Goal: Task Accomplishment & Management: Manage account settings

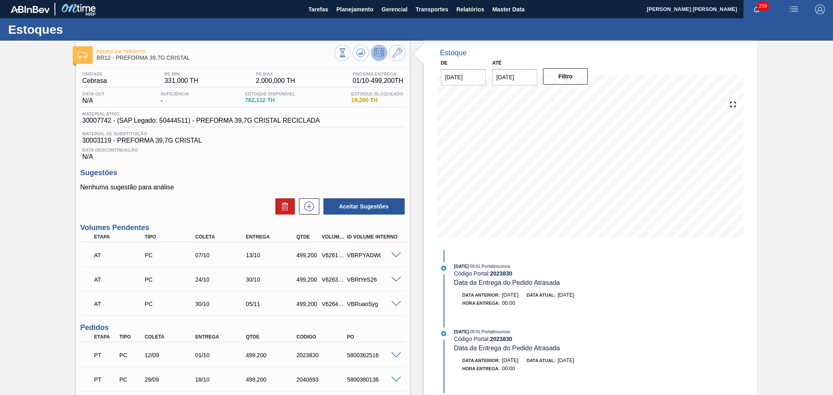
scroll to position [110, 0]
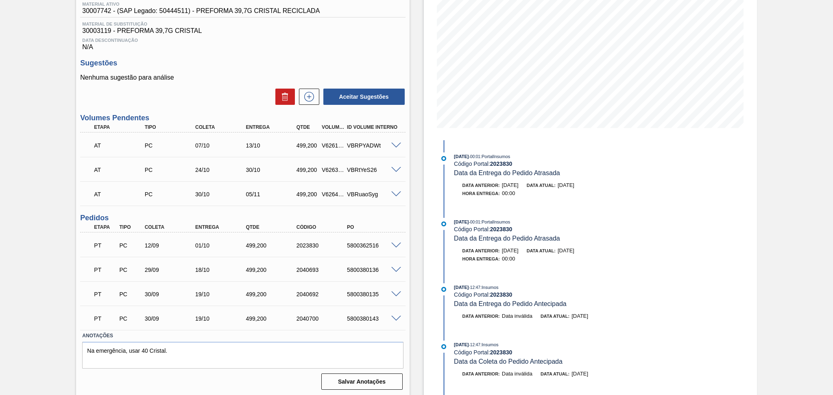
click at [355, 244] on div "5800362516" at bounding box center [373, 245] width 57 height 7
copy div "5800362516"
click at [311, 52] on div "Unidade Cebrasa PE MIN 331,000 TH PE MAX 2.000,000 TH Próxima Entrega 01/10 - 4…" at bounding box center [242, 175] width 333 height 435
click at [393, 48] on div "Data Descontinuação N/A" at bounding box center [242, 43] width 325 height 16
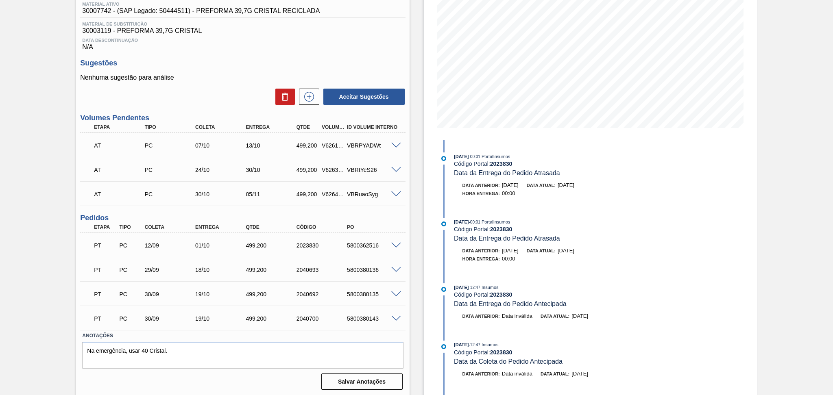
scroll to position [0, 0]
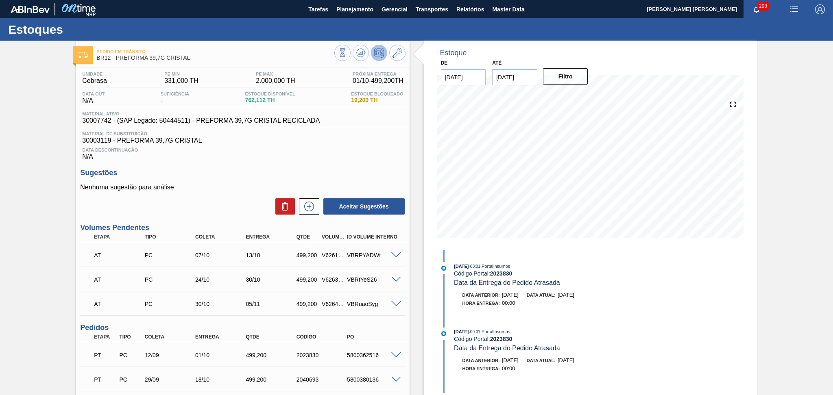
click at [394, 254] on span at bounding box center [396, 255] width 10 height 6
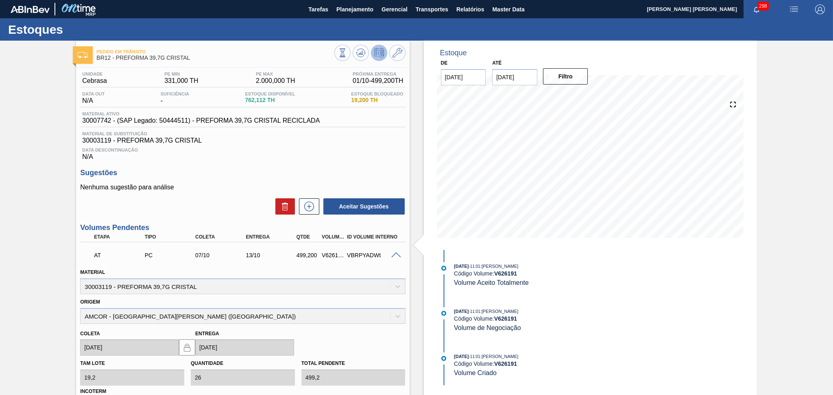
click at [394, 254] on span at bounding box center [396, 255] width 10 height 6
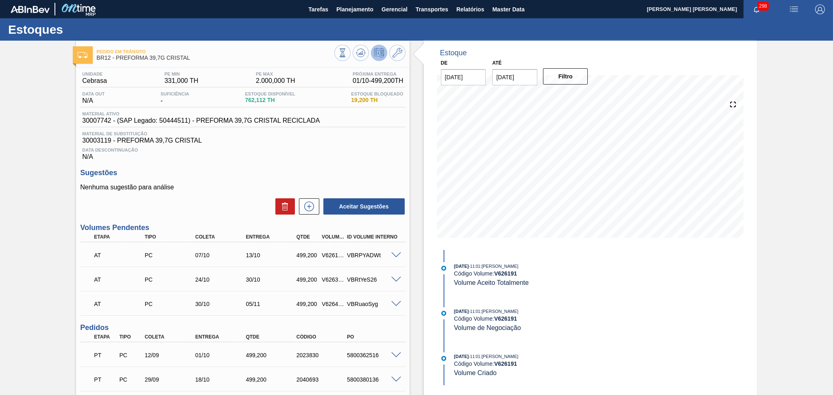
click at [396, 277] on span at bounding box center [396, 280] width 10 height 6
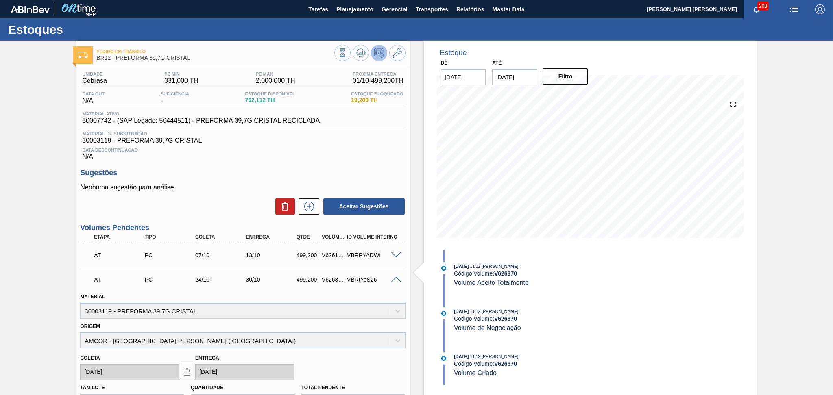
click at [396, 277] on span at bounding box center [396, 280] width 10 height 6
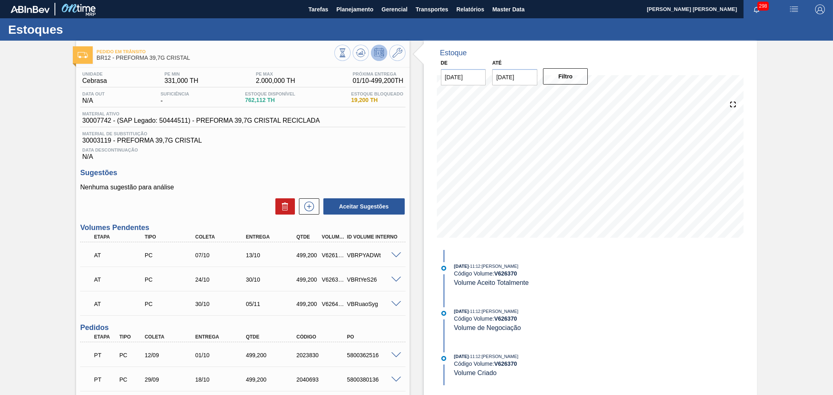
click at [397, 303] on span at bounding box center [396, 304] width 10 height 6
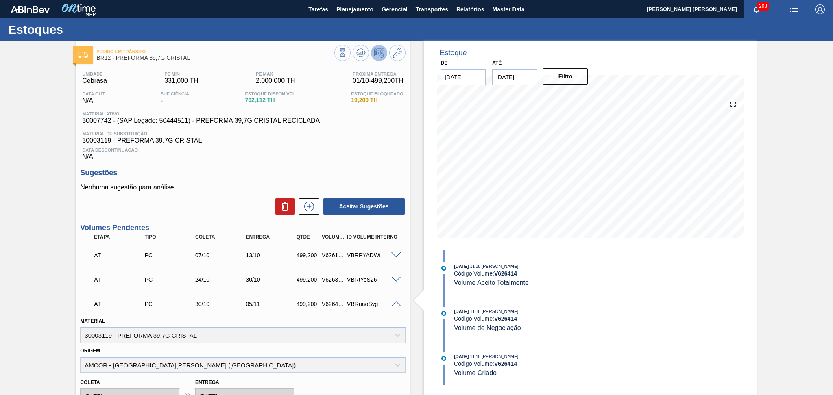
click at [397, 303] on span at bounding box center [396, 304] width 10 height 6
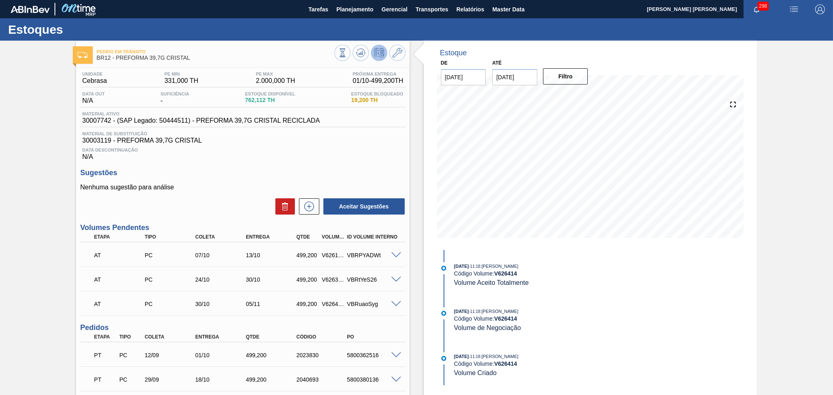
click at [223, 212] on div "Aceitar Sugestões" at bounding box center [242, 207] width 325 height 18
click at [193, 170] on h3 "Sugestões" at bounding box center [242, 173] width 325 height 9
click at [248, 181] on div "Sugestões Nenhuma sugestão para análise Aceitar Sugestões" at bounding box center [242, 192] width 325 height 47
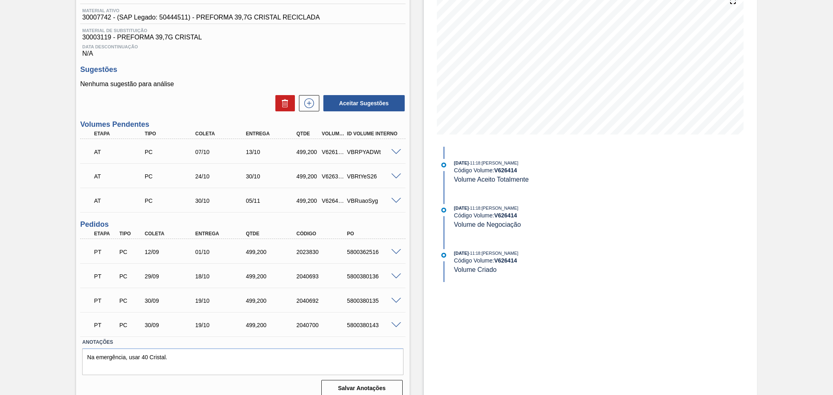
scroll to position [110, 0]
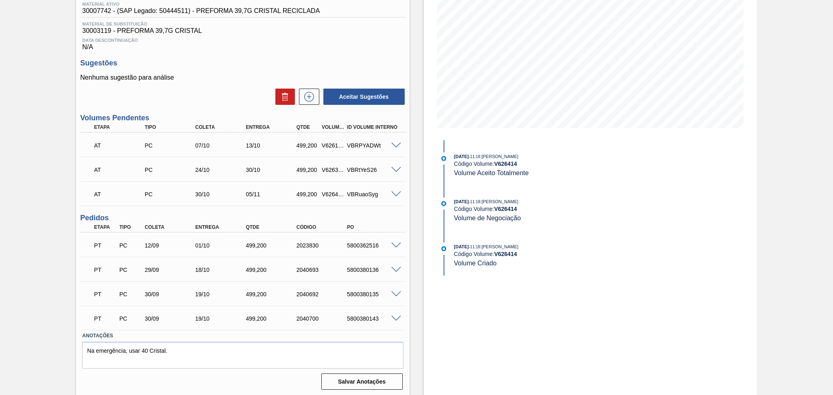
click at [367, 271] on div "5800380136" at bounding box center [373, 270] width 57 height 7
copy div "5800380136"
click at [373, 293] on div "5800380135" at bounding box center [373, 294] width 57 height 7
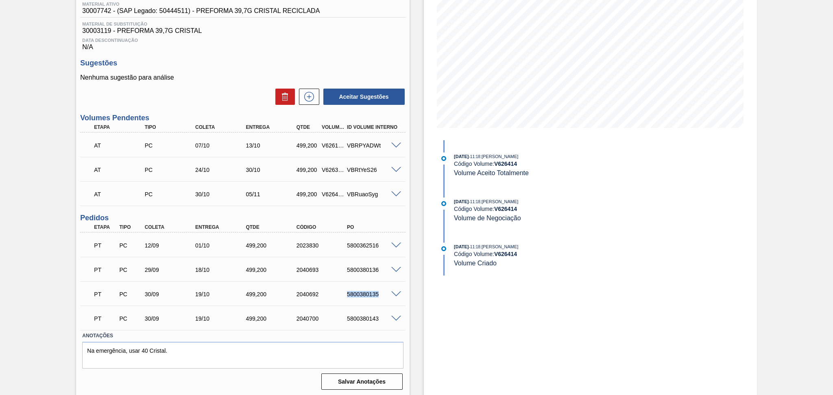
copy div "5800380135"
click at [355, 316] on div "5800380143" at bounding box center [373, 319] width 57 height 7
click at [356, 316] on div "5800380143" at bounding box center [373, 319] width 57 height 7
copy div "5800380143"
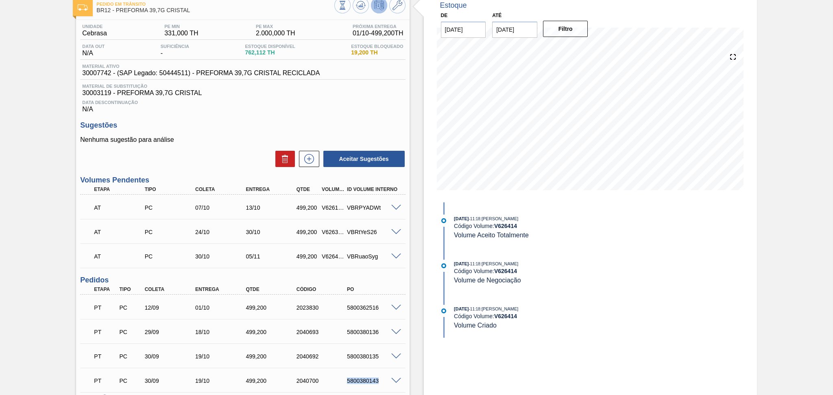
scroll to position [0, 0]
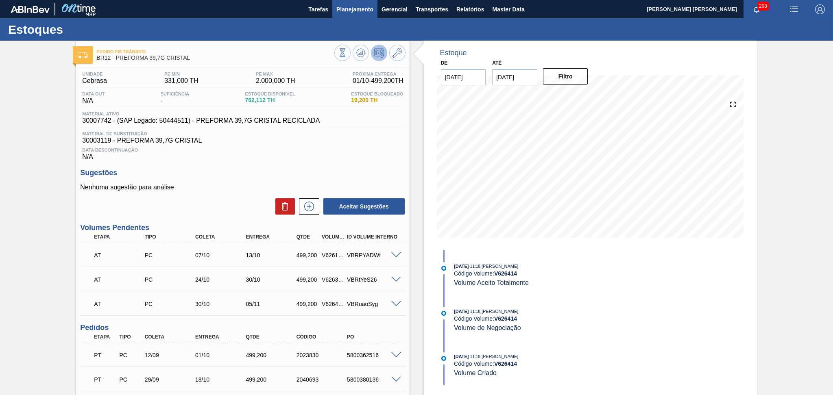
click at [345, 10] on span "Planejamento" at bounding box center [354, 9] width 37 height 10
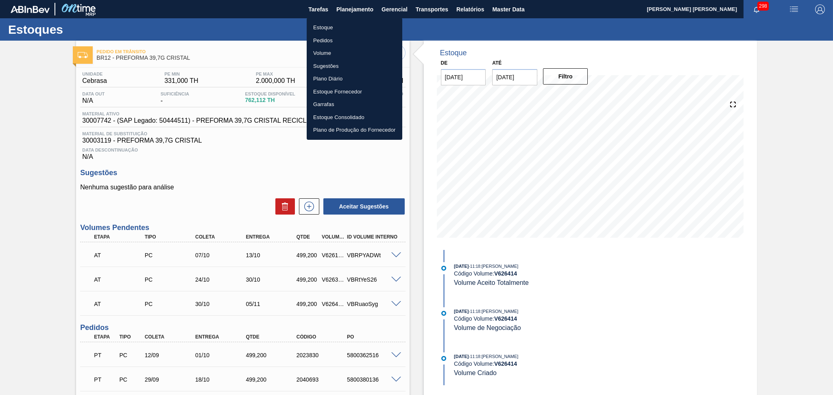
click at [322, 27] on li "Estoque" at bounding box center [355, 27] width 96 height 13
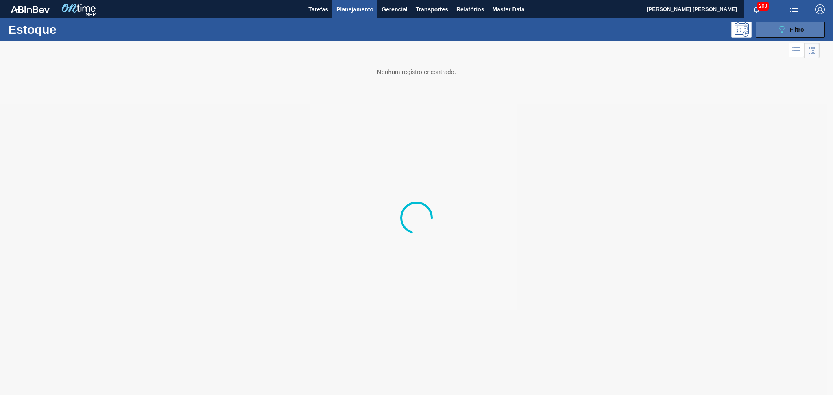
click at [782, 25] on icon "089F7B8B-B2A5-4AFE-B5C0-19BA573D28AC" at bounding box center [782, 30] width 10 height 10
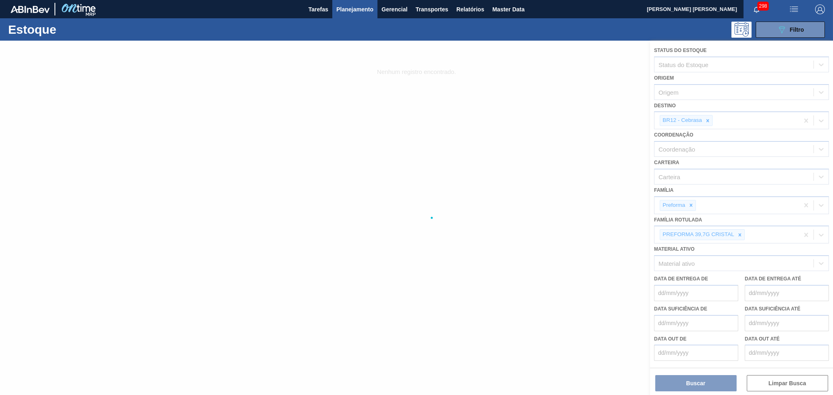
click at [706, 120] on div at bounding box center [416, 218] width 833 height 355
click at [707, 120] on div at bounding box center [416, 218] width 833 height 355
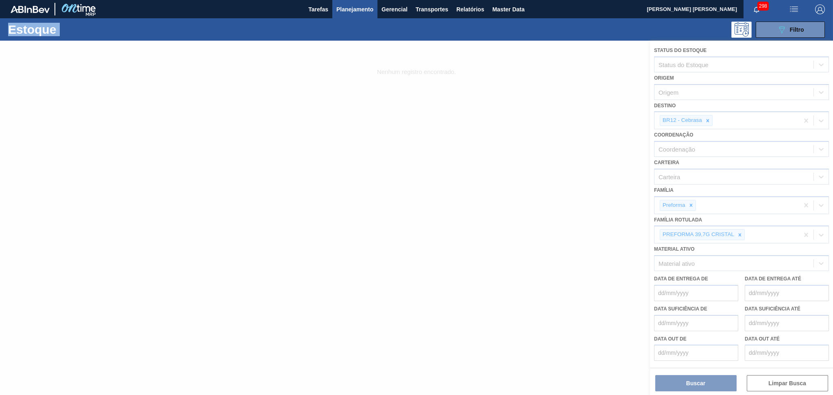
click at [707, 120] on div at bounding box center [416, 218] width 833 height 355
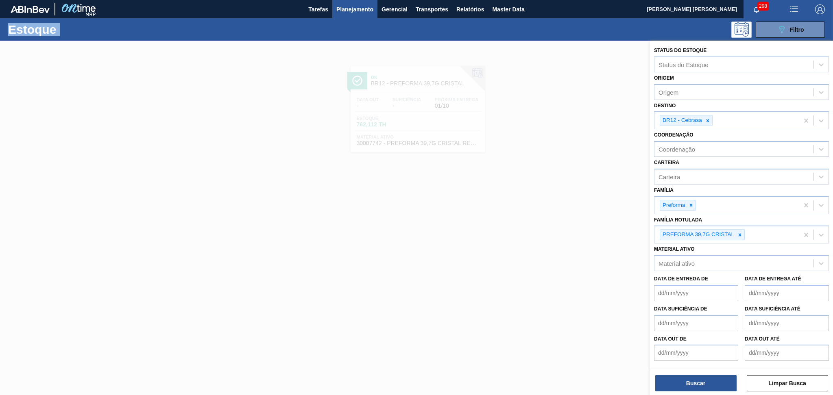
click at [707, 120] on icon at bounding box center [707, 120] width 3 height 3
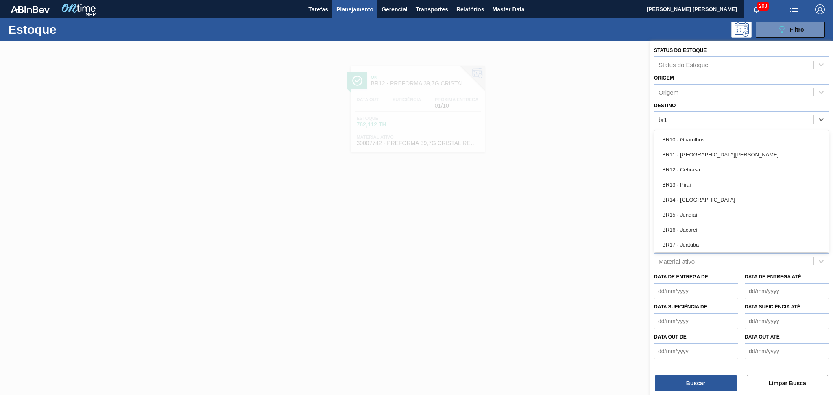
type input "br18"
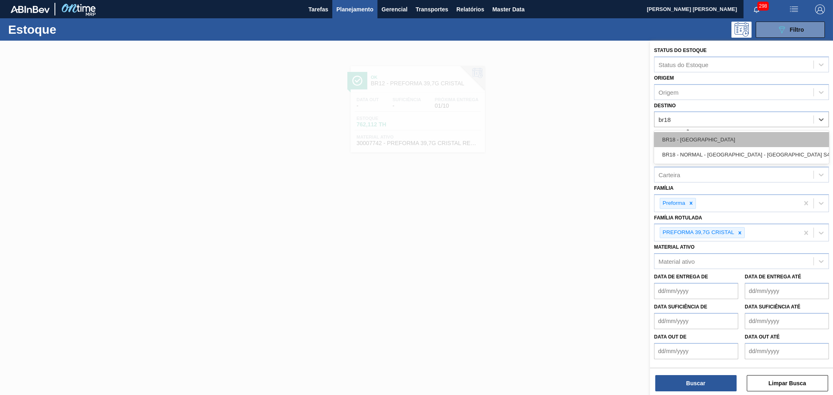
click at [714, 137] on div "BR18 - Pernambuco" at bounding box center [741, 139] width 175 height 15
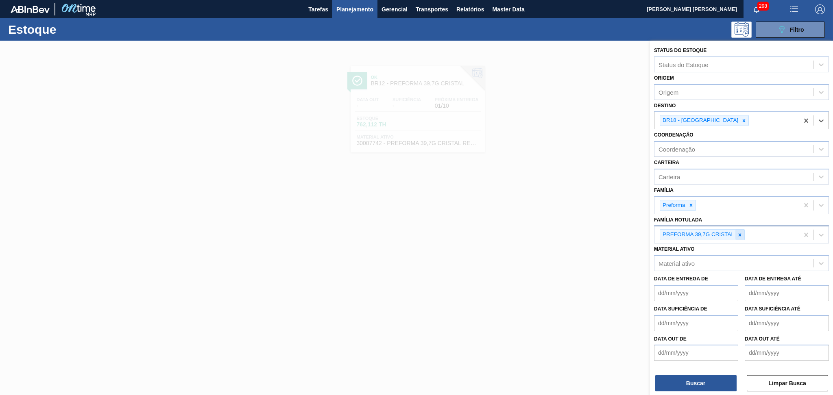
click at [741, 233] on icon at bounding box center [740, 235] width 6 height 6
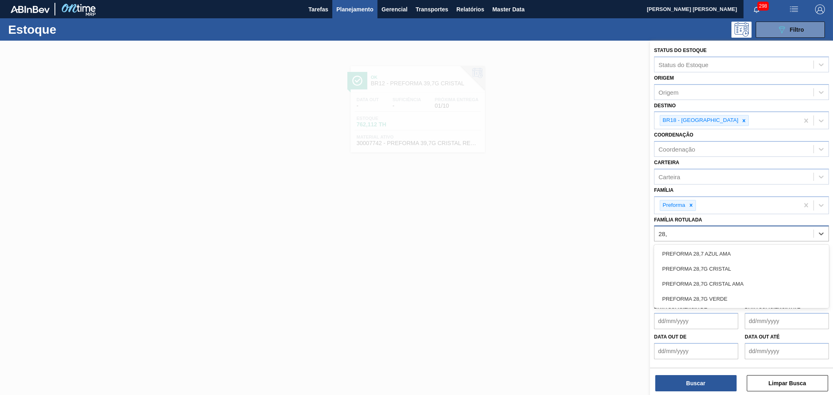
type Rotulada "28,7"
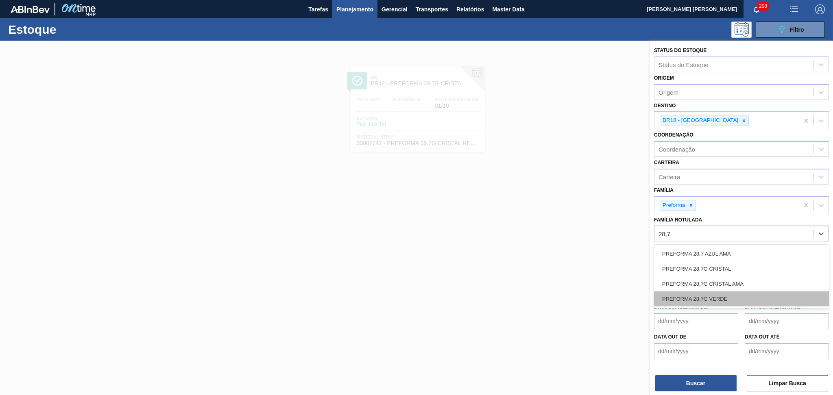
click at [724, 296] on div "PREFORMA 28,7G VERDE" at bounding box center [741, 299] width 175 height 15
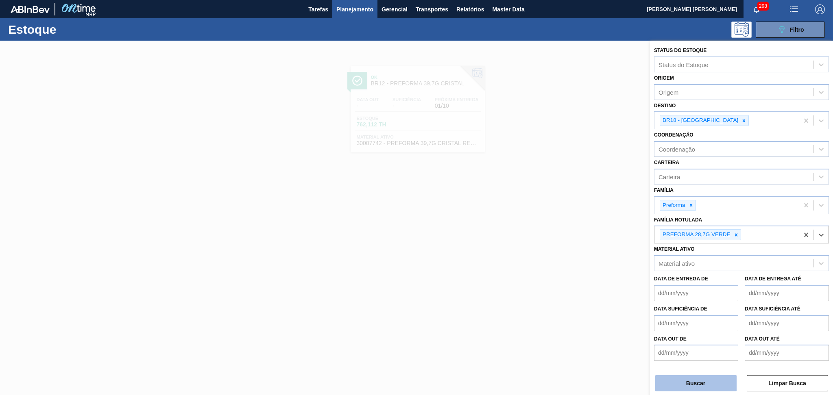
click at [705, 381] on button "Buscar" at bounding box center [695, 383] width 81 height 16
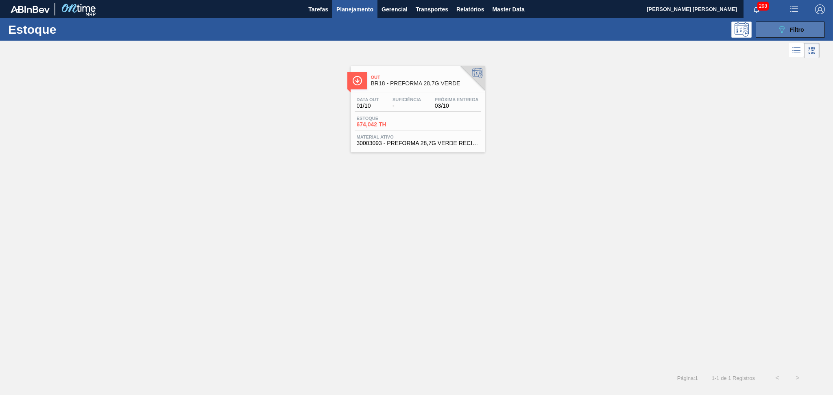
click at [770, 30] on button "089F7B8B-B2A5-4AFE-B5C0-19BA573D28AC Filtro" at bounding box center [789, 30] width 69 height 16
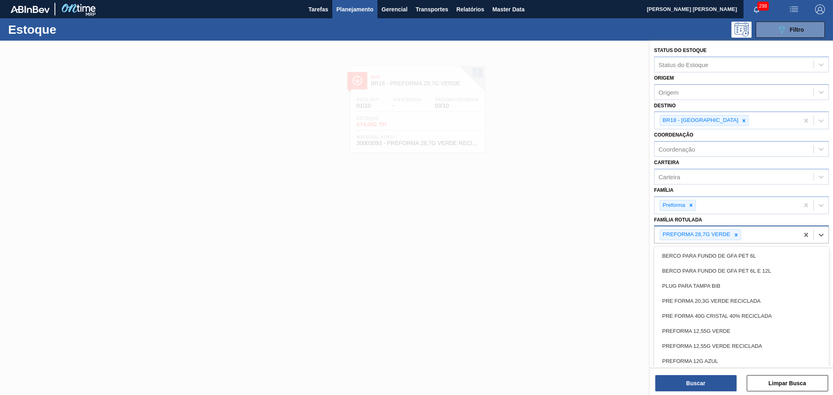
click at [758, 232] on div "PREFORMA 28,7G VERDE" at bounding box center [726, 234] width 144 height 17
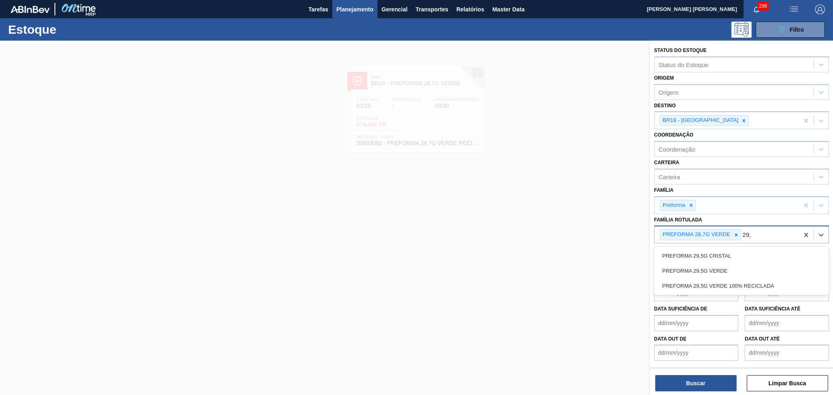
type Rotulada "29,5"
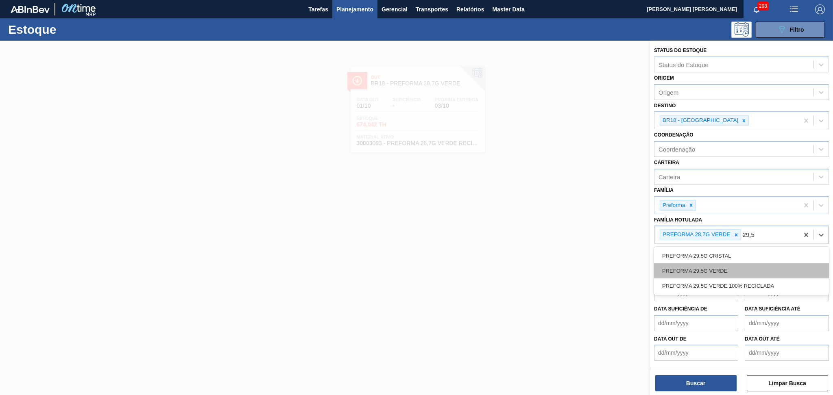
click at [721, 271] on div "PREFORMA 29,5G VERDE" at bounding box center [741, 270] width 175 height 15
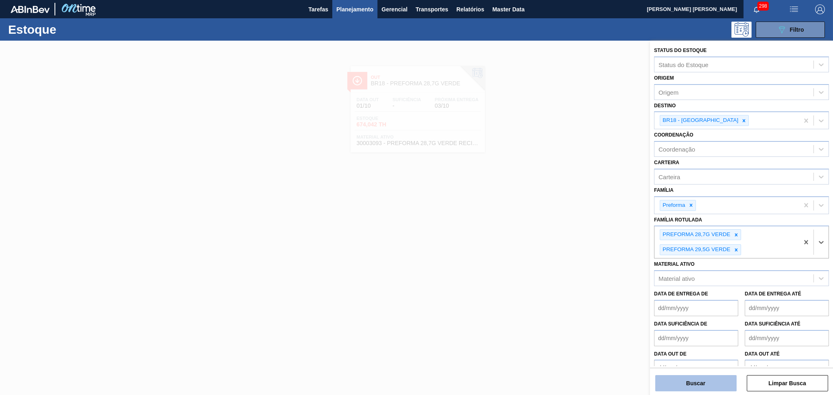
click at [712, 385] on button "Buscar" at bounding box center [695, 383] width 81 height 16
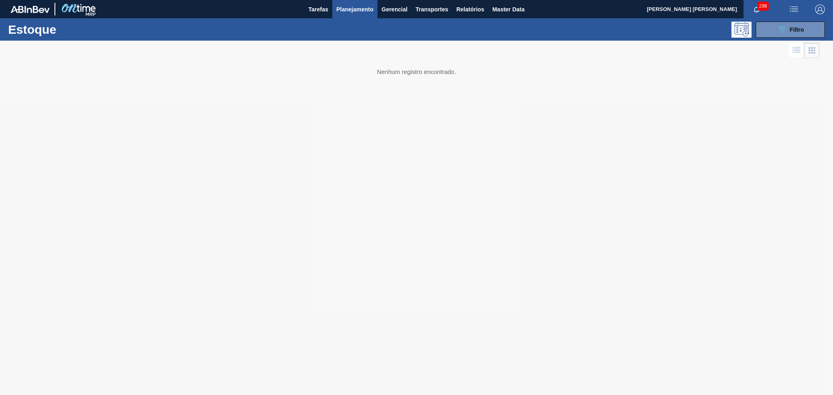
click at [524, 299] on div at bounding box center [416, 218] width 833 height 355
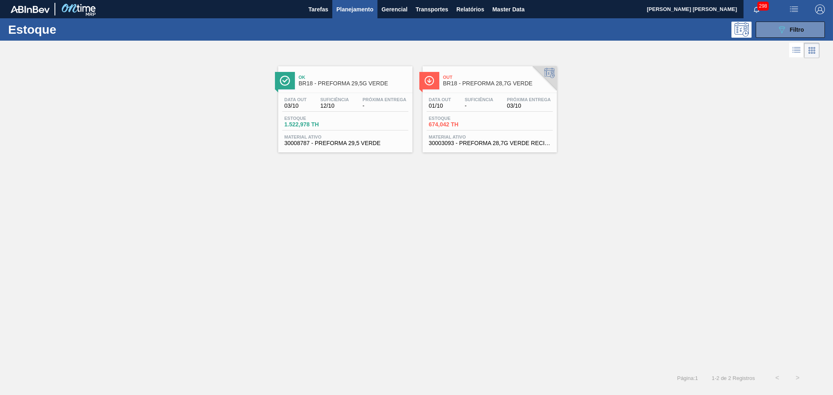
click at [428, 210] on div "Ok BR18 - PREFORMA 29,5G VERDE Data out 03/10 Suficiência 12/10 Próxima Entrega…" at bounding box center [416, 214] width 833 height 308
click at [302, 145] on span "30008787 - PREFORMA 29,5 VERDE" at bounding box center [345, 143] width 122 height 6
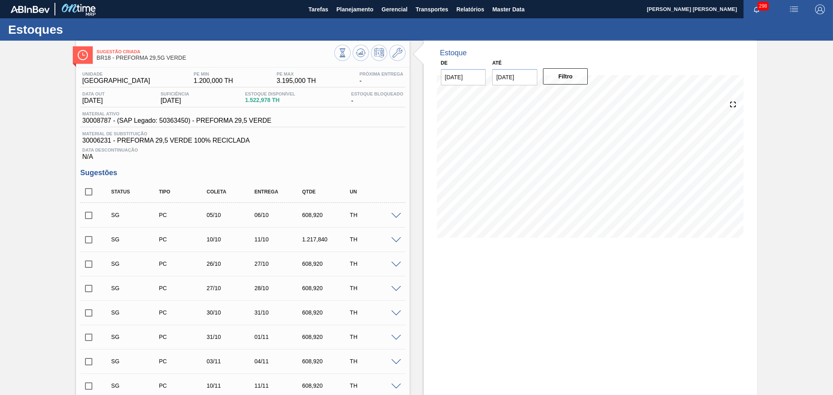
click at [355, 142] on span "30006231 - PREFORMA 29,5 VERDE 100% RECICLADA" at bounding box center [242, 140] width 321 height 7
click at [363, 54] on icon at bounding box center [361, 53] width 10 height 10
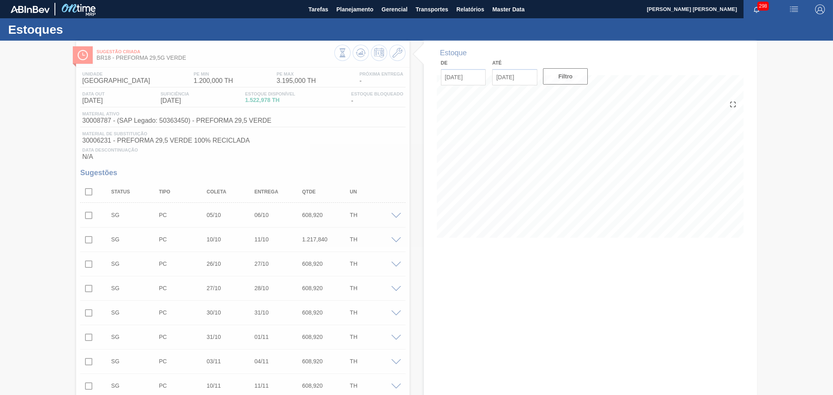
click at [90, 185] on div at bounding box center [416, 218] width 833 height 355
click at [89, 194] on div at bounding box center [416, 218] width 833 height 355
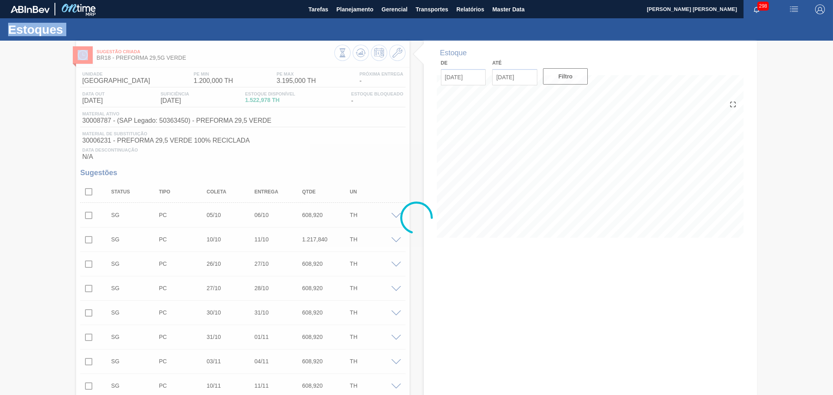
click at [89, 194] on div at bounding box center [416, 218] width 833 height 355
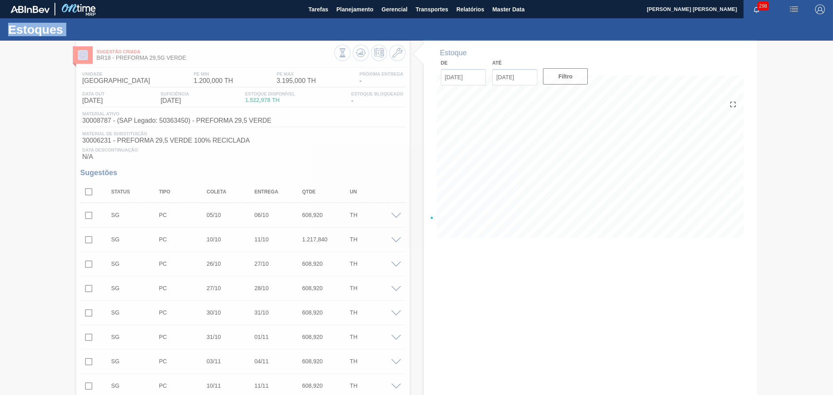
click at [89, 194] on div at bounding box center [416, 218] width 833 height 355
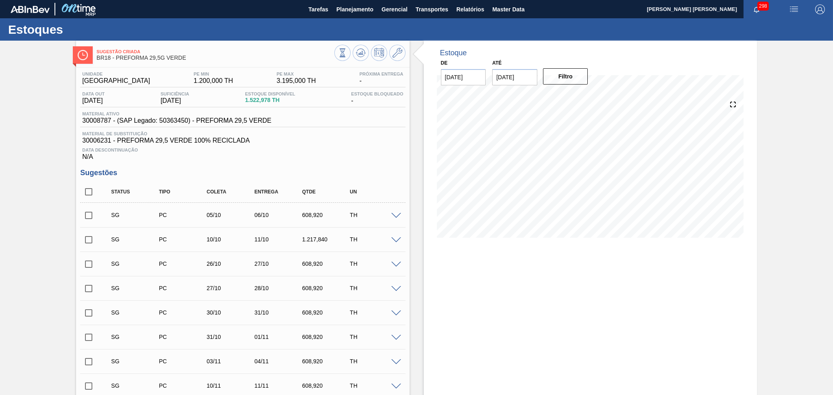
click at [318, 131] on span "Material de Substituição" at bounding box center [242, 133] width 321 height 5
click at [88, 201] on div "Status Tipo Coleta Entrega Qtde UN" at bounding box center [242, 192] width 325 height 22
click at [93, 194] on input "checkbox" at bounding box center [88, 191] width 17 height 17
checkbox input "true"
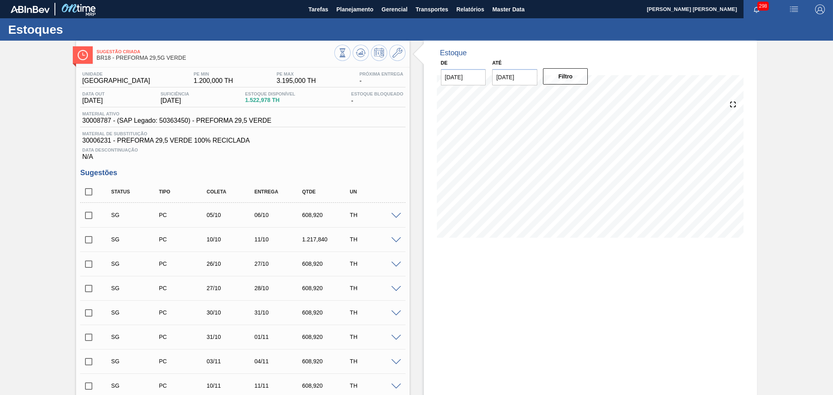
checkbox input "true"
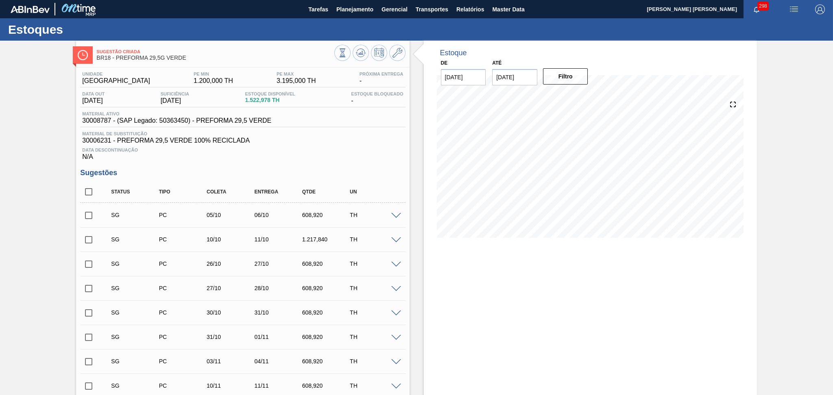
checkbox input "true"
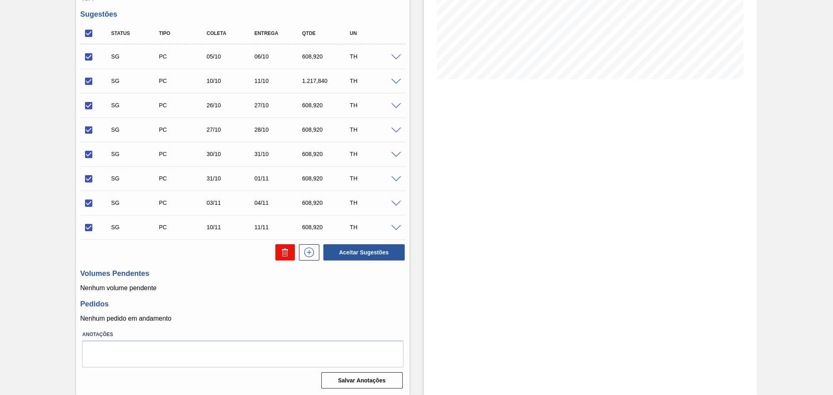
click at [287, 260] on button at bounding box center [285, 252] width 20 height 16
checkbox input "false"
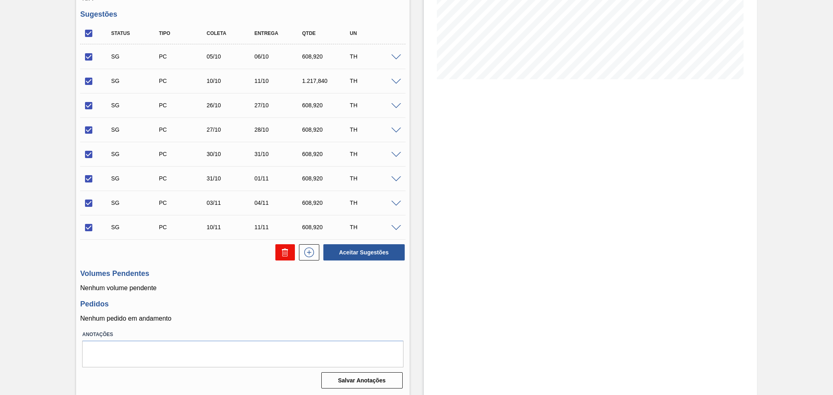
checkbox input "false"
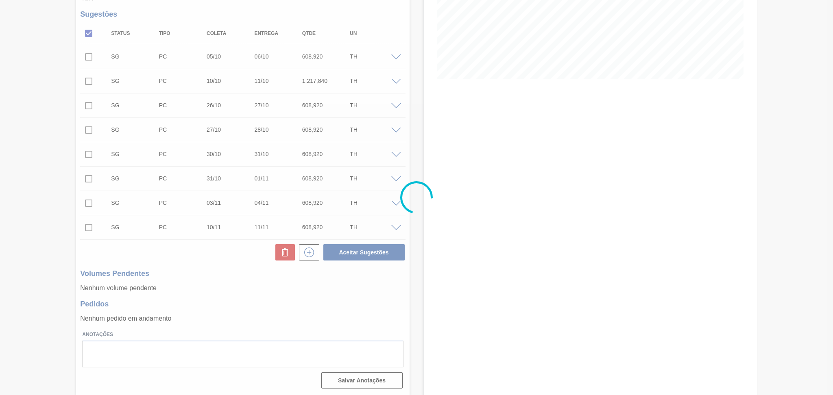
click at [251, 289] on div at bounding box center [416, 197] width 833 height 395
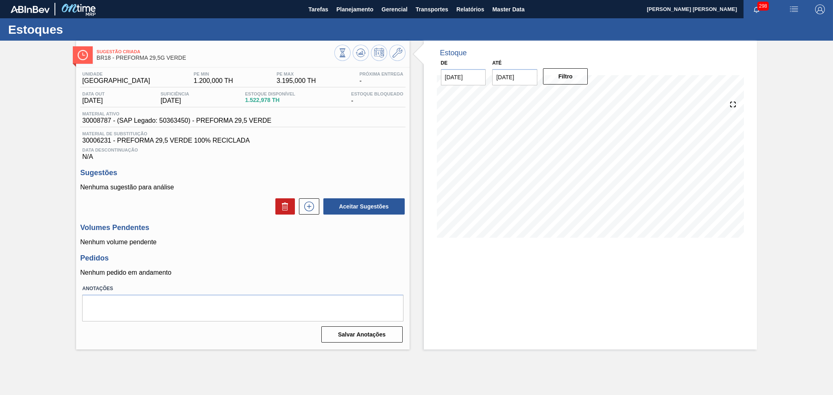
click at [316, 263] on div "Pedidos Nenhum pedido em andamento" at bounding box center [242, 265] width 325 height 22
click at [317, 161] on div "Unidade Pernambuco PE MIN 1.200,000 TH PE MAX 3.195,000 TH Próxima Entrega - Da…" at bounding box center [242, 206] width 333 height 278
click at [219, 257] on h3 "Pedidos" at bounding box center [242, 258] width 325 height 9
click at [346, 9] on span "Planejamento" at bounding box center [354, 9] width 37 height 10
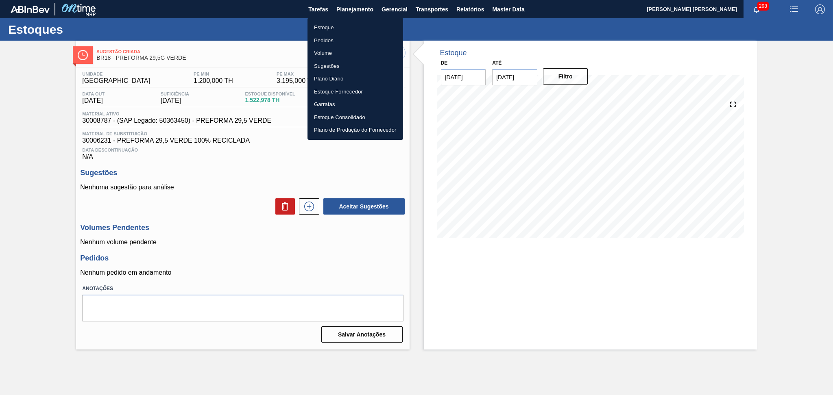
click at [332, 25] on li "Estoque" at bounding box center [355, 27] width 96 height 13
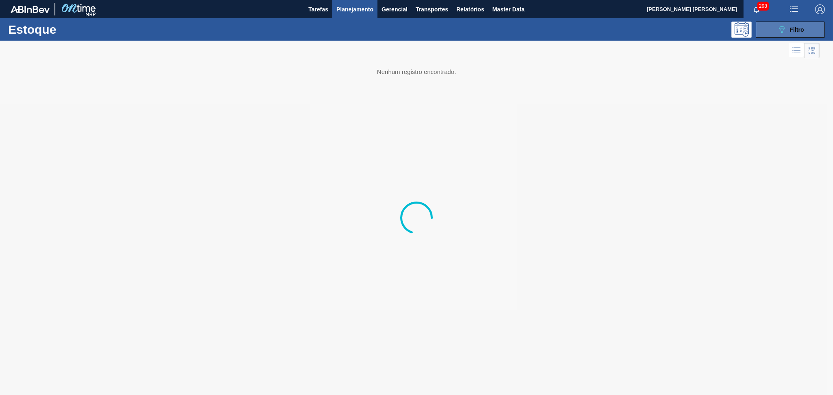
click at [769, 27] on button "089F7B8B-B2A5-4AFE-B5C0-19BA573D28AC Filtro" at bounding box center [789, 30] width 69 height 16
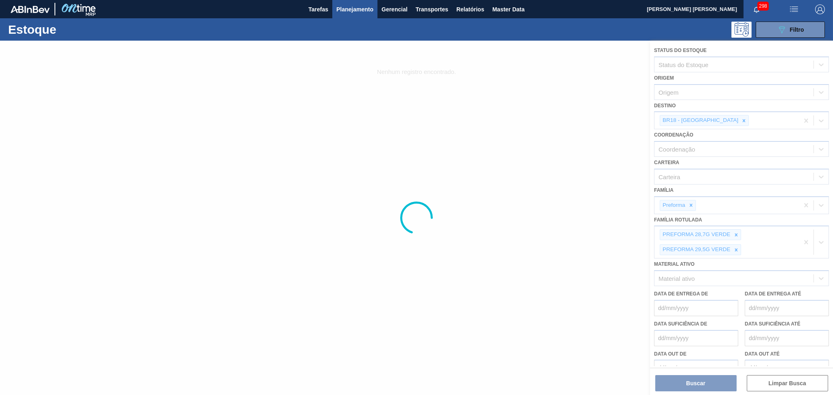
click at [719, 122] on div at bounding box center [416, 218] width 833 height 355
click at [718, 122] on div at bounding box center [416, 218] width 833 height 355
click at [718, 120] on div at bounding box center [416, 218] width 833 height 355
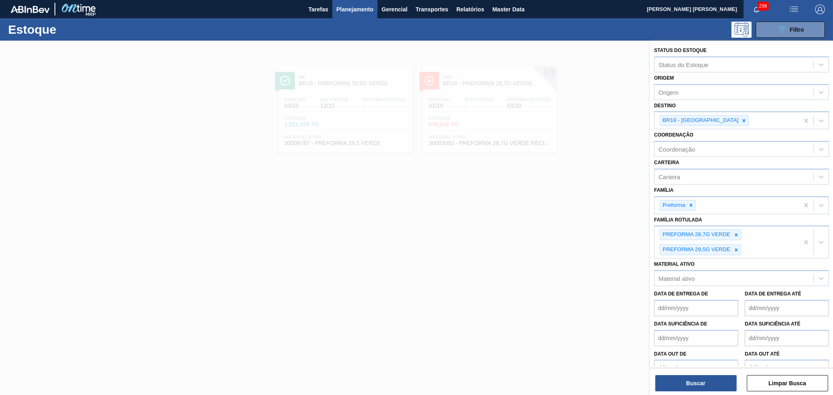
click at [742, 120] on icon at bounding box center [743, 120] width 3 height 3
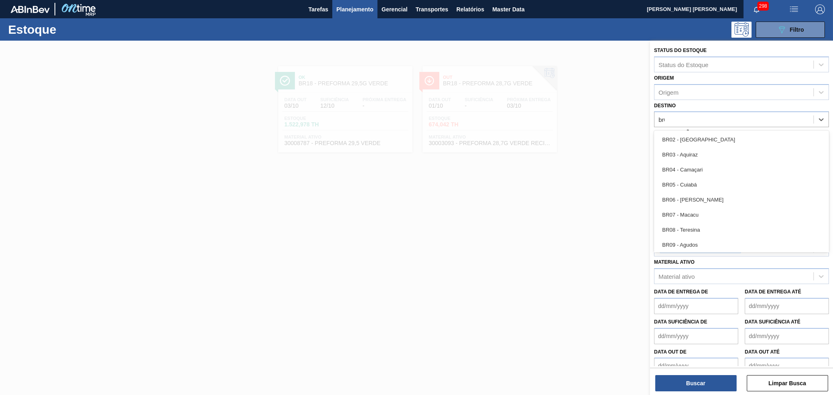
type input "br04"
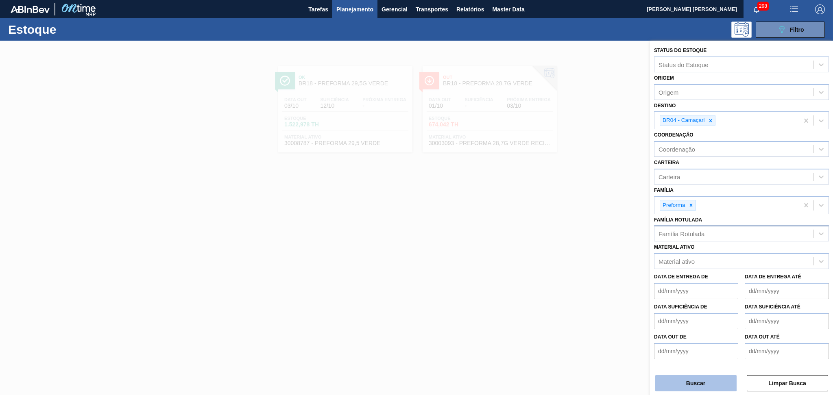
click at [692, 383] on button "Buscar" at bounding box center [695, 383] width 81 height 16
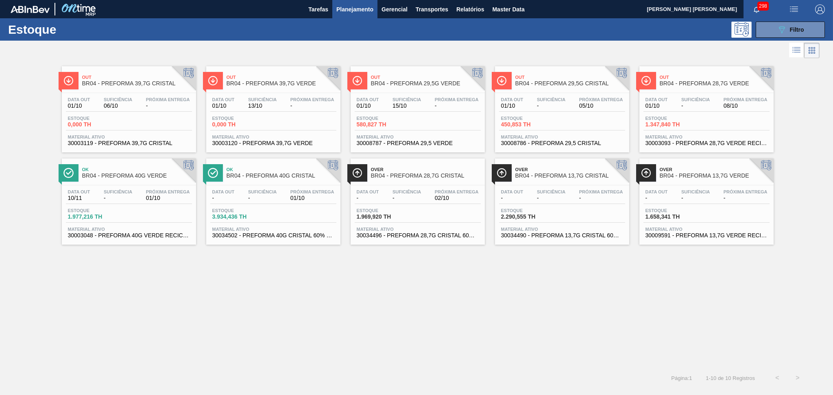
click at [323, 322] on div "Out BR04 - PREFORMA 39,7G CRISTAL Data out 01/10 Suficiência 06/10 Próxima Entr…" at bounding box center [416, 214] width 833 height 308
drag, startPoint x: 331, startPoint y: 322, endPoint x: 832, endPoint y: 378, distance: 504.4
click at [638, 370] on div "Estoque 089F7B8B-B2A5-4AFE-B5C0-19BA573D28AC Filtro Status do Estoque Status do…" at bounding box center [416, 203] width 833 height 370
click at [319, 322] on div "Out BR04 - PREFORMA 39,7G CRISTAL Data out 01/10 Suficiência 06/10 Próxima Entr…" at bounding box center [416, 214] width 833 height 308
click at [232, 216] on span "3.934,436 TH" at bounding box center [240, 217] width 57 height 6
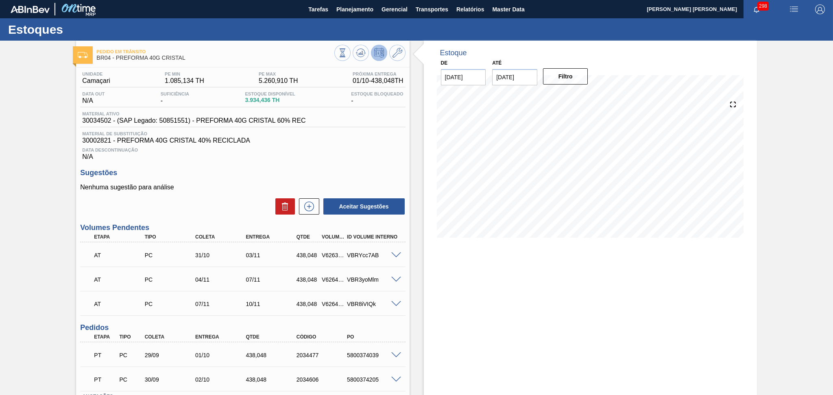
click at [249, 172] on h3 "Sugestões" at bounding box center [242, 173] width 325 height 9
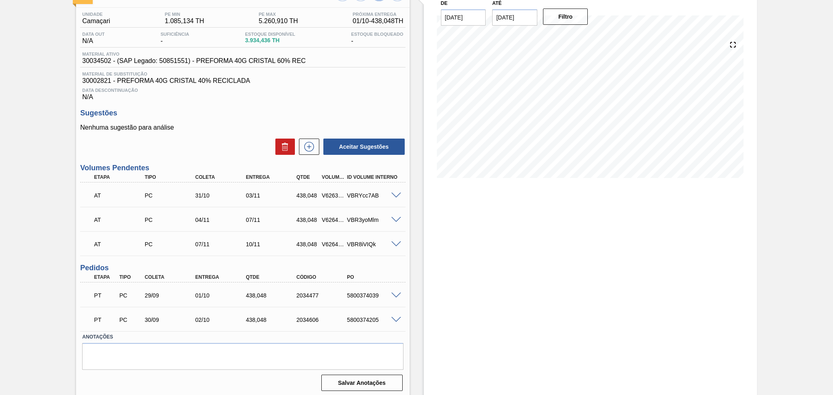
scroll to position [61, 0]
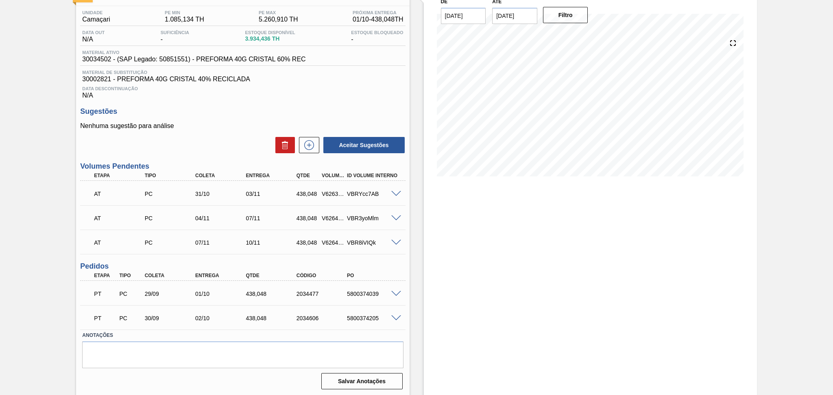
click at [262, 41] on span "3.934,436 TH" at bounding box center [270, 39] width 50 height 6
copy span "3.934,436"
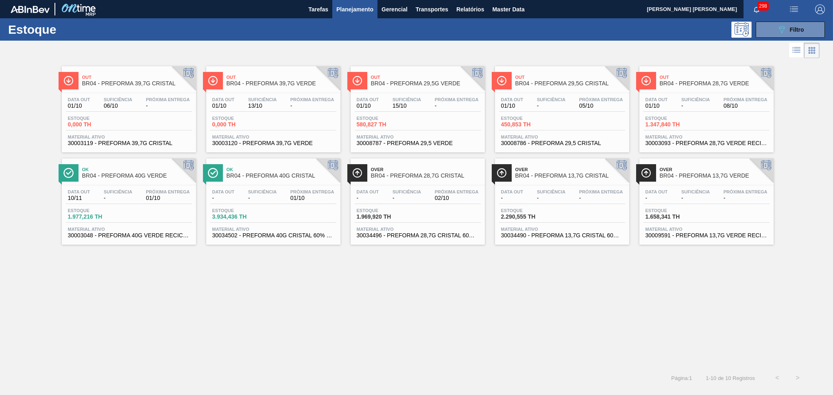
click at [537, 234] on span "30034490 - PREFORMA 13,7G CRISTAL 60% REC" at bounding box center [562, 236] width 122 height 6
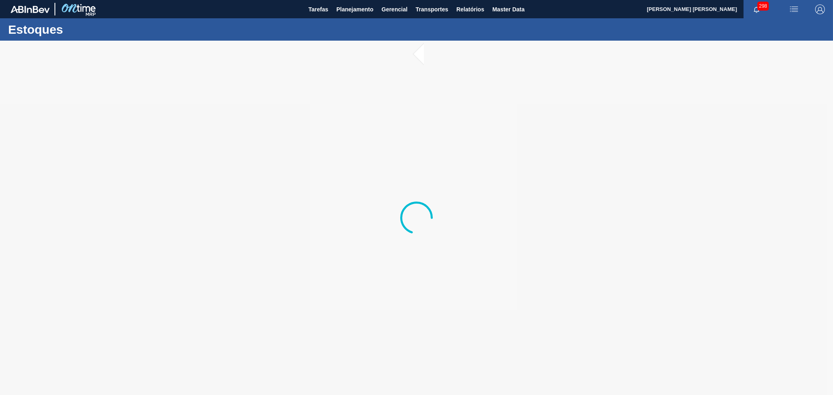
click at [535, 229] on div at bounding box center [416, 218] width 833 height 355
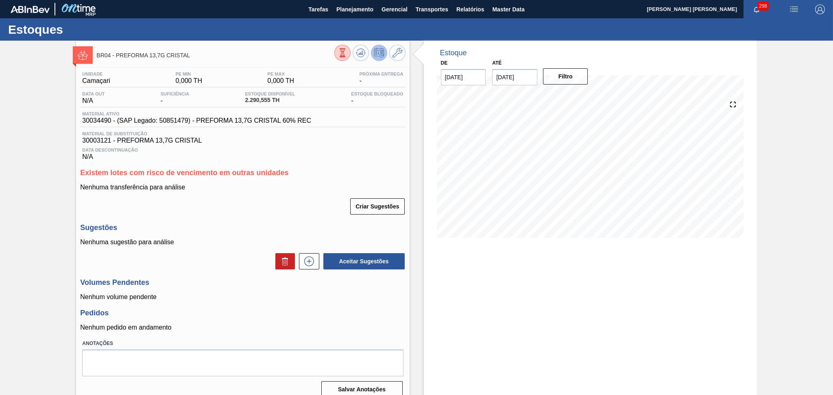
click at [281, 218] on div "Unidade Camaçari PE MIN 0,000 TH PE MAX 0,000 TH Próxima Entrega - Data out N/A…" at bounding box center [242, 233] width 333 height 333
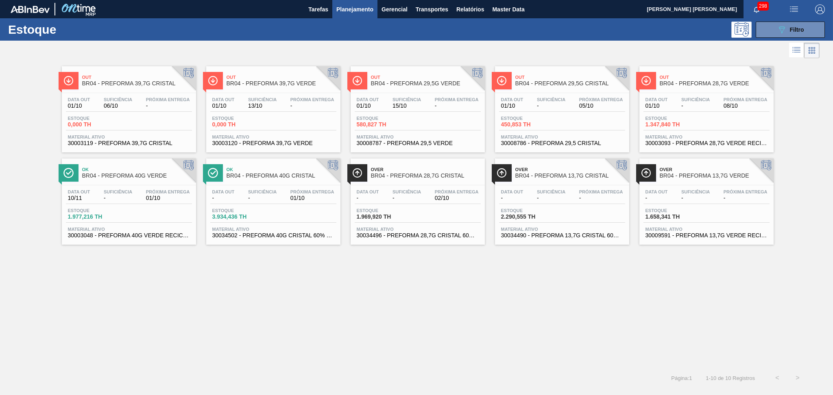
click at [655, 123] on span "1.347,840 TH" at bounding box center [673, 125] width 57 height 6
click at [655, 123] on main "Tarefas Planejamento Gerencial Transportes Relatórios Master Data Aline Apareci…" at bounding box center [416, 197] width 833 height 395
click at [659, 197] on span "-" at bounding box center [656, 198] width 22 height 6
click at [362, 283] on div "Out BR04 - PREFORMA 39,7G CRISTAL Data out 01/10 Suficiência 06/10 Próxima Entr…" at bounding box center [416, 214] width 833 height 308
click at [664, 201] on div "Data out - Suficiência - Próxima Entrega -" at bounding box center [706, 196] width 126 height 15
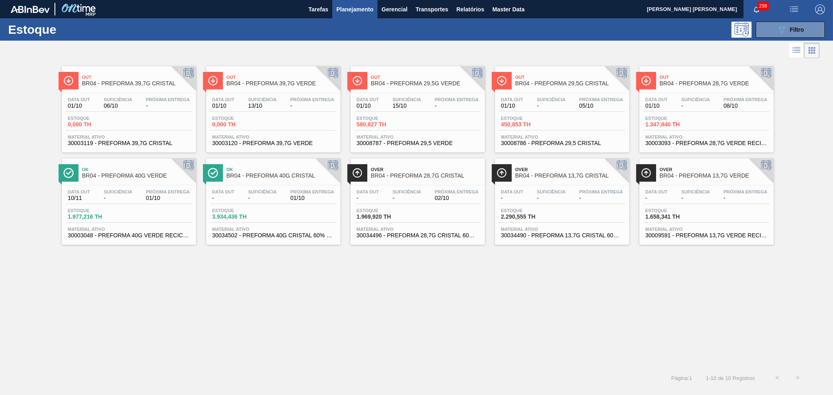
click at [581, 201] on div "Data out - Suficiência - Próxima Entrega -" at bounding box center [562, 196] width 126 height 15
click at [181, 264] on div "Out BR04 - PREFORMA 39,7G CRISTAL Data out 01/10 Suficiência 06/10 Próxima Entr…" at bounding box center [416, 214] width 833 height 308
click at [530, 313] on div "Out BR04 - PREFORMA 39,7G CRISTAL Data out 01/10 Suficiência 06/10 Próxima Entr…" at bounding box center [416, 214] width 833 height 308
click at [535, 288] on div "Out BR04 - PREFORMA 39,7G CRISTAL Data out 01/10 Suficiência 06/10 Próxima Entr…" at bounding box center [416, 214] width 833 height 308
click at [268, 298] on div "Out BR04 - PREFORMA 39,7G CRISTAL Data out 01/10 Suficiência 06/10 Próxima Entr…" at bounding box center [416, 214] width 833 height 308
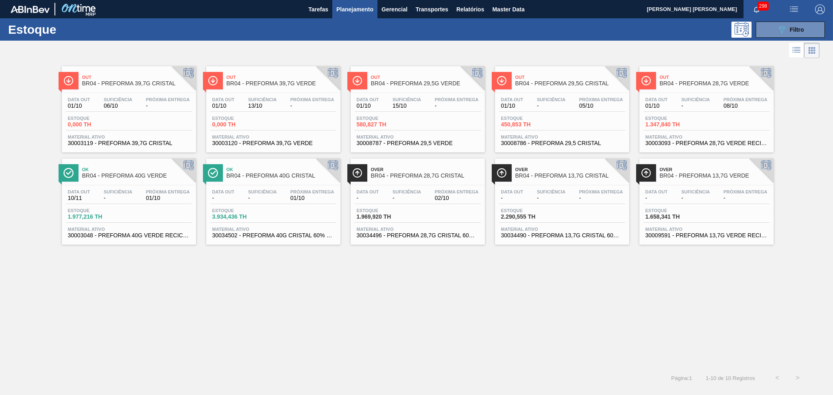
click at [322, 294] on div "Out BR04 - PREFORMA 39,7G CRISTAL Data out 01/10 Suficiência 06/10 Próxima Entr…" at bounding box center [416, 214] width 833 height 308
click at [270, 205] on div "Data out - Suficiência - Próxima Entrega 01/10 Estoque 3.934,436 TH Material at…" at bounding box center [273, 212] width 134 height 55
click at [120, 191] on span "Suficiência" at bounding box center [118, 191] width 28 height 5
click at [246, 118] on span "Estoque" at bounding box center [240, 118] width 57 height 5
click at [144, 224] on div "Data out 10/11 Suficiência - Próxima Entrega 01/10 Estoque 1.977,216 TH Materia…" at bounding box center [129, 212] width 134 height 55
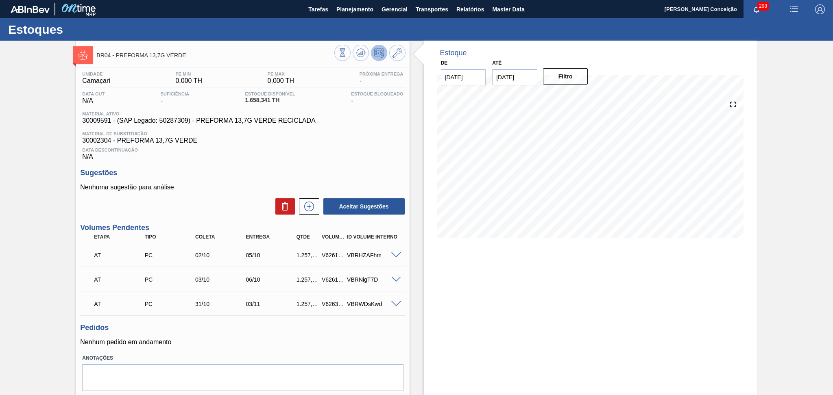
click at [211, 183] on div "Sugestões Nenhuma sugestão para análise Aceitar Sugestões" at bounding box center [242, 192] width 325 height 47
click at [489, 266] on div "Estoque De 01/10/2025 Até 30/10/2025 Filtro 03/10 Projeção de Estoque 1,358.341…" at bounding box center [590, 230] width 333 height 379
click at [324, 139] on span "30002304 - PREFORMA 13,7G VERDE" at bounding box center [242, 140] width 321 height 7
click at [359, 52] on icon at bounding box center [361, 53] width 10 height 10
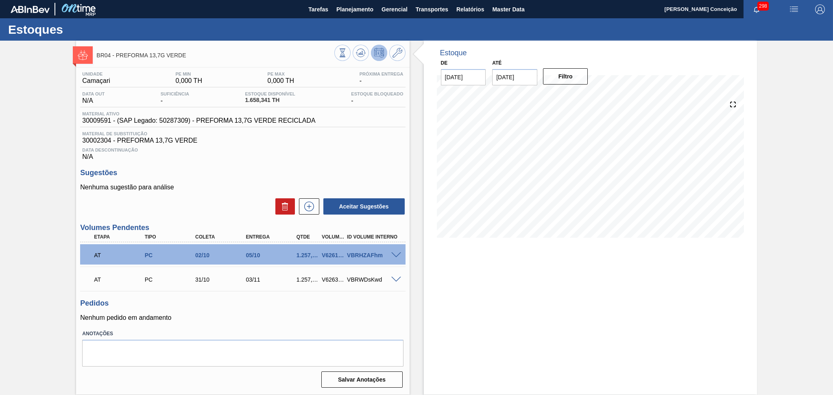
click at [349, 157] on div "Data Descontinuação N/A" at bounding box center [242, 152] width 325 height 16
click at [219, 190] on p "Nenhuma sugestão para análise" at bounding box center [242, 187] width 325 height 7
click at [398, 252] on span at bounding box center [396, 255] width 10 height 6
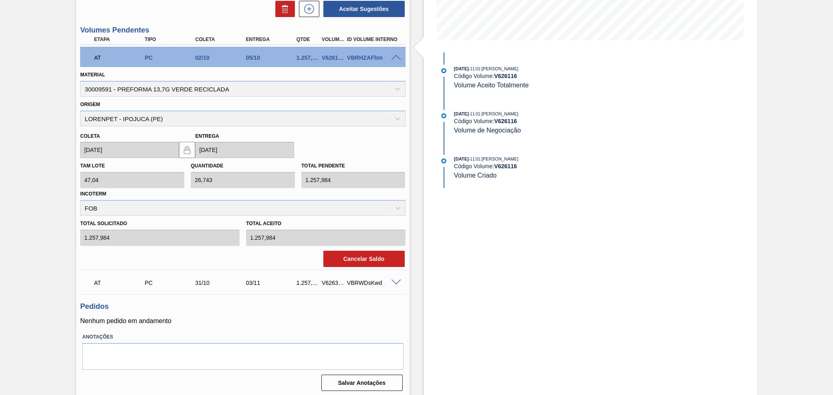
scroll to position [198, 0]
click at [360, 263] on button "Cancelar Saldo" at bounding box center [363, 258] width 81 height 16
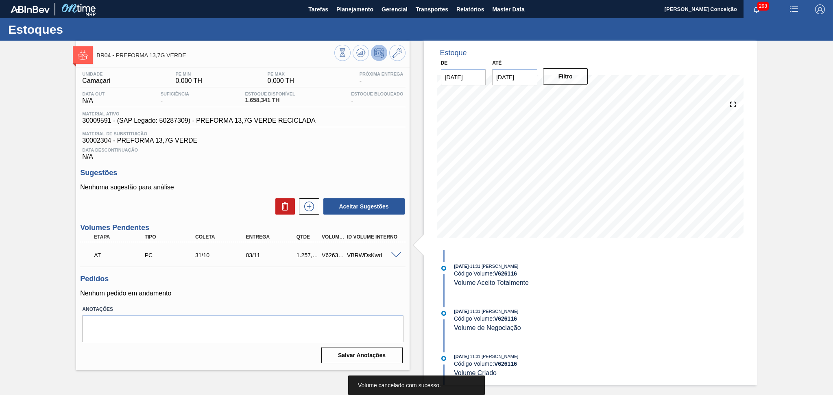
scroll to position [0, 0]
click at [359, 144] on span "30002304 - PREFORMA 13,7G VERDE" at bounding box center [242, 140] width 321 height 7
click at [357, 53] on icon at bounding box center [361, 53] width 10 height 10
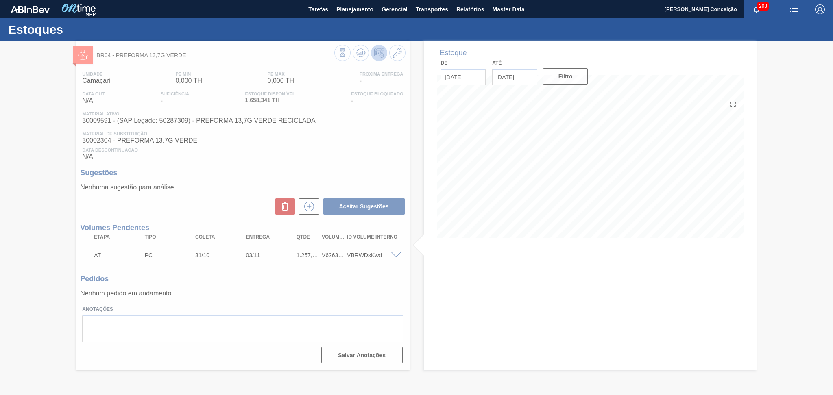
click at [328, 288] on div at bounding box center [416, 218] width 833 height 355
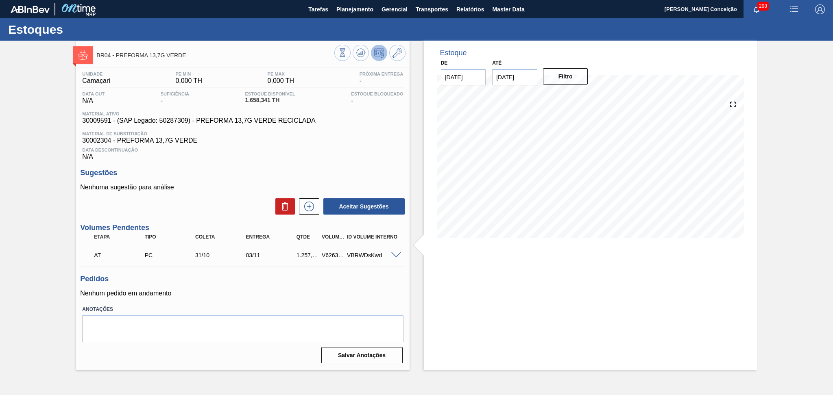
click at [285, 274] on div "Unidade Camaçari PE MIN 0,000 TH PE MAX 0,000 TH Próxima Entrega - Data out N/A…" at bounding box center [242, 216] width 333 height 299
click at [229, 198] on div "Aceitar Sugestões" at bounding box center [242, 207] width 325 height 18
click at [274, 292] on p "Nenhum pedido em andamento" at bounding box center [242, 293] width 325 height 7
click at [242, 177] on h3 "Sugestões" at bounding box center [242, 173] width 325 height 9
click at [216, 281] on h3 "Pedidos" at bounding box center [242, 279] width 325 height 9
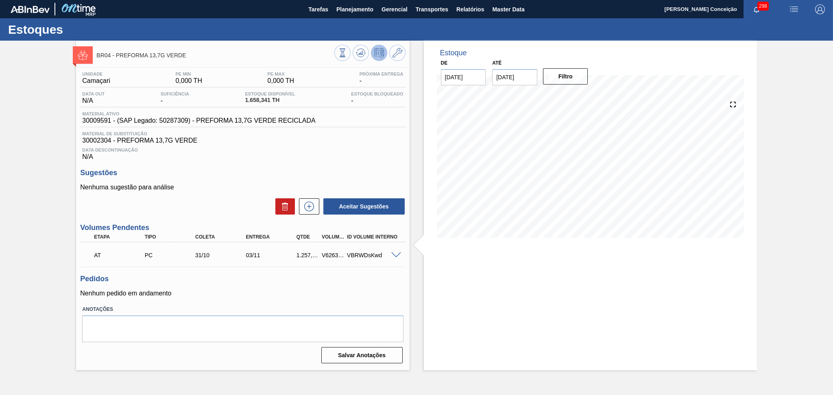
click at [226, 181] on div "Sugestões Nenhuma sugestão para análise Aceitar Sugestões" at bounding box center [242, 192] width 325 height 47
click at [381, 285] on div "Pedidos Nenhum pedido em andamento" at bounding box center [242, 286] width 325 height 22
drag, startPoint x: 530, startPoint y: 78, endPoint x: 313, endPoint y: 95, distance: 217.8
click at [363, 89] on div "BR04 - PREFORMA 13,7G VERDE Unidade Camaçari PE MIN 0,000 TH PE MAX 0,000 TH Pr…" at bounding box center [416, 206] width 833 height 330
type input "[DATE]"
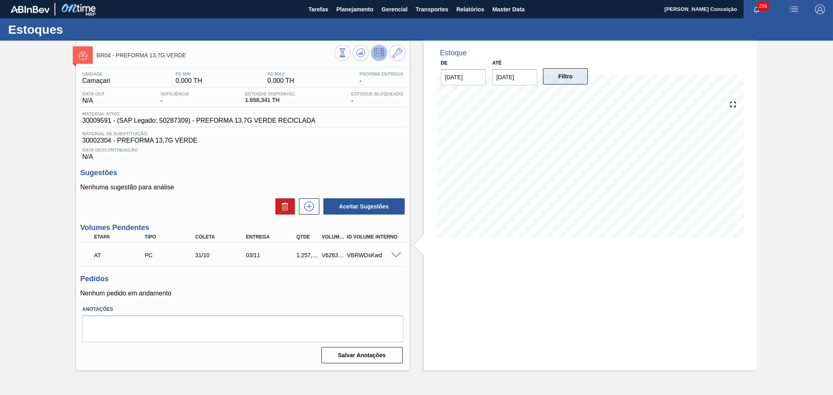
click at [545, 69] on button "Filtro" at bounding box center [565, 76] width 45 height 16
click at [299, 156] on div "Data Descontinuação N/A" at bounding box center [242, 152] width 325 height 16
click at [311, 142] on span "30002304 - PREFORMA 13,7G VERDE" at bounding box center [242, 140] width 321 height 7
click at [293, 159] on div "Data Descontinuação N/A" at bounding box center [242, 152] width 325 height 16
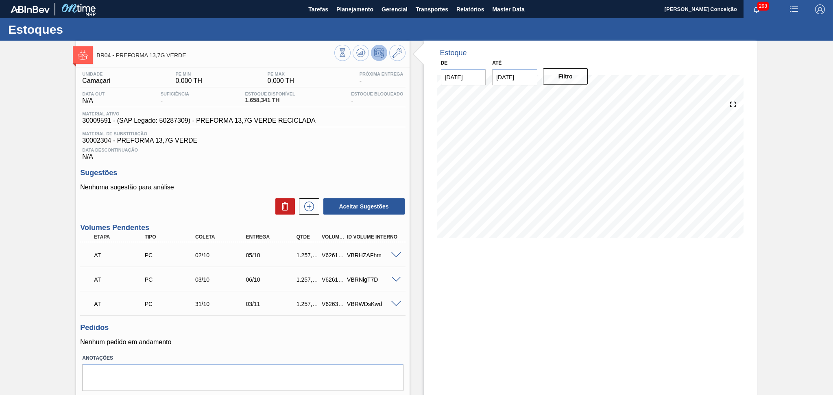
click at [220, 209] on div "Aceitar Sugestões" at bounding box center [242, 207] width 325 height 18
click at [303, 148] on span "Data Descontinuação" at bounding box center [242, 150] width 321 height 5
click at [250, 165] on div "Unidade Camaçari PE MIN 0,000 TH PE MAX 0,000 TH Próxima Entrega - Data out N/A…" at bounding box center [242, 241] width 333 height 348
click at [358, 58] on button at bounding box center [361, 53] width 16 height 16
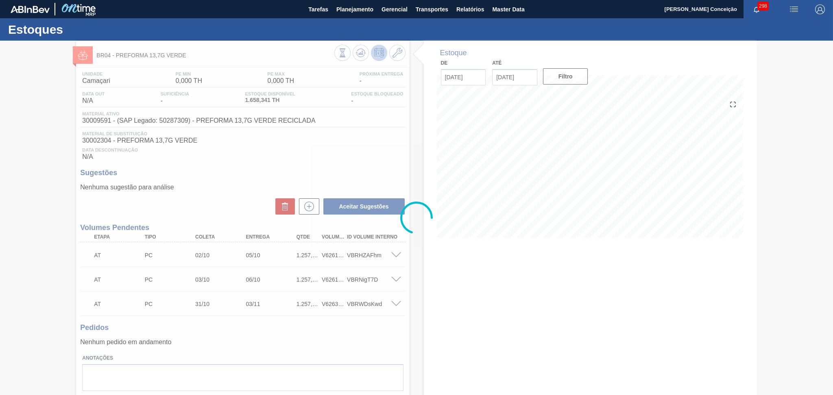
click at [249, 172] on div at bounding box center [416, 218] width 833 height 355
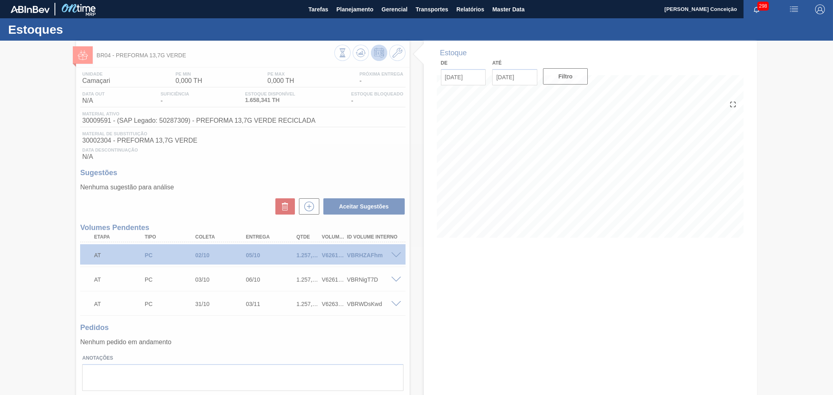
click at [207, 209] on div at bounding box center [416, 218] width 833 height 355
click at [282, 320] on div at bounding box center [416, 218] width 833 height 355
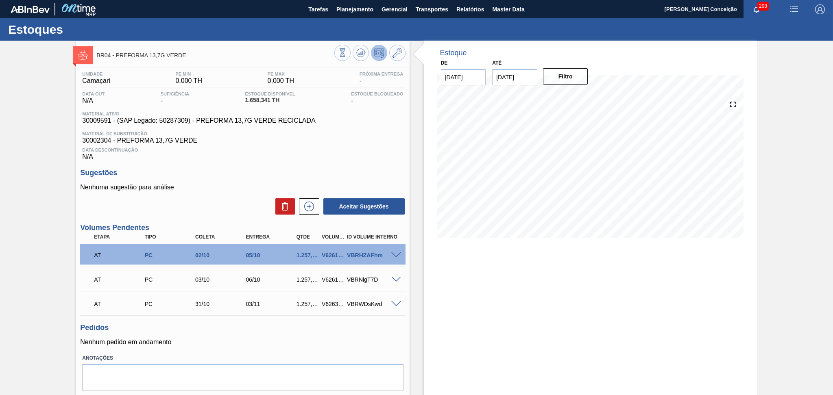
click at [393, 279] on span at bounding box center [396, 280] width 10 height 6
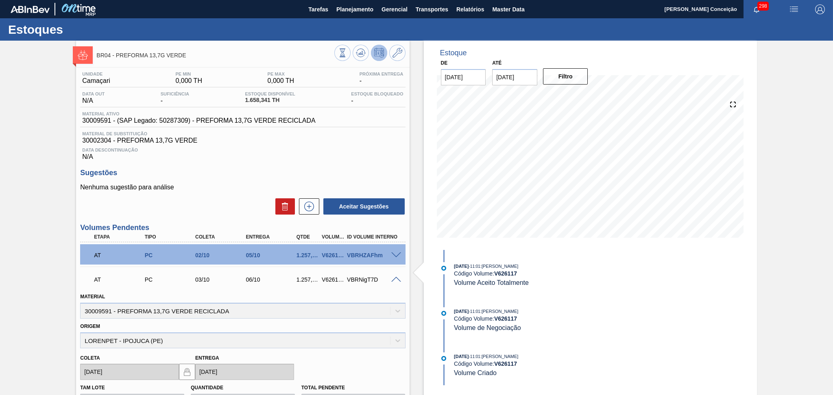
click at [245, 201] on div "Aceitar Sugestões" at bounding box center [242, 207] width 325 height 18
click at [253, 98] on span "1.658,341 TH" at bounding box center [270, 100] width 50 height 6
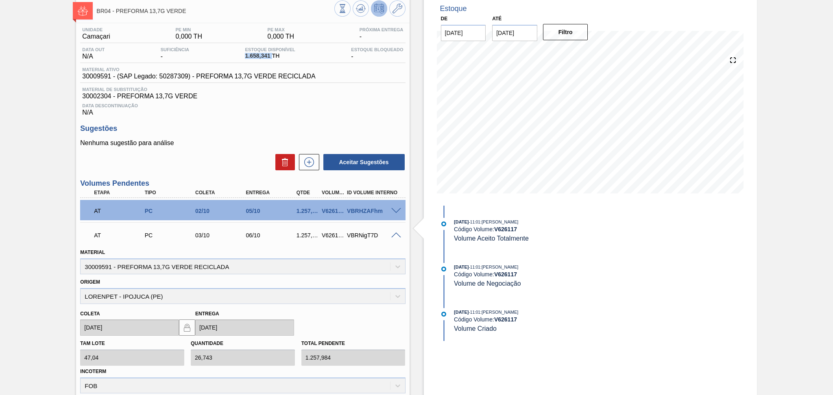
scroll to position [108, 0]
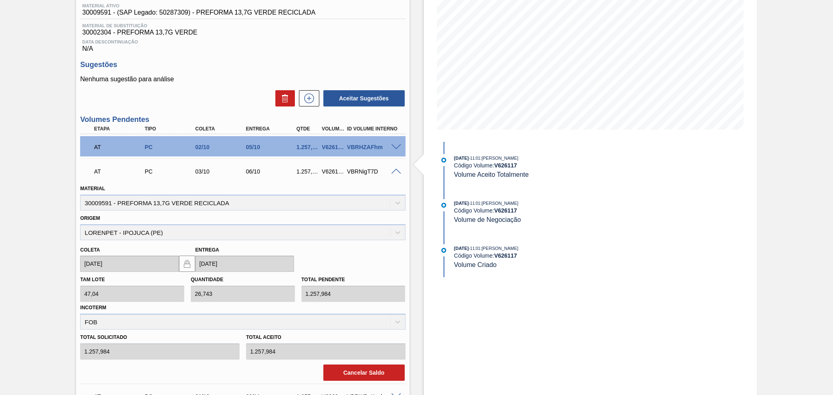
click at [243, 87] on div "Nenhuma sugestão para análise Aceitar Sugestões" at bounding box center [242, 92] width 325 height 32
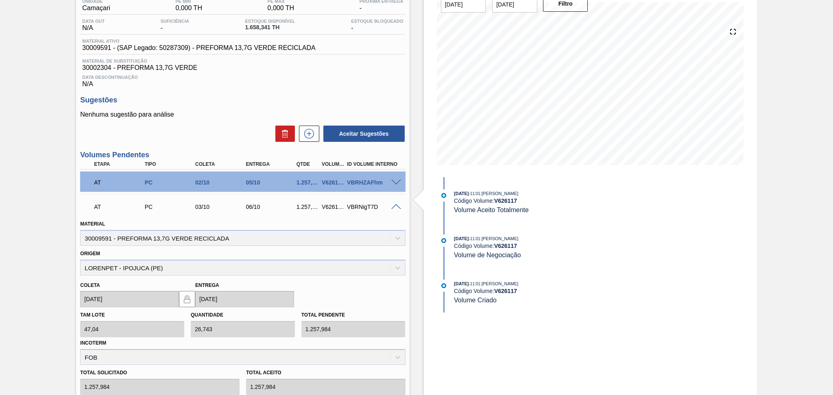
scroll to position [0, 0]
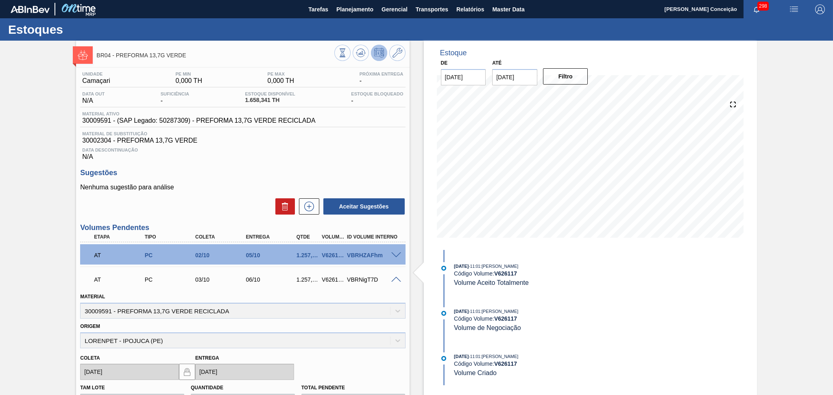
click at [345, 151] on span "Data Descontinuação" at bounding box center [242, 150] width 321 height 5
click at [299, 159] on div "Data Descontinuação N/A" at bounding box center [242, 152] width 325 height 16
click at [255, 184] on p "Nenhuma sugestão para análise" at bounding box center [242, 187] width 325 height 7
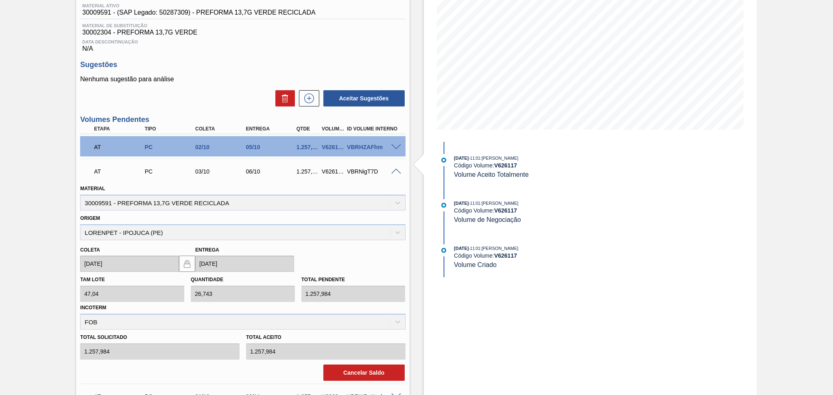
click at [398, 169] on span at bounding box center [396, 172] width 10 height 6
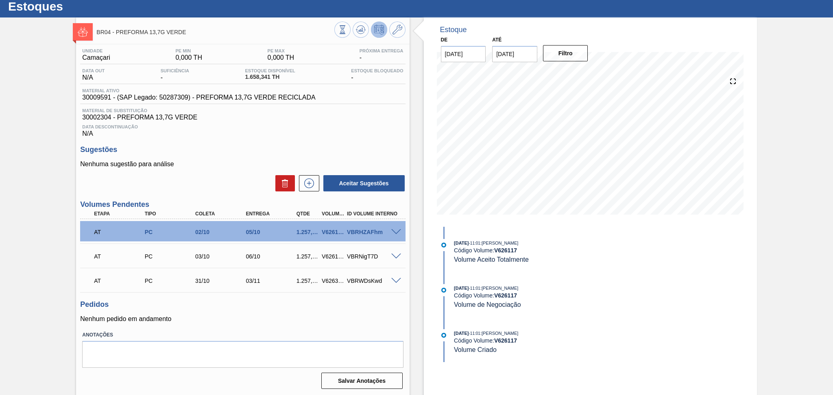
click at [396, 255] on span at bounding box center [396, 257] width 10 height 6
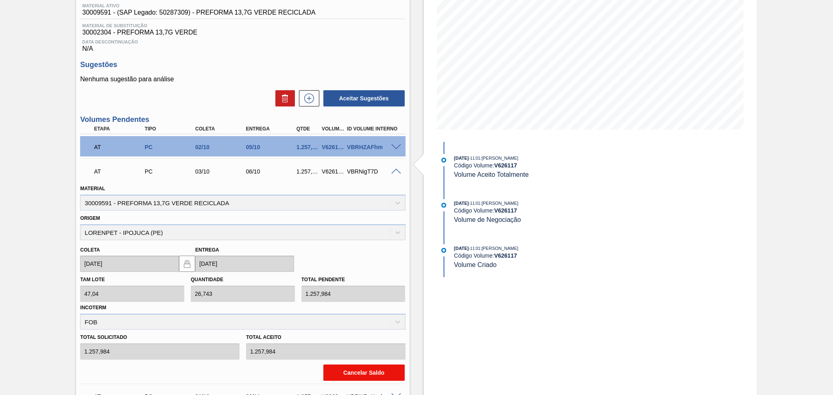
click at [353, 368] on button "Cancelar Saldo" at bounding box center [363, 373] width 81 height 16
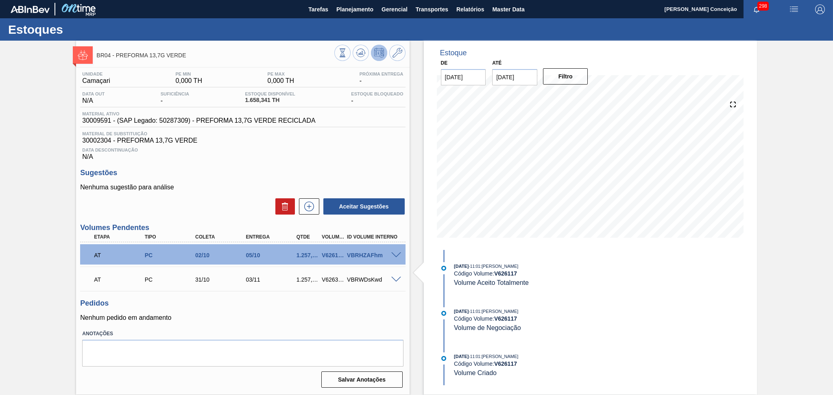
scroll to position [0, 0]
click at [229, 155] on div "Data Descontinuação N/A" at bounding box center [242, 152] width 325 height 16
click at [359, 59] on button at bounding box center [361, 53] width 16 height 16
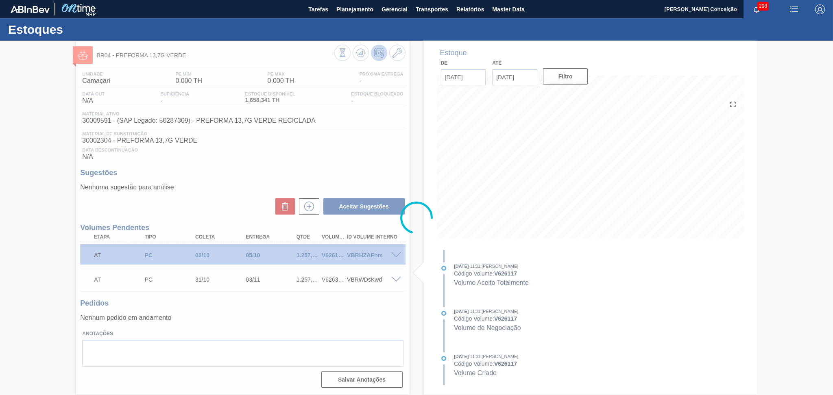
click at [315, 150] on div at bounding box center [416, 218] width 833 height 355
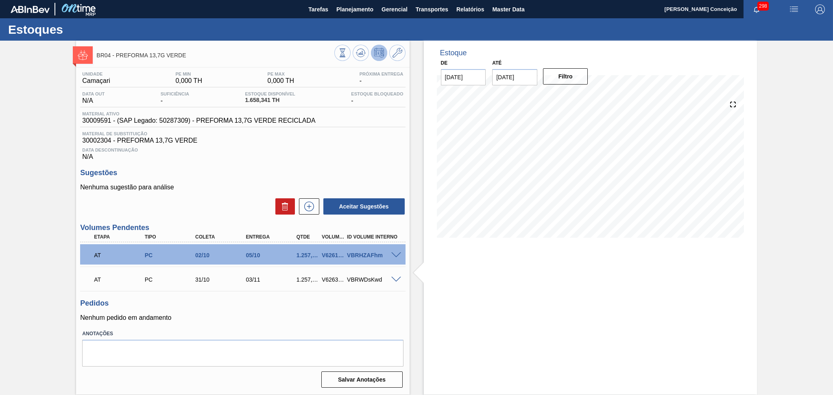
click at [274, 182] on div "Sugestões Nenhuma sugestão para análise Aceitar Sugestões" at bounding box center [242, 192] width 325 height 47
click at [327, 162] on div "Unidade Camaçari PE MIN 0,000 TH PE MAX 0,000 TH Próxima Entrega - Data out N/A…" at bounding box center [242, 228] width 333 height 323
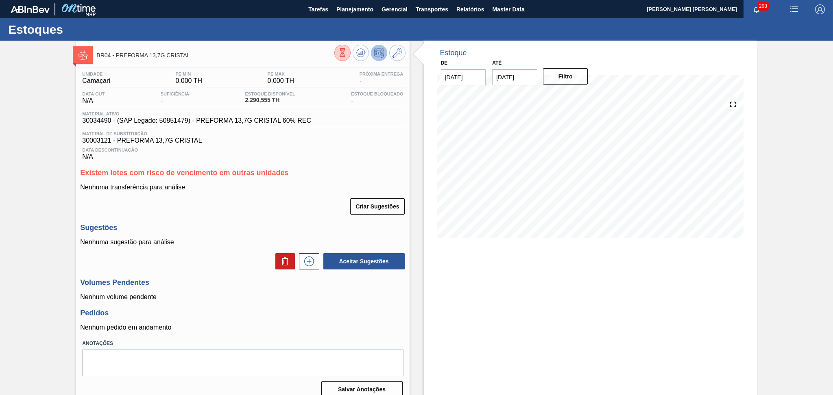
click at [292, 224] on h3 "Sugestões" at bounding box center [242, 228] width 325 height 9
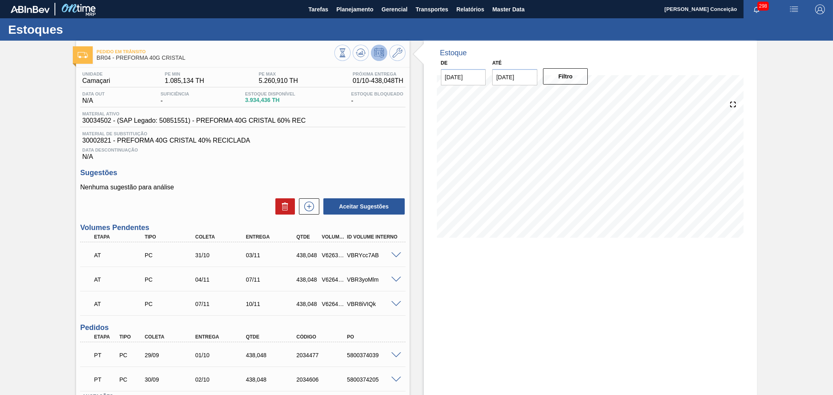
click at [343, 149] on span "Data Descontinuação" at bounding box center [242, 150] width 321 height 5
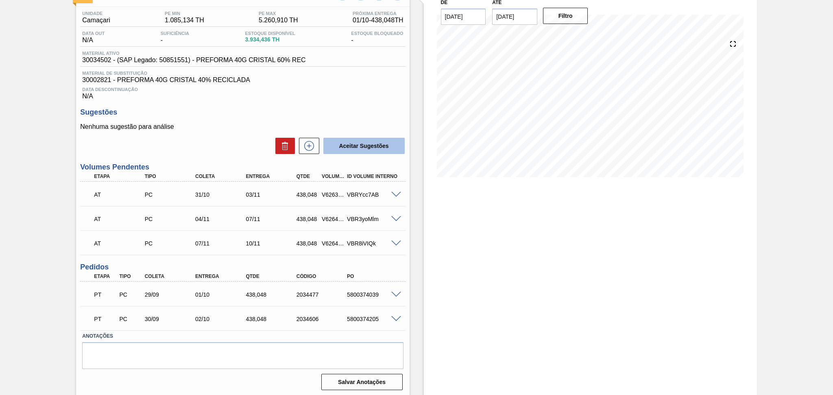
scroll to position [61, 0]
click at [167, 333] on label "Anotações" at bounding box center [242, 336] width 321 height 12
click at [199, 330] on label "Anotações" at bounding box center [242, 336] width 321 height 12
click at [208, 316] on div "02/10" at bounding box center [221, 318] width 57 height 7
click at [218, 146] on div "Aceitar Sugestões" at bounding box center [242, 145] width 325 height 18
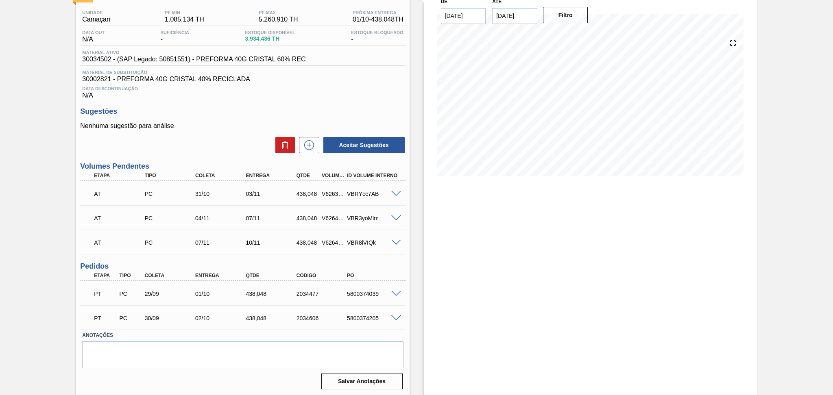
click at [233, 145] on div "Aceitar Sugestões" at bounding box center [242, 145] width 325 height 18
click at [340, 104] on div "Unidade Camaçari PE MIN 1.085,134 TH PE MAX 5.260,910 TH Próxima Entrega 01/10 …" at bounding box center [242, 199] width 333 height 386
click at [339, 104] on div "Unidade Camaçari PE MIN 1.085,134 TH PE MAX 5.260,910 TH Próxima Entrega 01/10 …" at bounding box center [242, 199] width 333 height 386
click at [198, 140] on div "Aceitar Sugestões" at bounding box center [242, 145] width 325 height 18
click at [239, 140] on div "Aceitar Sugestões" at bounding box center [242, 145] width 325 height 18
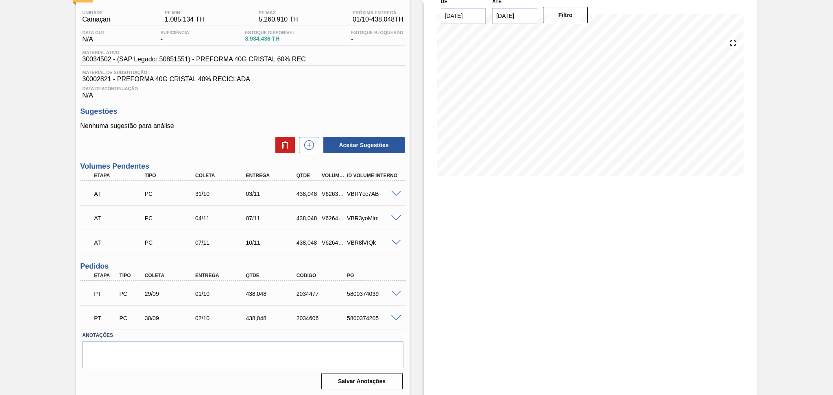
click at [420, 263] on div "Estoque De 01/10/2025 Até 10/11/2025 Filtro 06/11 Projeção de Estoque 4,740.41 …" at bounding box center [582, 187] width 347 height 417
click at [158, 261] on div "Unidade Camaçari PE MIN 1.085,134 TH PE MAX 5.260,910 TH Próxima Entrega 01/10 …" at bounding box center [242, 199] width 333 height 386
click at [228, 131] on div "Nenhuma sugestão para análise Aceitar Sugestões" at bounding box center [242, 138] width 325 height 32
click at [227, 131] on div "Nenhuma sugestão para análise Aceitar Sugestões" at bounding box center [242, 138] width 325 height 32
click at [280, 94] on div "Data Descontinuação N/A" at bounding box center [242, 91] width 325 height 16
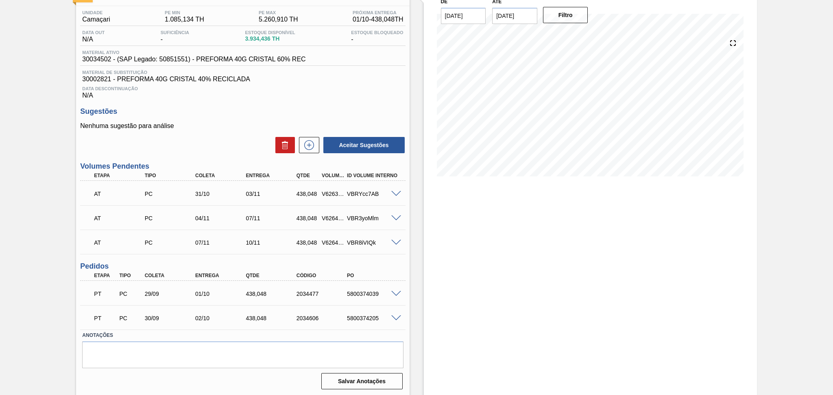
scroll to position [0, 0]
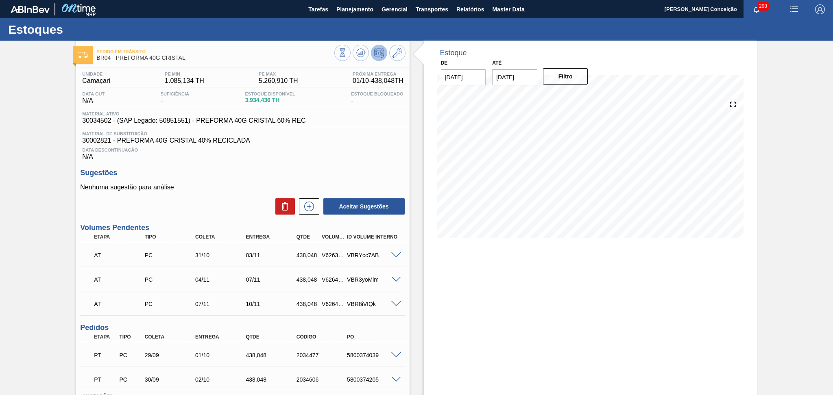
click at [309, 160] on div "Data Descontinuação N/A" at bounding box center [242, 152] width 325 height 16
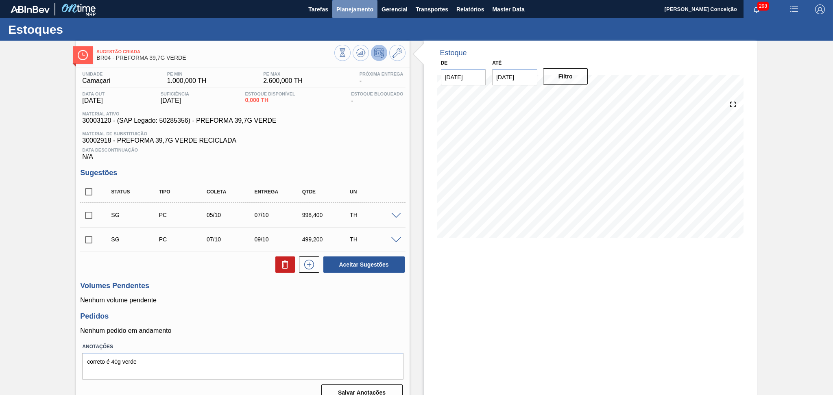
click at [366, 7] on span "Planejamento" at bounding box center [354, 9] width 37 height 10
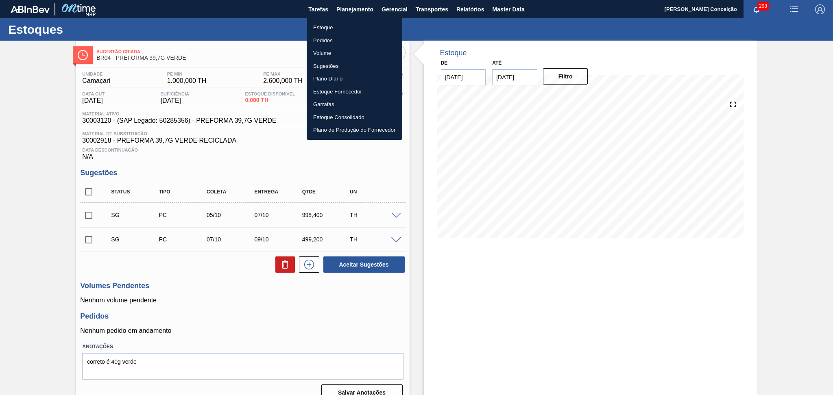
click at [326, 44] on li "Pedidos" at bounding box center [355, 40] width 96 height 13
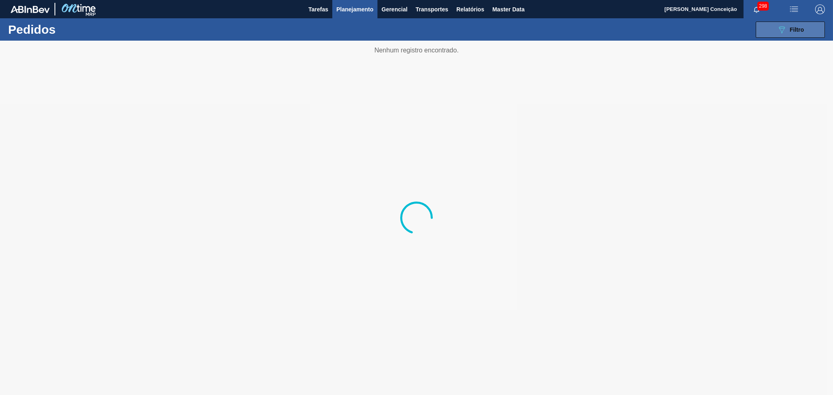
click at [799, 30] on span "Filtro" at bounding box center [797, 29] width 14 height 7
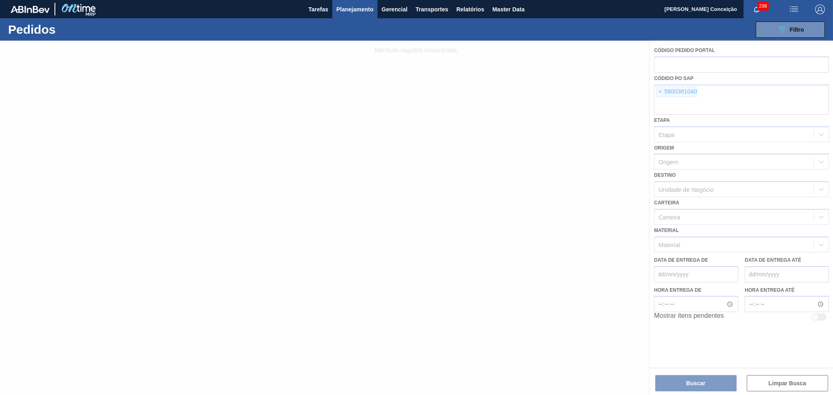
click at [659, 92] on div at bounding box center [416, 218] width 833 height 355
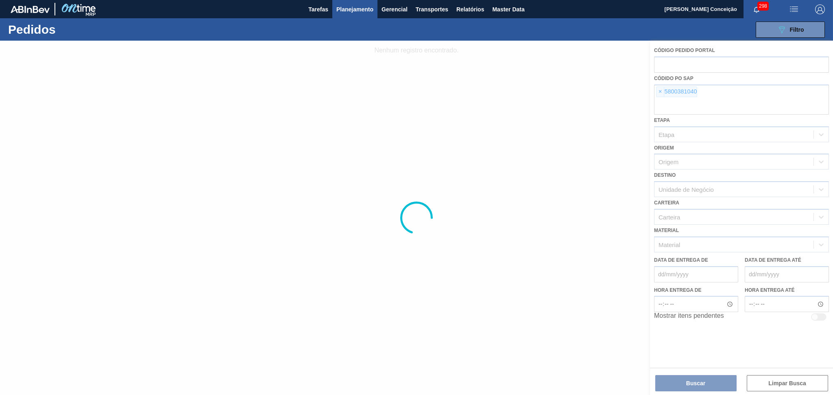
click at [659, 92] on div at bounding box center [416, 218] width 833 height 355
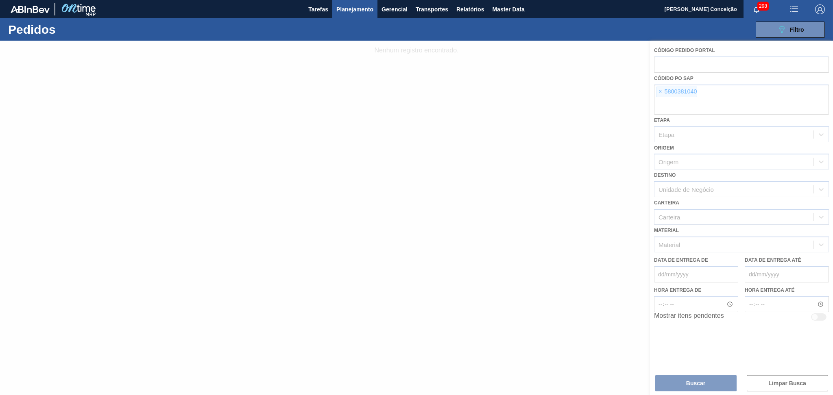
click at [659, 92] on div at bounding box center [416, 218] width 833 height 355
click at [659, 91] on div at bounding box center [416, 218] width 833 height 355
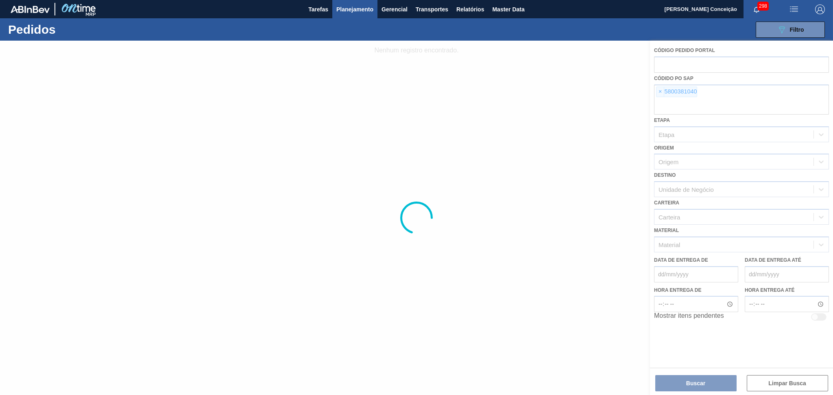
click at [659, 91] on div at bounding box center [416, 218] width 833 height 355
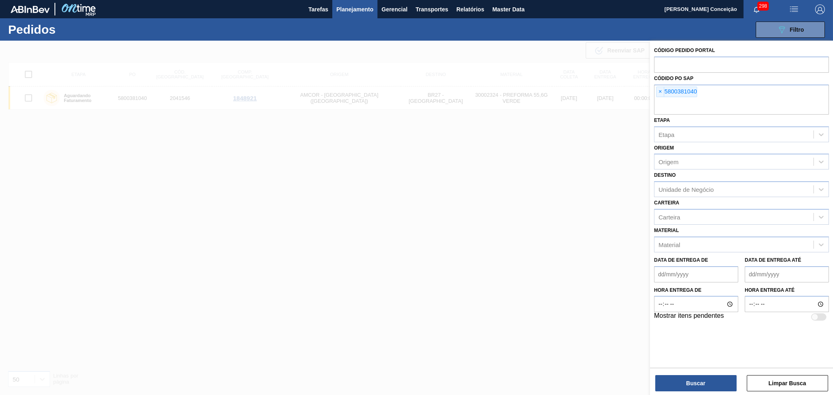
click at [659, 91] on span "×" at bounding box center [660, 92] width 8 height 10
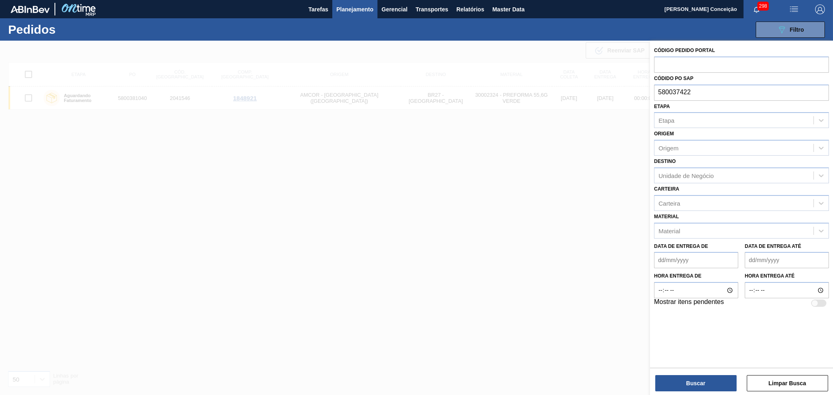
type input "5800374220"
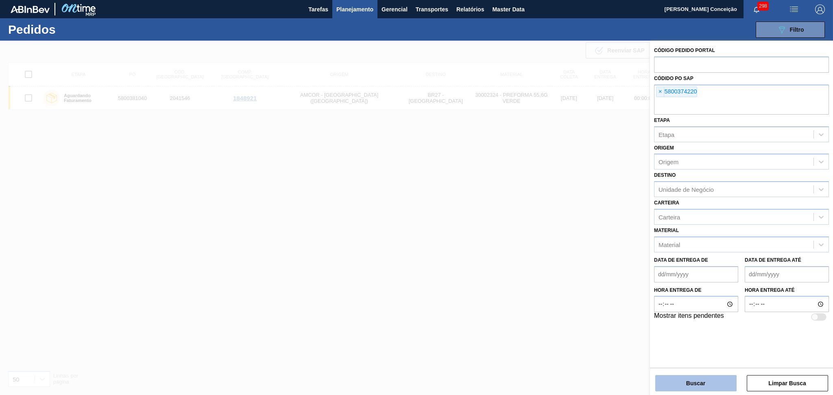
click at [677, 377] on button "Buscar" at bounding box center [695, 383] width 81 height 16
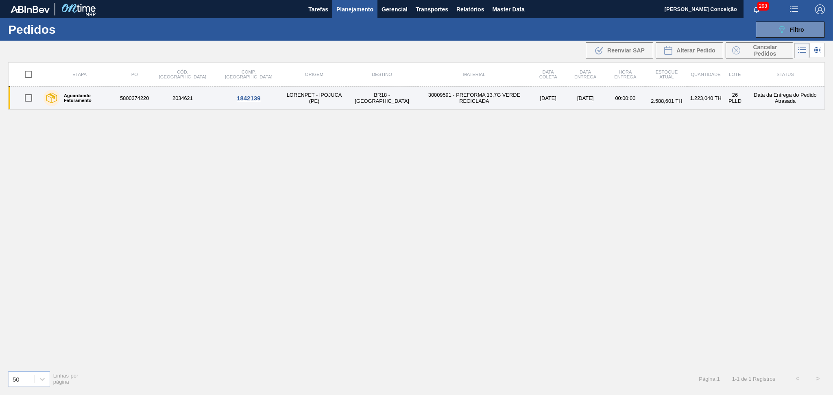
click at [426, 98] on td "30009591 - PREFORMA 13,7G VERDE RECICLADA" at bounding box center [474, 98] width 113 height 23
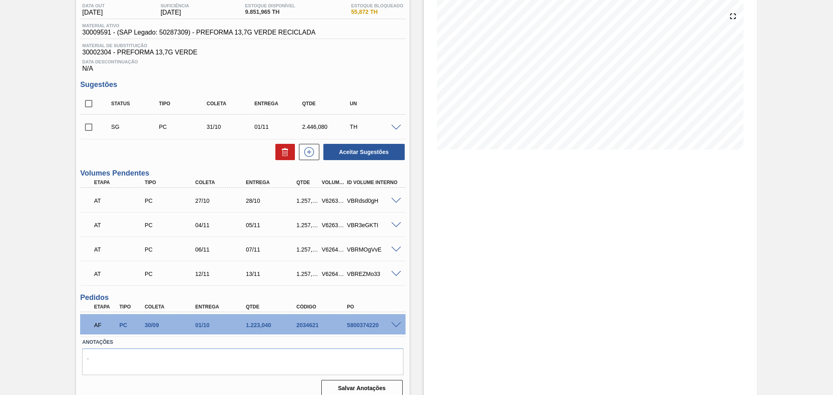
scroll to position [95, 0]
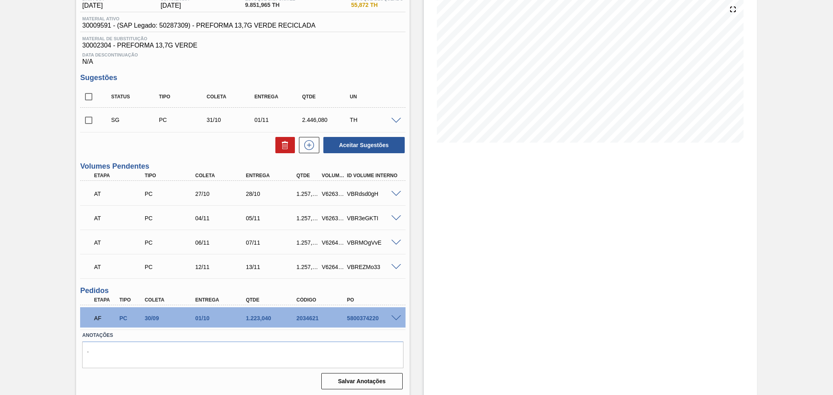
click at [213, 336] on label "Anotações" at bounding box center [242, 336] width 321 height 12
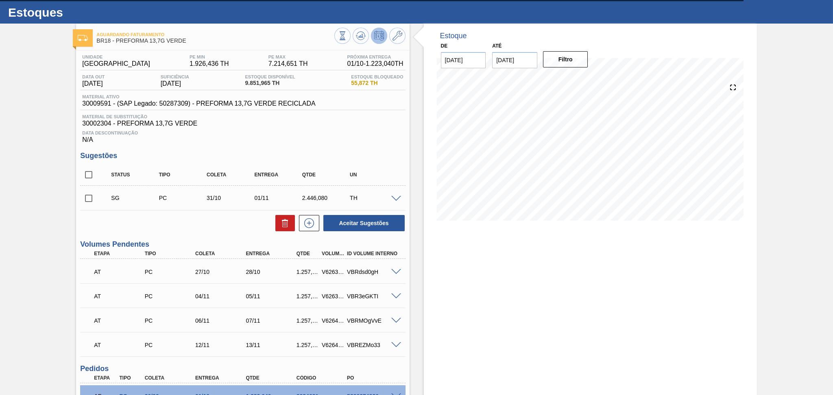
scroll to position [0, 0]
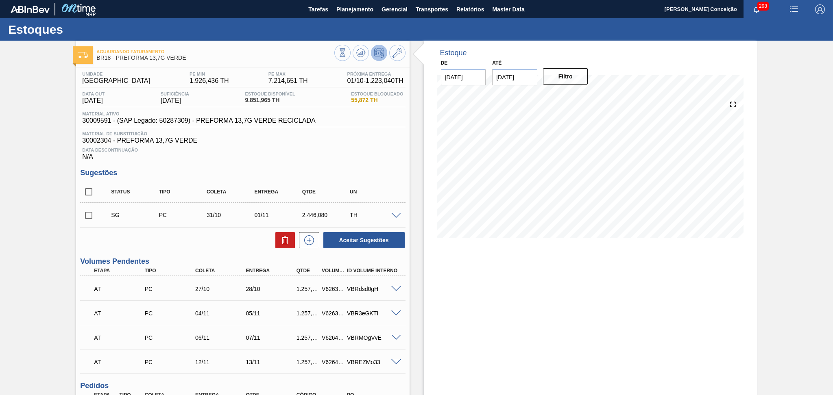
click at [349, 169] on h3 "Sugestões" at bounding box center [242, 173] width 325 height 9
click at [102, 123] on span "30009591 - (SAP Legado: 50287309) - PREFORMA 13,7G VERDE RECICLADA" at bounding box center [198, 120] width 233 height 7
copy span "30009591"
click at [363, 145] on div "Data Descontinuação N/A" at bounding box center [242, 152] width 325 height 16
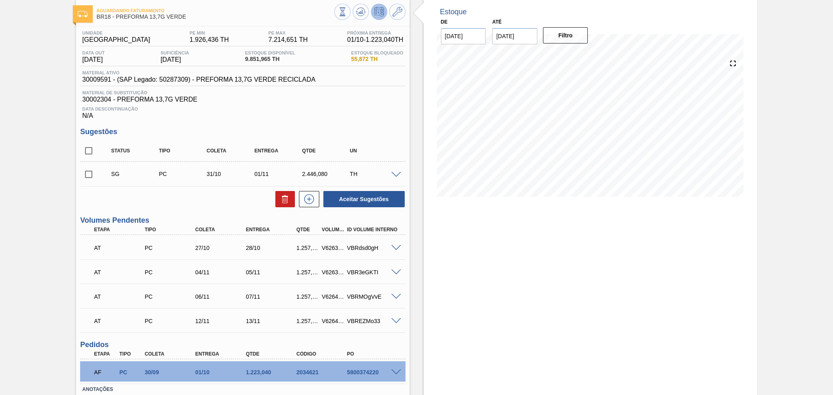
scroll to position [95, 0]
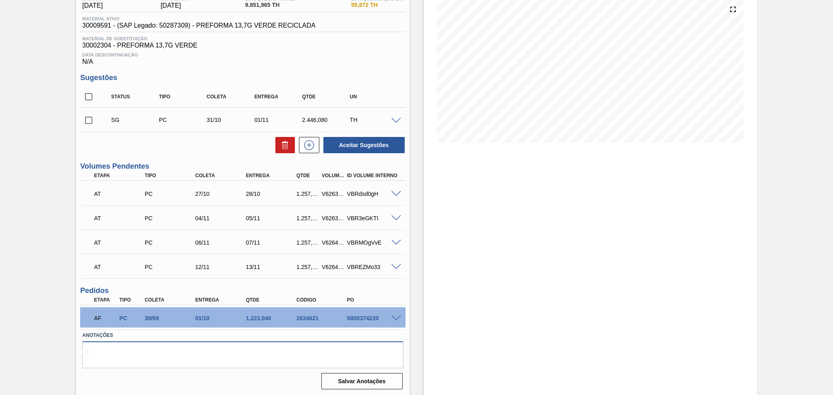
click at [156, 346] on textarea "." at bounding box center [242, 355] width 321 height 27
click at [394, 316] on span at bounding box center [396, 319] width 10 height 6
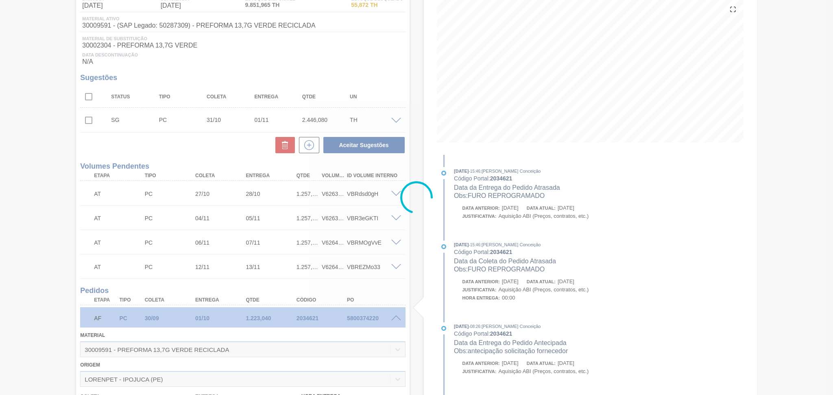
click at [409, 293] on div "Estoque De 01/10/2025 Até 10/11/2025 Filtro 29/09/2025 - 15:46 : Aline Aparecid…" at bounding box center [582, 270] width 347 height 648
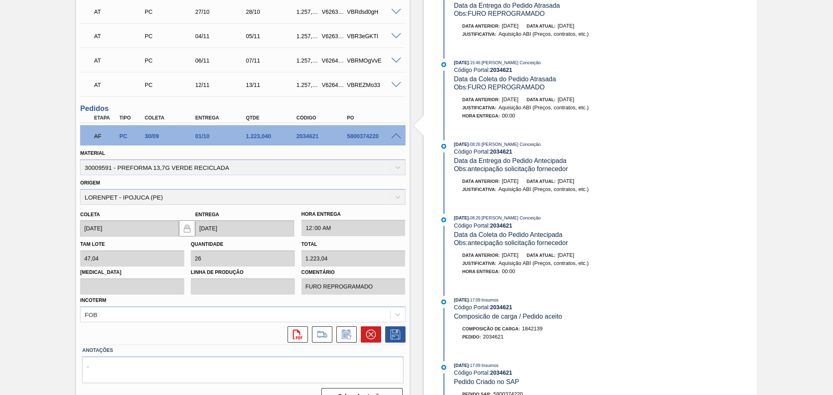
scroll to position [291, 0]
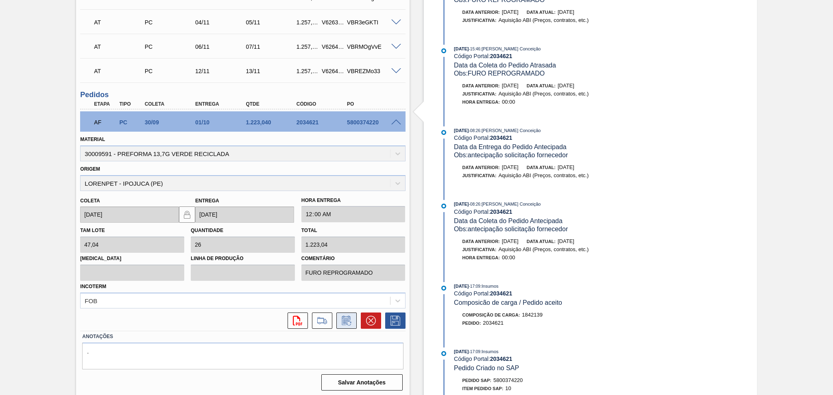
click at [343, 320] on icon at bounding box center [346, 321] width 13 height 10
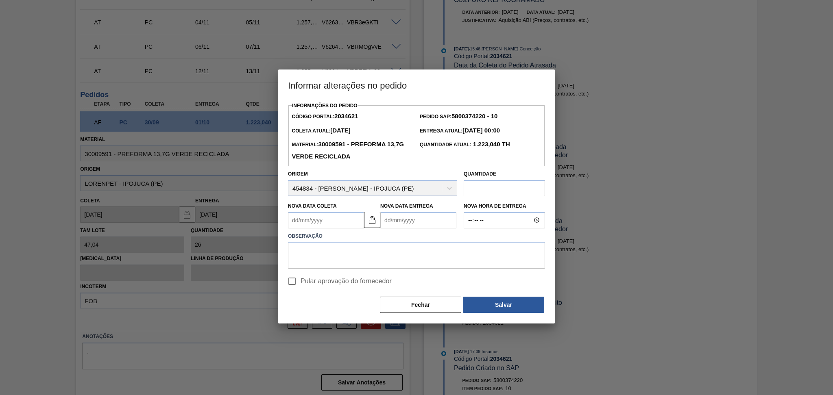
click at [339, 221] on Coleta2034621 "Nova Data Coleta" at bounding box center [326, 220] width 76 height 16
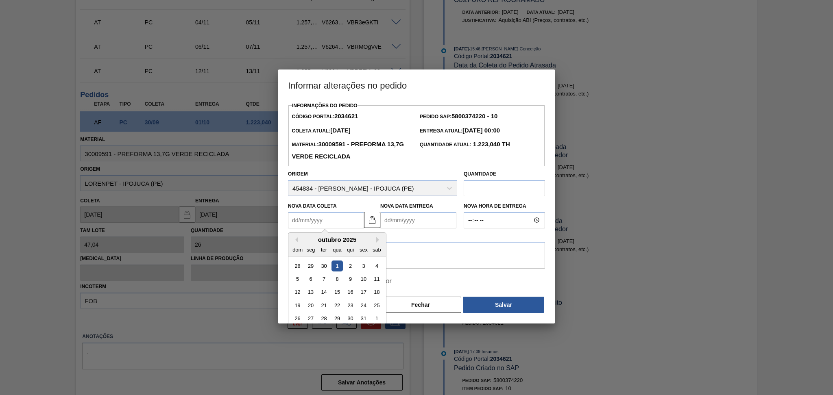
type Coleta2034621 "0"
type Entrega2034621 "02/01/2000"
type Coleta2034621 "02"
type Entrega2034621 "03/10/2025"
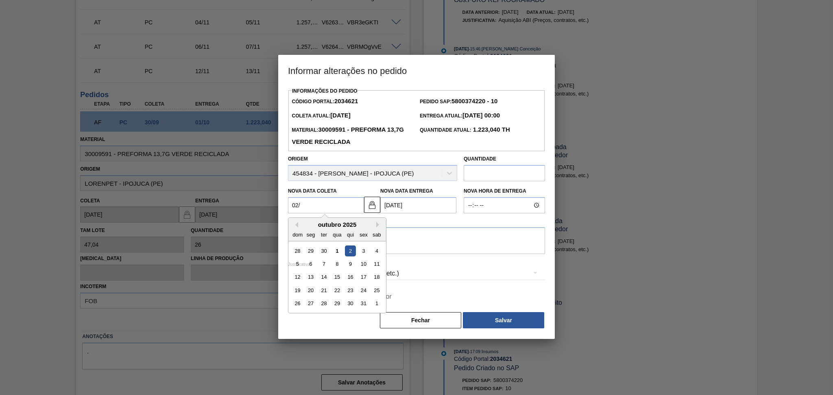
type Coleta2034621 "02/1"
type Entrega2034621 "03/01/2025"
type Coleta2034621 "02/10"
type Entrega2034621 "03/10/2025"
click at [348, 250] on div "2" at bounding box center [350, 251] width 11 height 11
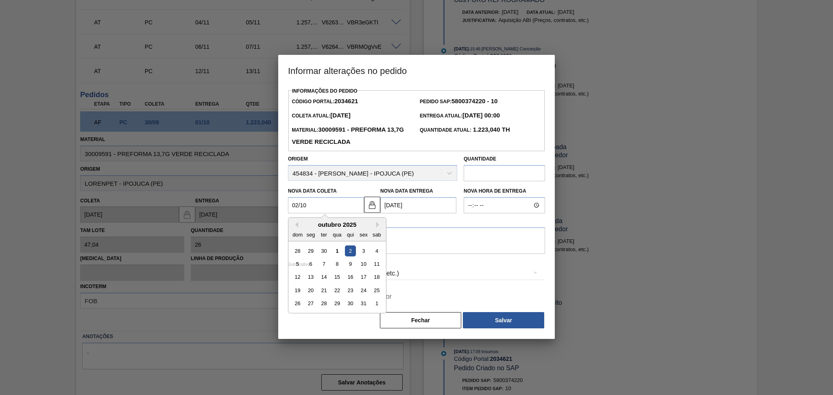
type Coleta2034621 "02/10/2025"
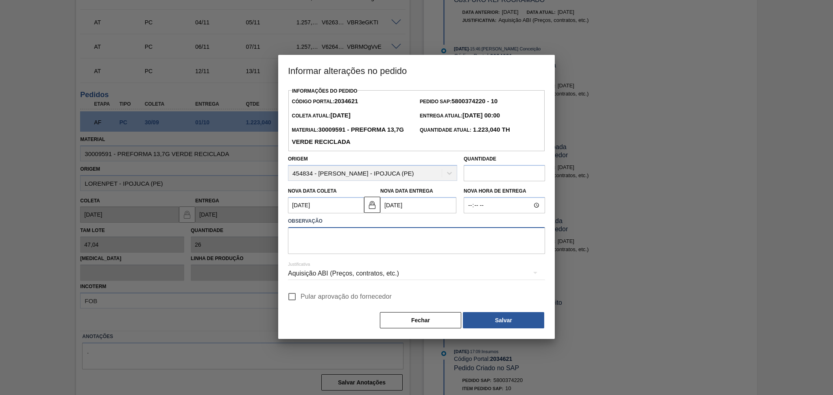
click at [384, 239] on textarea at bounding box center [416, 240] width 257 height 27
type textarea "furo reprogramado"
click at [346, 296] on span "Pular aprovação do fornecedor" at bounding box center [345, 297] width 91 height 10
click at [300, 296] on input "Pular aprovação do fornecedor" at bounding box center [291, 296] width 17 height 17
checkbox input "true"
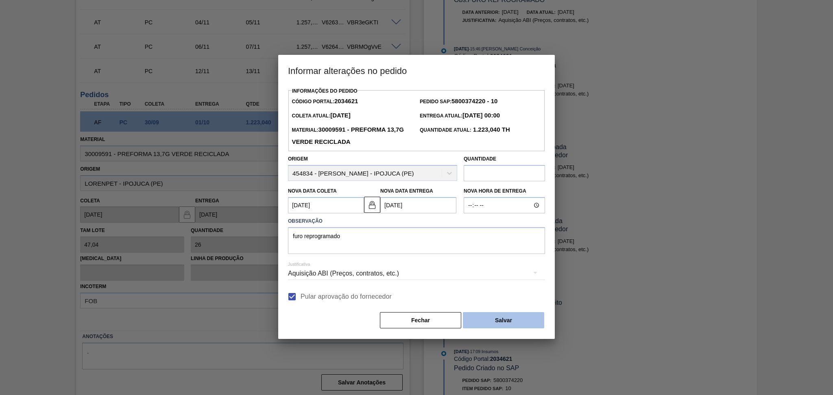
click at [493, 320] on button "Salvar" at bounding box center [503, 320] width 81 height 16
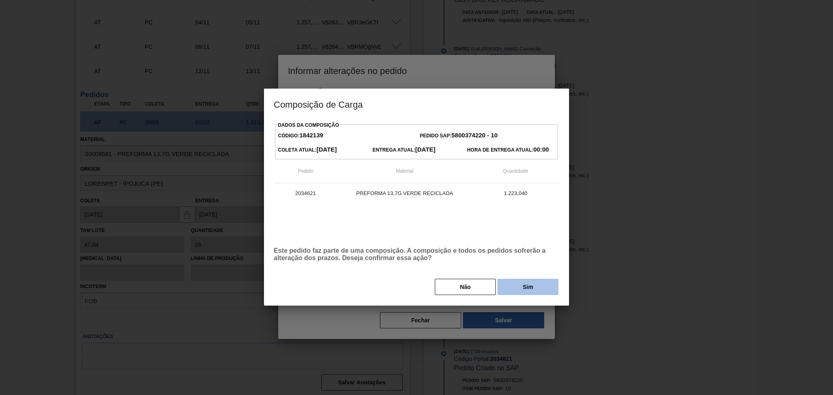
click at [529, 285] on button "Sim" at bounding box center [527, 287] width 61 height 16
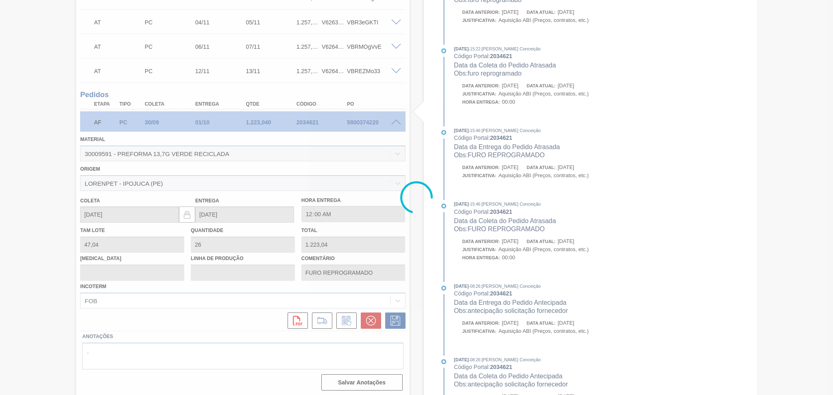
type input "furo reprogramado"
type input "02/10/2025"
type input "03/10/2025"
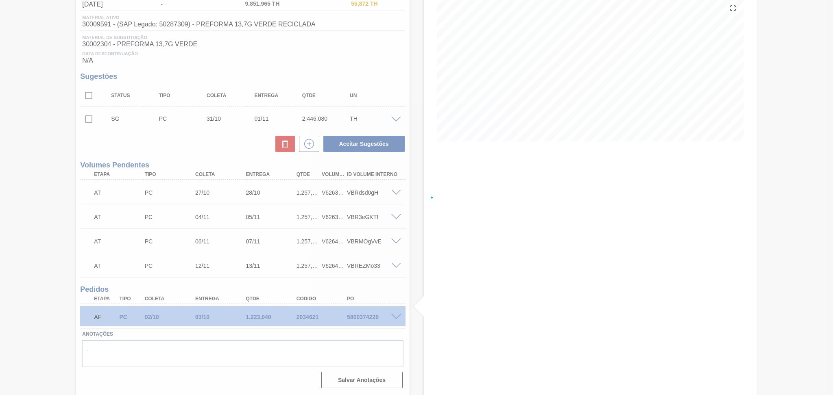
scroll to position [95, 0]
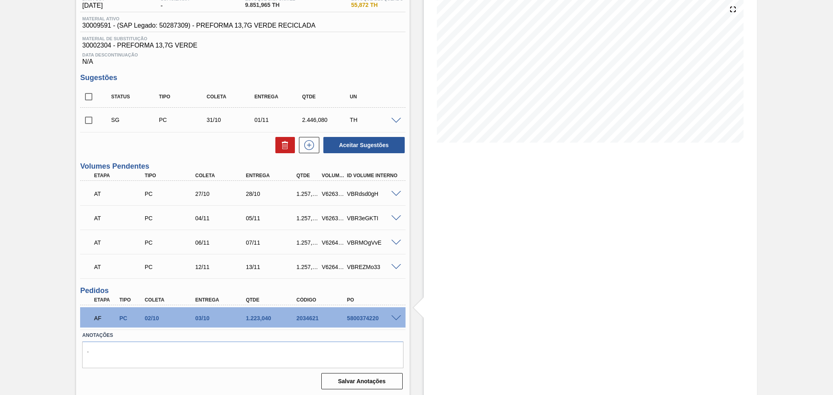
click at [412, 84] on div "Estoque De 01/10/2025 Até 10/11/2025 Filtro" at bounding box center [582, 171] width 347 height 451
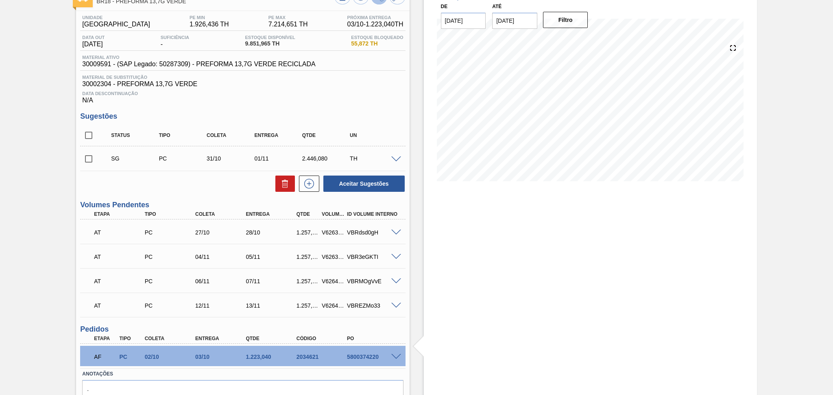
scroll to position [0, 0]
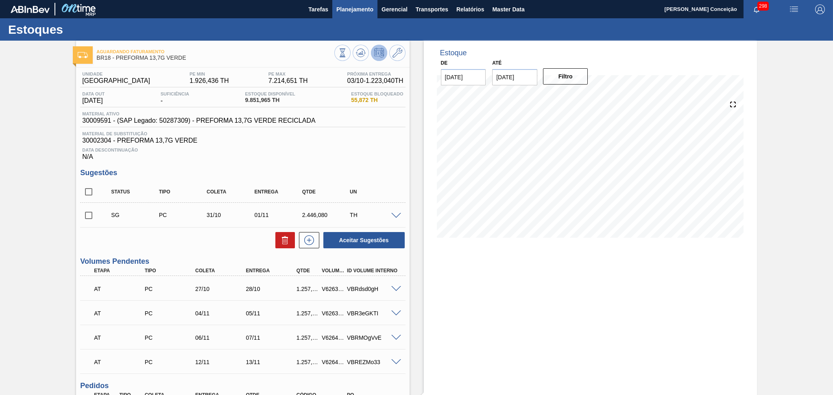
click at [367, 7] on span "Planejamento" at bounding box center [354, 9] width 37 height 10
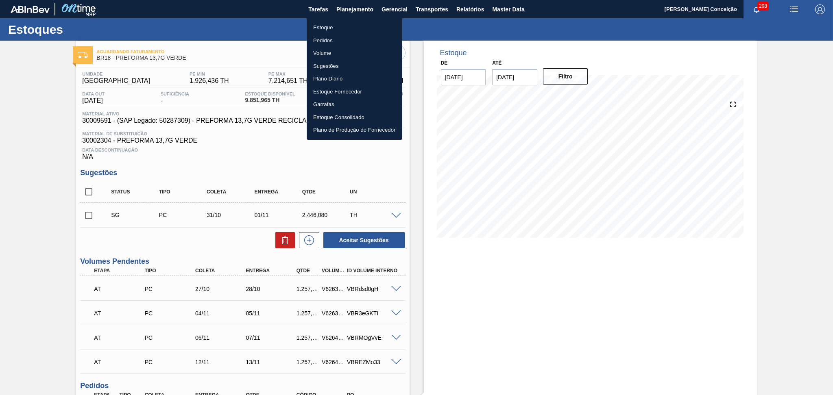
click at [320, 39] on li "Pedidos" at bounding box center [355, 40] width 96 height 13
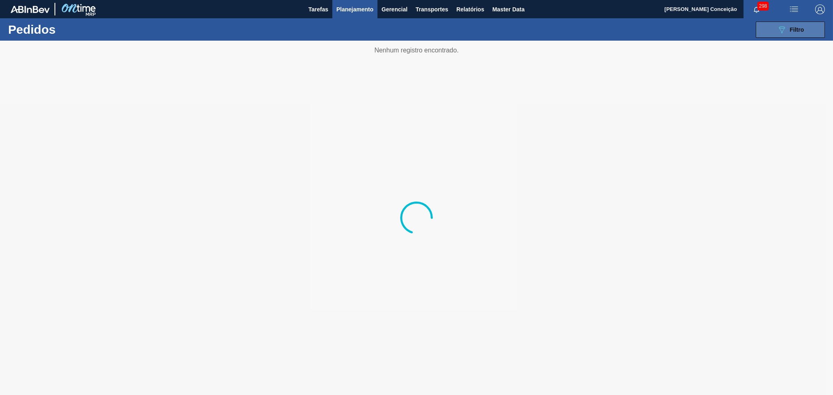
click at [788, 31] on div "089F7B8B-B2A5-4AFE-B5C0-19BA573D28AC Filtro" at bounding box center [790, 30] width 27 height 10
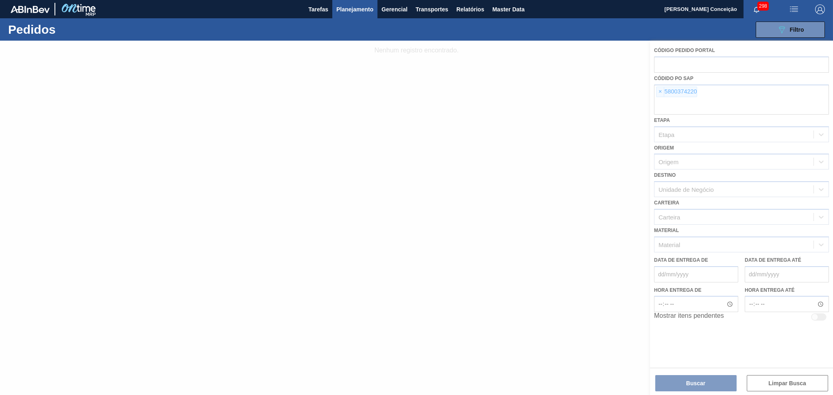
click at [659, 92] on div at bounding box center [416, 218] width 833 height 355
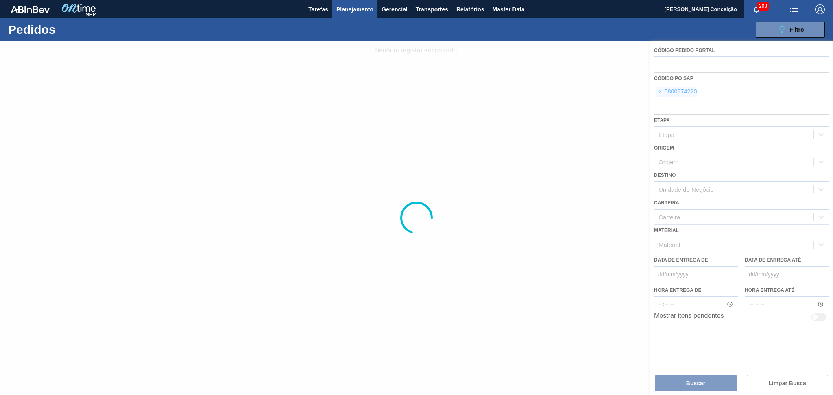
click at [659, 92] on div at bounding box center [416, 218] width 833 height 355
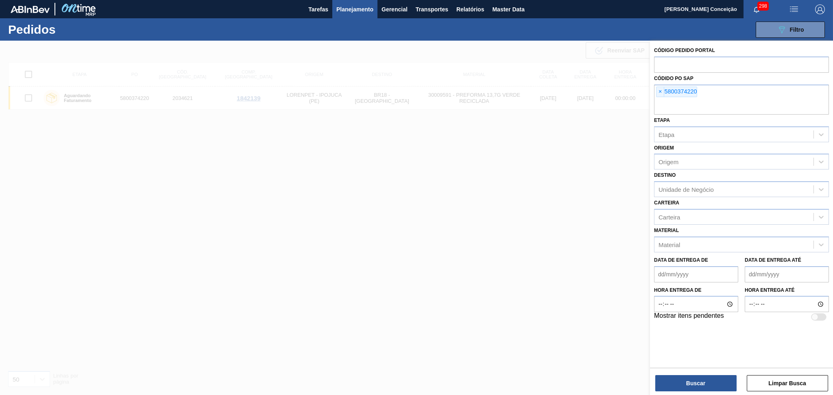
click at [659, 92] on span "×" at bounding box center [660, 92] width 8 height 10
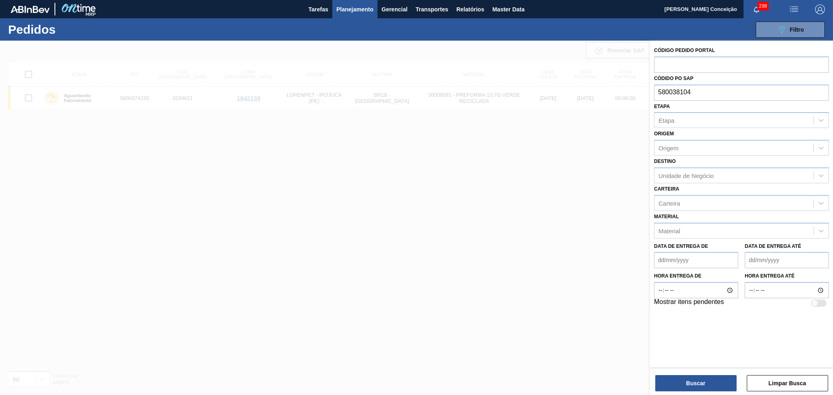
type input "5800381040"
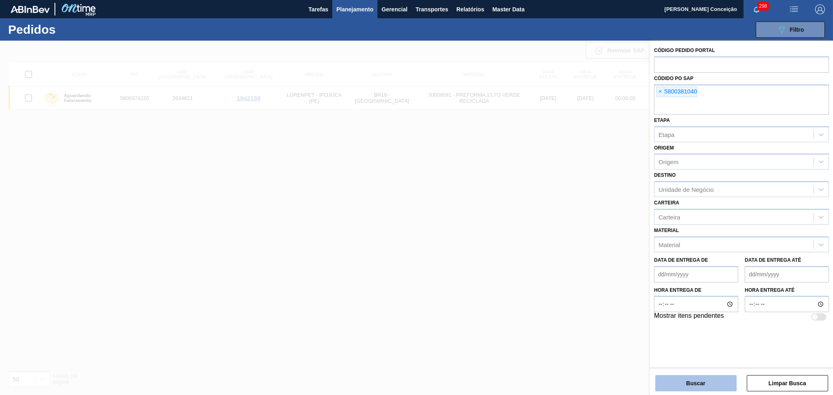
click at [680, 386] on button "Buscar" at bounding box center [695, 383] width 81 height 16
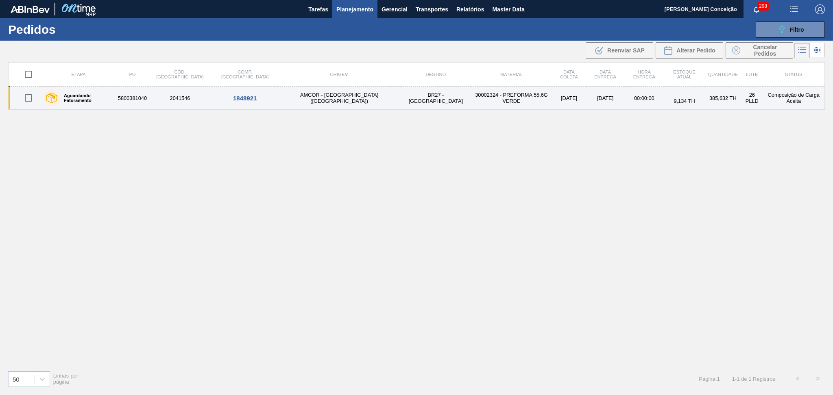
click at [400, 101] on td "BR27 - Nova Minas" at bounding box center [435, 98] width 70 height 23
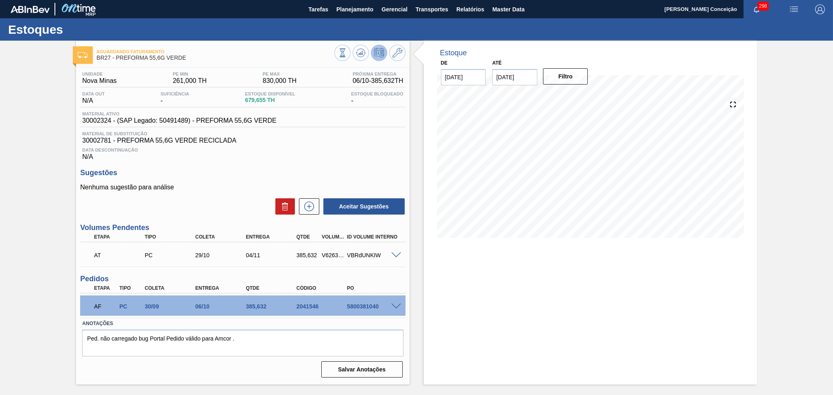
click at [282, 148] on span "Data Descontinuação" at bounding box center [242, 150] width 321 height 5
click at [395, 304] on span at bounding box center [396, 307] width 10 height 6
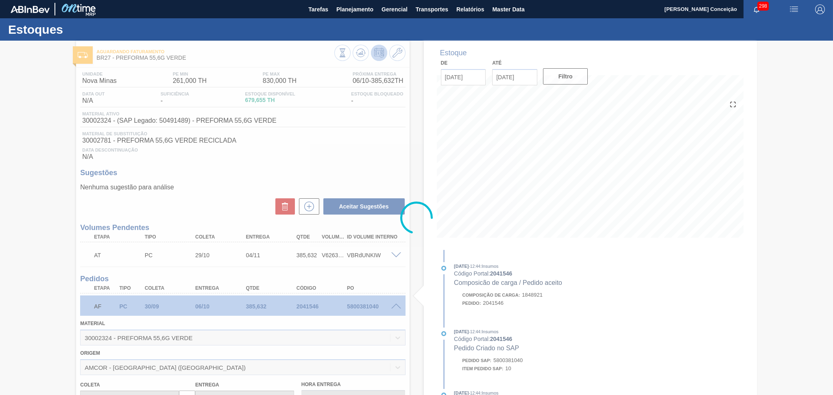
click at [235, 192] on div at bounding box center [416, 218] width 833 height 355
click at [263, 167] on div at bounding box center [416, 218] width 833 height 355
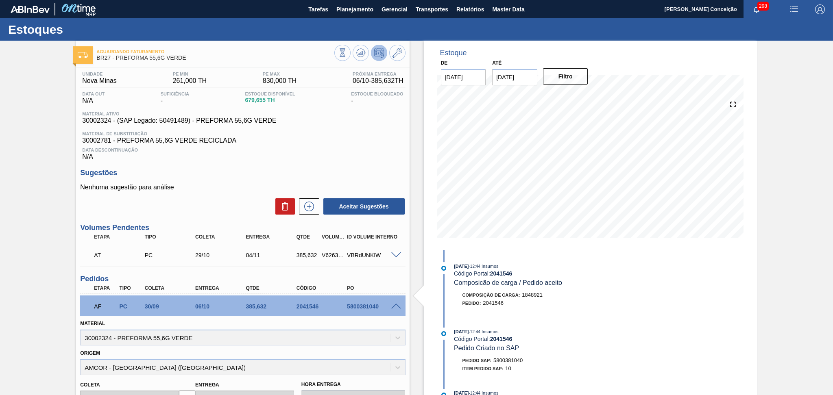
click at [263, 189] on p "Nenhuma sugestão para análise" at bounding box center [242, 187] width 325 height 7
click at [339, 159] on div "Data Descontinuação N/A" at bounding box center [242, 152] width 325 height 16
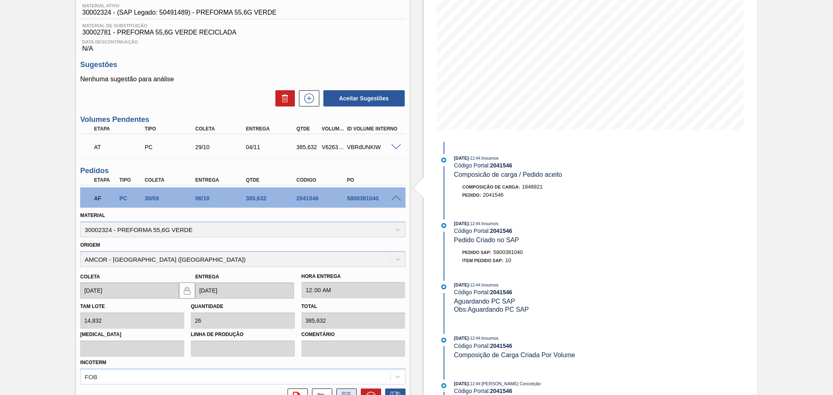
click at [340, 392] on icon at bounding box center [346, 397] width 13 height 10
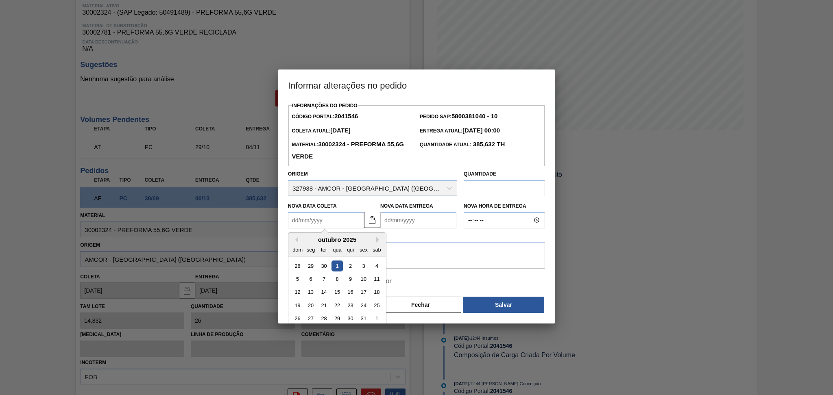
click at [333, 215] on Coleta2041546 "Nova Data Coleta" at bounding box center [326, 220] width 76 height 16
type Coleta2041546 "0"
type Entrega2041546 "07/01/2000"
type Coleta2041546 "02"
type Entrega2041546 "[DATE]"
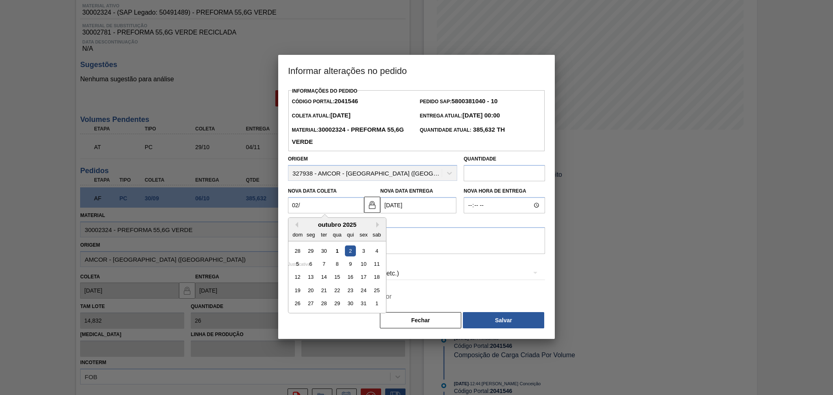
type Coleta2041546 "02/1"
type Entrega2041546 "08/01/2025"
type Coleta2041546 "02/10"
type Entrega2041546 "[DATE]"
click at [350, 252] on div "2" at bounding box center [350, 251] width 11 height 11
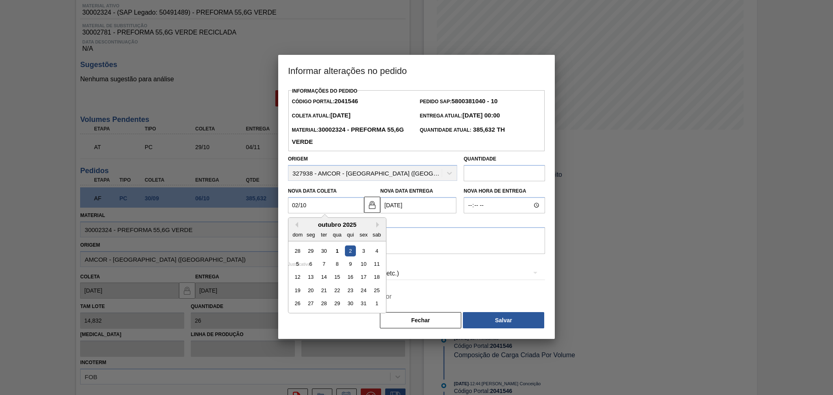
type Coleta2041546 "[DATE]"
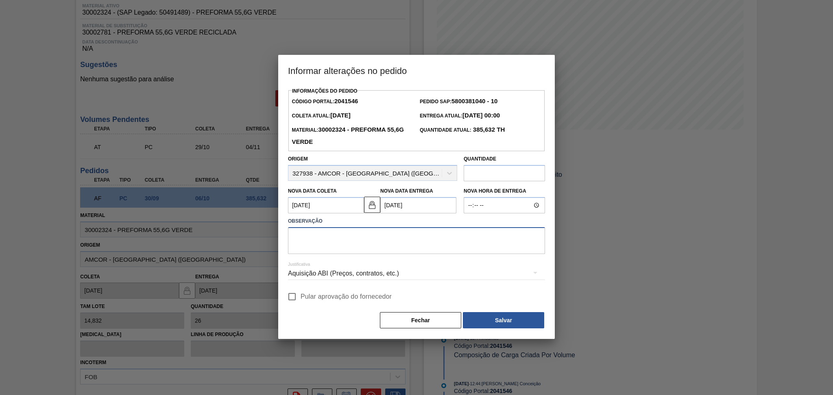
click at [413, 246] on textarea at bounding box center [416, 240] width 257 height 27
type textarea "furo reprogramado"
click at [351, 307] on div "Informações do Pedido Código Portal: 2041546 Pedido SAP: 5800381040 - 10 Coleta…" at bounding box center [416, 207] width 257 height 244
drag, startPoint x: 338, startPoint y: 296, endPoint x: 345, endPoint y: 296, distance: 6.5
click at [338, 296] on span "Pular aprovação do fornecedor" at bounding box center [345, 297] width 91 height 10
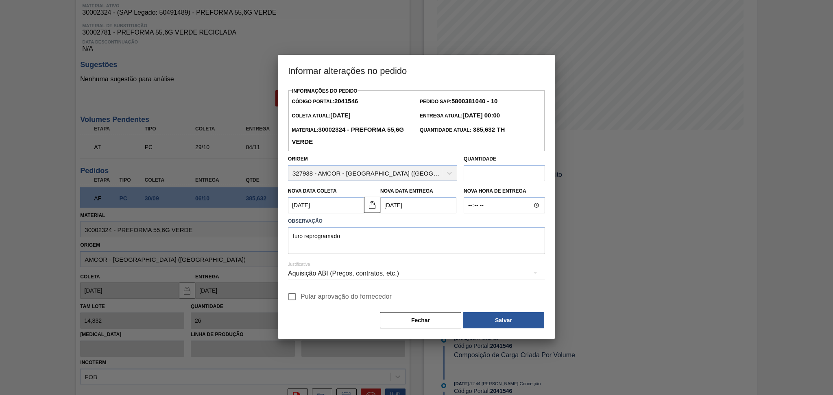
click at [300, 296] on input "Pular aprovação do fornecedor" at bounding box center [291, 296] width 17 height 17
checkbox input "true"
click at [476, 312] on div "Informações do Pedido Código Portal: 2041546 Pedido SAP: 5800381040 - 10 Coleta…" at bounding box center [416, 207] width 257 height 244
click at [482, 318] on button "Salvar" at bounding box center [503, 320] width 81 height 16
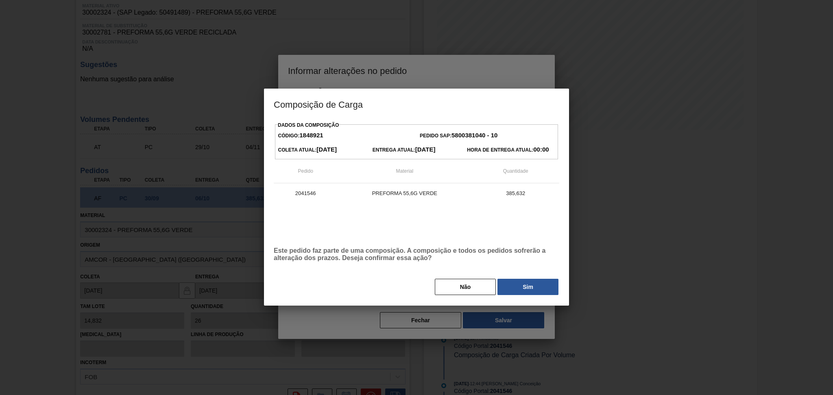
click at [539, 279] on div "Dados da Composição Código: 1848921 Pedido SAP: 5800381040 - 10 Coleta Atual: 3…" at bounding box center [416, 208] width 285 height 176
click at [529, 287] on button "Sim" at bounding box center [527, 287] width 61 height 16
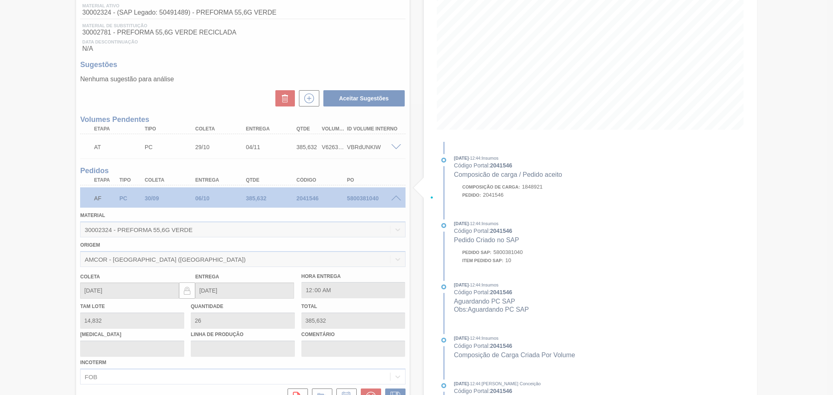
click at [52, 200] on div at bounding box center [416, 197] width 833 height 395
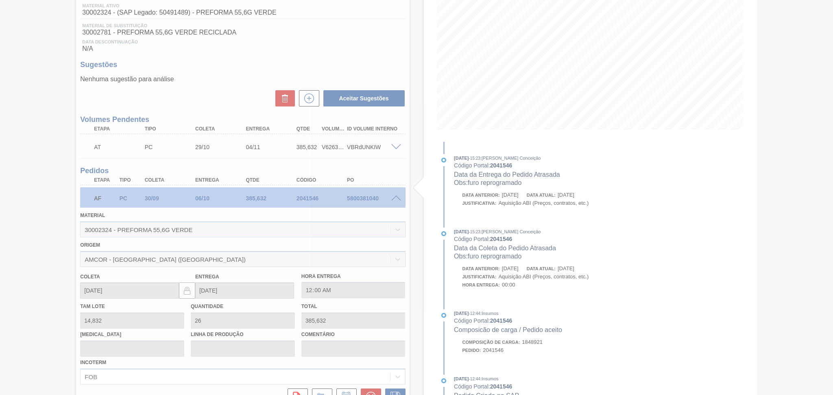
type input "furo reprogramado"
type input "[DATE]"
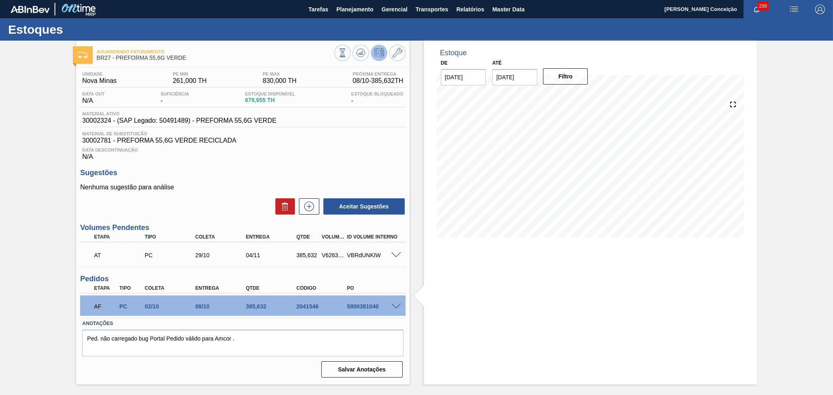
click at [204, 204] on div "Aceitar Sugestões" at bounding box center [242, 207] width 325 height 18
click at [236, 208] on div "Aceitar Sugestões" at bounding box center [242, 207] width 325 height 18
click at [375, 141] on span "30002781 - PREFORMA 55,6G VERDE RECICLADA" at bounding box center [242, 140] width 321 height 7
click at [375, 10] on button "Planejamento" at bounding box center [354, 9] width 45 height 18
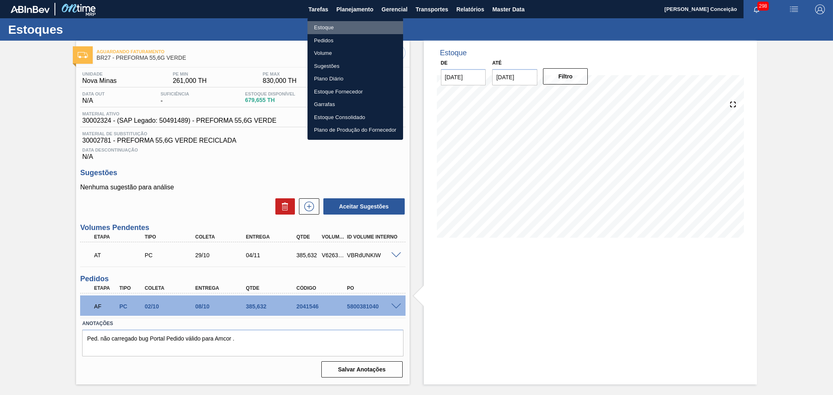
click at [332, 28] on li "Estoque" at bounding box center [355, 27] width 96 height 13
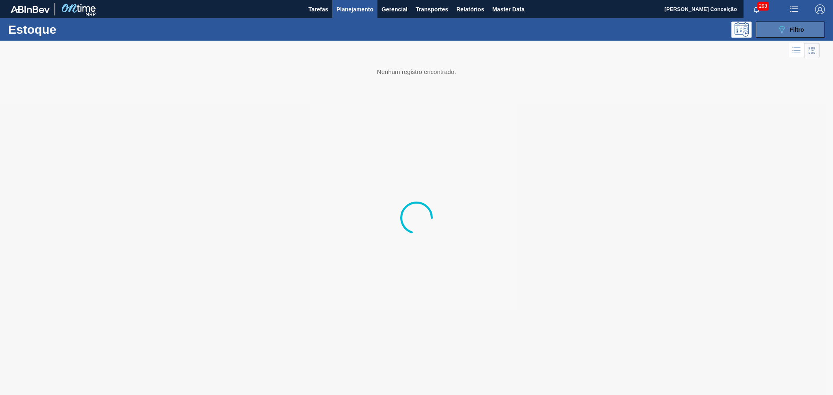
click at [762, 36] on button "089F7B8B-B2A5-4AFE-B5C0-19BA573D28AC Filtro" at bounding box center [789, 30] width 69 height 16
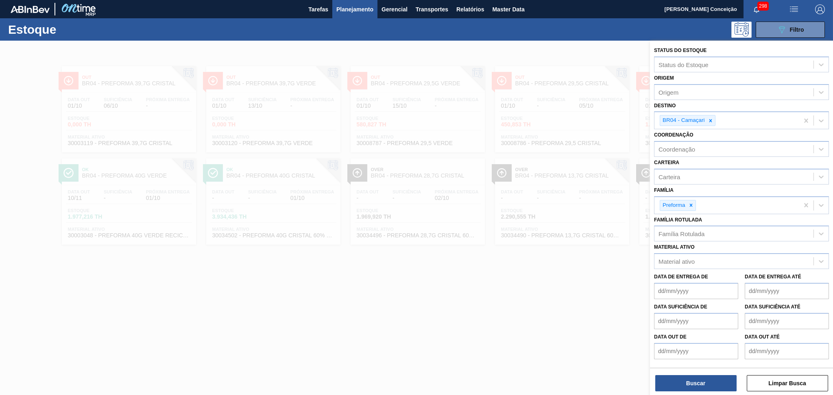
click at [359, 10] on span "Planejamento" at bounding box center [354, 9] width 37 height 10
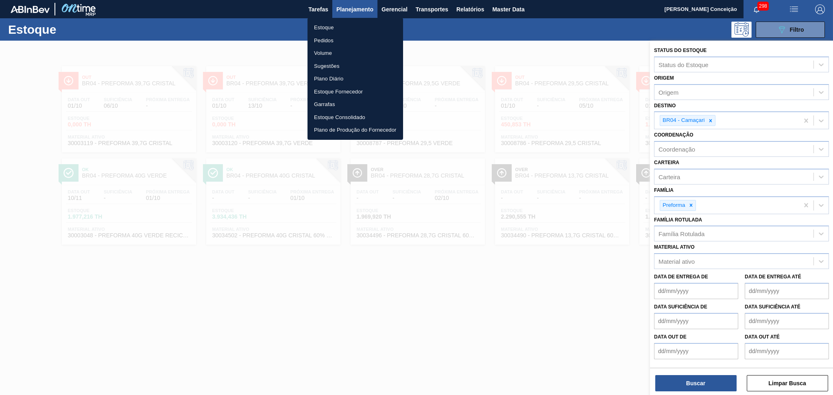
click at [327, 39] on li "Pedidos" at bounding box center [355, 40] width 96 height 13
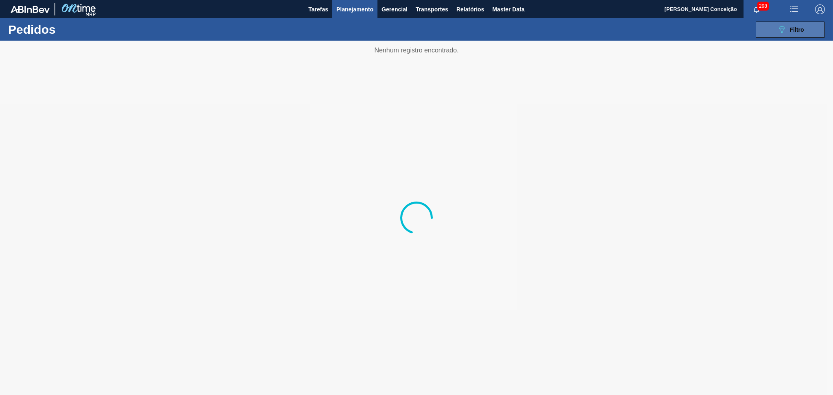
click at [777, 25] on icon "089F7B8B-B2A5-4AFE-B5C0-19BA573D28AC" at bounding box center [782, 30] width 10 height 10
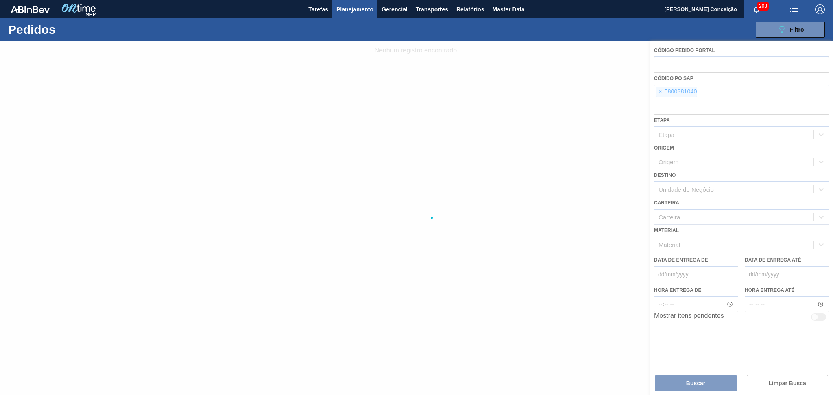
click at [661, 93] on div at bounding box center [416, 218] width 833 height 355
click at [661, 93] on span "×" at bounding box center [660, 92] width 8 height 10
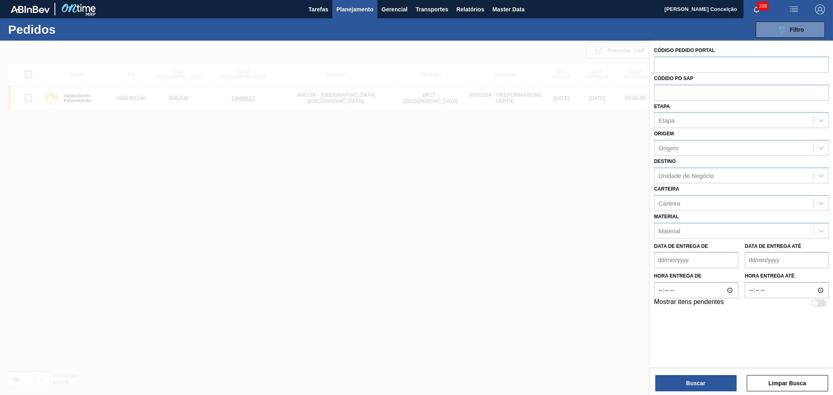
click at [661, 93] on input "text" at bounding box center [741, 92] width 175 height 15
type input "5800380622"
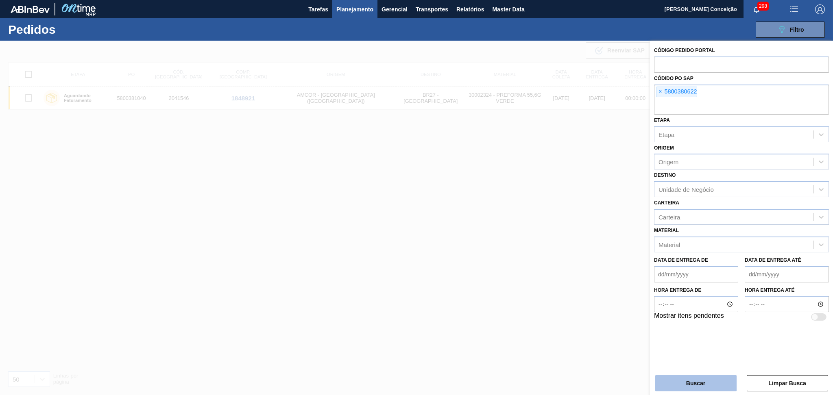
click at [683, 390] on button "Buscar" at bounding box center [695, 383] width 81 height 16
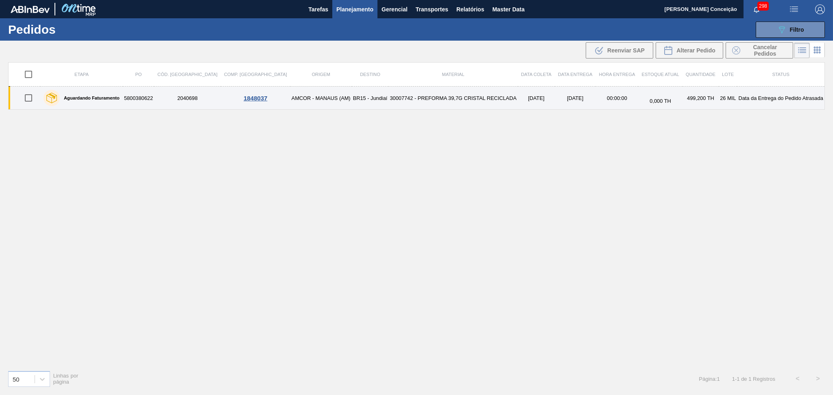
click at [352, 100] on td "BR15 - Jundiaí" at bounding box center [370, 98] width 37 height 23
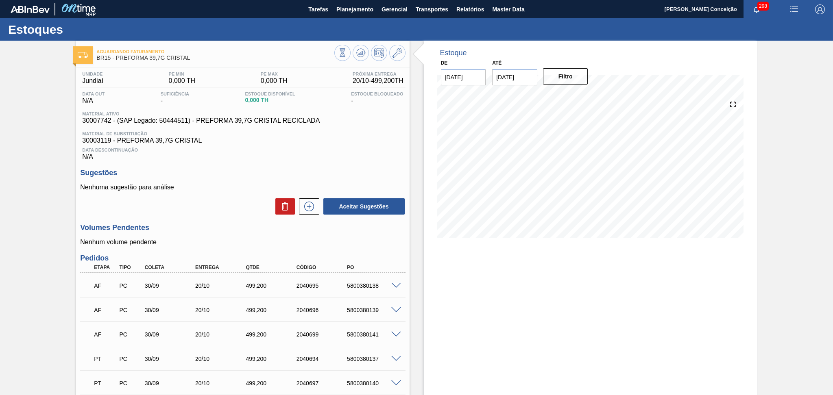
click at [203, 210] on div "Aceitar Sugestões" at bounding box center [242, 207] width 325 height 18
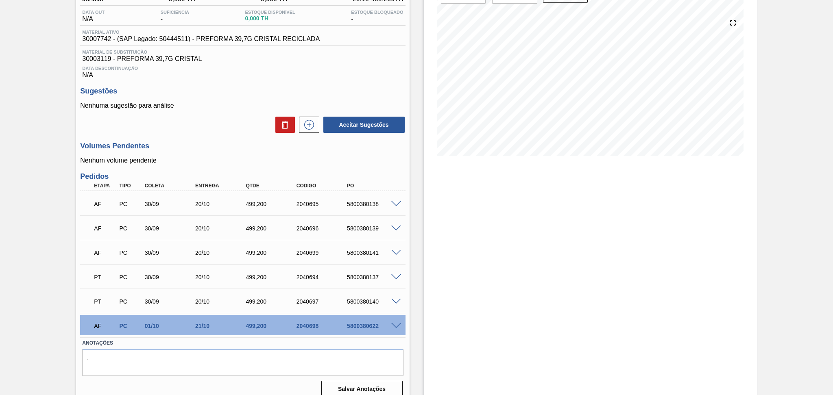
scroll to position [90, 0]
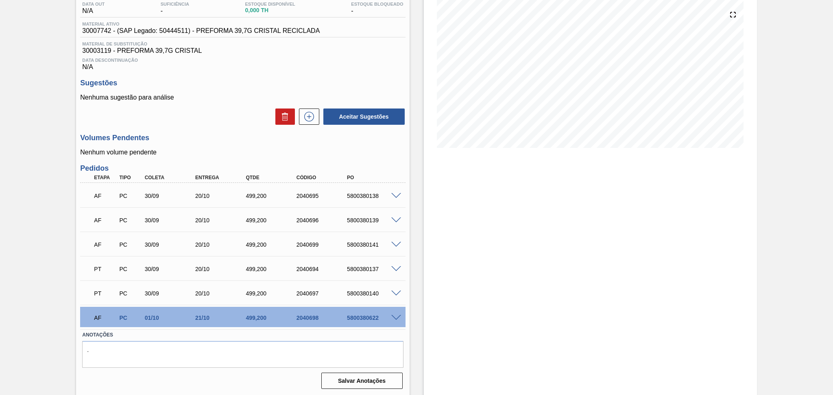
click at [394, 318] on span at bounding box center [396, 318] width 10 height 6
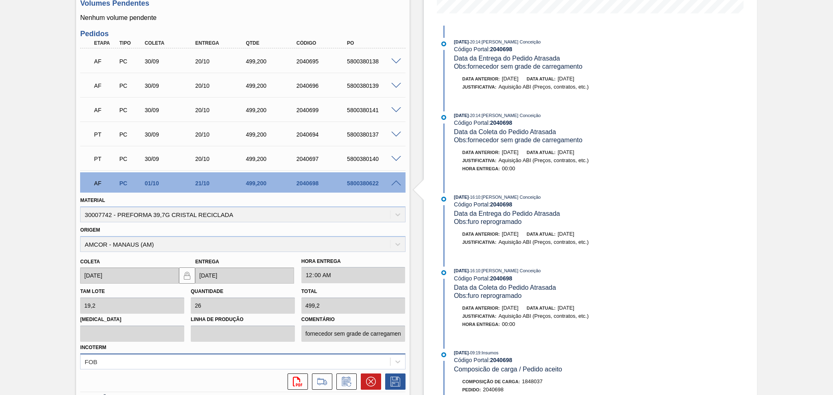
scroll to position [286, 0]
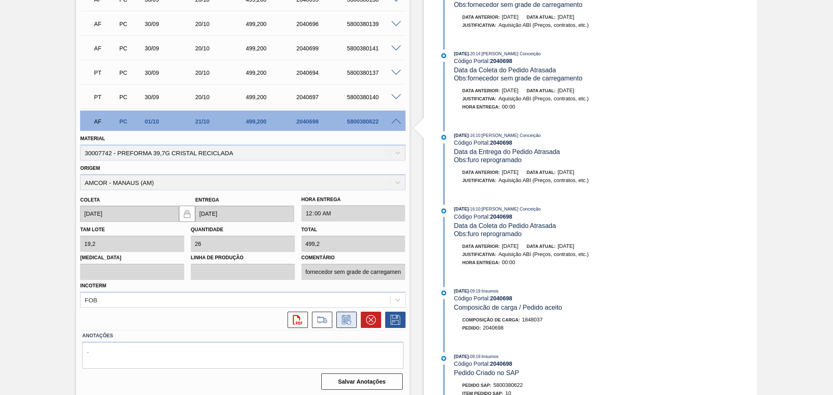
click at [346, 316] on icon at bounding box center [346, 319] width 9 height 9
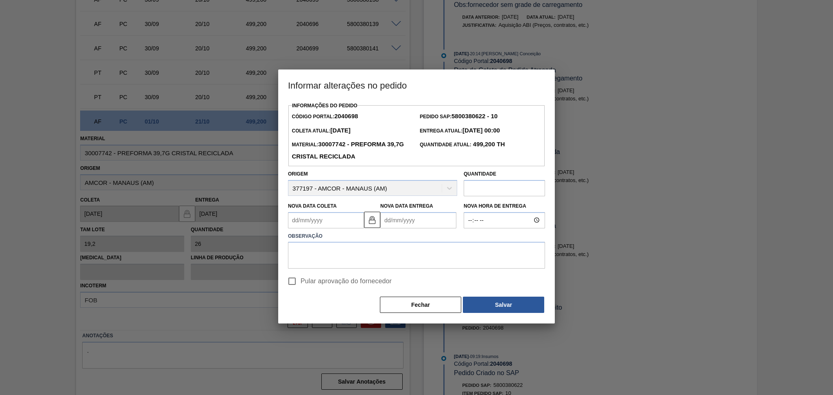
click at [342, 222] on Coleta2040698 "Nova Data Coleta" at bounding box center [326, 220] width 76 height 16
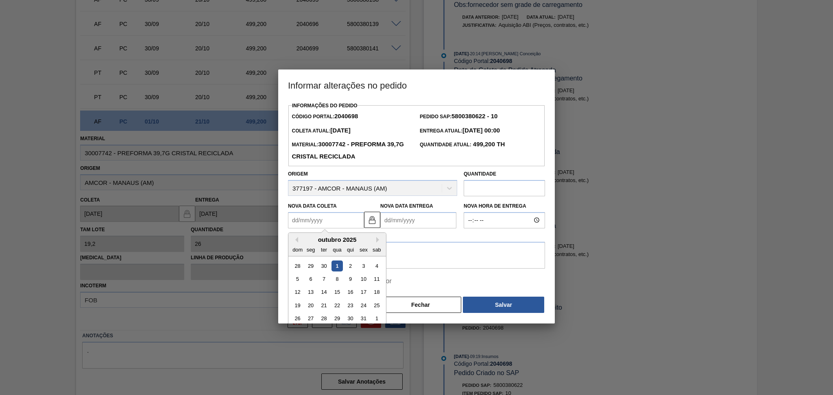
type Coleta2040698 "0"
type Entrega2040698 "21/01/2000"
type Coleta2040698 "02"
type Entrega2040698 "22/10/2025"
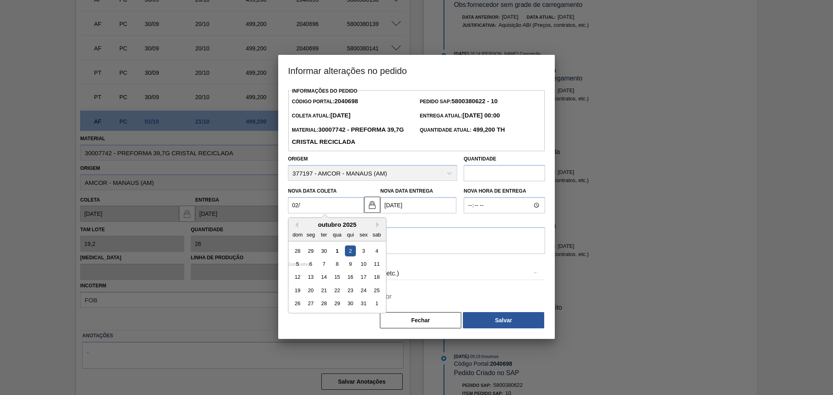
type Coleta2040698 "02/1"
type Entrega2040698 "22/01/2025"
type Coleta2040698 "02/10"
type Entrega2040698 "22/10/2025"
type Coleta2040698 "02/10/2"
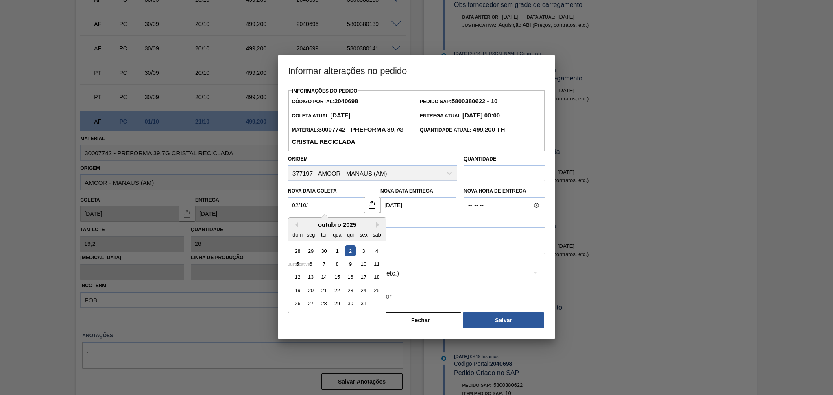
type Entrega2040698 "02/03/2002"
type Coleta2040698 "02/10/20"
type Entrega2040698 "22/10/2020"
type Coleta2040698 "[DATE]"
type Entrega2040698 "[DATE]"
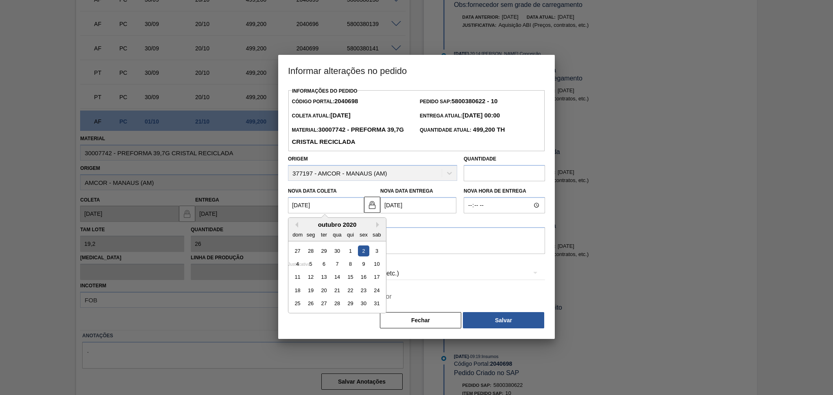
type Coleta2040698 "[DATE]"
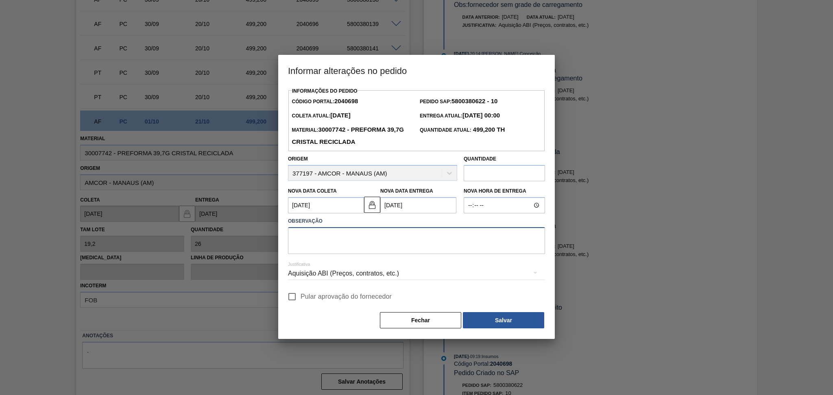
click at [335, 254] on textarea at bounding box center [416, 240] width 257 height 27
type textarea "furo reprogramado"
click at [324, 298] on span "Pular aprovação do fornecedor" at bounding box center [345, 297] width 91 height 10
click at [300, 298] on input "Pular aprovação do fornecedor" at bounding box center [291, 296] width 17 height 17
checkbox input "true"
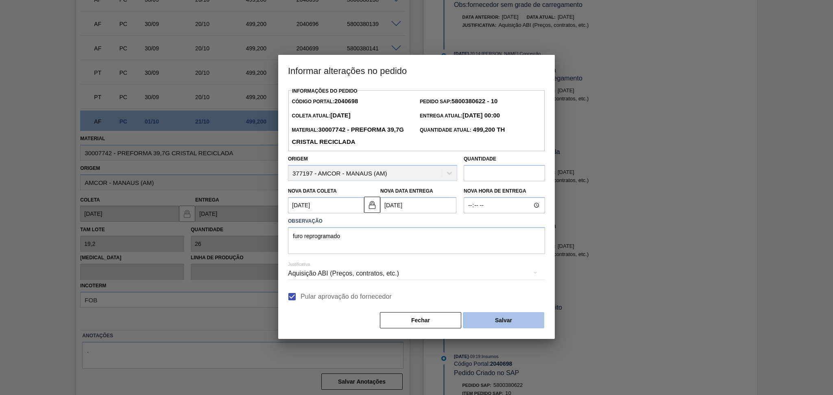
click at [477, 325] on button "Salvar" at bounding box center [503, 320] width 81 height 16
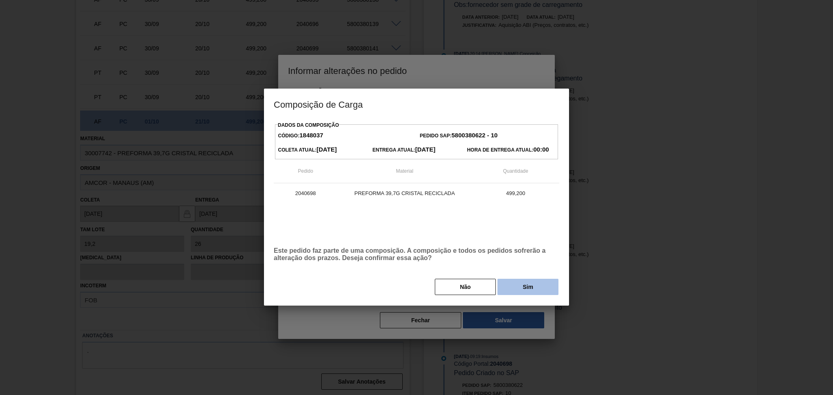
click at [517, 292] on button "Sim" at bounding box center [527, 287] width 61 height 16
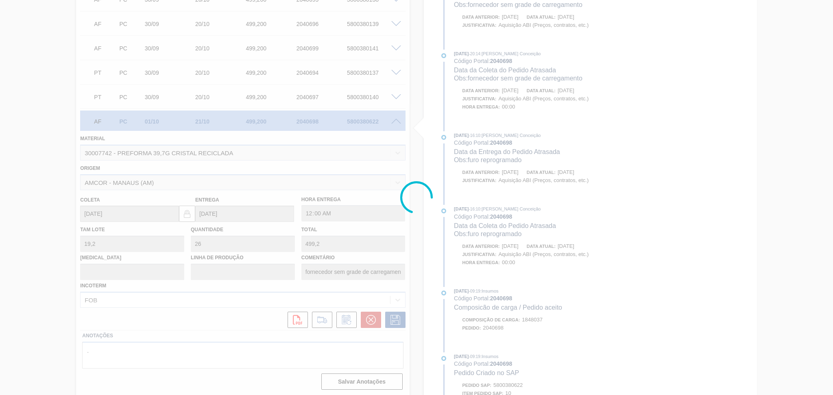
click at [73, 189] on div at bounding box center [416, 197] width 833 height 395
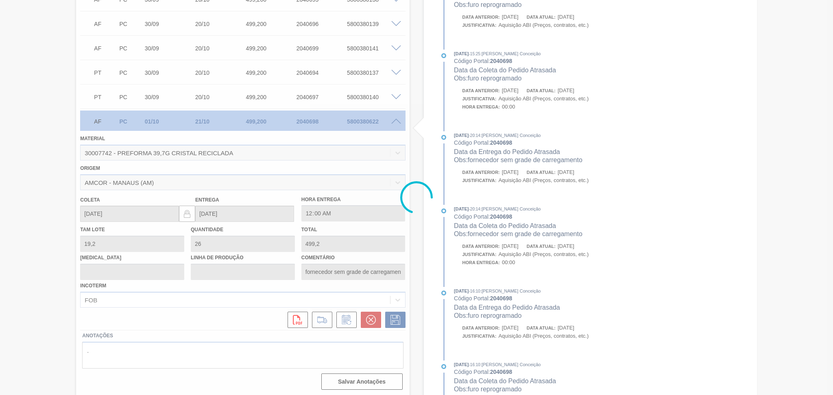
type input "furo reprogramado"
type input "[DATE]"
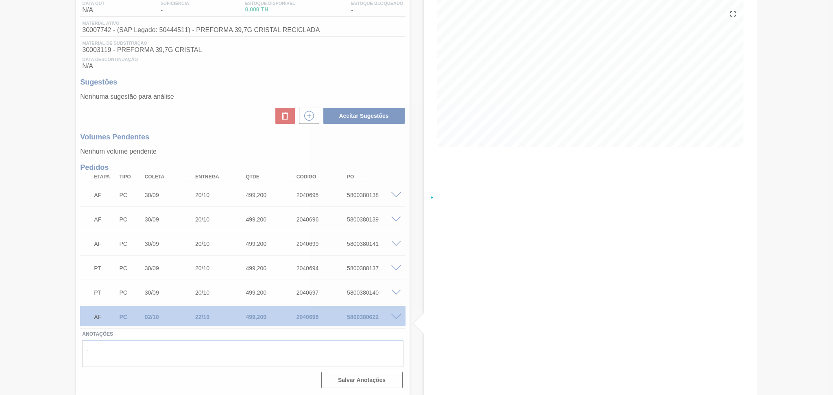
scroll to position [90, 0]
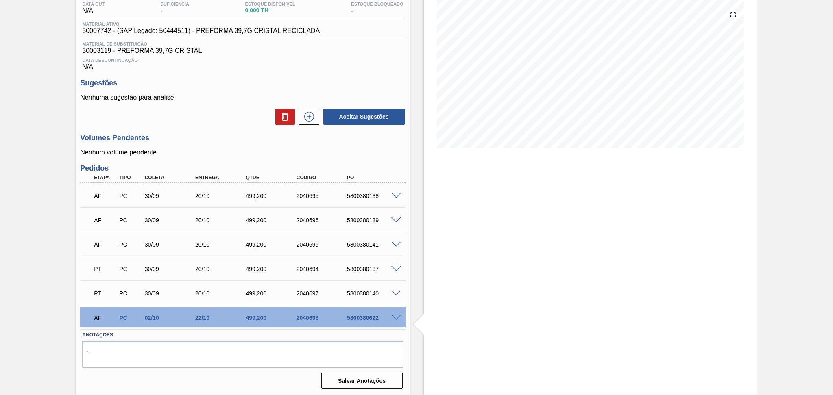
click at [165, 143] on div "Volumes Pendentes Nenhum volume pendente" at bounding box center [242, 145] width 325 height 22
click at [245, 142] on div "Volumes Pendentes Nenhum volume pendente" at bounding box center [242, 145] width 325 height 22
click at [272, 88] on div "Sugestões Nenhuma sugestão para análise Aceitar Sugestões" at bounding box center [242, 102] width 325 height 47
click at [137, 346] on textarea "." at bounding box center [242, 354] width 321 height 27
click at [362, 243] on div "5800380141" at bounding box center [373, 245] width 57 height 7
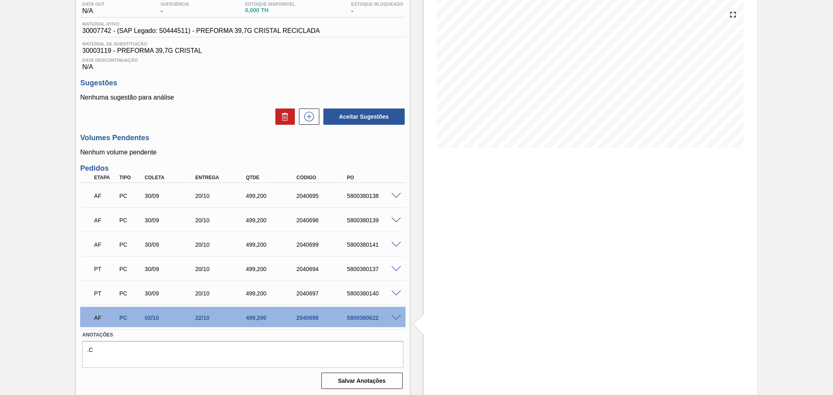
click at [362, 243] on div "5800380141" at bounding box center [373, 245] width 57 height 7
copy div "5800380141"
click at [171, 355] on textarea ".C" at bounding box center [242, 354] width 321 height 27
click at [0, 358] on div "Aguardando Faturamento BR15 - PREFORMA 39,7G CRISTAL Unidade Jundiaí PE MIN 0,0…" at bounding box center [416, 173] width 833 height 445
paste textarea "5800380141"
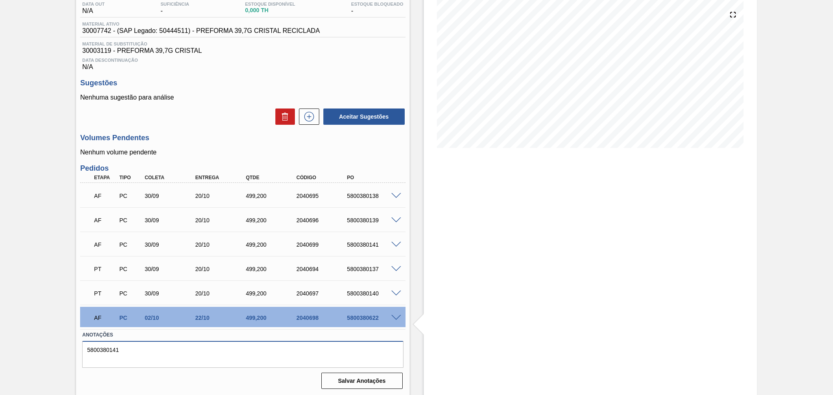
click at [145, 350] on textarea "5800380141" at bounding box center [242, 354] width 321 height 27
click at [131, 360] on textarea "5800380141 carregado 30/09" at bounding box center [242, 354] width 321 height 27
click at [378, 221] on div "5800380139" at bounding box center [373, 220] width 57 height 7
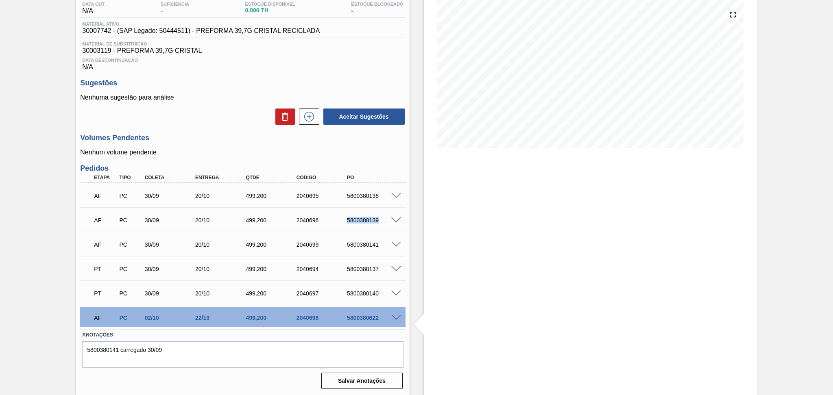
copy div "5800380139"
click at [161, 344] on textarea "5800380141 carregado 30/09" at bounding box center [242, 354] width 321 height 27
paste textarea "5800380139"
click at [137, 351] on textarea "5800380141 carregado 30/09 5800380139" at bounding box center [242, 354] width 321 height 27
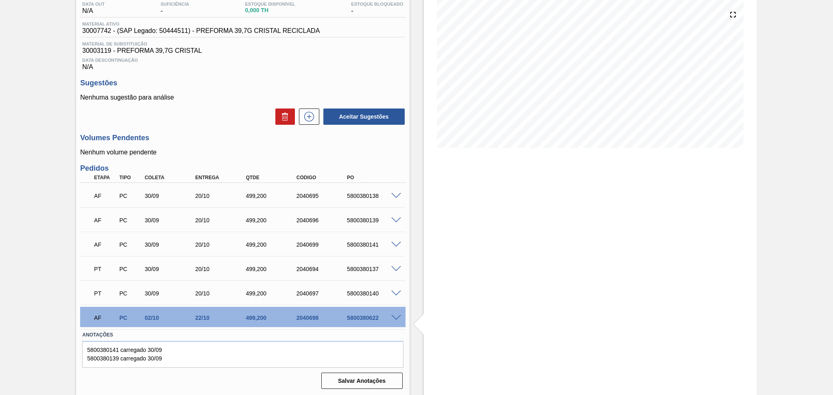
click at [355, 196] on div "5800380138" at bounding box center [373, 196] width 57 height 7
copy div "5800380138"
click at [118, 361] on textarea "5800380141 carregado 30/09 5800380139 carregado 30/09" at bounding box center [242, 354] width 321 height 27
paste textarea "5800380138"
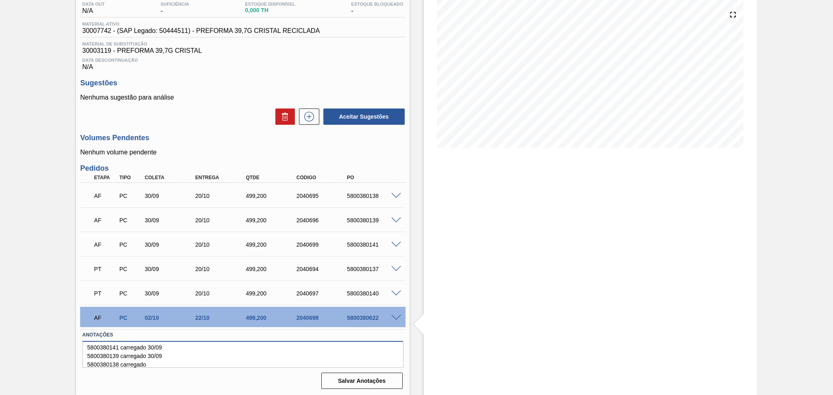
type textarea "5800380141 carregado 30/09 5800380139 carregado 30/09 5800380138 carregado"
click at [439, 274] on div "Estoque De 01/10/2025 Até 10/11/2025 Filtro" at bounding box center [590, 173] width 333 height 445
drag, startPoint x: 417, startPoint y: 158, endPoint x: 415, endPoint y: 162, distance: 4.4
click at [417, 158] on div "Estoque De 01/10/2025 Até 10/11/2025 Filtro" at bounding box center [582, 173] width 347 height 445
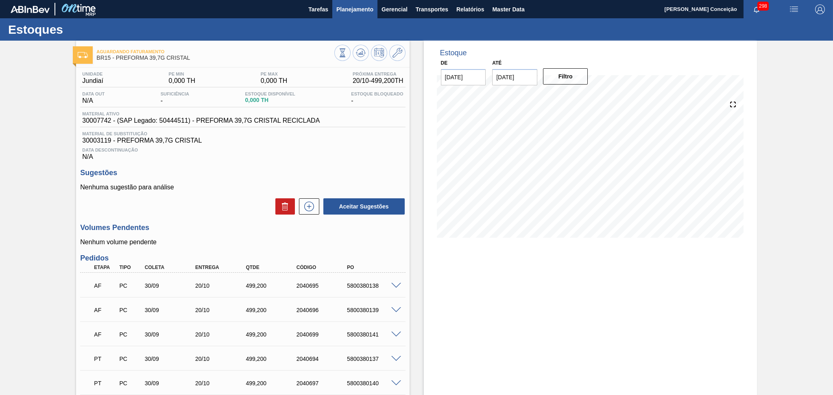
click at [363, 12] on span "Planejamento" at bounding box center [354, 9] width 37 height 10
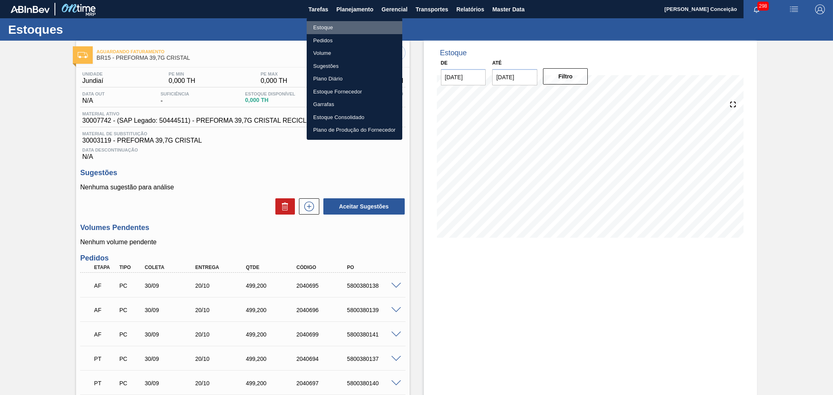
click at [336, 23] on li "Estoque" at bounding box center [355, 27] width 96 height 13
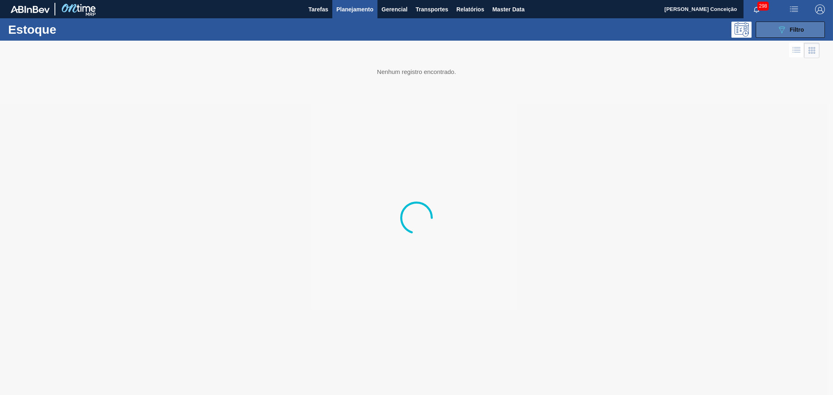
click at [797, 29] on span "Filtro" at bounding box center [797, 29] width 14 height 7
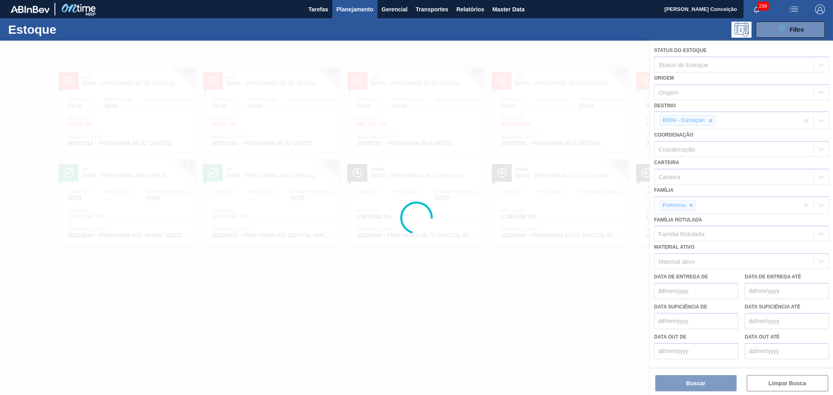
click at [707, 121] on div at bounding box center [416, 218] width 833 height 355
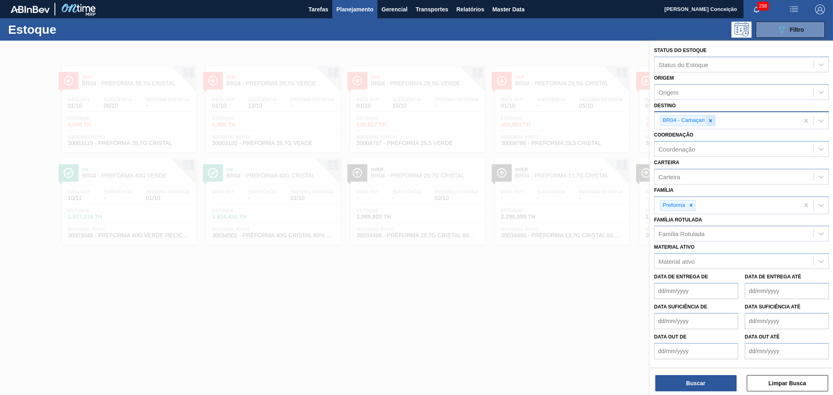
click at [711, 122] on icon at bounding box center [710, 121] width 6 height 6
click at [705, 120] on div "Destino" at bounding box center [733, 120] width 159 height 12
type input "sapucaia"
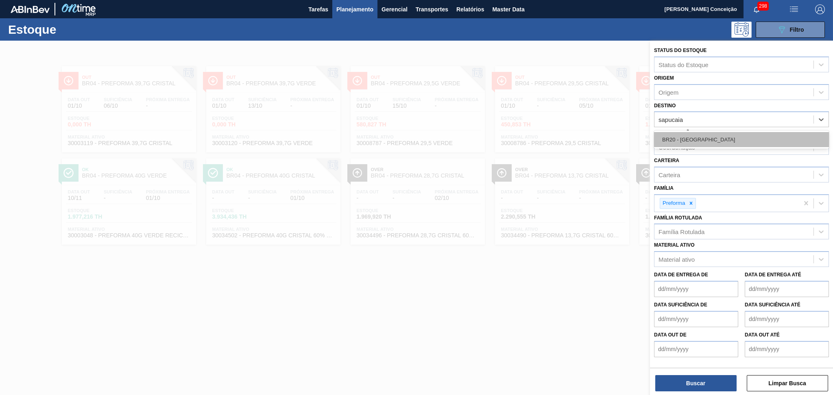
click at [693, 136] on div "BR20 - [GEOGRAPHIC_DATA]" at bounding box center [741, 139] width 175 height 15
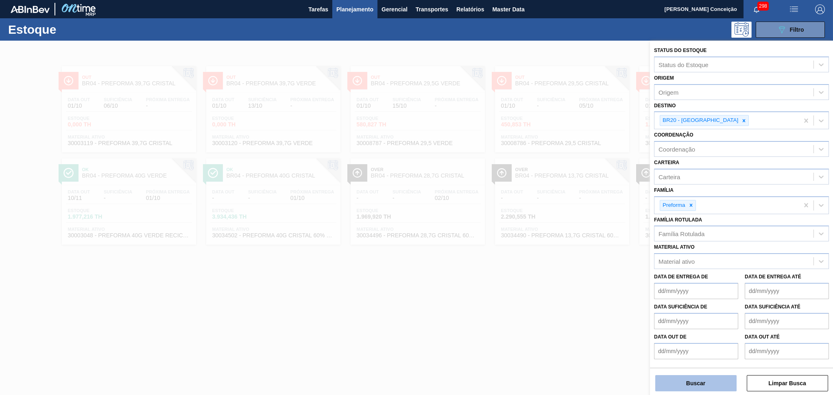
click at [692, 383] on button "Buscar" at bounding box center [695, 383] width 81 height 16
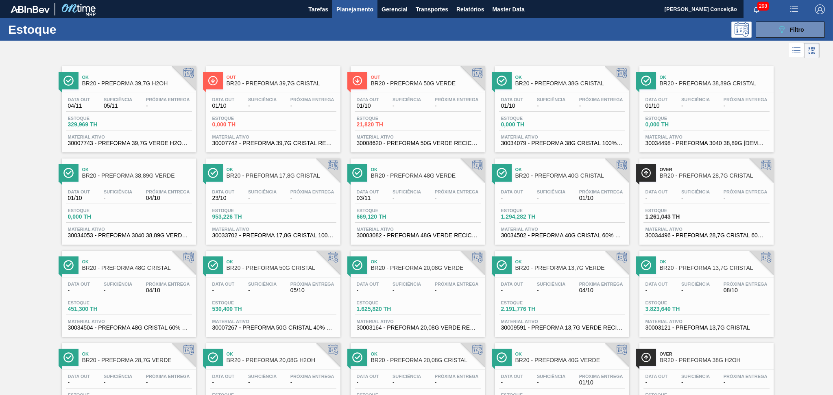
click at [0, 161] on div "Ok BR20 - PREFORMA 39,7G H2OH Data out 04/11 Suficiência 05/11 Próxima Entrega …" at bounding box center [416, 290] width 833 height 461
click at [798, 137] on div "Ok BR20 - PREFORMA 39,7G H2OH Data out 04/11 Suficiência 05/11 Próxima Entrega …" at bounding box center [416, 290] width 833 height 461
click at [227, 58] on div at bounding box center [409, 51] width 819 height 20
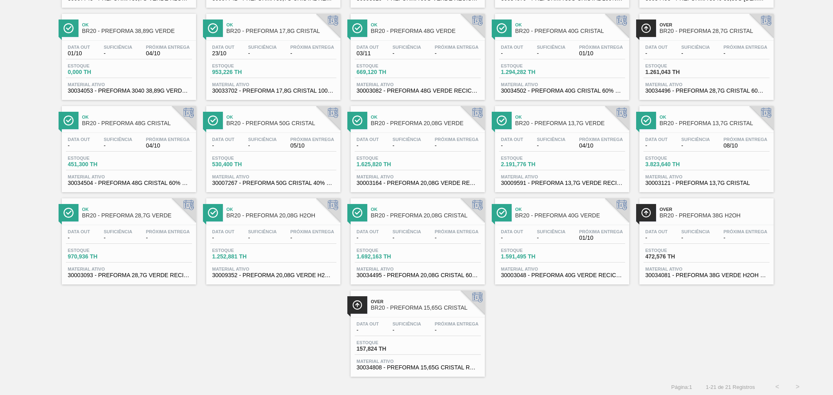
click at [555, 316] on div "Ok BR20 - PREFORMA 39,7G H2OH Data out 04/11 Suficiência 05/11 Próxima Entrega …" at bounding box center [416, 145] width 833 height 461
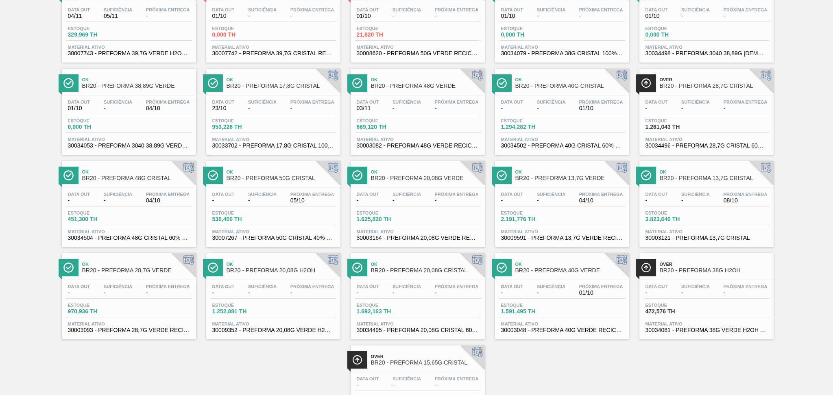
scroll to position [0, 0]
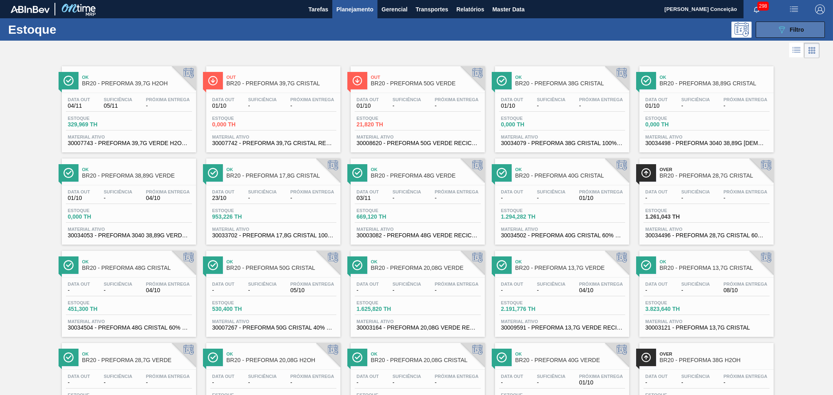
click at [775, 32] on button "089F7B8B-B2A5-4AFE-B5C0-19BA573D28AC Filtro" at bounding box center [789, 30] width 69 height 16
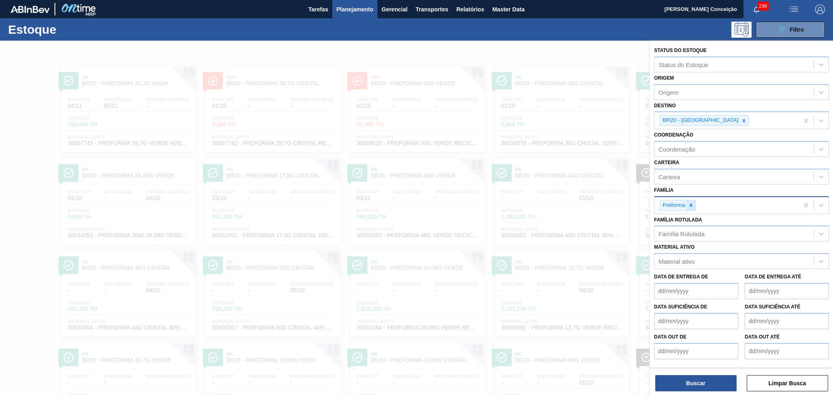
click at [690, 204] on icon at bounding box center [690, 205] width 3 height 3
type input "r"
click at [731, 188] on div "Família Família" at bounding box center [741, 199] width 175 height 28
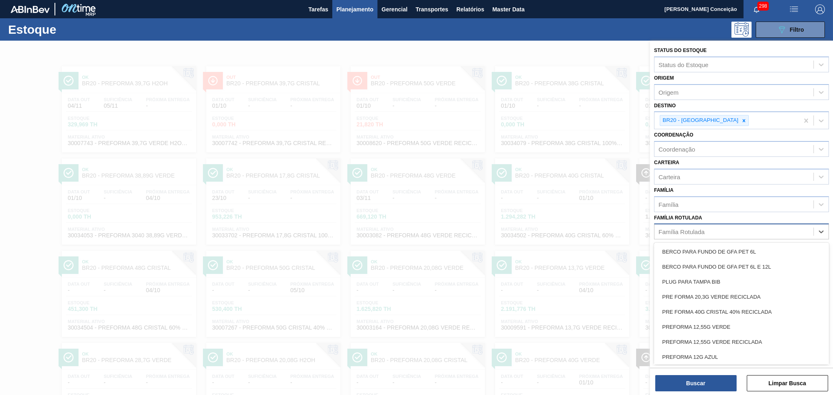
click at [686, 231] on div "Família Rotulada" at bounding box center [681, 232] width 46 height 7
type Rotulada "r"
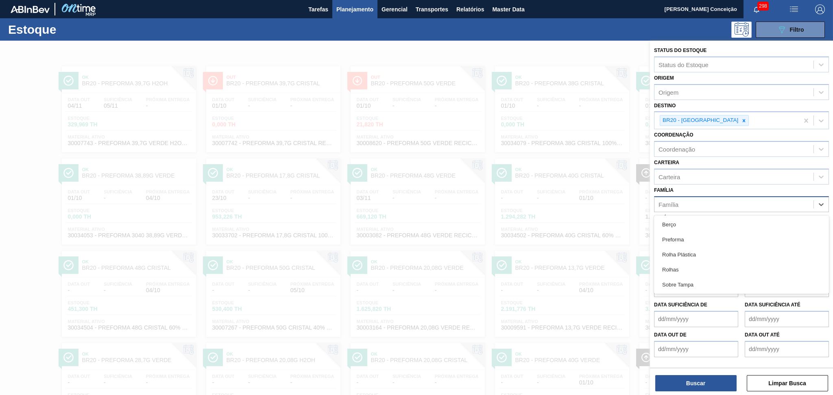
click at [692, 200] on div "Família" at bounding box center [733, 204] width 159 height 12
type input "rolha"
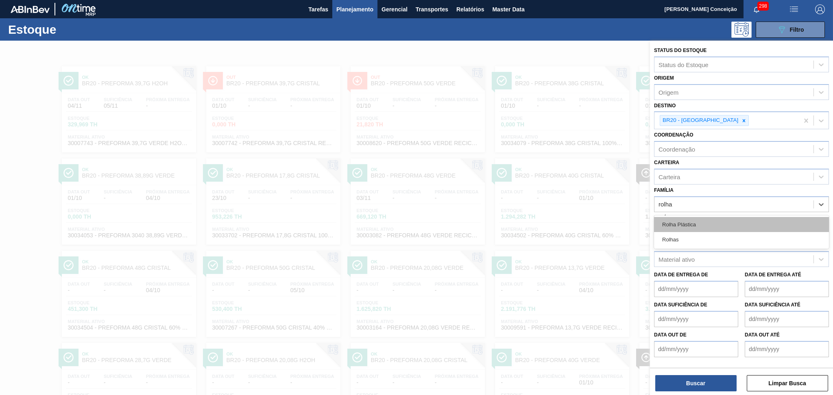
click at [686, 224] on div "Rolha Plástica" at bounding box center [741, 224] width 175 height 15
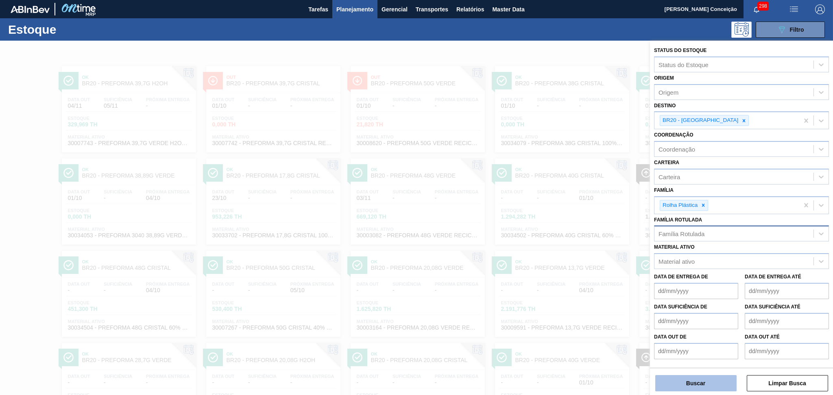
click at [696, 379] on button "Buscar" at bounding box center [695, 383] width 81 height 16
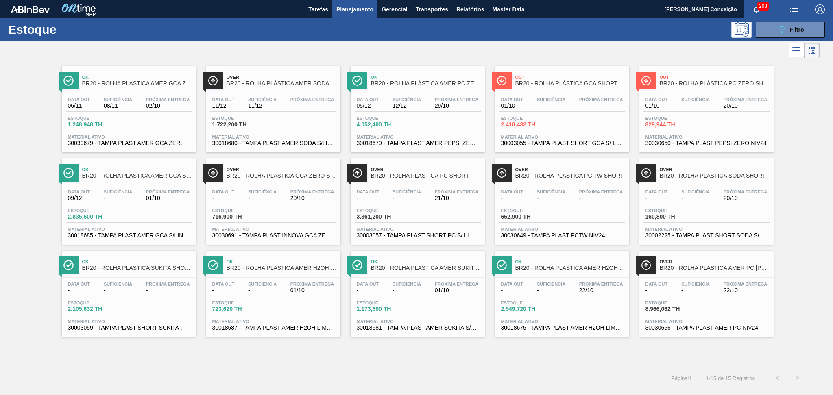
click at [807, 222] on div "Ok BR20 - ROLHA PLÁSTICA AMER GCA ZERO SHORT Data out 06/11 Suficiência 08/11 P…" at bounding box center [416, 198] width 833 height 277
click at [152, 124] on div "Estoque 1.248,948 TH" at bounding box center [129, 123] width 126 height 15
click at [122, 206] on div "Data out 09/12 Suficiência - Próxima Entrega 01/10 Estoque 2.835,600 TH Materia…" at bounding box center [129, 212] width 134 height 55
click at [578, 325] on span "30018675 - TAMPA PLAST AMER H2OH LIMONETO S/LINER" at bounding box center [562, 328] width 122 height 6
click at [270, 321] on span "Material ativo" at bounding box center [273, 321] width 122 height 5
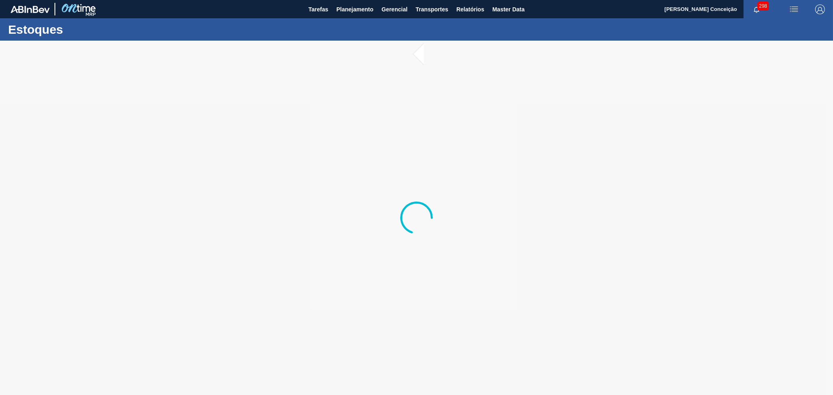
click at [552, 144] on div at bounding box center [416, 218] width 833 height 355
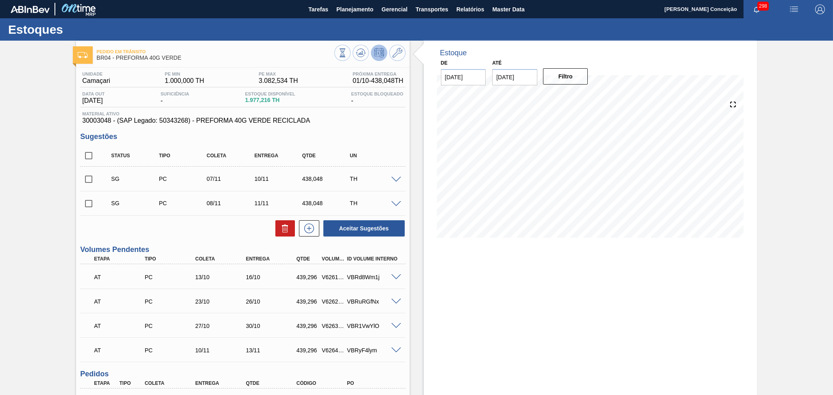
click at [236, 231] on div "Aceitar Sugestões" at bounding box center [242, 229] width 325 height 18
click at [347, 125] on div "Unidade Camaçari PE MIN 1.000,000 TH PE MAX 3.082,534 TH Próxima Entrega 01/10 …" at bounding box center [242, 271] width 333 height 408
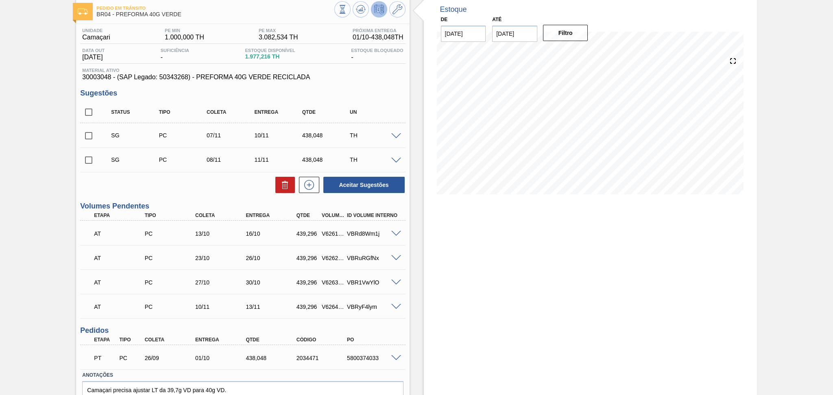
scroll to position [83, 0]
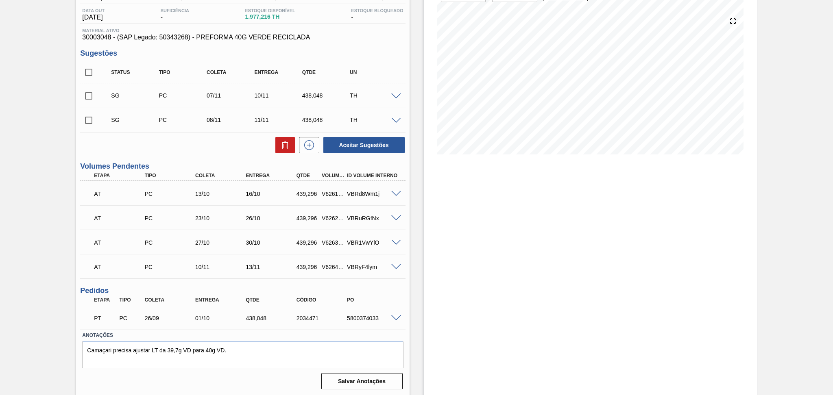
click at [193, 144] on div "Aceitar Sugestões" at bounding box center [242, 145] width 325 height 18
click at [254, 160] on div "Unidade Camaçari PE MIN 1.000,000 TH PE MAX 3.082,534 TH Próxima Entrega 01/10 …" at bounding box center [242, 188] width 333 height 408
click at [233, 146] on div "Aceitar Sugestões" at bounding box center [242, 145] width 325 height 18
click at [224, 150] on div "Aceitar Sugestões" at bounding box center [242, 145] width 325 height 18
click at [644, 217] on div "Estoque De [DATE] Até [DATE] Filtro 12/10 Projeção de Estoque 1,805.262 [DOMAIN…" at bounding box center [590, 176] width 333 height 439
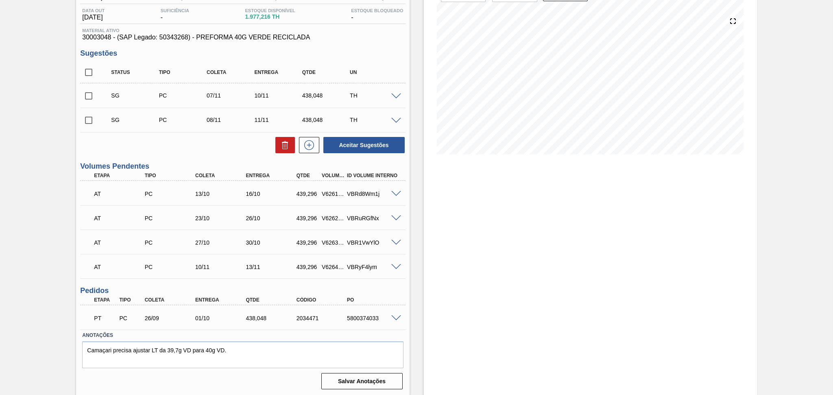
click at [649, 224] on div "Estoque De [DATE] Até [DATE] Filtro 07/11 Projeção de Estoque 1,187.906 [DOMAIN…" at bounding box center [590, 176] width 333 height 439
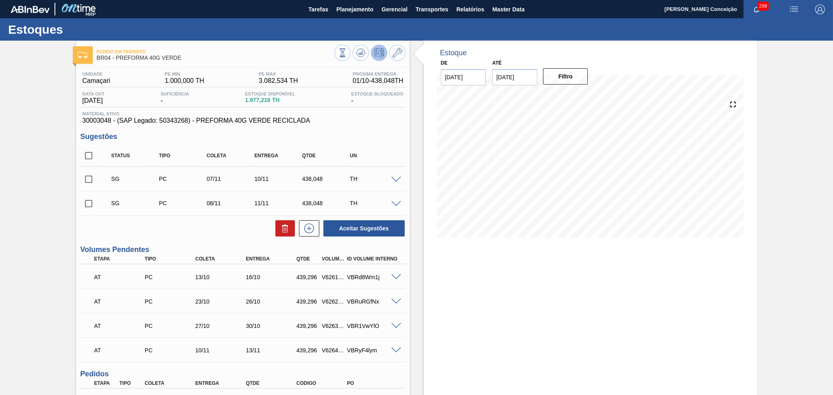
click at [350, 136] on h3 "Sugestões" at bounding box center [242, 137] width 325 height 9
click at [589, 294] on div "Estoque De [DATE] Até [DATE] Filtro 11/10 Projeção de Estoque 1,805.262 [DOMAIN…" at bounding box center [590, 260] width 333 height 439
click at [638, 283] on div "Estoque De [DATE] Até [DATE] Filtro 05/11 Projeção de Estoque 1,535.242 [DOMAIN…" at bounding box center [590, 260] width 333 height 439
click at [465, 285] on div "Estoque De [DATE] Até [DATE] Filtro 05/11 Projeção de Estoque 1,535.242 [DOMAIN…" at bounding box center [590, 260] width 333 height 439
click at [493, 313] on div "Estoque De [DATE] Até [DATE] Filtro 18/10 Projeção de Estoque 2,096.058 [DOMAIN…" at bounding box center [590, 260] width 333 height 439
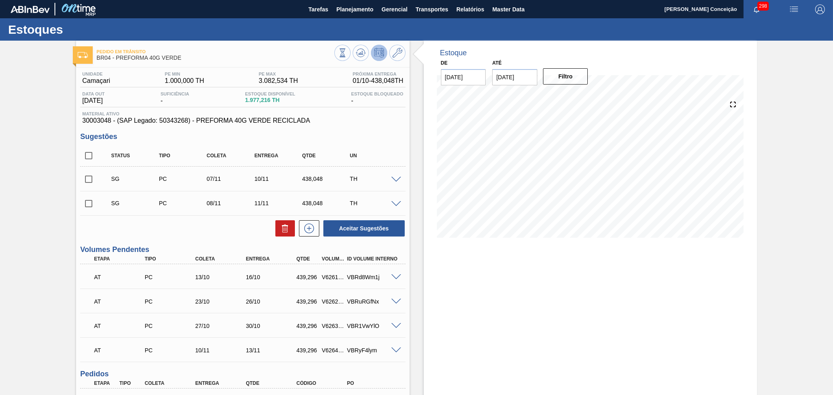
click at [592, 292] on div "Estoque De [DATE] Até [DATE] Filtro 08/11 Projeção de Estoque 1,014.238 [DOMAIN…" at bounding box center [590, 260] width 333 height 439
click at [415, 297] on div "Estoque De [DATE] Até [DATE] Filtro 04/10 Projeção de Estoque 2,255.262 [DOMAIN…" at bounding box center [582, 260] width 347 height 439
click at [458, 332] on div "Estoque De [DATE] Até [DATE] Filtro 06/11 Projeção de Estoque 1,361.574 [DOMAIN…" at bounding box center [590, 260] width 333 height 439
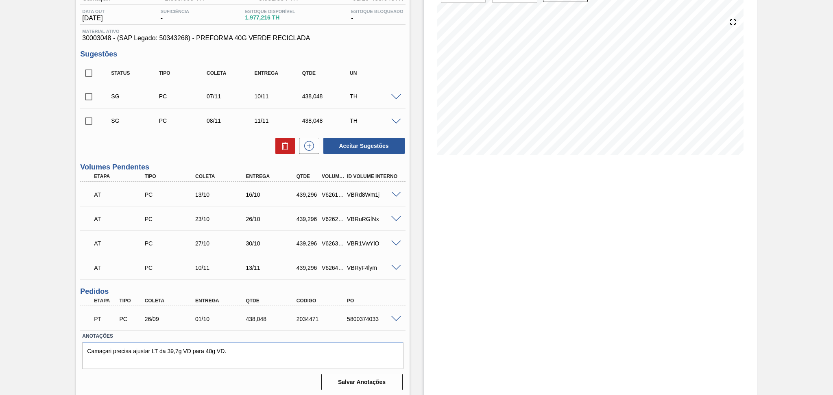
scroll to position [83, 0]
click at [433, 268] on div "Estoque De [DATE] Até [DATE] Filtro 06/11 Projeção de Estoque 1,361.574 [DOMAIN…" at bounding box center [590, 176] width 333 height 439
click at [418, 264] on div "Estoque De [DATE] Até [DATE] Filtro 06/11 Projeção de Estoque 1,361.574 [DOMAIN…" at bounding box center [582, 176] width 347 height 439
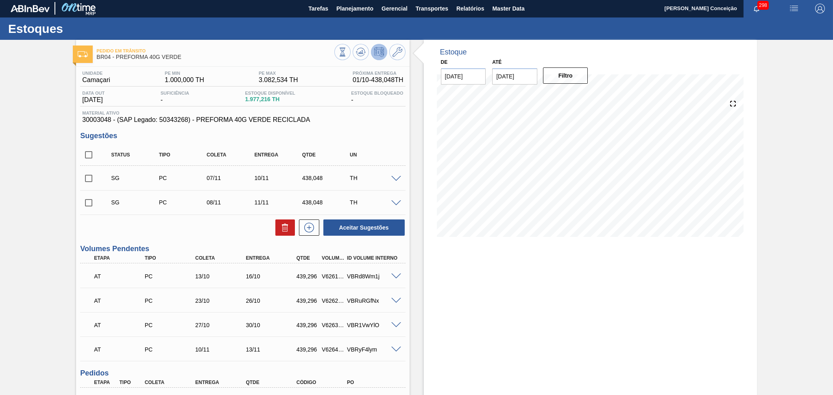
scroll to position [0, 0]
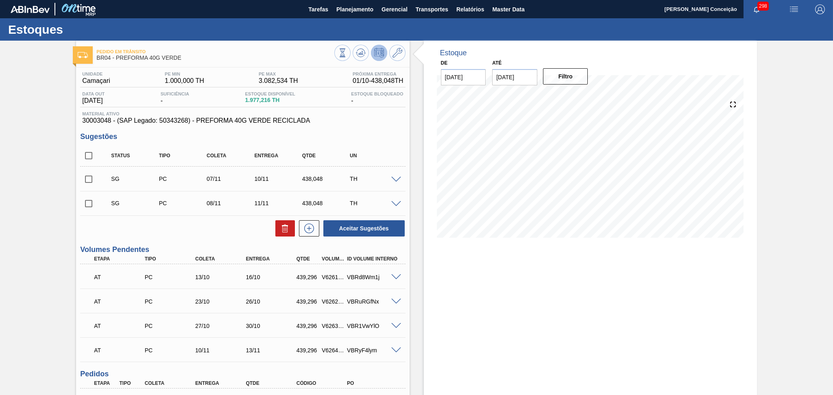
click at [400, 126] on div "Unidade Camaçari PE MIN 1.000,000 TH PE MAX 3.082,534 TH Próxima Entrega 01/10 …" at bounding box center [242, 271] width 333 height 408
click at [197, 232] on div "Aceitar Sugestões" at bounding box center [242, 229] width 325 height 18
click at [355, 9] on span "Planejamento" at bounding box center [354, 9] width 37 height 10
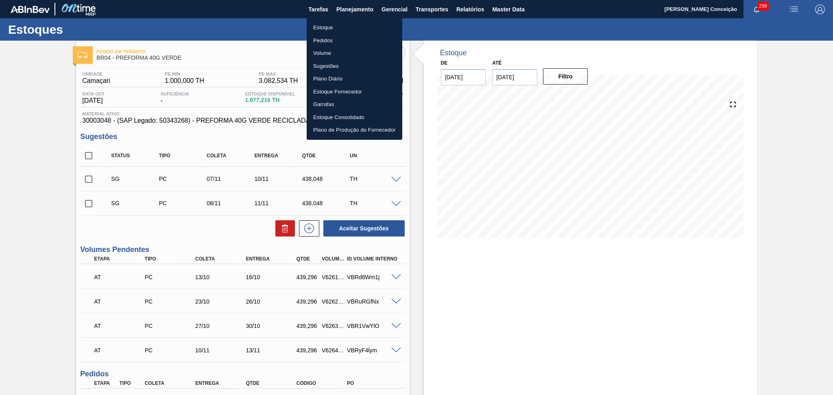
click at [329, 37] on li "Pedidos" at bounding box center [355, 40] width 96 height 13
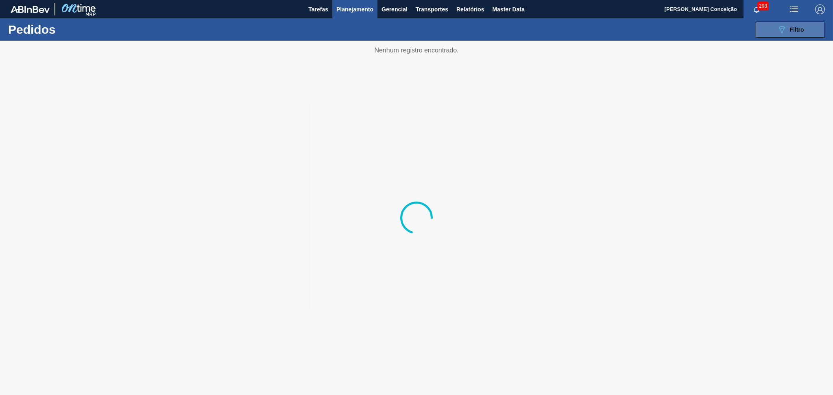
click at [778, 36] on button "089F7B8B-B2A5-4AFE-B5C0-19BA573D28AC Filtro" at bounding box center [789, 30] width 69 height 16
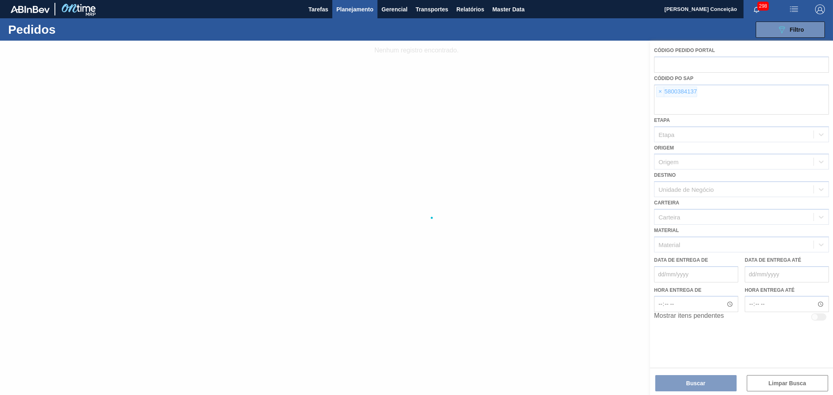
click at [661, 93] on div at bounding box center [416, 218] width 833 height 355
click at [661, 92] on div at bounding box center [416, 218] width 833 height 355
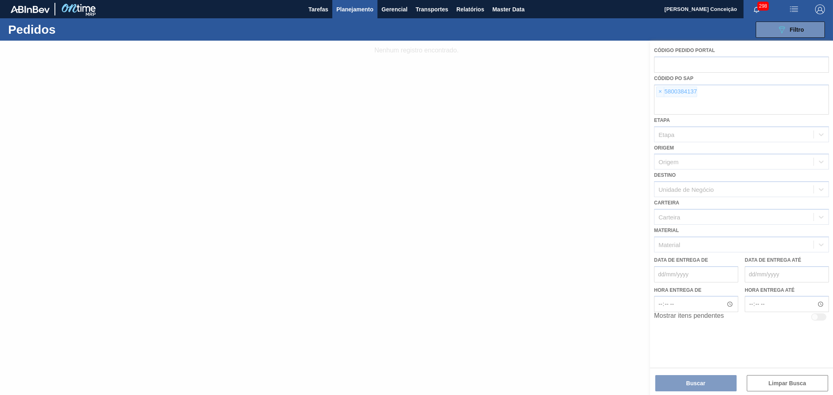
click at [661, 92] on div at bounding box center [416, 218] width 833 height 355
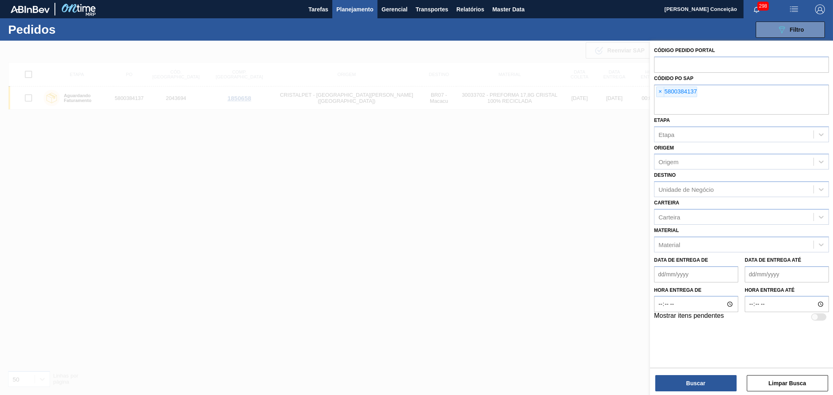
click at [661, 92] on span "×" at bounding box center [660, 92] width 8 height 10
paste input "text"
drag, startPoint x: 699, startPoint y: 373, endPoint x: 694, endPoint y: 376, distance: 5.0
click at [698, 373] on div "Buscar Limpar Busca" at bounding box center [741, 379] width 183 height 23
click at [690, 379] on button "Buscar" at bounding box center [695, 383] width 81 height 16
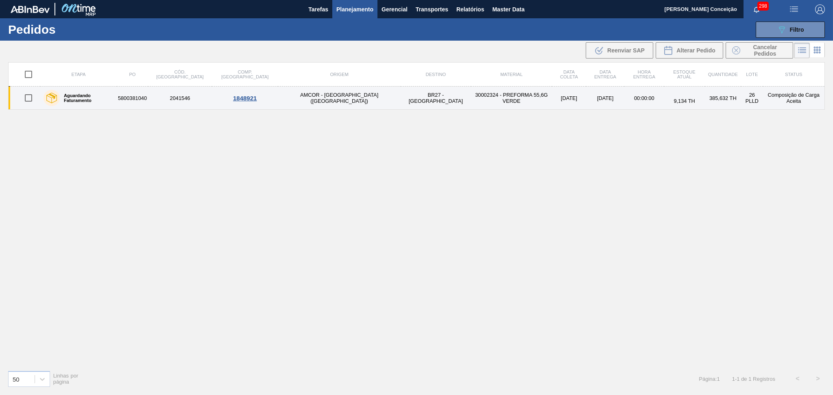
click at [336, 93] on td "AMCOR - [GEOGRAPHIC_DATA] ([GEOGRAPHIC_DATA])" at bounding box center [339, 98] width 122 height 23
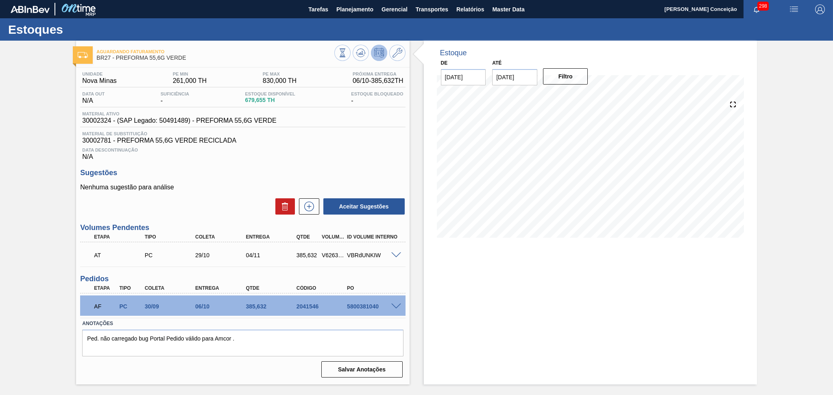
click at [196, 182] on div "Sugestões Nenhuma sugestão para análise Aceitar Sugestões" at bounding box center [242, 192] width 325 height 47
click at [397, 305] on span at bounding box center [396, 307] width 10 height 6
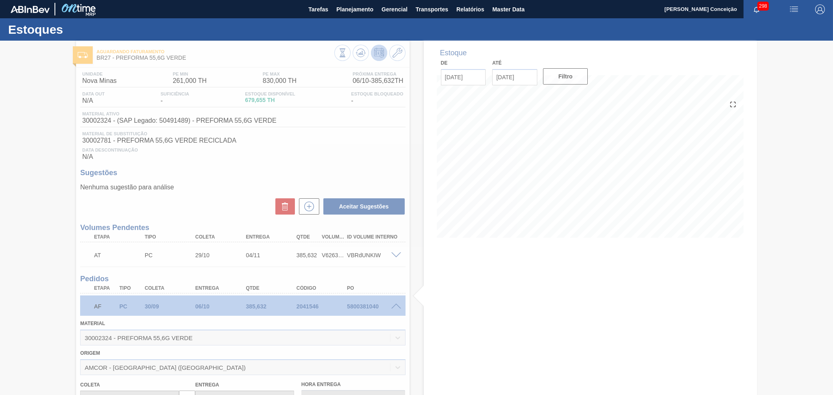
click at [222, 204] on div at bounding box center [416, 218] width 833 height 355
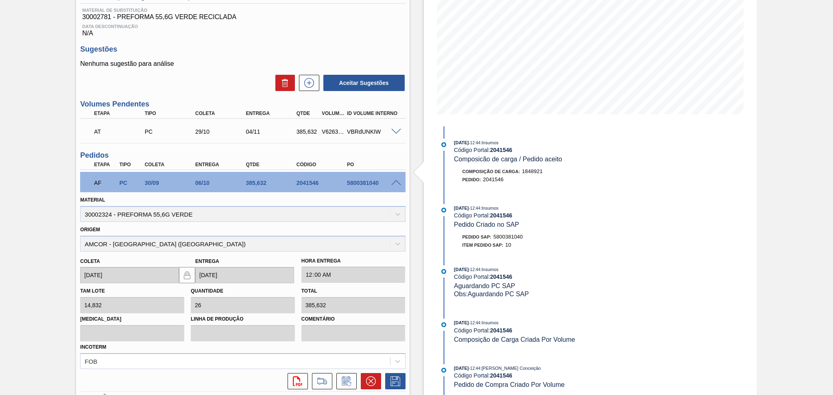
scroll to position [184, 0]
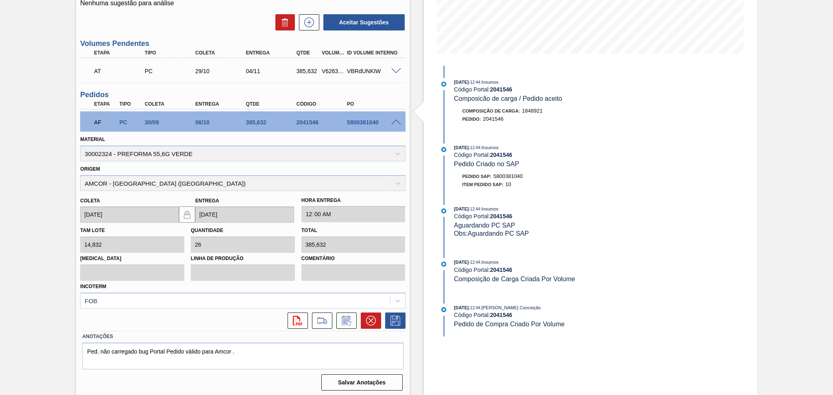
click at [393, 123] on span at bounding box center [396, 123] width 10 height 6
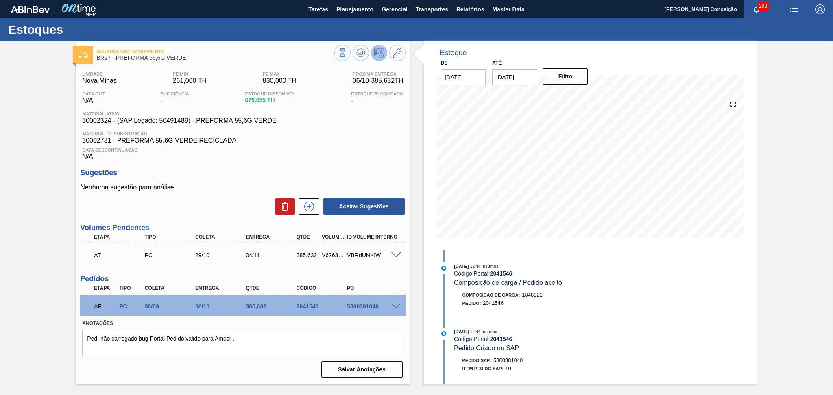
scroll to position [0, 0]
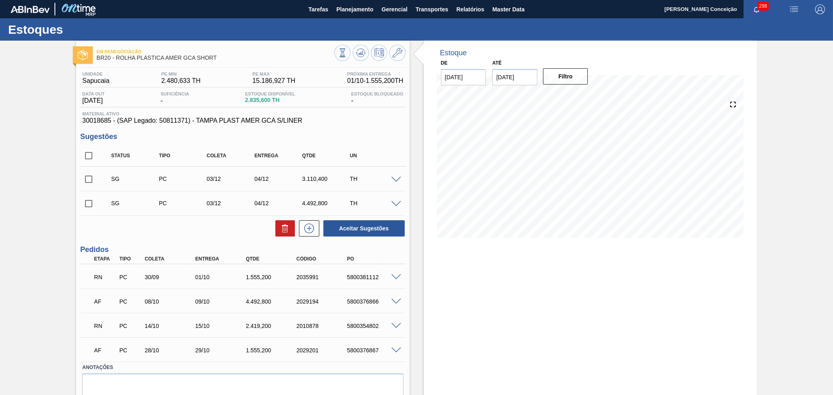
click at [376, 117] on span "30018685 - (SAP Legado: 50811371) - TAMPA PLAST AMER GCA S/LINER" at bounding box center [242, 120] width 321 height 7
click at [197, 213] on div "SG PC 03/12 04/12 4.492,800 TH" at bounding box center [242, 203] width 325 height 20
click at [424, 259] on div "Estoque De [DATE] Até [DATE] Filtro 02/10 Projeção de Estoque 4,090.8 [DOMAIN_N…" at bounding box center [590, 235] width 333 height 388
click at [394, 276] on span at bounding box center [396, 277] width 10 height 6
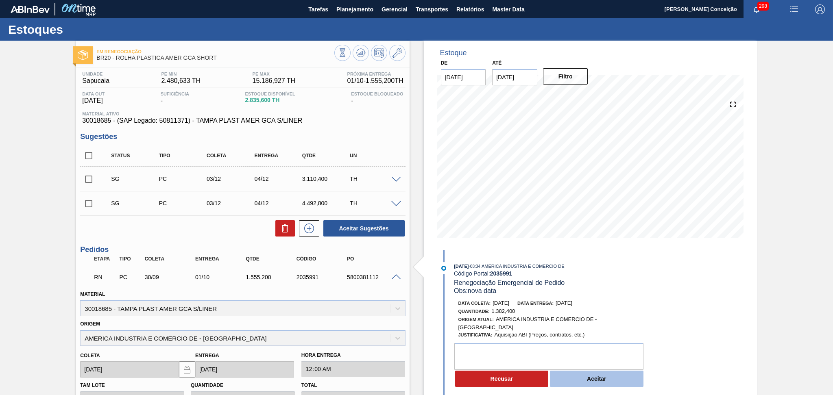
click at [592, 380] on button "Aceitar" at bounding box center [597, 379] width 94 height 16
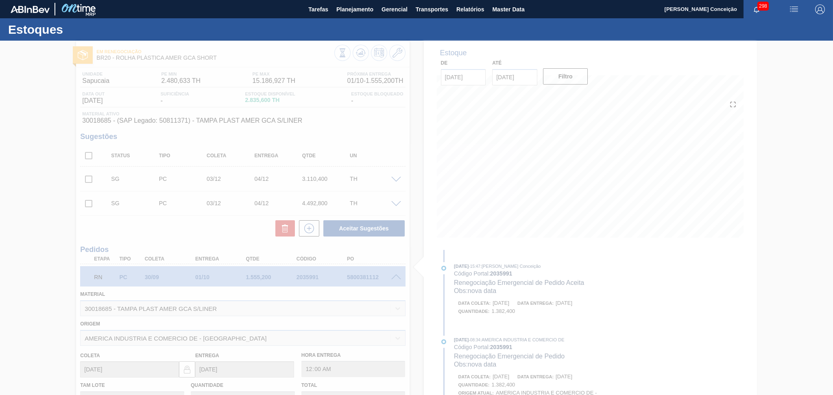
type input "8"
type input "1.382,4"
type input "nova data"
type input "[DATE]"
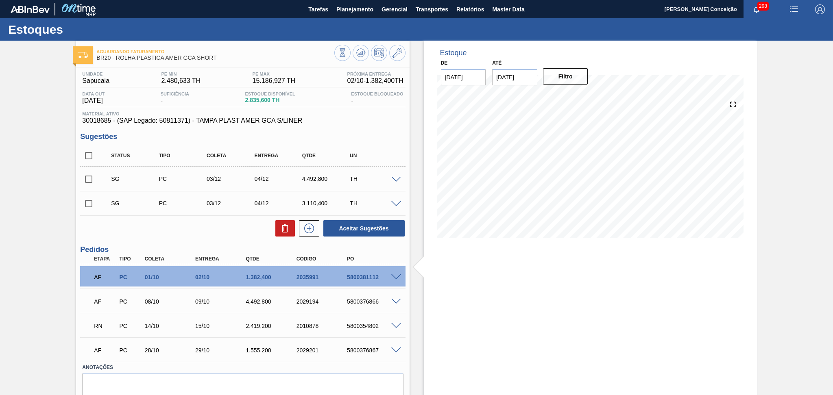
click at [404, 243] on div "Unidade Sapucaia PE MIN 2.480,633 TH PE MAX 15.186,927 TH Próxima Entrega 02/10…" at bounding box center [242, 245] width 333 height 357
click at [184, 275] on div "01/10" at bounding box center [171, 277] width 57 height 7
click at [395, 278] on span at bounding box center [396, 277] width 10 height 6
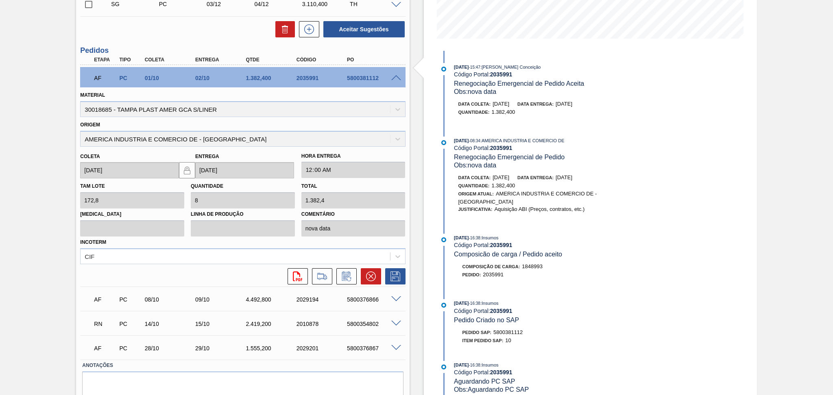
scroll to position [217, 0]
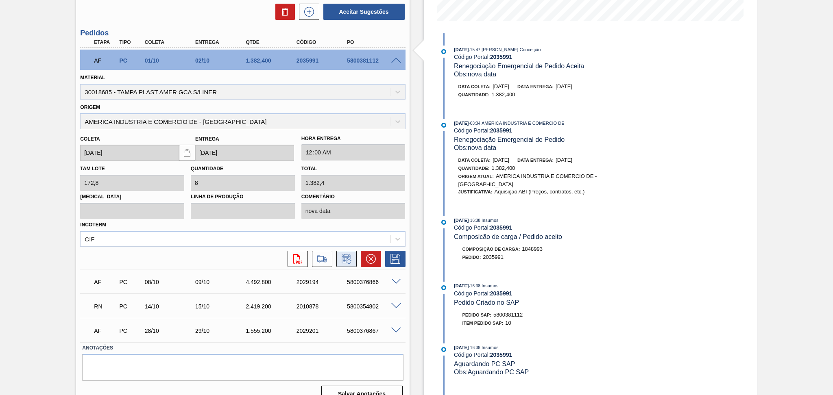
click at [346, 259] on icon at bounding box center [346, 259] width 13 height 10
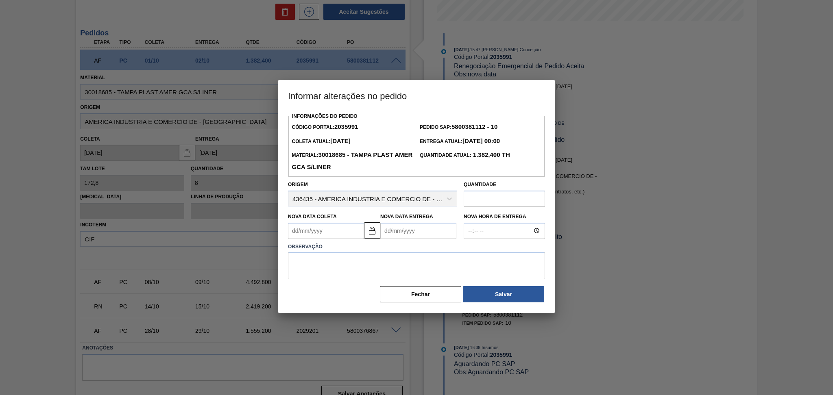
click at [335, 235] on Coleta2035991 "Nova Data Coleta" at bounding box center [326, 231] width 76 height 16
type Coleta2035991 "0"
type Entrega2035991 "[DATE]"
type Coleta2035991 "02"
type Entrega2035991 "[DATE]"
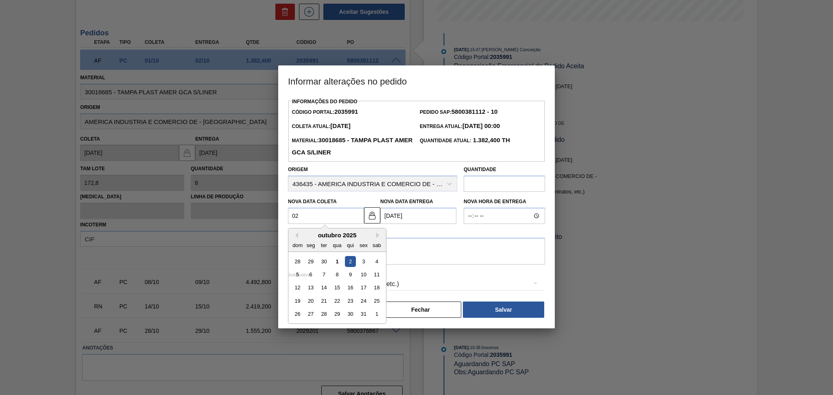
click at [348, 264] on div "2" at bounding box center [350, 261] width 11 height 11
type Coleta2035991 "[DATE]"
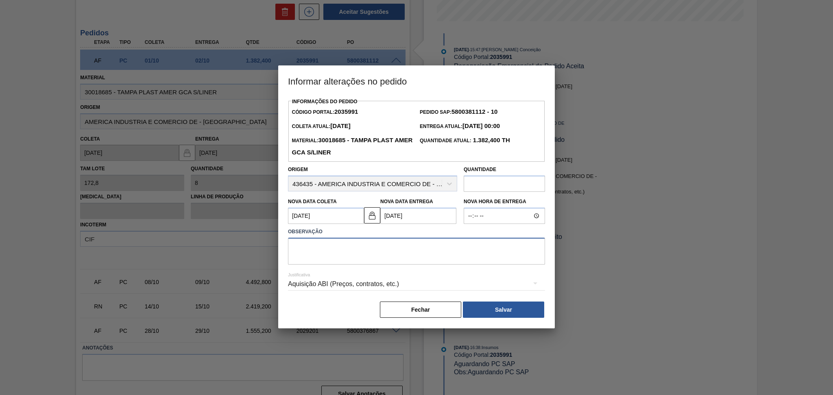
click at [341, 259] on textarea at bounding box center [416, 251] width 257 height 27
type textarea "a"
paste textarea "5800354801"
type textarea "5"
type textarea "antecipação risco de falta GCAZ"
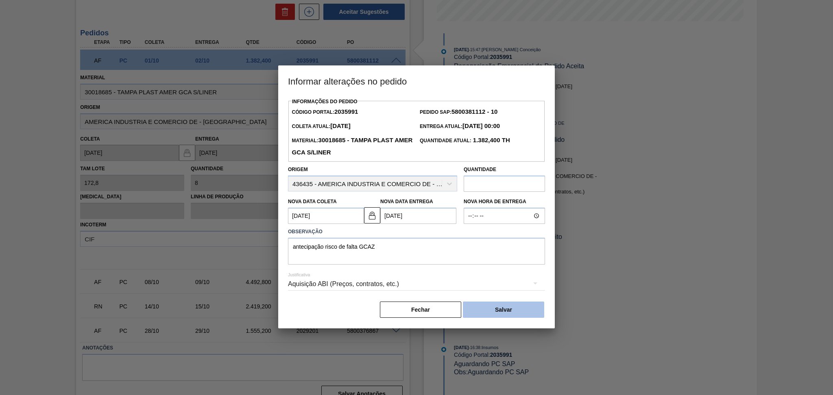
click at [516, 311] on button "Salvar" at bounding box center [503, 310] width 81 height 16
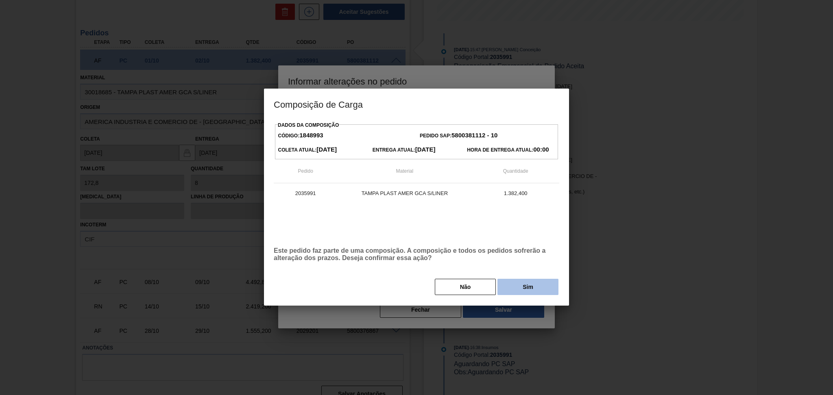
click at [519, 281] on button "Sim" at bounding box center [527, 287] width 61 height 16
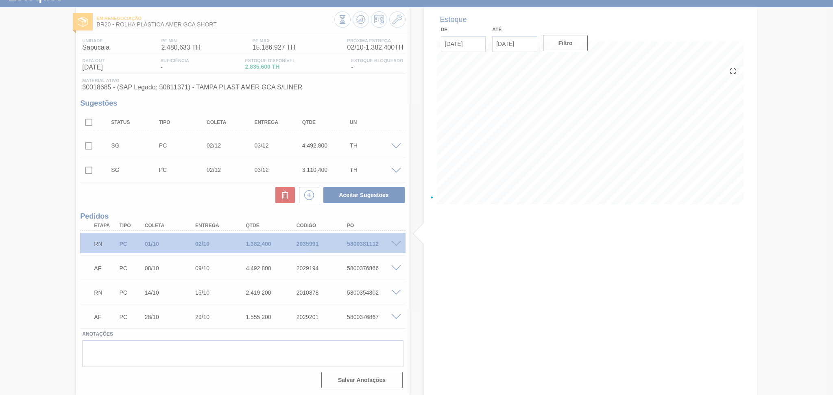
scroll to position [33, 0]
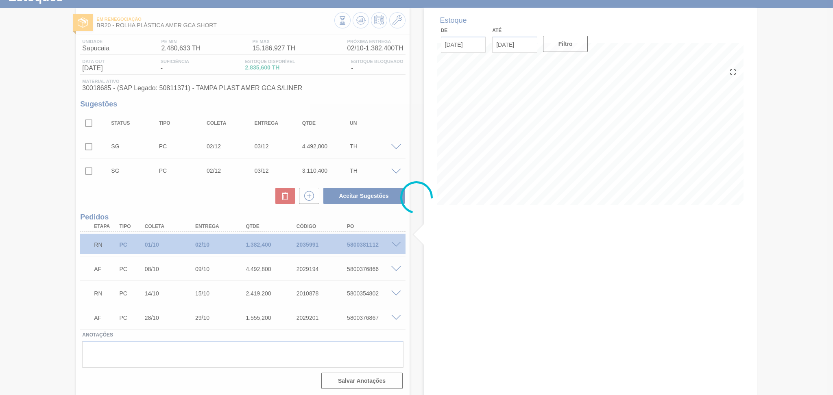
click at [11, 275] on div at bounding box center [416, 197] width 833 height 395
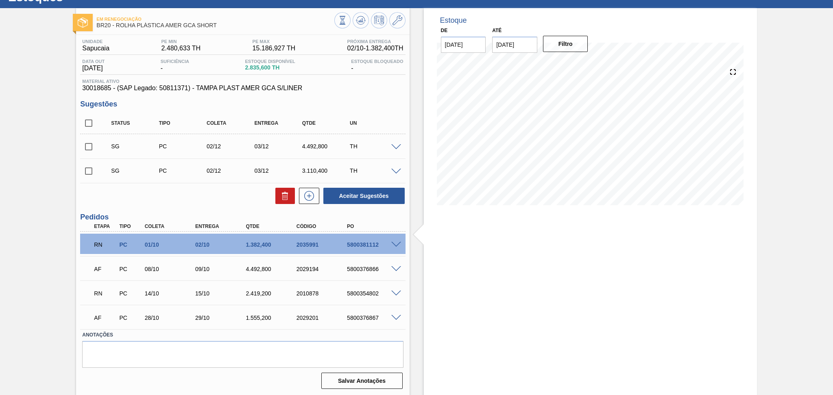
click at [393, 292] on span at bounding box center [396, 294] width 10 height 6
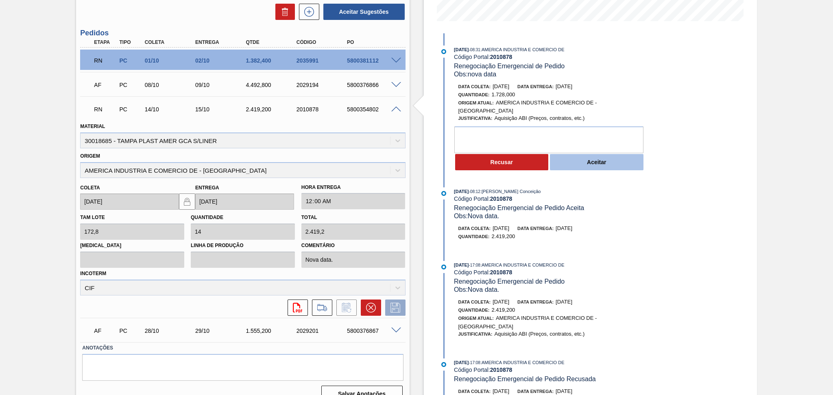
click at [596, 170] on button "Aceitar" at bounding box center [597, 162] width 94 height 16
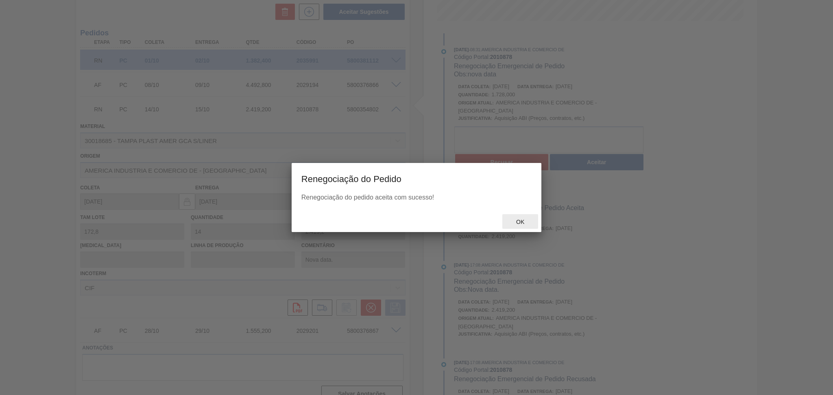
click at [519, 222] on span "Ok" at bounding box center [519, 222] width 21 height 7
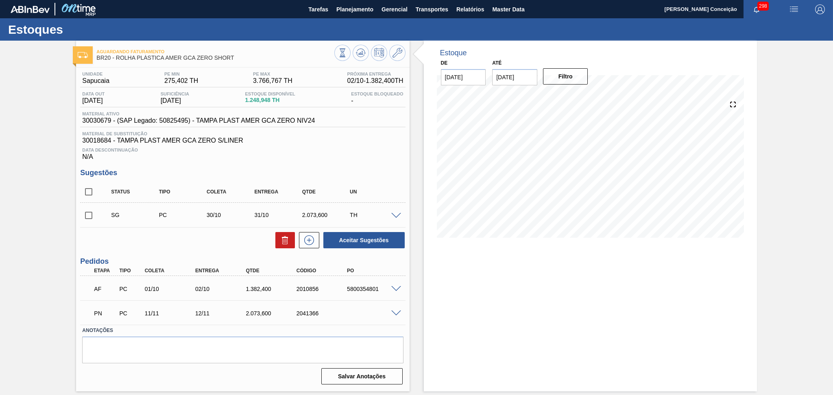
click at [398, 289] on span at bounding box center [396, 289] width 10 height 6
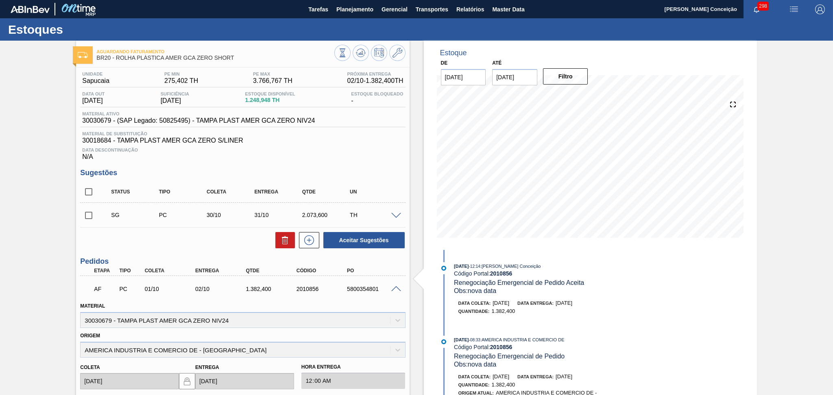
click at [224, 255] on div "Unidade Sapucaia PE MIN 275,402 TH PE MAX 3.766,767 TH Próxima Entrega 02/10 - …" at bounding box center [242, 325] width 333 height 517
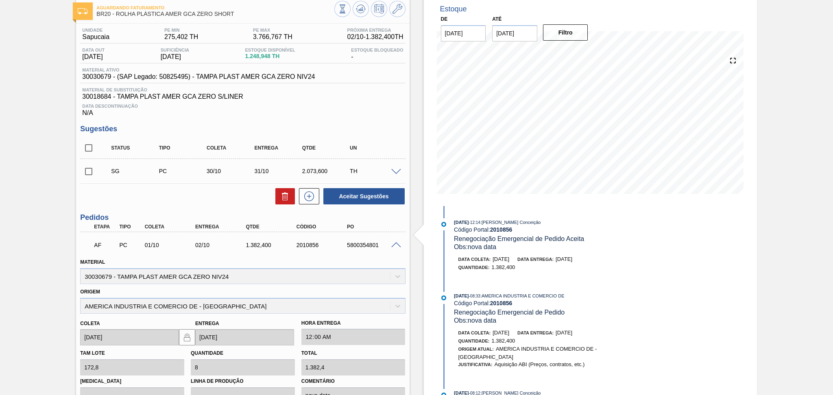
scroll to position [108, 0]
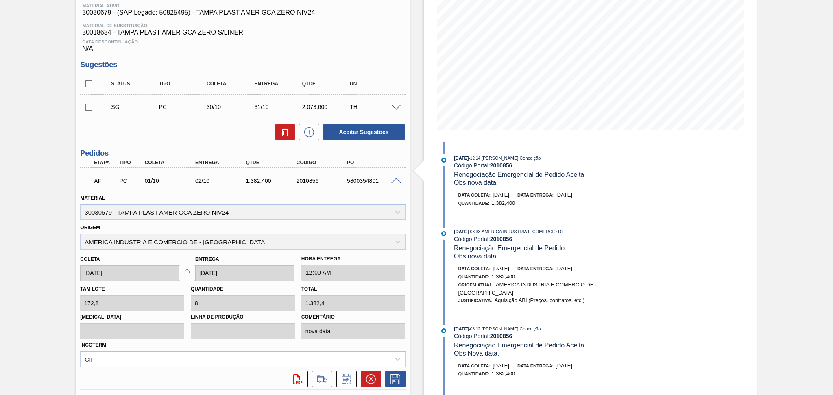
click at [207, 128] on div "Aceitar Sugestões" at bounding box center [242, 132] width 325 height 18
click at [342, 380] on icon at bounding box center [346, 379] width 13 height 10
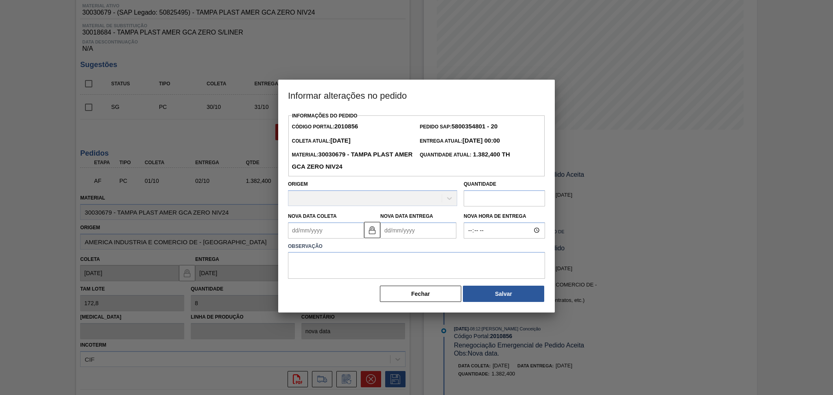
click at [340, 230] on Coleta2010856 "Nova Data Coleta" at bounding box center [326, 230] width 76 height 16
type Coleta2010856 "02"
type Entrega2010856 "[DATE]"
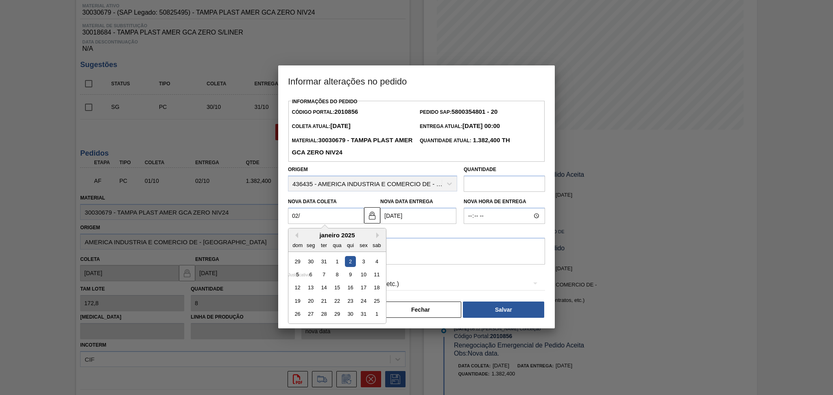
type Coleta2010856 "02/1"
type Entrega2010856 "[DATE]"
type Coleta2010856 "02/10"
type Entrega2010856 "[DATE]"
click at [353, 261] on div "2" at bounding box center [350, 261] width 11 height 11
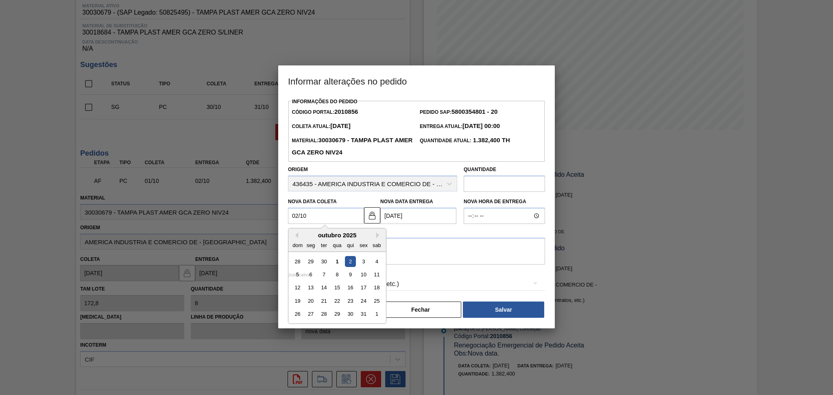
type Coleta2010856 "[DATE]"
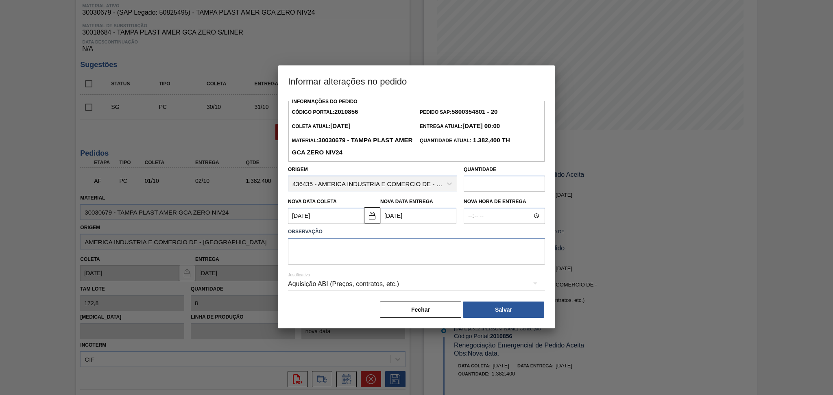
click at [353, 261] on textarea at bounding box center [416, 251] width 257 height 27
type textarea "antecipação, risco de falta"
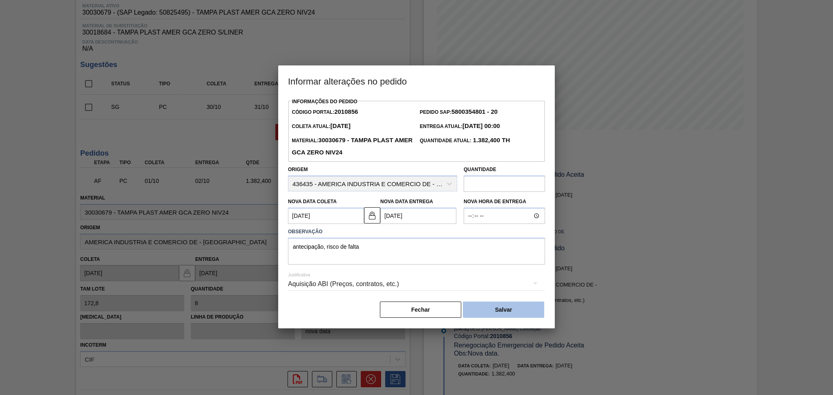
click at [500, 316] on button "Salvar" at bounding box center [503, 310] width 81 height 16
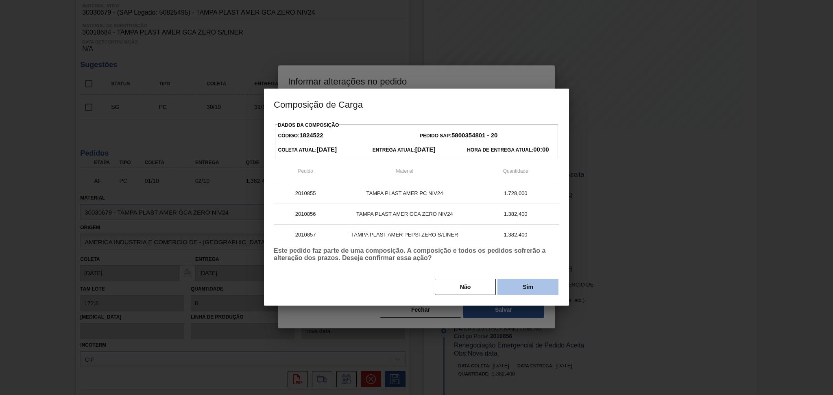
click at [520, 292] on button "Sim" at bounding box center [527, 287] width 61 height 16
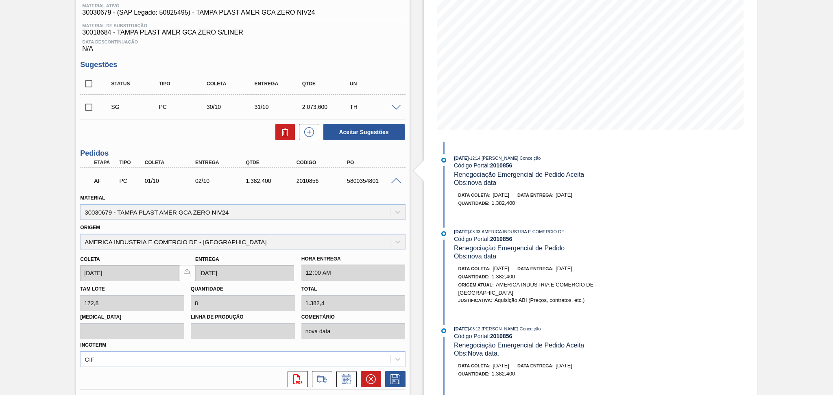
click at [15, 208] on div "Aguardando Faturamento BR20 - ROLHA PLÁSTICA AMER GCA ZERO SHORT Unidade Sapuca…" at bounding box center [416, 207] width 833 height 548
click at [159, 148] on div "Unidade Sapucaia PE MIN 275,402 TH PE MAX 3.766,767 TH Próxima Entrega 02/10 - …" at bounding box center [242, 217] width 333 height 517
click at [394, 181] on span at bounding box center [396, 181] width 10 height 6
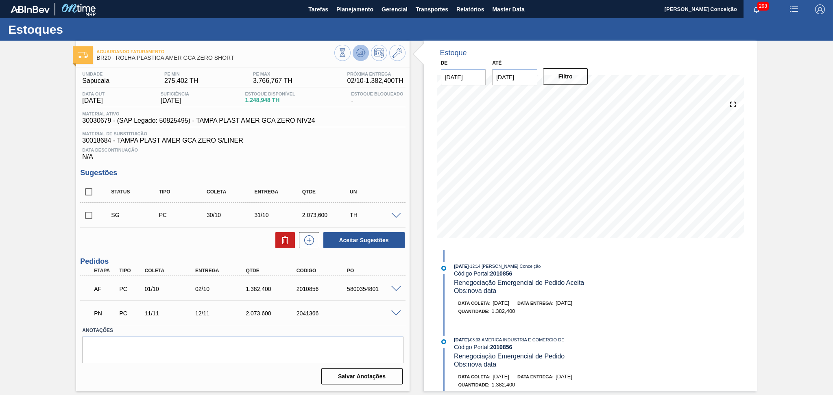
click at [356, 56] on icon at bounding box center [361, 53] width 10 height 10
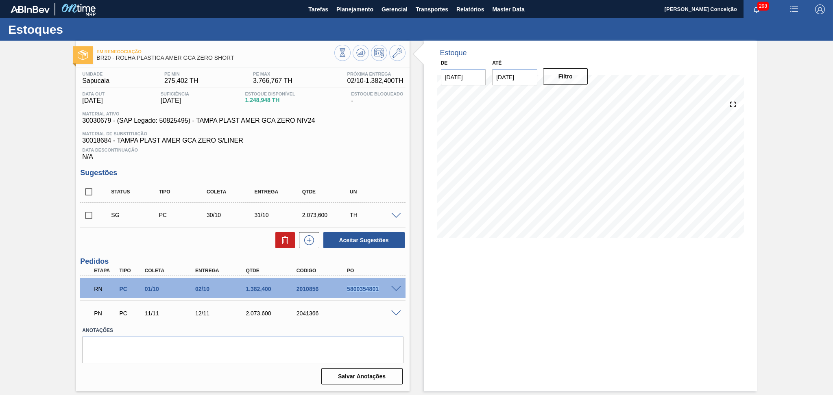
drag, startPoint x: 378, startPoint y: 289, endPoint x: 326, endPoint y: 288, distance: 52.5
click at [326, 288] on div "RN PC 01/10 02/10 1.382,[PHONE_NUMBER] 5800354801" at bounding box center [240, 288] width 303 height 16
copy div "5800354801"
click at [365, 10] on span "Planejamento" at bounding box center [354, 9] width 37 height 10
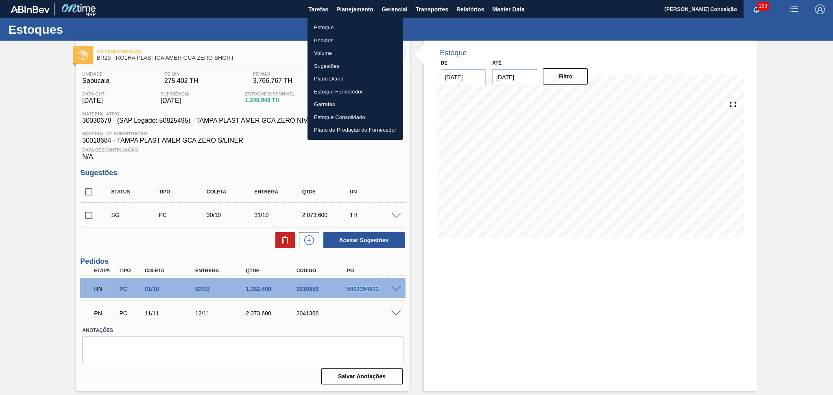
click at [332, 40] on li "Pedidos" at bounding box center [355, 40] width 96 height 13
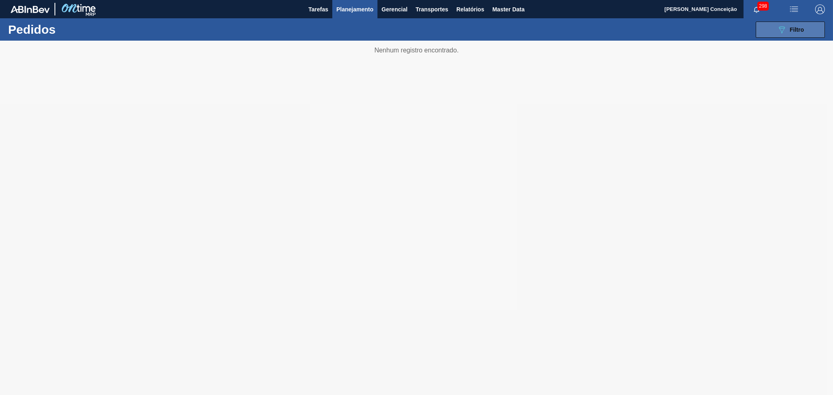
click at [768, 32] on button "089F7B8B-B2A5-4AFE-B5C0-19BA573D28AC Filtro" at bounding box center [789, 30] width 69 height 16
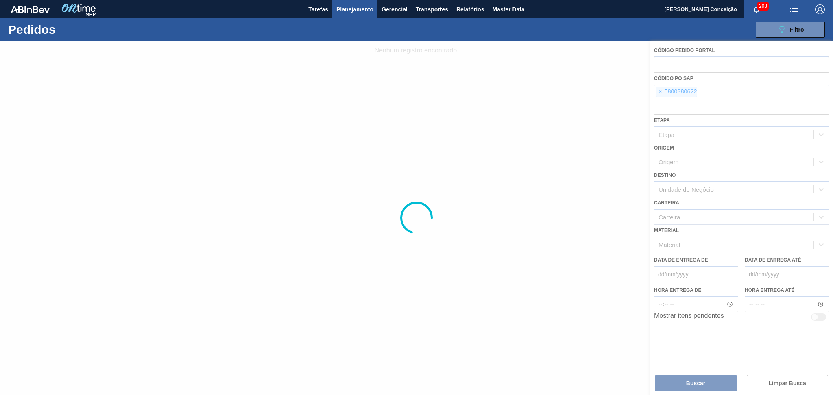
click at [661, 93] on div at bounding box center [416, 218] width 833 height 355
click at [661, 92] on div at bounding box center [416, 218] width 833 height 355
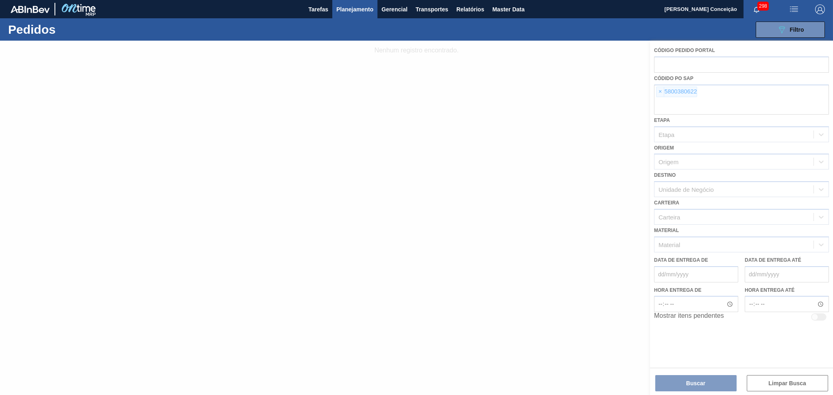
click at [661, 92] on div at bounding box center [416, 218] width 833 height 355
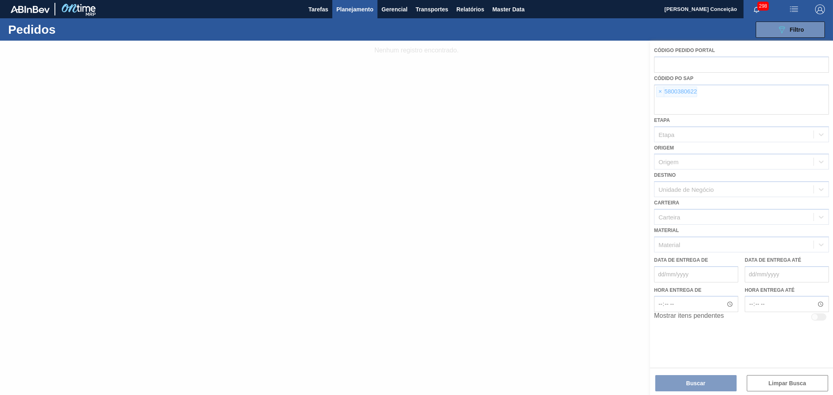
click at [661, 92] on div at bounding box center [416, 218] width 833 height 355
click at [662, 93] on div at bounding box center [416, 218] width 833 height 355
click at [662, 92] on div at bounding box center [416, 218] width 833 height 355
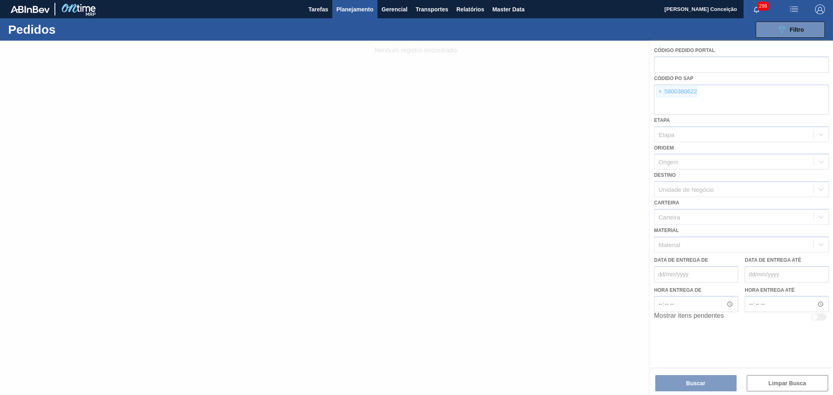
click at [662, 92] on div at bounding box center [416, 218] width 833 height 355
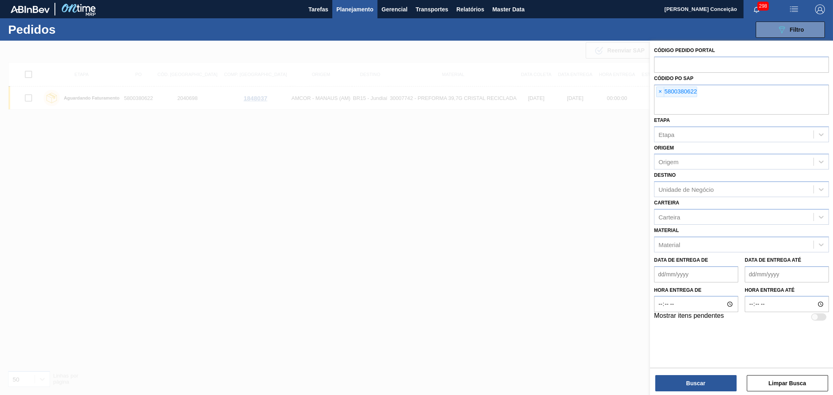
click at [662, 92] on span "×" at bounding box center [660, 92] width 8 height 10
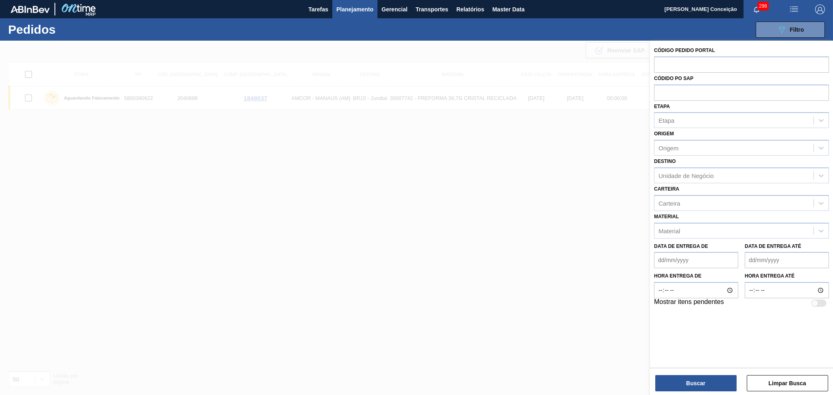
paste input "text"
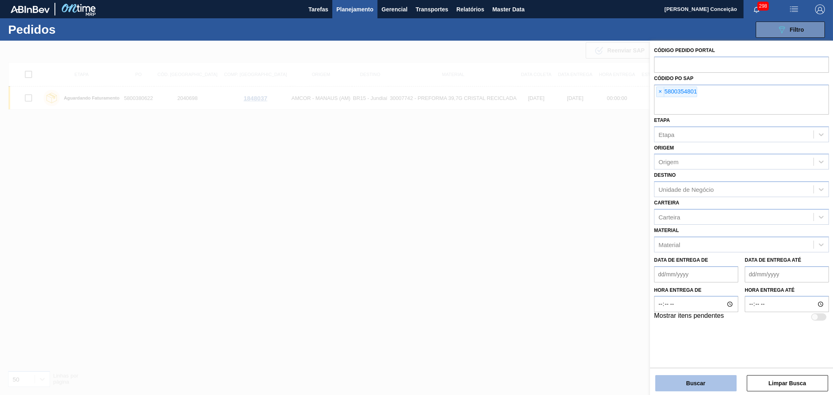
click at [684, 381] on button "Buscar" at bounding box center [695, 383] width 81 height 16
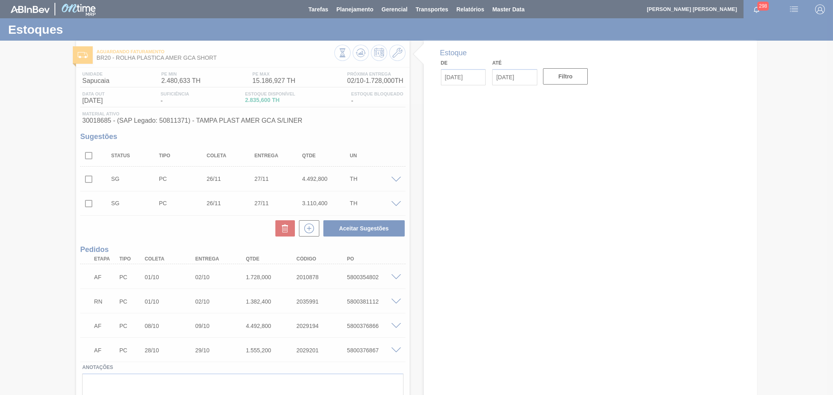
click at [222, 227] on div at bounding box center [416, 197] width 833 height 395
click at [427, 313] on div at bounding box center [416, 197] width 833 height 395
click at [180, 223] on div at bounding box center [416, 197] width 833 height 395
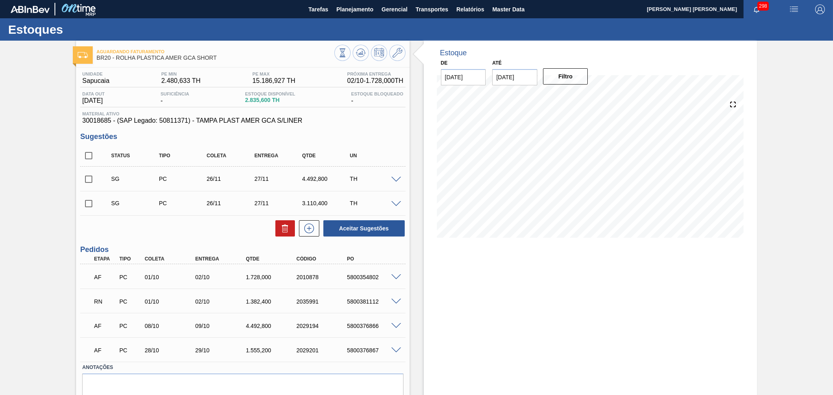
click at [204, 229] on div "Aceitar Sugestões" at bounding box center [242, 229] width 325 height 18
click at [396, 274] on span at bounding box center [396, 277] width 10 height 6
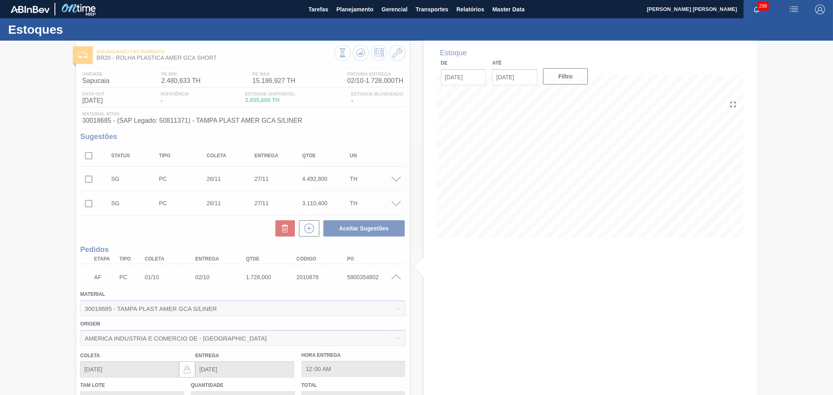
click at [249, 236] on div at bounding box center [416, 218] width 833 height 355
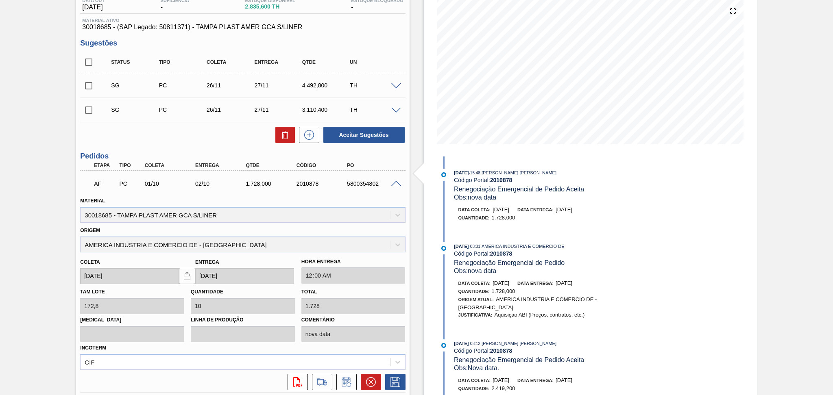
scroll to position [229, 0]
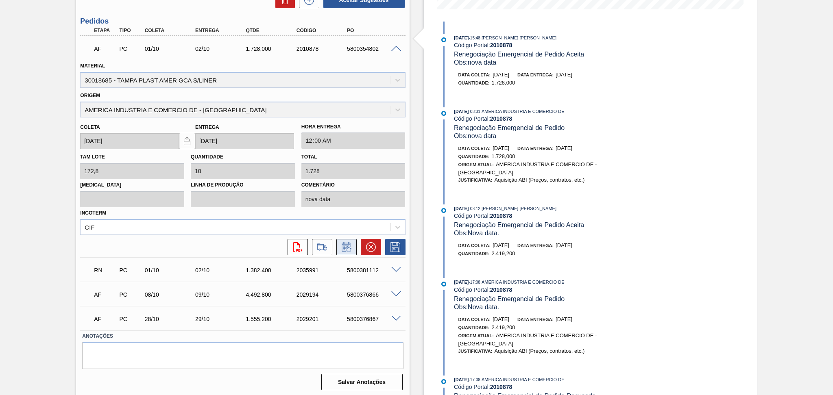
click at [346, 246] on icon at bounding box center [346, 248] width 6 height 5
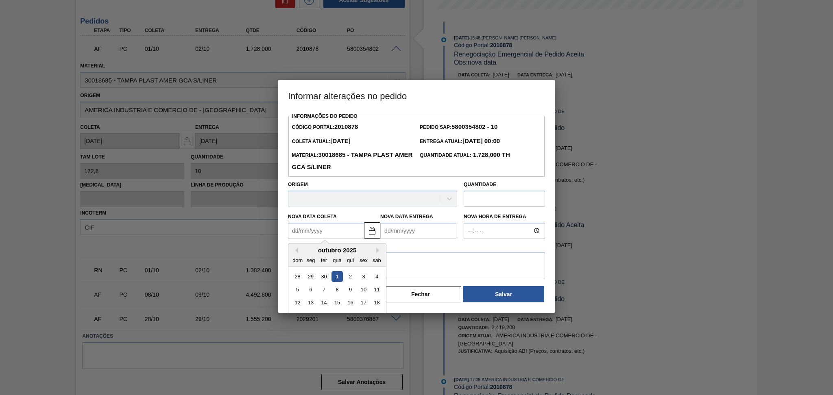
click at [343, 236] on Coleta2010878 "Nova Data Coleta" at bounding box center [326, 231] width 76 height 16
type Coleta2010878 "0,"
type Entrega2010878 "[DATE]"
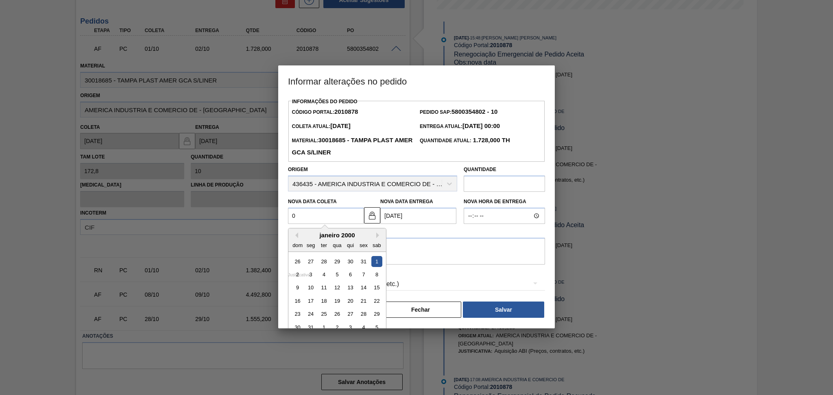
type Coleta2010878 "02"
type Entrega2010878 "[DATE]"
type Coleta2010878 "02/1"
type Entrega2010878 "[DATE]"
type Coleta2010878 "02/10"
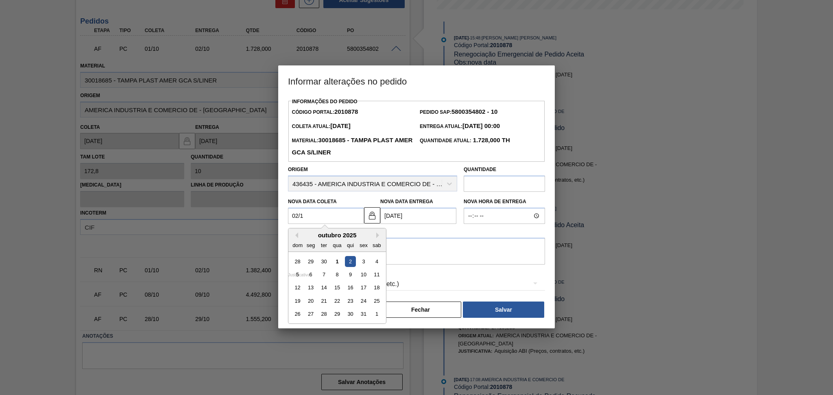
type Entrega2010878 "[DATE]"
click at [353, 262] on div "2" at bounding box center [350, 261] width 11 height 11
type Coleta2010878 "[DATE]"
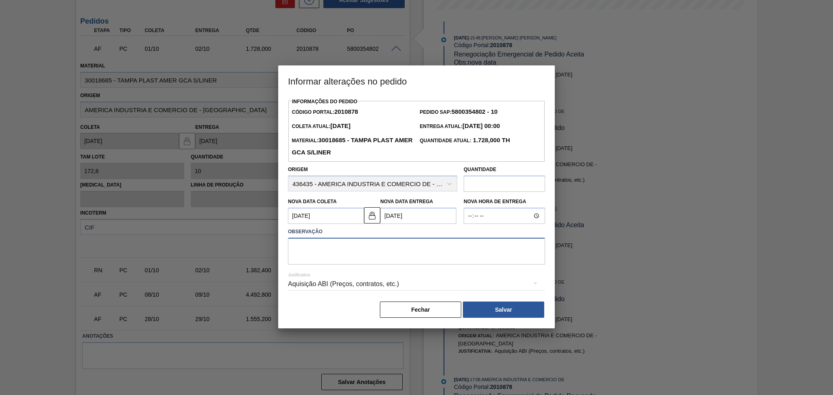
click at [322, 246] on textarea at bounding box center [416, 251] width 257 height 27
type textarea "antecipação risco de falta GCAZ"
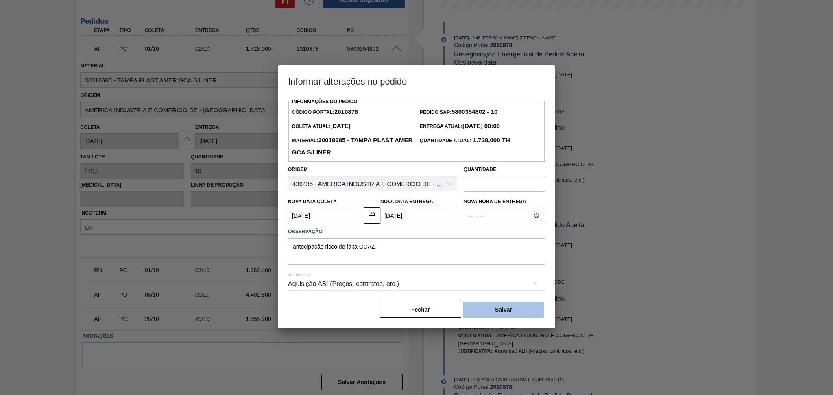
click at [498, 308] on button "Salvar" at bounding box center [503, 310] width 81 height 16
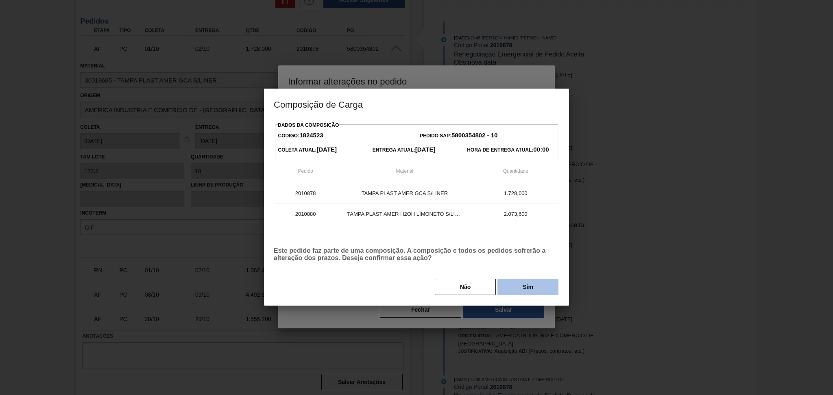
click at [521, 286] on button "Sim" at bounding box center [527, 287] width 61 height 16
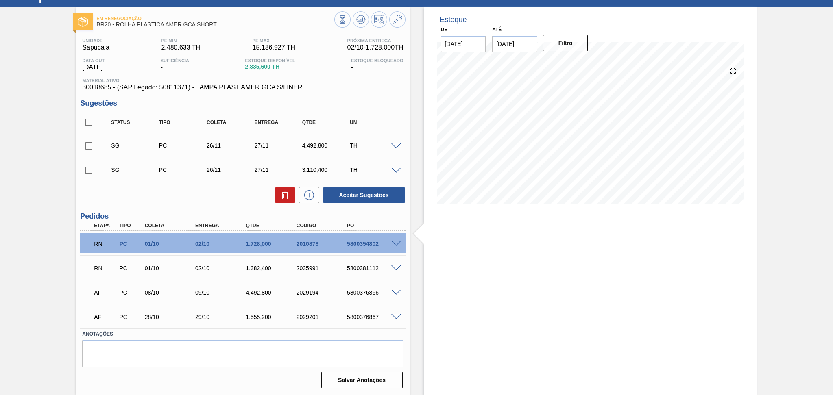
scroll to position [33, 0]
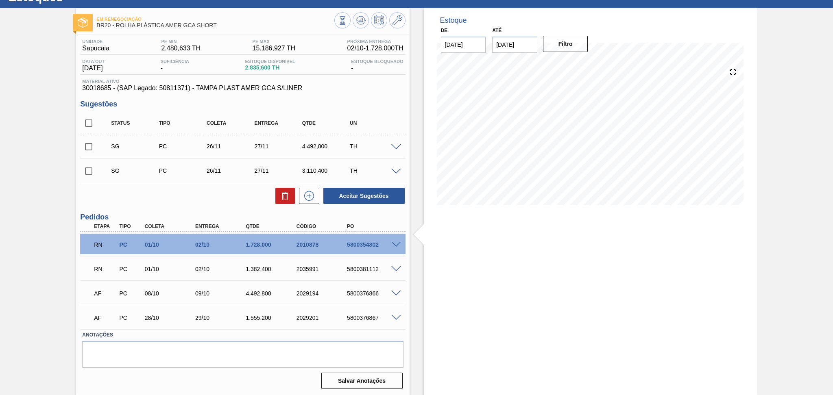
click at [146, 192] on div "Aceitar Sugestões" at bounding box center [242, 196] width 325 height 18
click at [393, 268] on span at bounding box center [396, 269] width 10 height 6
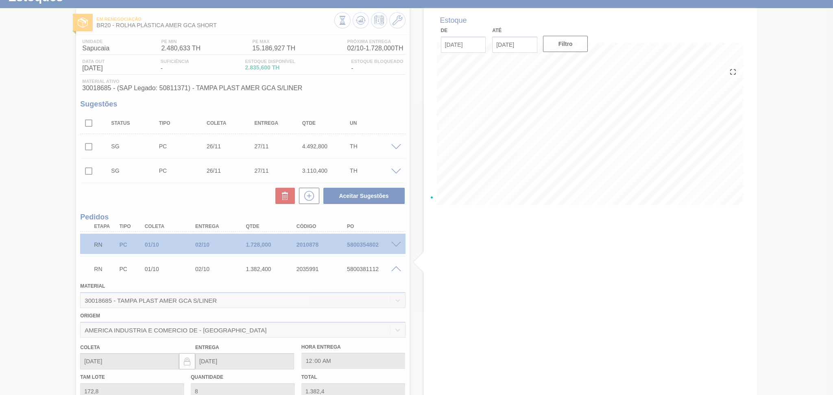
scroll to position [229, 0]
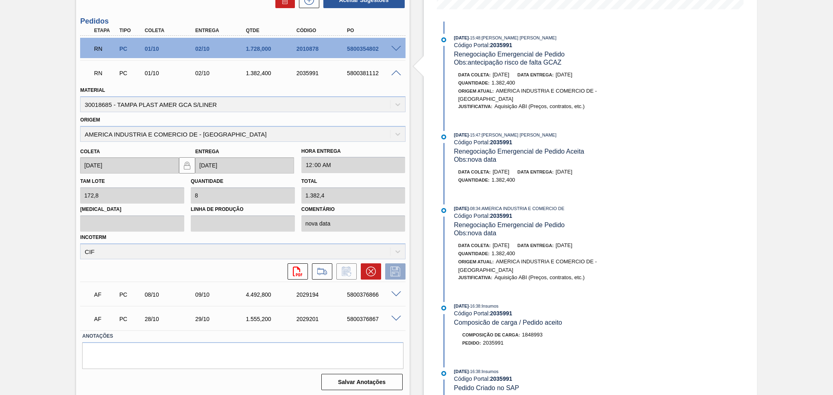
click at [396, 72] on span at bounding box center [396, 73] width 10 height 6
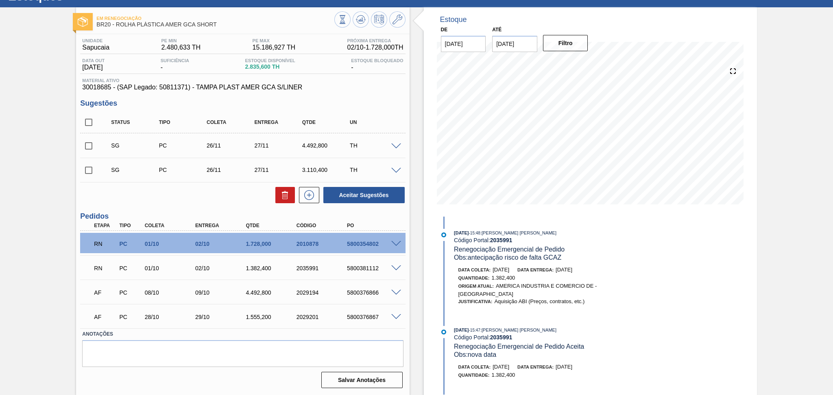
scroll to position [33, 0]
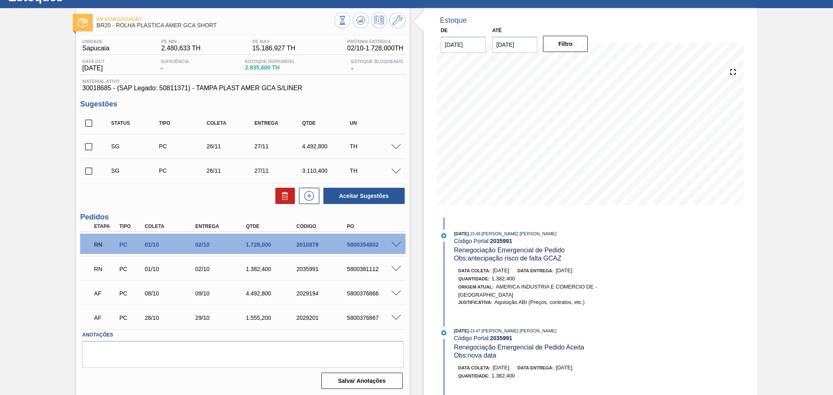
click at [203, 204] on div "Aceitar Sugestões" at bounding box center [242, 196] width 325 height 18
click at [368, 15] on div at bounding box center [369, 21] width 71 height 18
click at [365, 19] on icon at bounding box center [361, 20] width 10 height 10
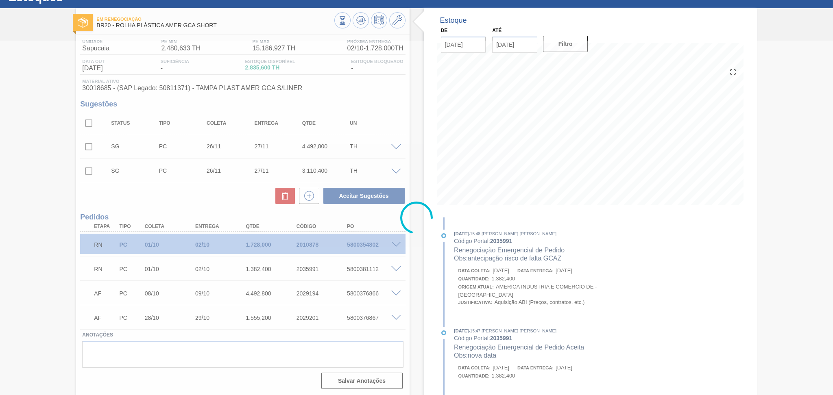
click at [182, 210] on div at bounding box center [416, 218] width 833 height 355
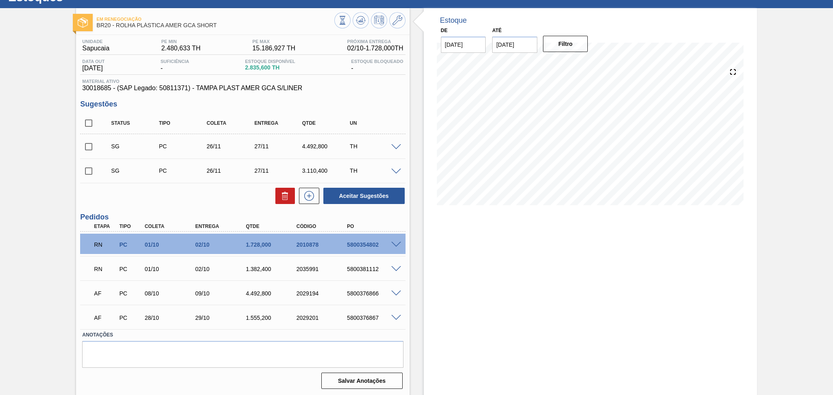
click at [372, 104] on h3 "Sugestões" at bounding box center [242, 104] width 325 height 9
click at [382, 98] on div "Unidade Sapucaia PE MIN 2.480,633 TH PE MAX 15.186,927 TH Próxima Entrega 02/10…" at bounding box center [242, 213] width 333 height 357
click at [361, 17] on icon at bounding box center [361, 20] width 10 height 10
click at [337, 87] on span "30018685 - (SAP Legado: 50811371) - TAMPA PLAST AMER GCA S/LINER" at bounding box center [242, 88] width 321 height 7
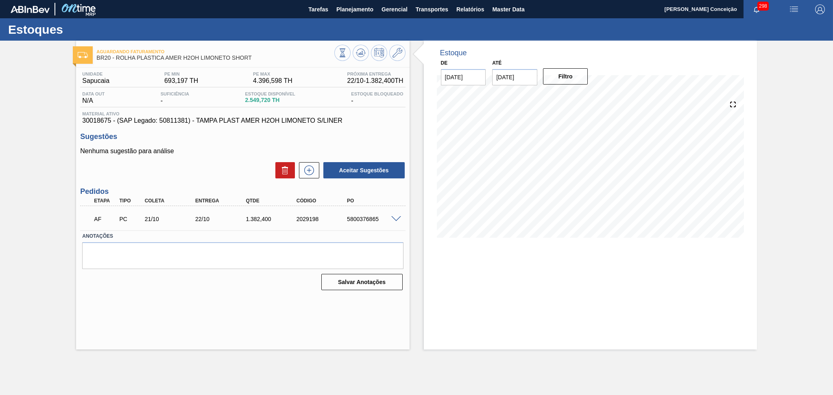
click at [215, 156] on div "Nenhuma sugestão para análise Aceitar Sugestões" at bounding box center [242, 164] width 325 height 32
click at [200, 181] on div "Unidade Sapucaia PE MIN 693,197 TH PE MAX 4.396,598 TH Próxima Entrega 22/10 - …" at bounding box center [242, 180] width 333 height 226
click at [246, 174] on div "Aceitar Sugestões" at bounding box center [242, 170] width 325 height 18
click at [362, 57] on icon at bounding box center [361, 53] width 10 height 10
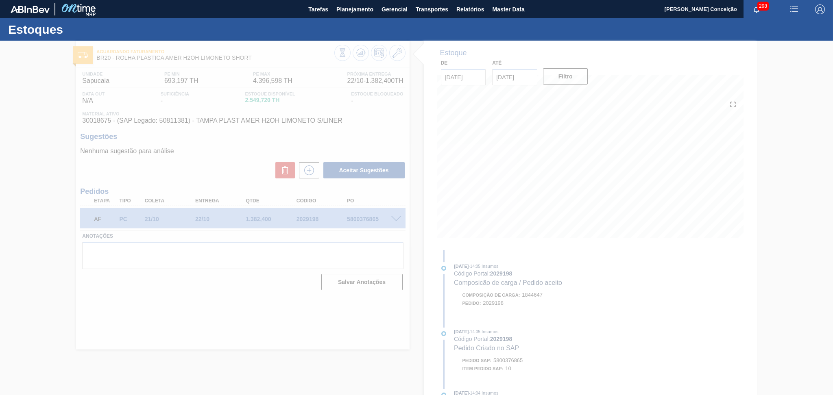
click at [216, 180] on div at bounding box center [416, 218] width 833 height 355
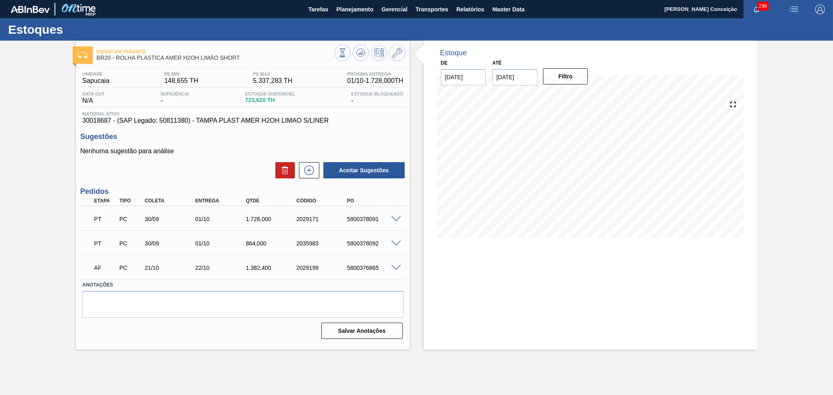
click at [198, 169] on div "Aceitar Sugestões" at bounding box center [242, 170] width 325 height 18
click at [220, 163] on div "Aceitar Sugestões" at bounding box center [242, 170] width 325 height 18
click at [360, 50] on icon at bounding box center [361, 53] width 10 height 10
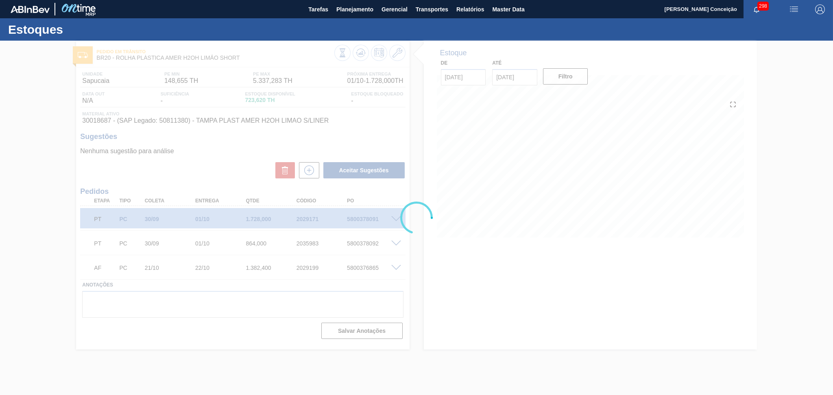
click at [205, 165] on div at bounding box center [416, 218] width 833 height 355
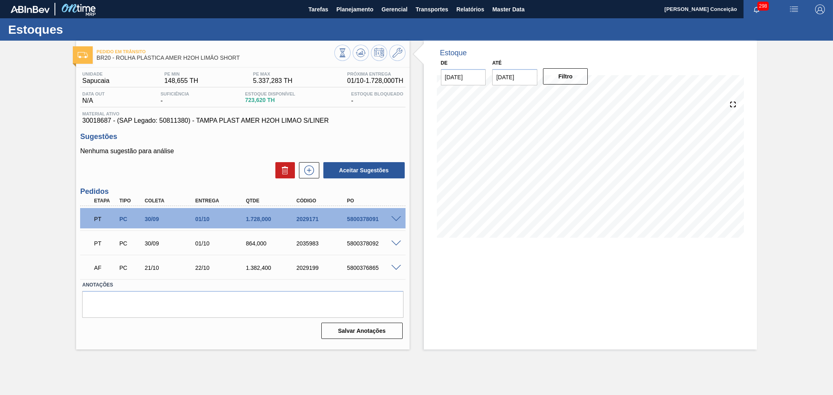
click at [222, 168] on div "Aceitar Sugestões" at bounding box center [242, 170] width 325 height 18
click at [397, 218] on span at bounding box center [396, 219] width 10 height 6
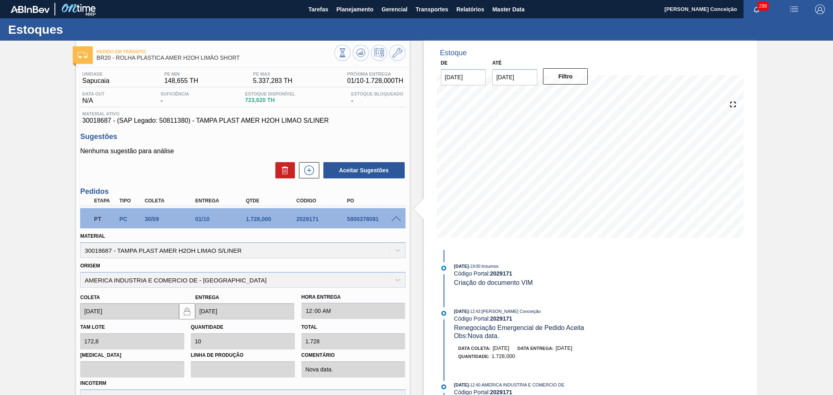
click at [397, 218] on span at bounding box center [396, 219] width 10 height 6
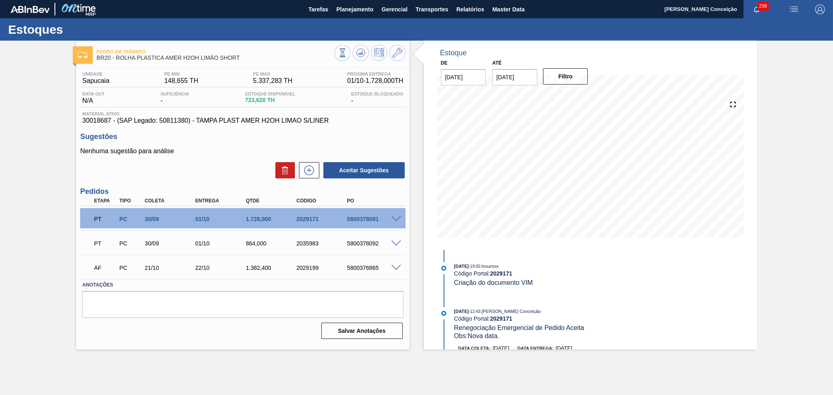
click at [397, 218] on span at bounding box center [396, 219] width 10 height 6
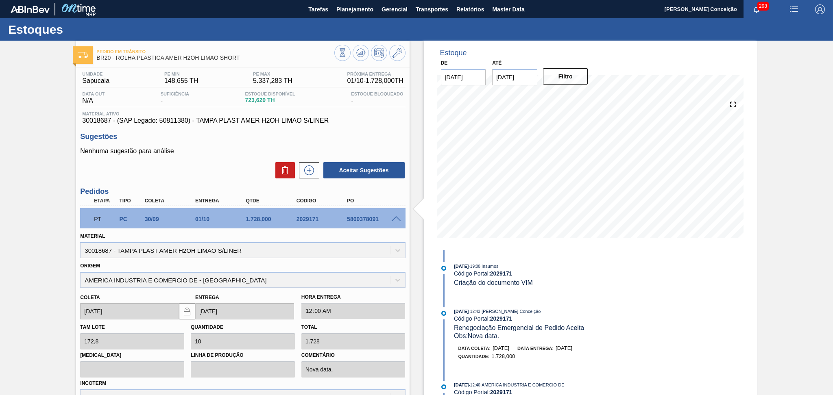
click at [397, 218] on span at bounding box center [396, 219] width 10 height 6
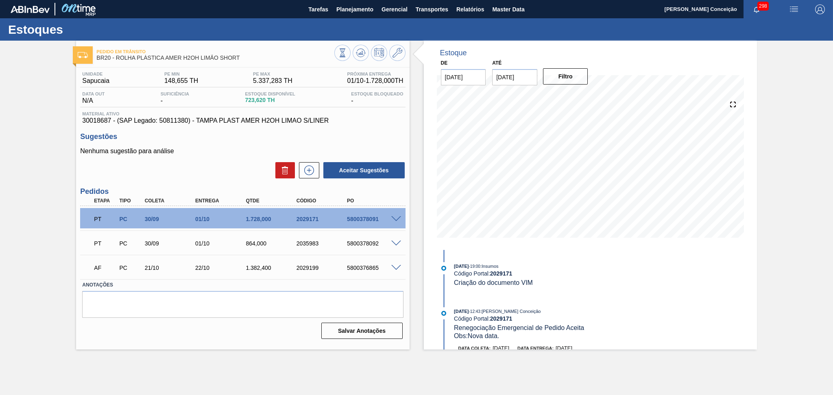
click at [225, 172] on div "Aceitar Sugestões" at bounding box center [242, 170] width 325 height 18
click at [372, 218] on div "5800378091" at bounding box center [373, 219] width 57 height 7
copy div "5800378091"
click at [372, 249] on div "PT PC 30/09 01/10 864,000 2035983 5800378092" at bounding box center [240, 243] width 303 height 16
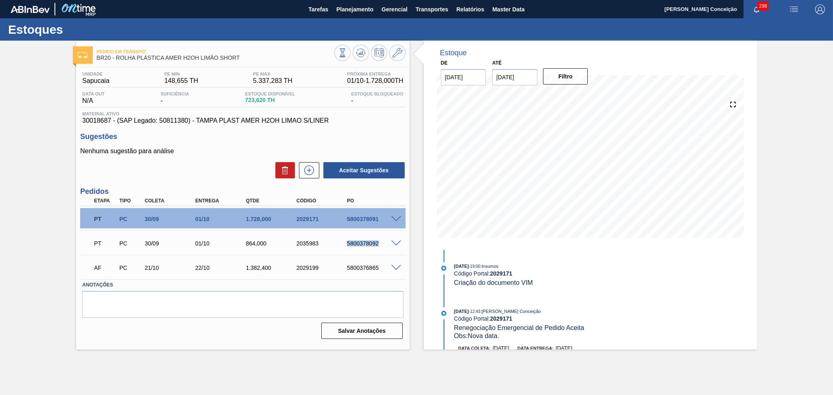
click at [372, 249] on div "PT PC 30/09 01/10 864,000 2035983 5800378092" at bounding box center [240, 243] width 303 height 16
click at [370, 246] on div "5800378092" at bounding box center [373, 243] width 57 height 7
click at [220, 165] on div "Aceitar Sugestões" at bounding box center [242, 170] width 325 height 18
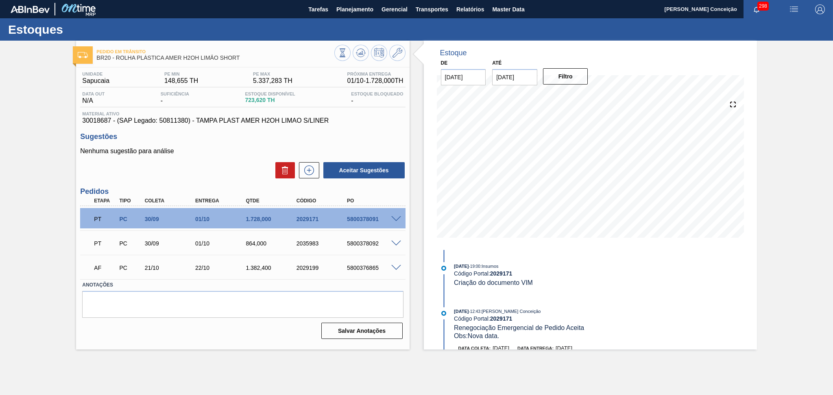
click at [394, 216] on span at bounding box center [396, 219] width 10 height 6
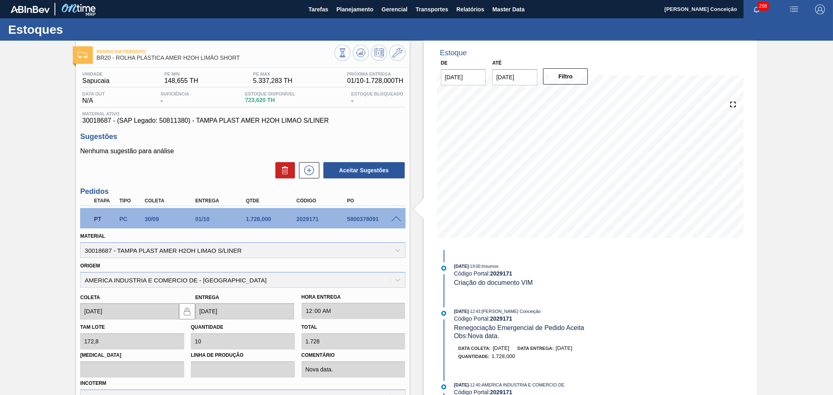
click at [394, 216] on span at bounding box center [396, 219] width 10 height 6
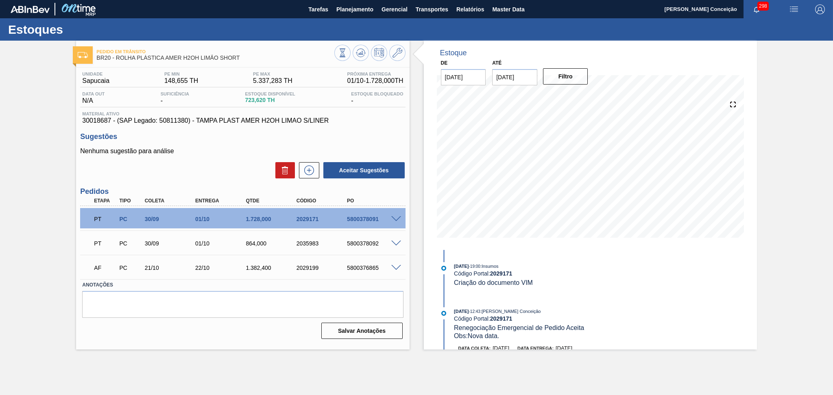
click at [389, 246] on div "5800378092" at bounding box center [373, 243] width 57 height 7
click at [393, 244] on span at bounding box center [396, 244] width 10 height 6
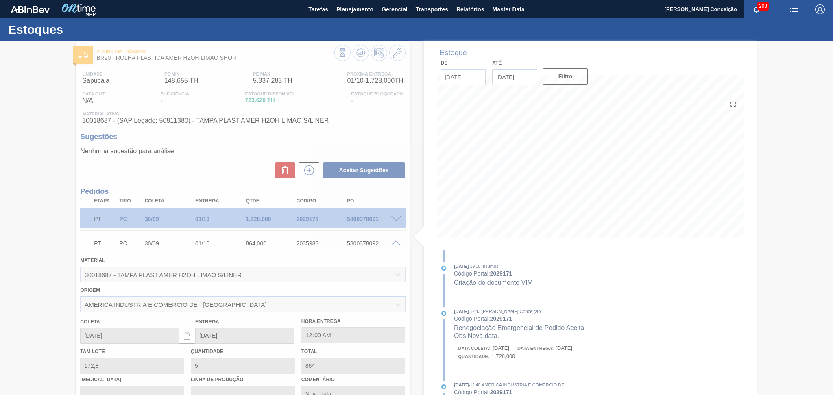
click at [393, 244] on div at bounding box center [416, 218] width 833 height 355
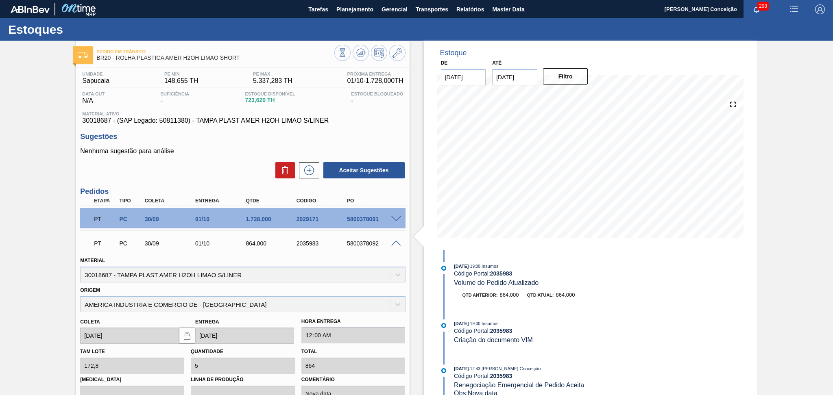
click at [398, 243] on span at bounding box center [396, 244] width 10 height 6
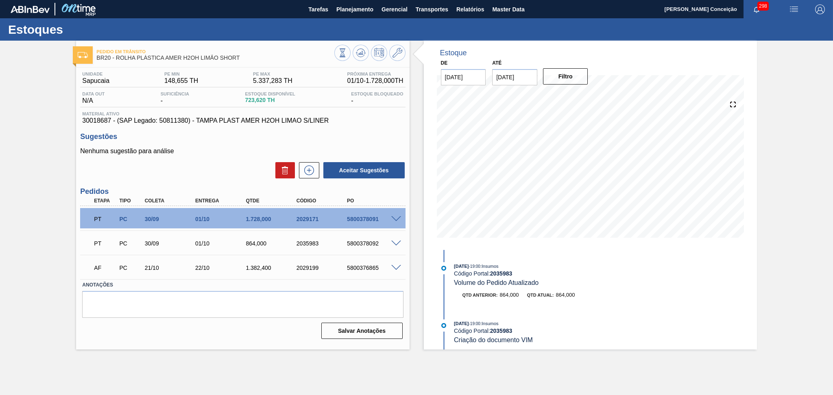
click at [181, 164] on div "Aceitar Sugestões" at bounding box center [242, 170] width 325 height 18
click at [411, 189] on div "Estoque De 01/10/2025 Até 10/11/2025 Filtro 03/10 Projeção de Estoque 3,315.62 …" at bounding box center [582, 195] width 347 height 309
drag, startPoint x: 380, startPoint y: 217, endPoint x: 347, endPoint y: 219, distance: 33.0
click at [347, 219] on div "5800378091" at bounding box center [373, 219] width 57 height 7
copy div "5800378091"
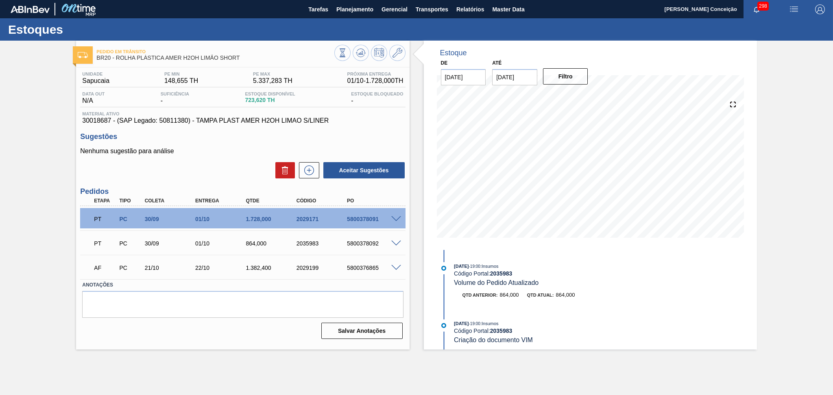
click at [222, 142] on div "Sugestões Nenhuma sugestão para análise Aceitar Sugestões" at bounding box center [242, 156] width 325 height 47
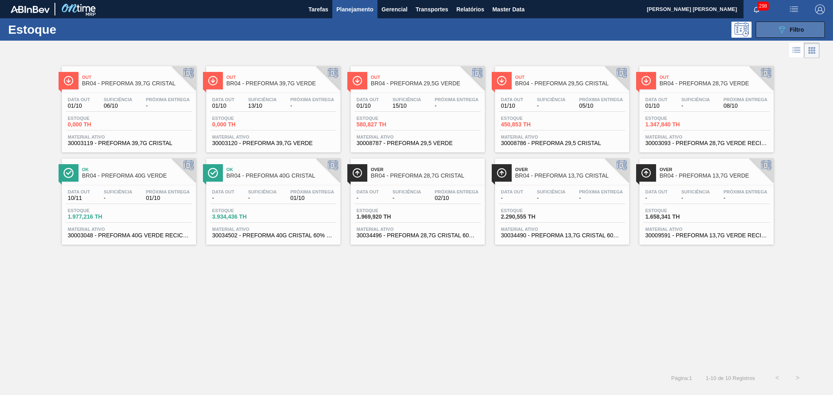
click at [772, 29] on button "089F7B8B-B2A5-4AFE-B5C0-19BA573D28AC Filtro" at bounding box center [789, 30] width 69 height 16
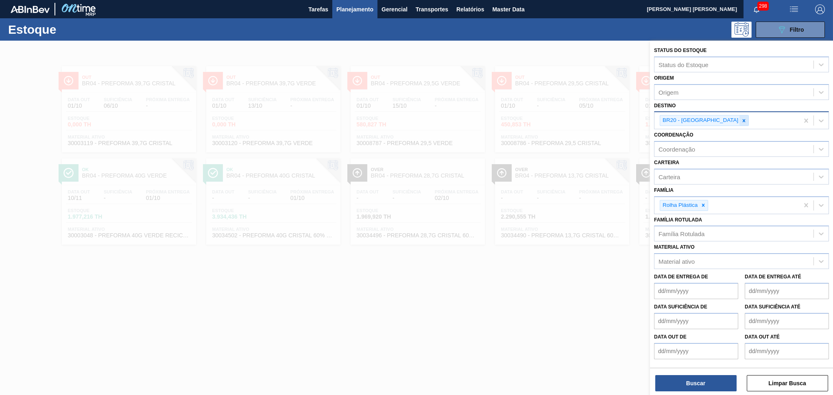
click at [739, 120] on div at bounding box center [743, 120] width 9 height 10
click at [690, 121] on div "Destino" at bounding box center [733, 120] width 159 height 12
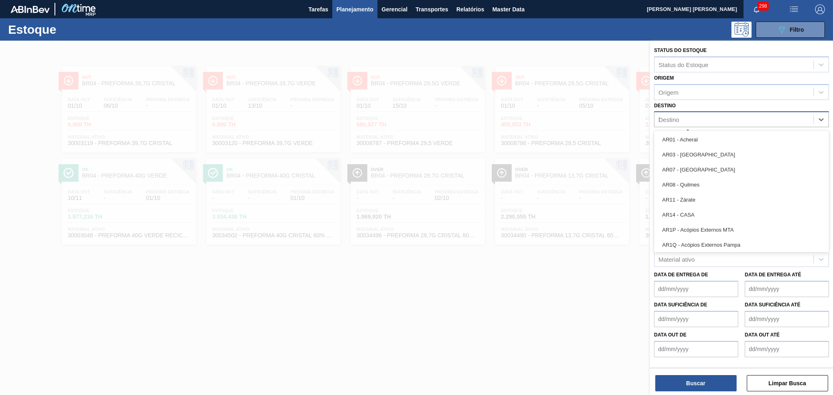
type input "br"
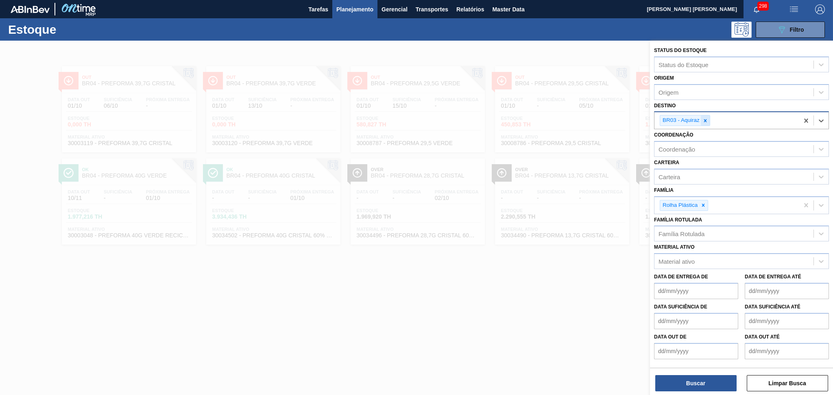
click at [703, 122] on icon at bounding box center [705, 121] width 6 height 6
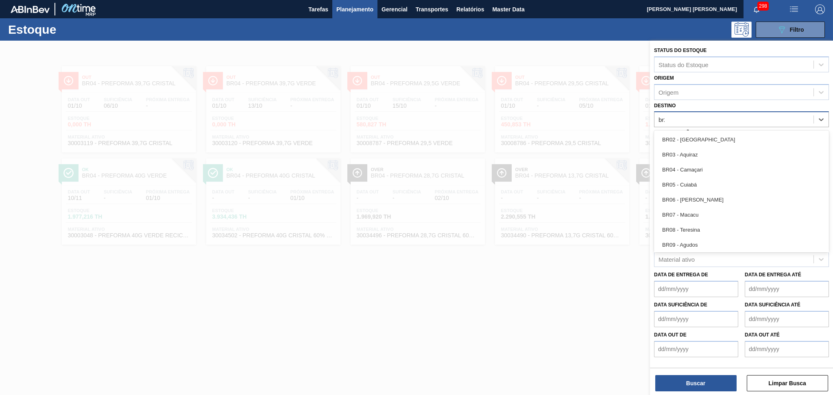
type input "br20"
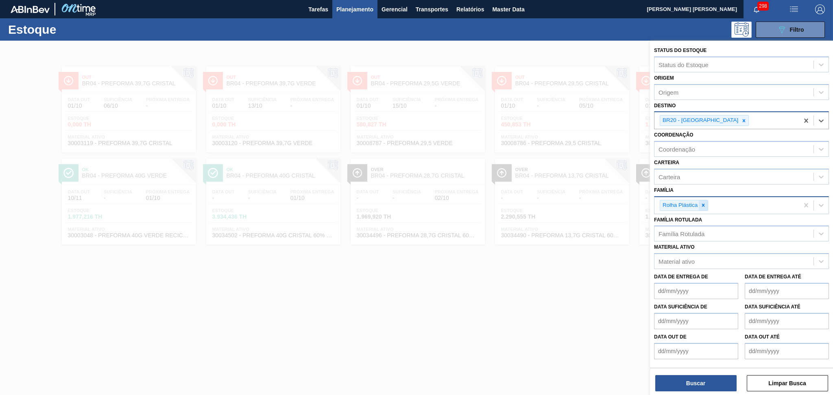
click at [705, 202] on icon at bounding box center [703, 205] width 6 height 6
type input "prefor"
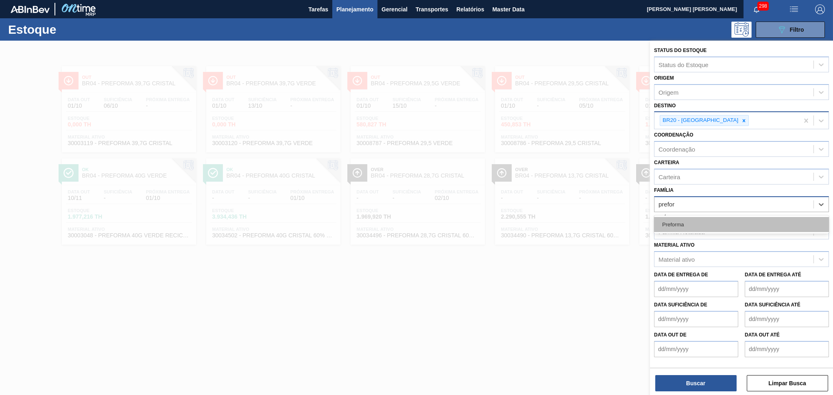
click at [699, 223] on div "Preforma" at bounding box center [741, 224] width 175 height 15
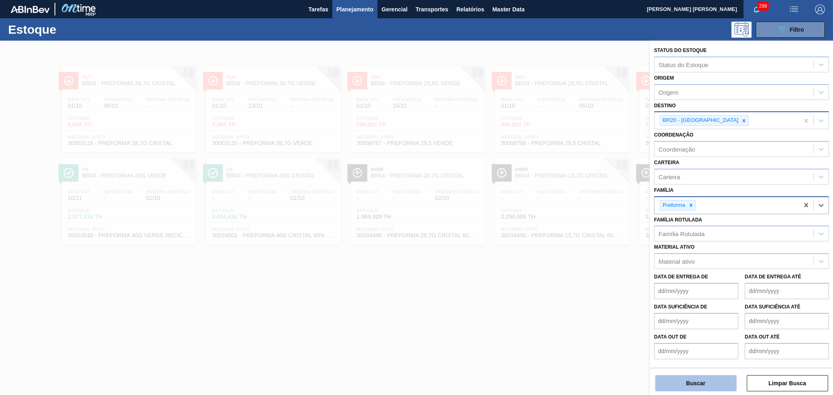
click at [672, 383] on button "Buscar" at bounding box center [695, 383] width 81 height 16
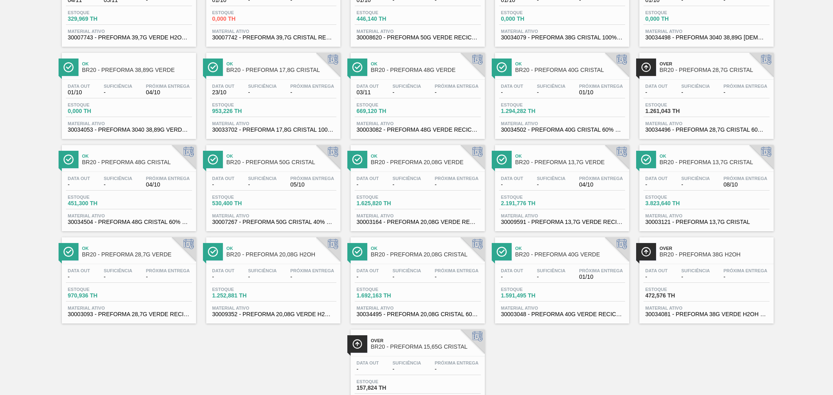
scroll to position [108, 0]
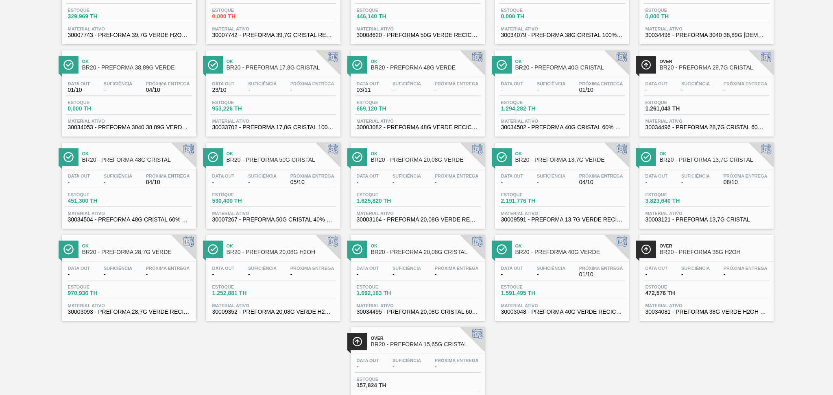
click at [588, 100] on div "Estoque 1.294,282 TH" at bounding box center [562, 107] width 126 height 15
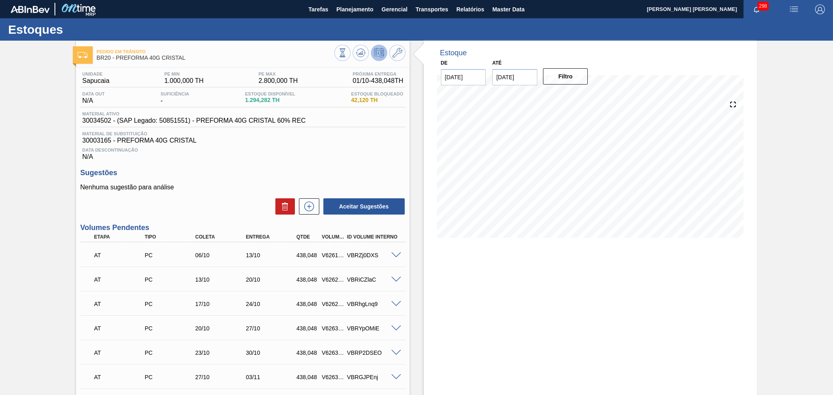
click at [215, 150] on span "Data Descontinuação" at bounding box center [242, 150] width 321 height 5
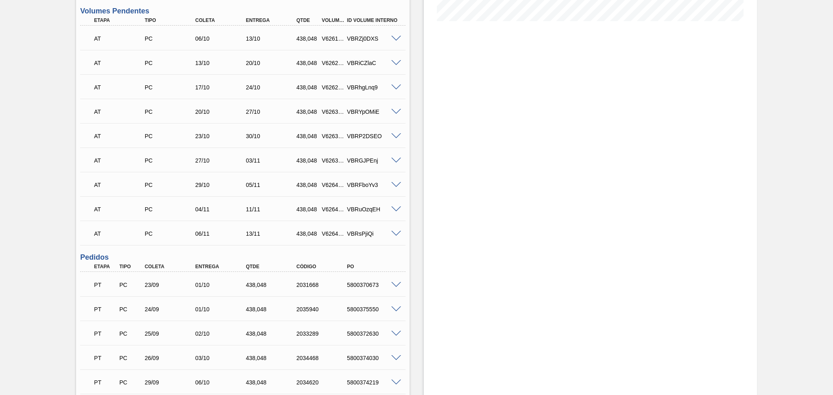
scroll to position [281, 0]
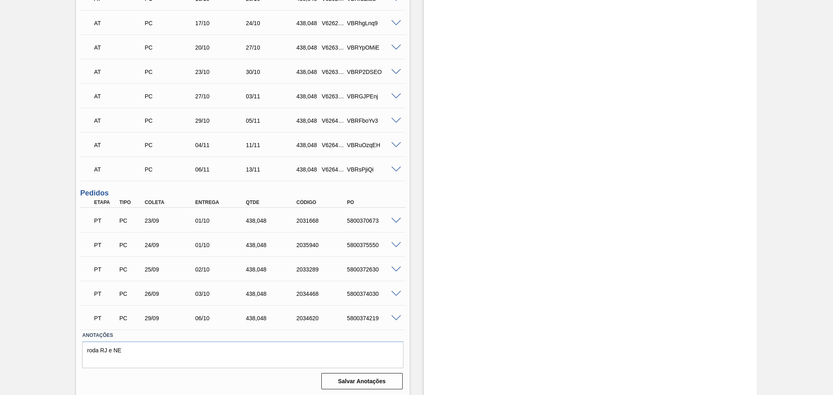
click at [370, 218] on div "5800370673" at bounding box center [373, 221] width 57 height 7
copy div "5800370673"
click at [359, 220] on div "5800370673" at bounding box center [373, 221] width 57 height 7
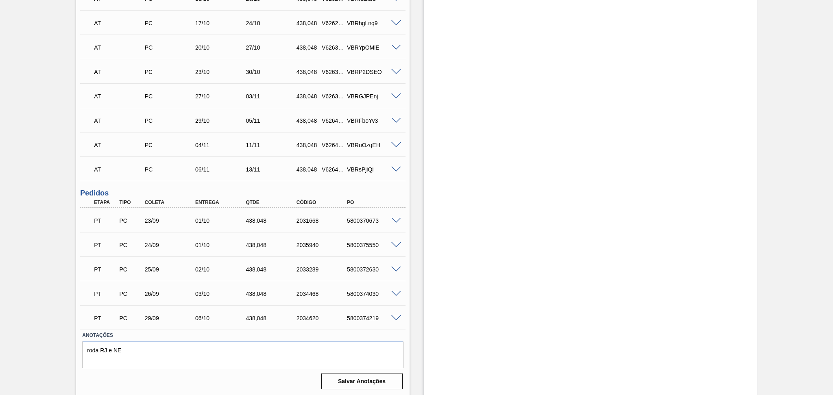
click at [361, 242] on div "5800375550" at bounding box center [373, 245] width 57 height 7
copy div "5800375550"
click at [376, 267] on div "5800372630" at bounding box center [373, 269] width 57 height 7
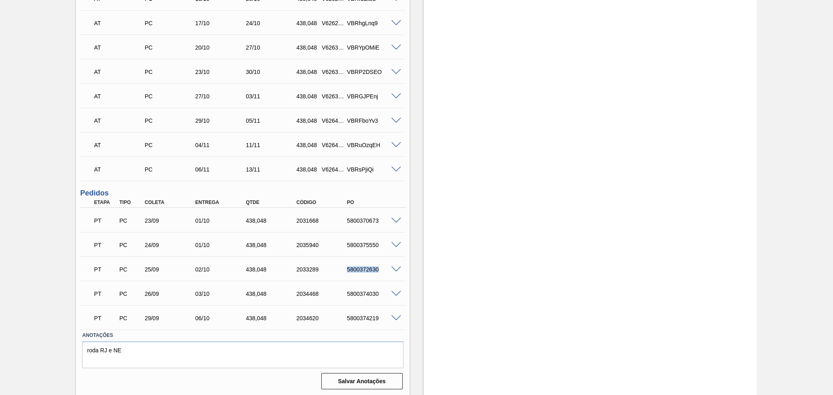
copy div "5800372630"
click at [363, 294] on div "5800374030" at bounding box center [373, 294] width 57 height 7
copy div "5800374030"
click at [366, 318] on div "5800374219" at bounding box center [373, 318] width 57 height 7
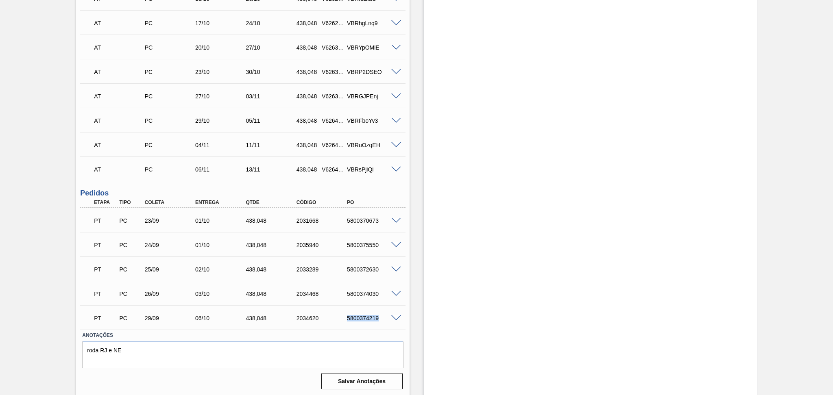
click at [366, 318] on div "5800374219" at bounding box center [373, 318] width 57 height 7
copy div "5800374219"
click at [224, 331] on label "Anotações" at bounding box center [242, 336] width 321 height 12
click at [401, 179] on div "AT PC 06/11 13/11 438,048 V626406 VBRsPjiQi Material 30034502 - PREFORMA 40G CR…" at bounding box center [242, 169] width 325 height 24
click at [143, 191] on h3 "Pedidos" at bounding box center [242, 193] width 325 height 9
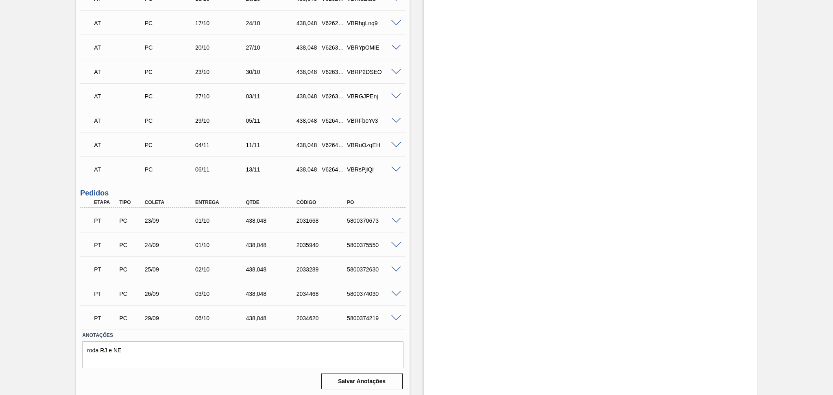
click at [62, 324] on div "Pedido em Trânsito BR20 - PREFORMA 40G CRISTAL Unidade Sapucaia PE MIN 1.000,00…" at bounding box center [416, 78] width 833 height 637
click at [398, 220] on span at bounding box center [396, 221] width 10 height 6
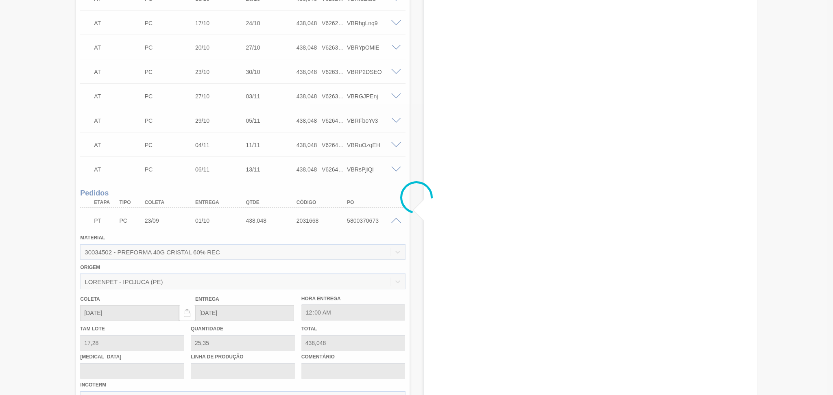
click at [397, 220] on div at bounding box center [416, 197] width 833 height 395
click at [395, 218] on div at bounding box center [416, 197] width 833 height 395
click at [394, 219] on div at bounding box center [416, 197] width 833 height 395
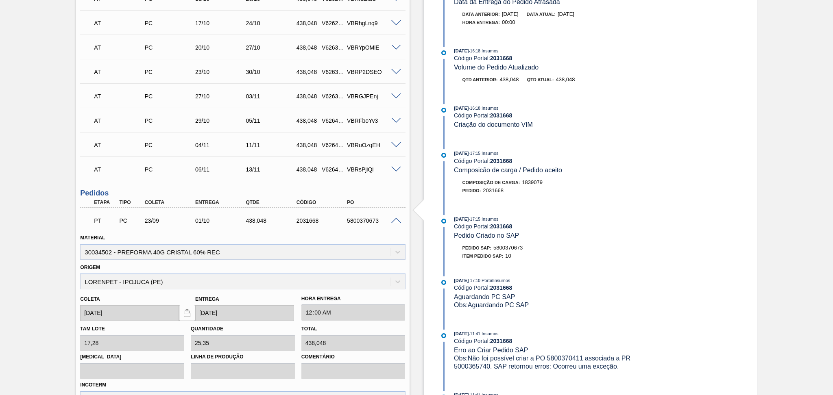
click at [398, 220] on span at bounding box center [396, 221] width 10 height 6
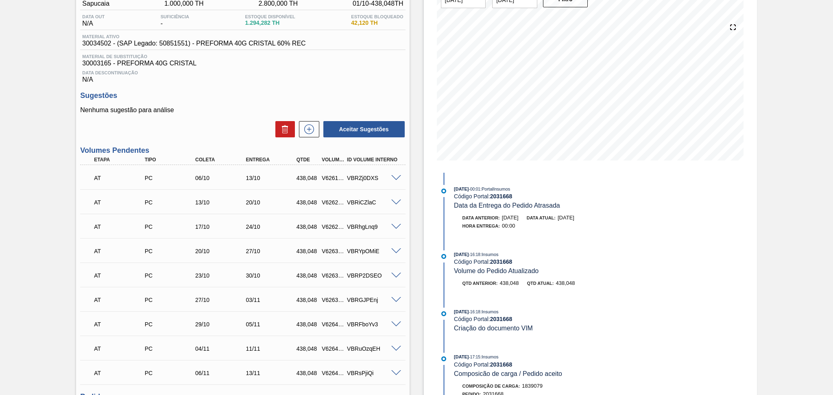
scroll to position [64, 0]
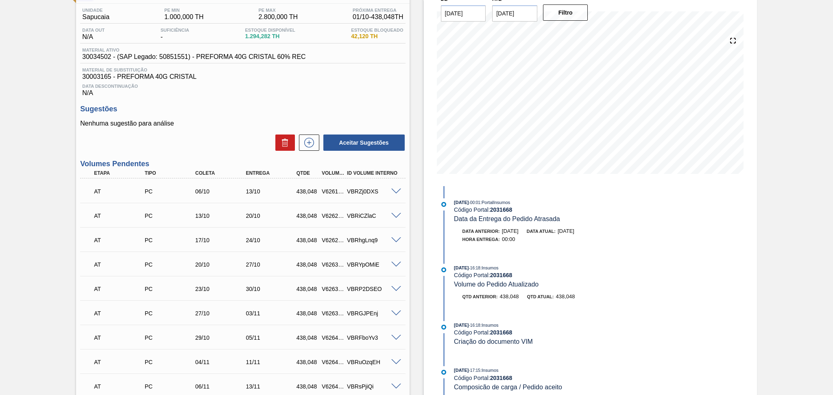
click at [217, 135] on div "Aceitar Sugestões" at bounding box center [242, 143] width 325 height 18
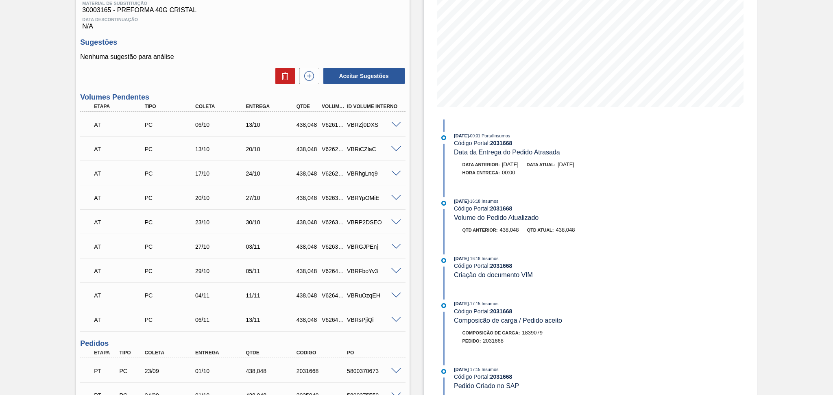
scroll to position [118, 0]
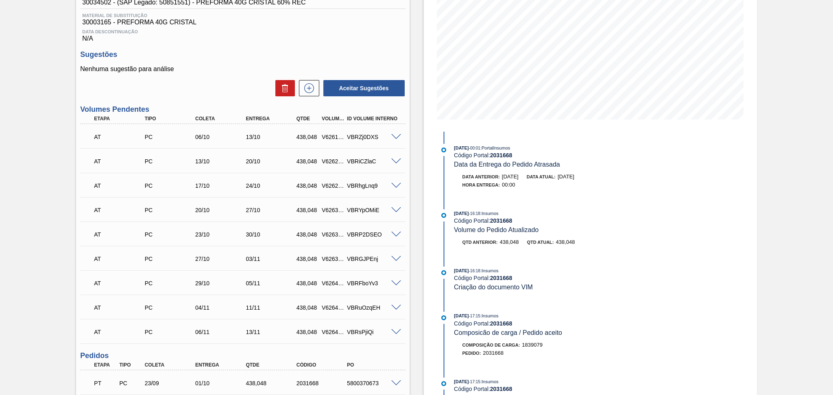
click at [233, 79] on div "Aceitar Sugestões" at bounding box center [242, 88] width 325 height 18
click at [229, 72] on p "Nenhuma sugestão para análise" at bounding box center [242, 68] width 325 height 7
click at [363, 54] on h3 "Sugestões" at bounding box center [242, 54] width 325 height 9
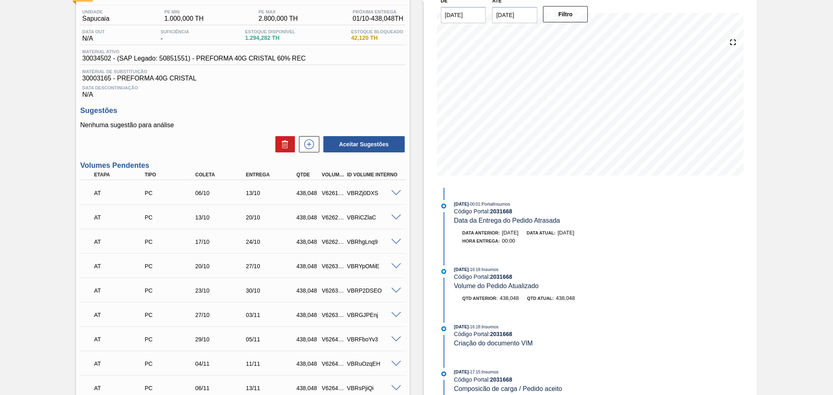
scroll to position [0, 0]
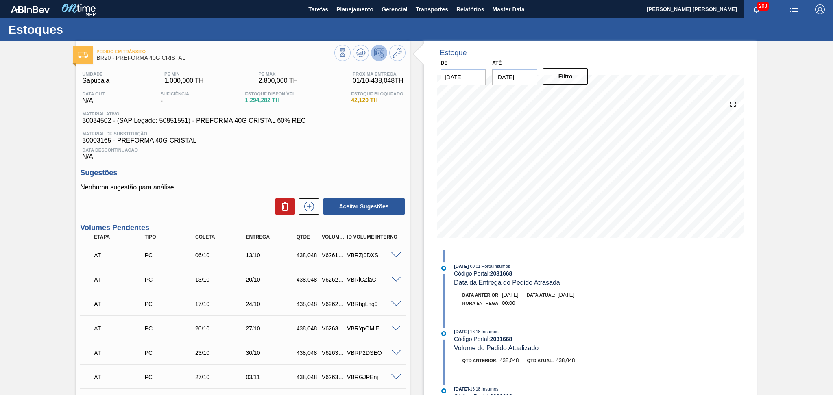
click at [336, 144] on span "30003165 - PREFORMA 40G CRISTAL" at bounding box center [242, 140] width 321 height 7
click at [355, 10] on span "Planejamento" at bounding box center [354, 9] width 37 height 10
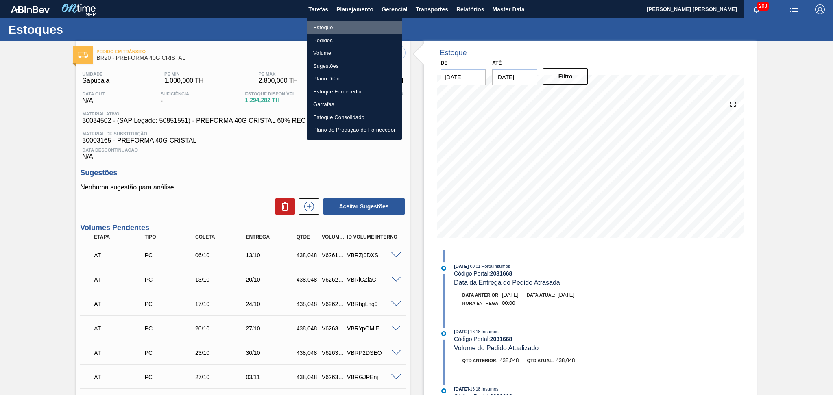
click at [326, 28] on li "Estoque" at bounding box center [355, 27] width 96 height 13
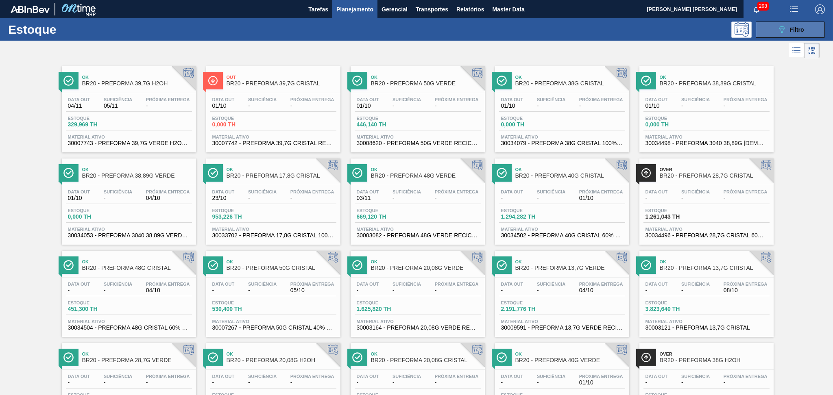
click at [775, 29] on button "089F7B8B-B2A5-4AFE-B5C0-19BA573D28AC Filtro" at bounding box center [789, 30] width 69 height 16
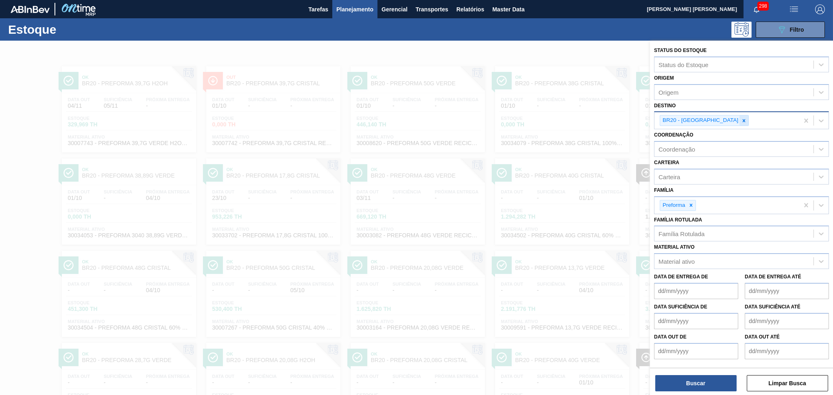
click at [742, 120] on icon at bounding box center [743, 120] width 3 height 3
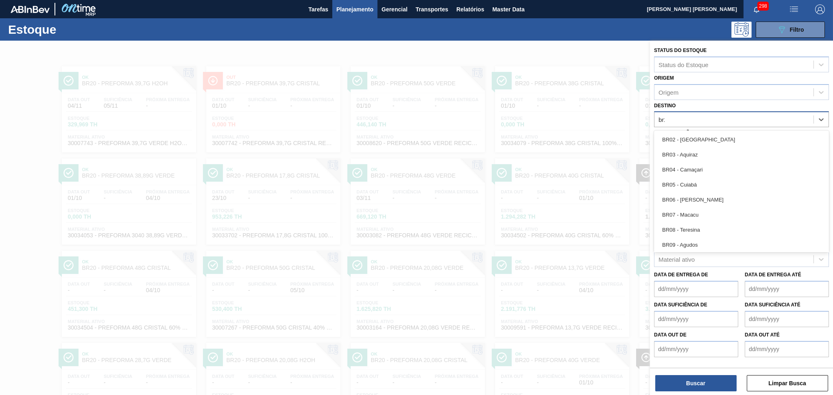
type input "br20"
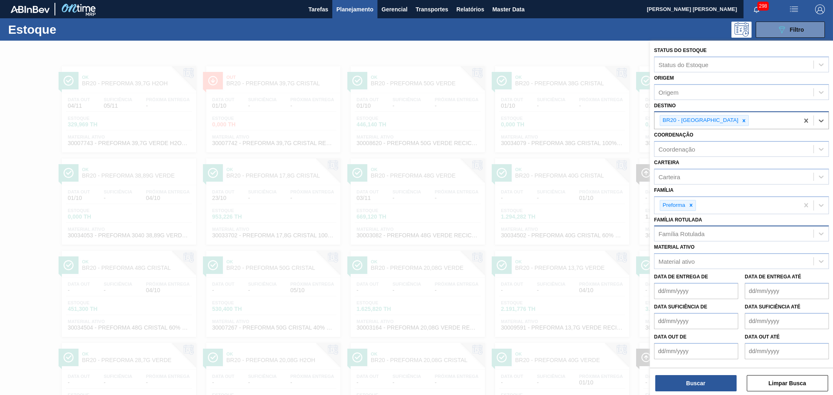
click at [683, 236] on div "Família Rotulada" at bounding box center [733, 234] width 159 height 12
type Rotulada "40g c"
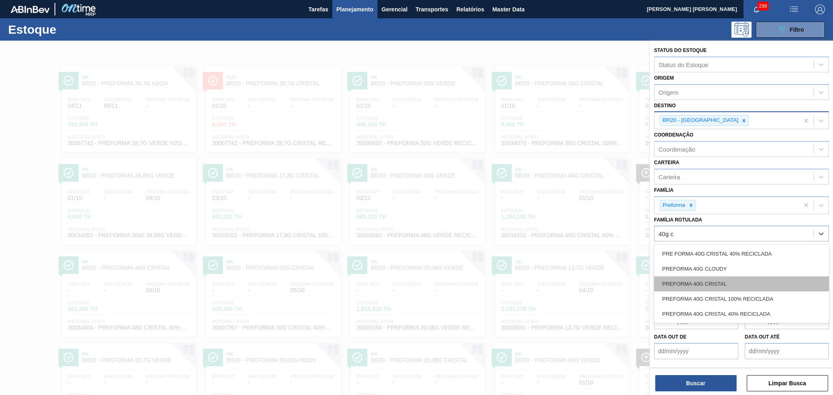
click at [711, 279] on div "PREFORMA 40G CRISTAL" at bounding box center [741, 283] width 175 height 15
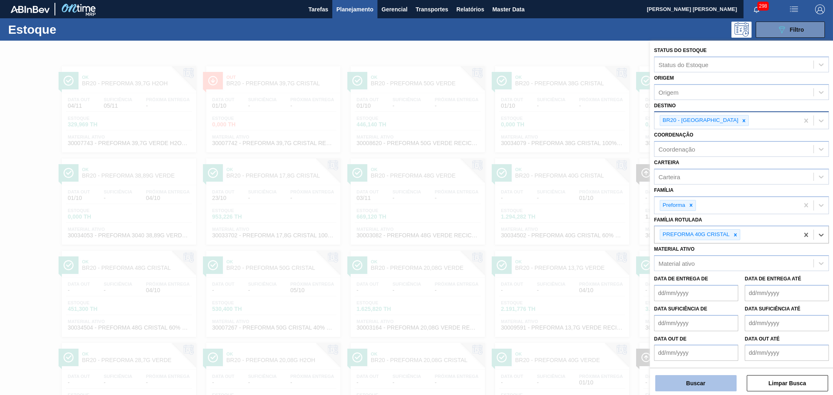
click at [705, 383] on button "Buscar" at bounding box center [695, 383] width 81 height 16
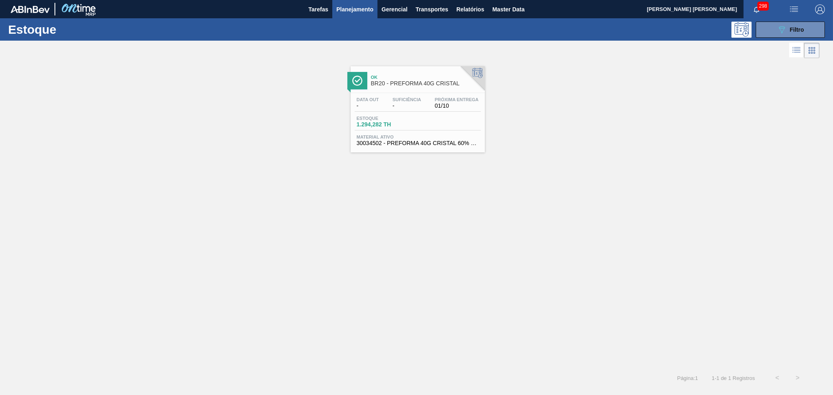
click at [222, 299] on div "Ok BR20 - PREFORMA 40G CRISTAL Data out - Suficiência - Próxima Entrega 01/10 E…" at bounding box center [416, 214] width 833 height 308
click at [417, 93] on div at bounding box center [417, 93] width 121 height 0
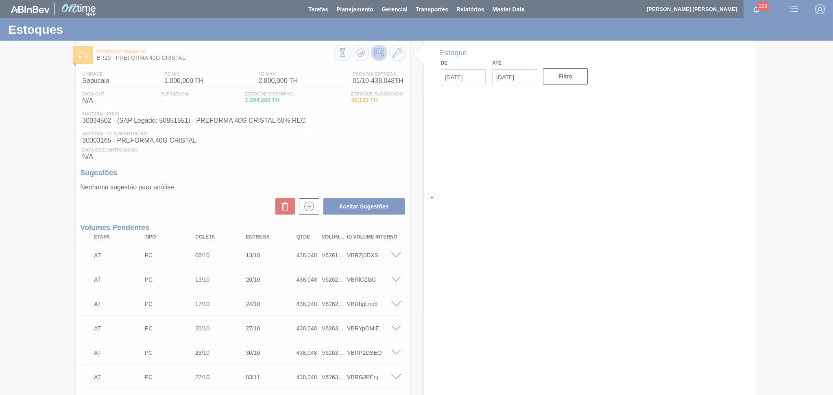
click at [246, 153] on div at bounding box center [416, 197] width 833 height 395
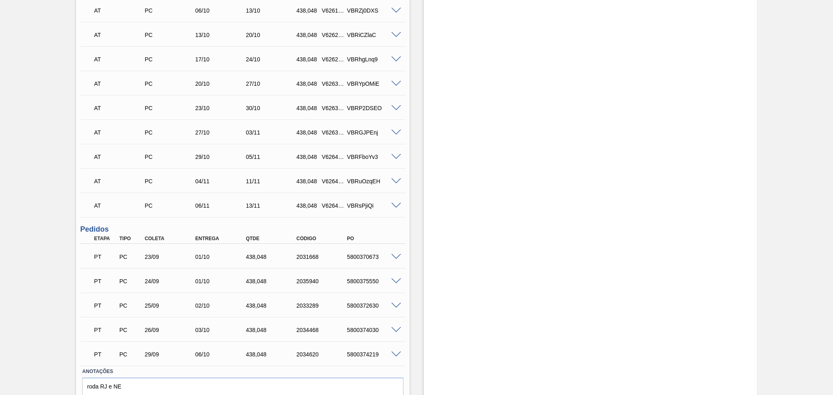
scroll to position [281, 0]
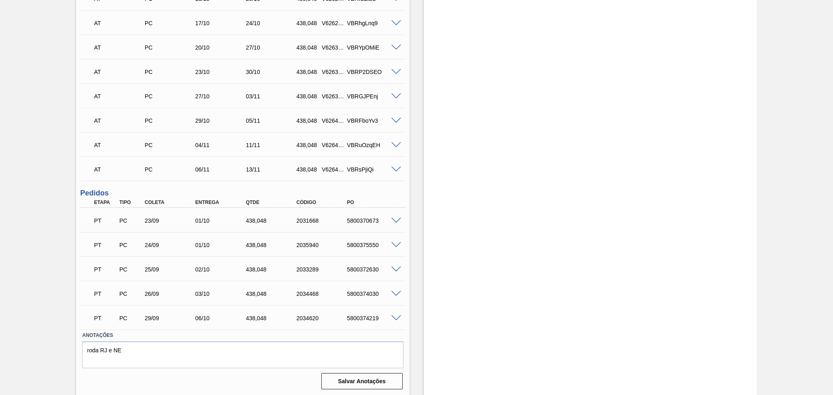
click at [260, 220] on div "438,048" at bounding box center [272, 221] width 57 height 7
copy div "438,048"
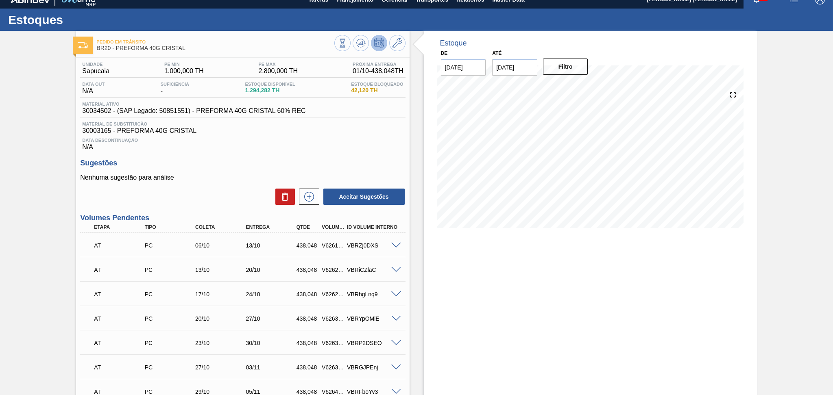
click at [353, 149] on div "Data Descontinuação N/A" at bounding box center [242, 143] width 325 height 16
click at [354, 46] on button at bounding box center [361, 43] width 16 height 16
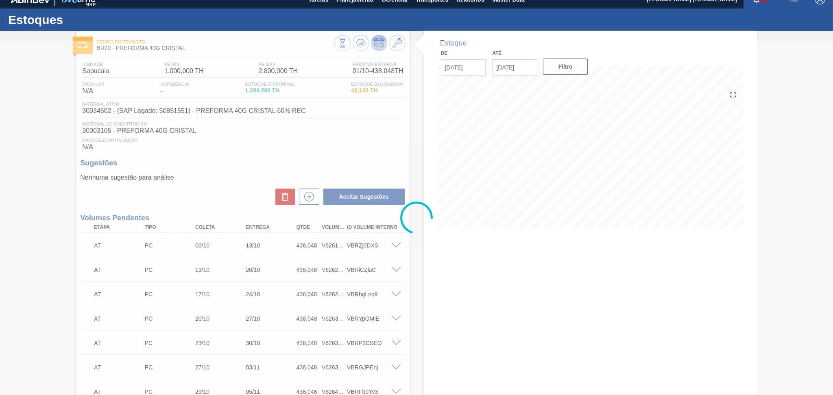
click at [348, 168] on div at bounding box center [416, 218] width 833 height 355
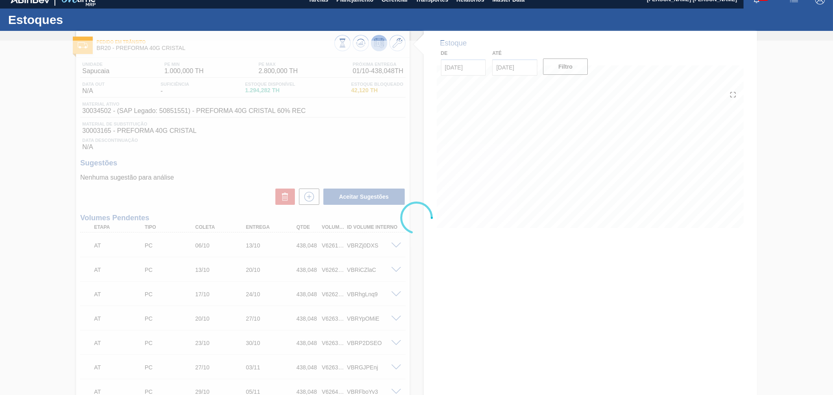
click at [475, 243] on div at bounding box center [416, 218] width 833 height 355
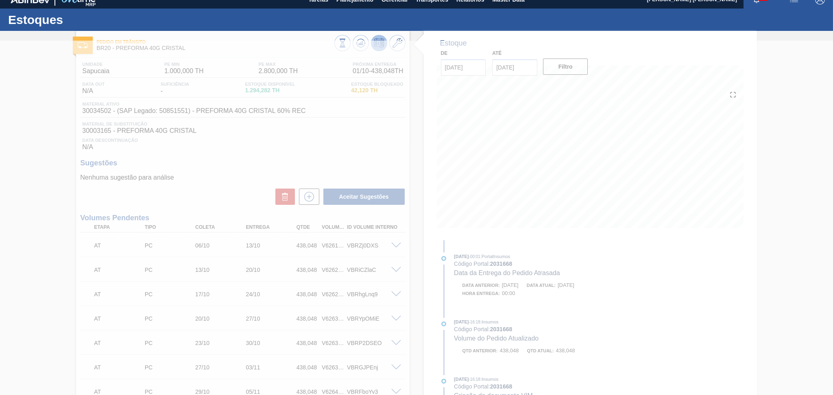
click at [307, 63] on div at bounding box center [416, 218] width 833 height 355
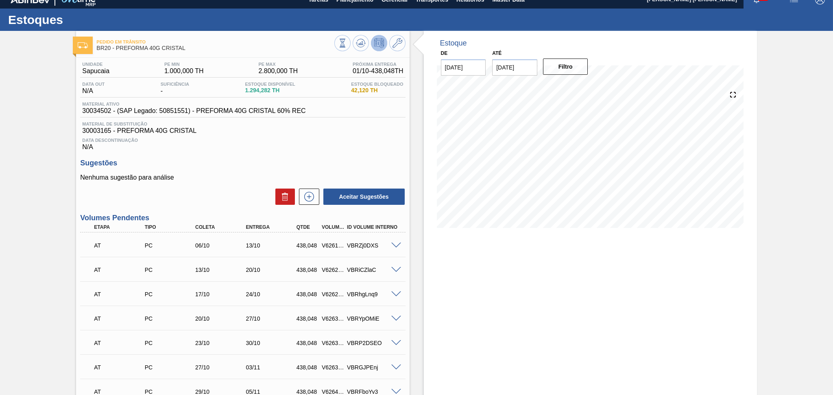
click at [99, 111] on span "30034502 - (SAP Legado: 50851551) - PREFORMA 40G CRISTAL 60% REC" at bounding box center [193, 110] width 223 height 7
copy span "30034502"
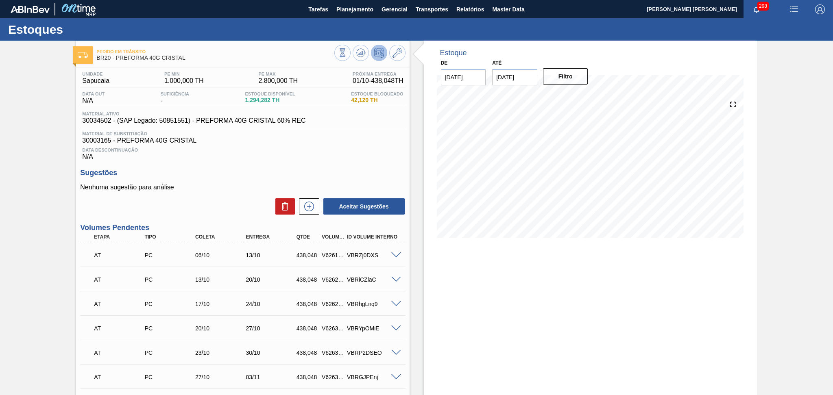
click at [298, 253] on div "438,048" at bounding box center [307, 255] width 26 height 7
copy div "438,048"
click at [346, 15] on button "Planejamento" at bounding box center [354, 9] width 45 height 18
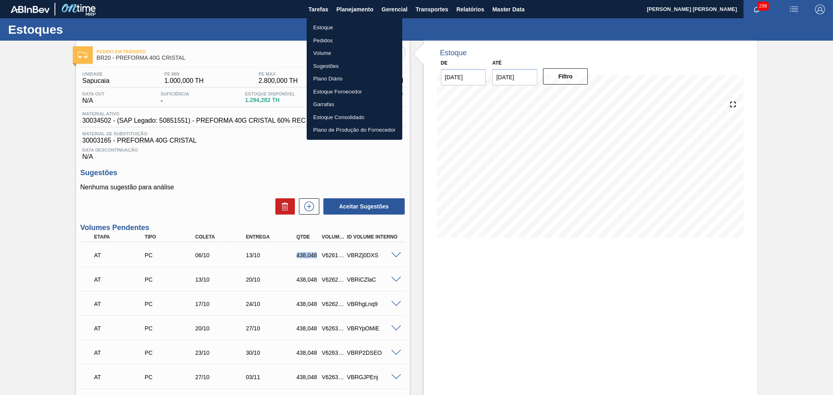
click at [325, 26] on li "Estoque" at bounding box center [355, 27] width 96 height 13
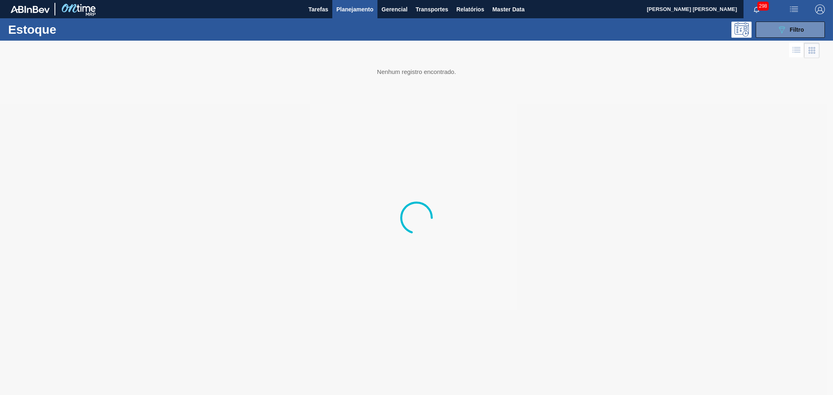
click at [764, 38] on div "Estoque 089F7B8B-B2A5-4AFE-B5C0-19BA573D28AC Filtro" at bounding box center [416, 29] width 833 height 22
click at [769, 31] on button "089F7B8B-B2A5-4AFE-B5C0-19BA573D28AC Filtro" at bounding box center [789, 30] width 69 height 16
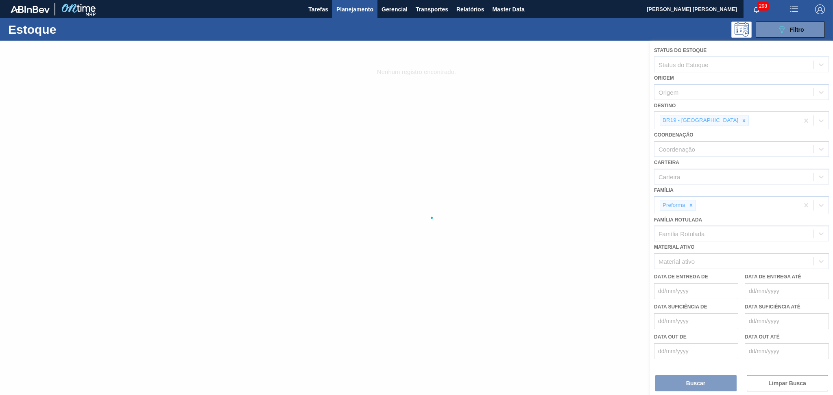
click at [711, 122] on div at bounding box center [416, 218] width 833 height 355
click at [709, 120] on div at bounding box center [416, 218] width 833 height 355
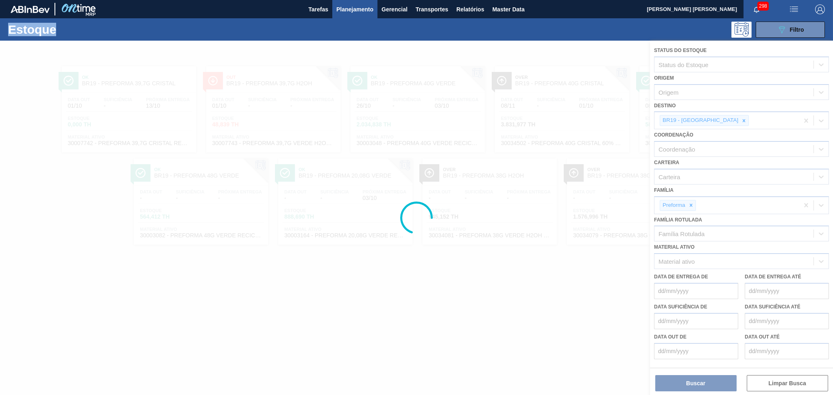
click at [709, 120] on div at bounding box center [416, 218] width 833 height 355
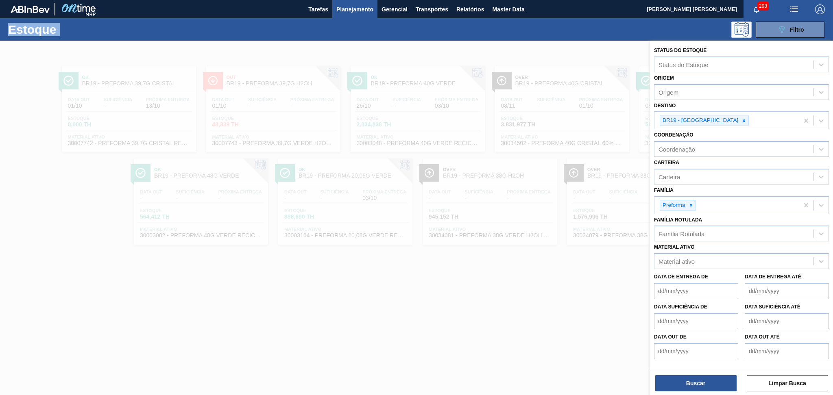
click at [742, 120] on icon at bounding box center [743, 120] width 3 height 3
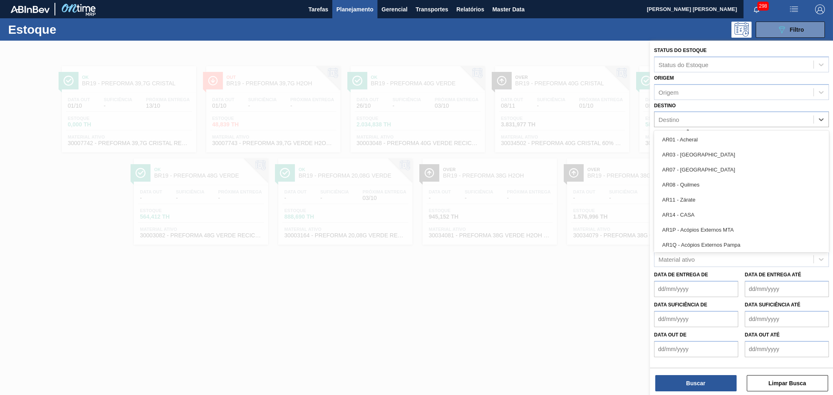
click at [709, 120] on div "Destino" at bounding box center [733, 120] width 159 height 12
type input "br27"
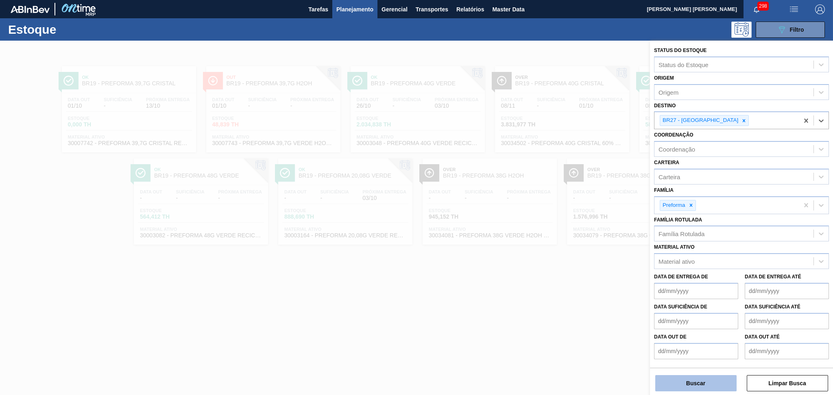
click at [679, 378] on button "Buscar" at bounding box center [695, 383] width 81 height 16
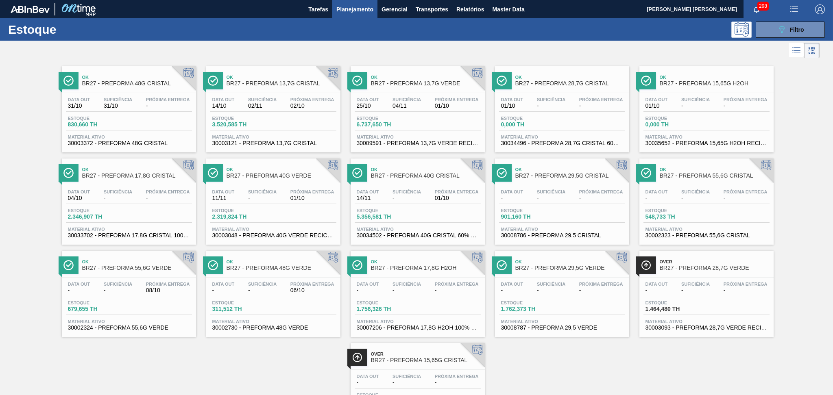
click at [23, 50] on div at bounding box center [409, 51] width 819 height 20
click at [99, 120] on span "Estoque" at bounding box center [96, 118] width 57 height 5
click at [784, 35] on button "089F7B8B-B2A5-4AFE-B5C0-19BA573D28AC Filtro" at bounding box center [789, 30] width 69 height 16
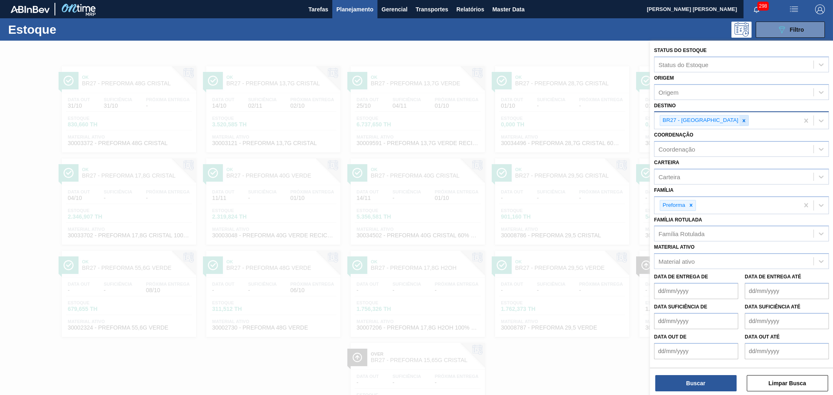
click at [741, 119] on icon at bounding box center [744, 121] width 6 height 6
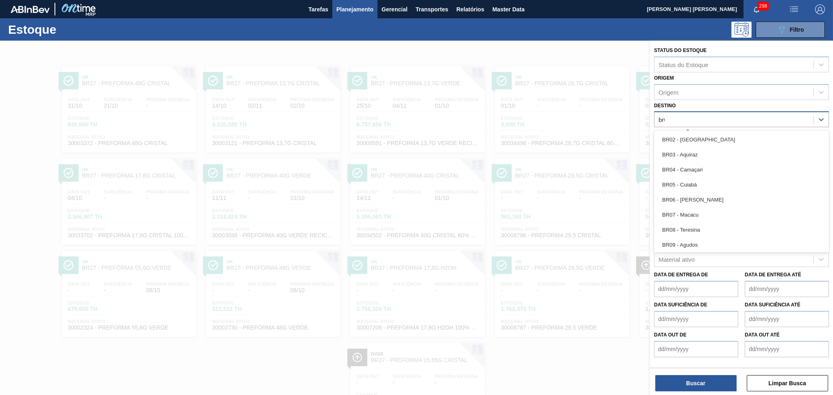
type input "br04"
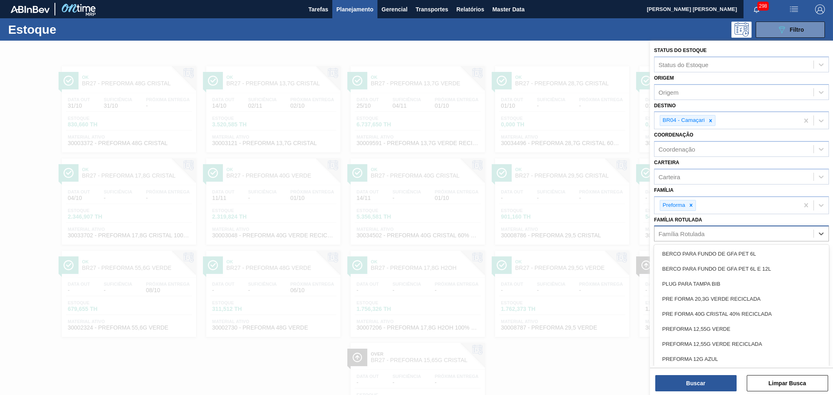
drag, startPoint x: 683, startPoint y: 233, endPoint x: 685, endPoint y: 229, distance: 4.4
click at [684, 231] on div "Família Rotulada" at bounding box center [681, 234] width 46 height 7
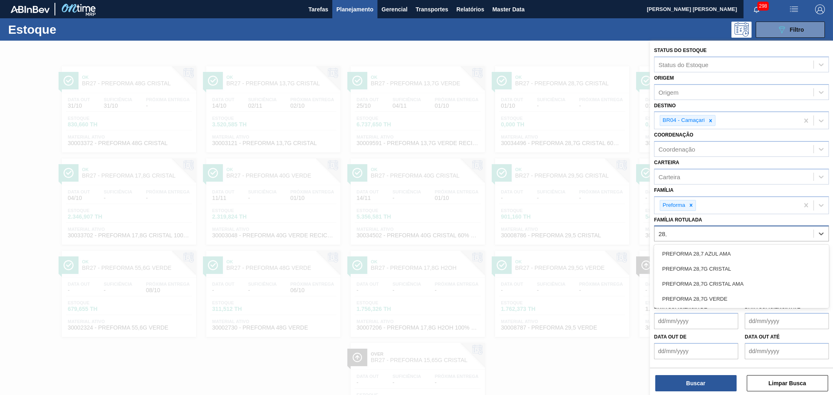
type Rotulada "28,7"
click at [706, 265] on div "PREFORMA 28,7G CRISTAL" at bounding box center [741, 268] width 175 height 15
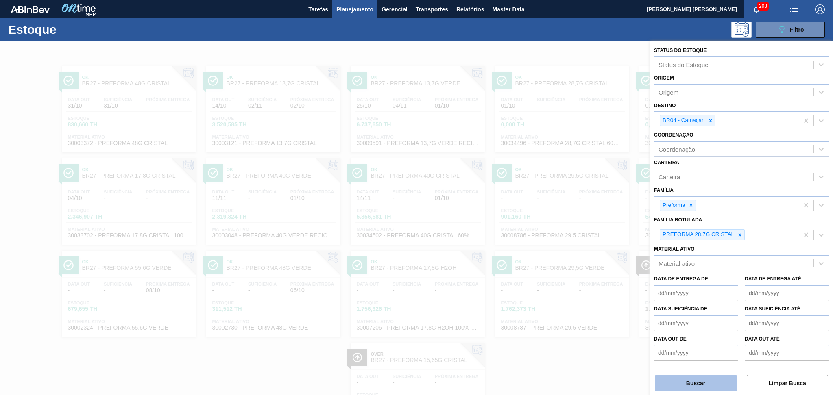
click at [675, 386] on button "Buscar" at bounding box center [695, 383] width 81 height 16
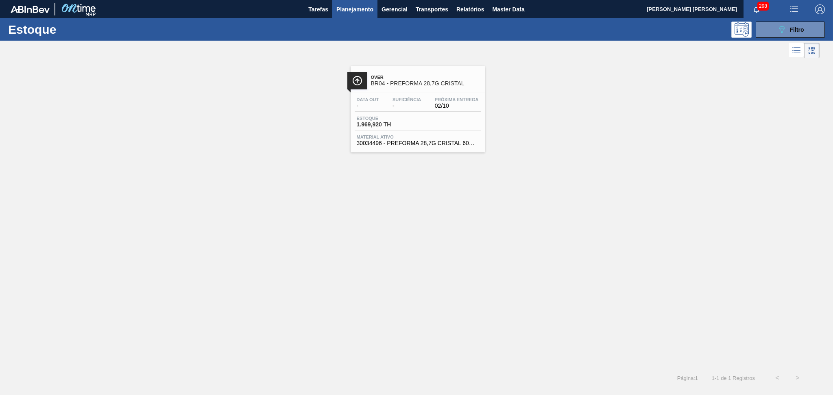
click at [398, 107] on span "-" at bounding box center [406, 106] width 28 height 6
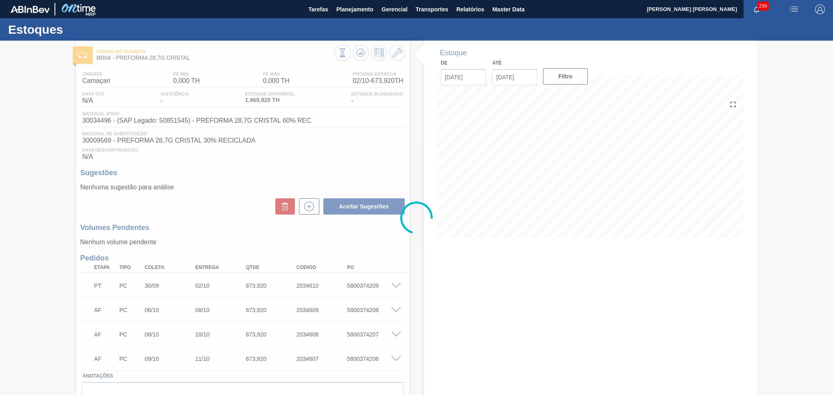
click at [229, 215] on div "Unidade Camaçari PE MIN 0,000 TH PE MAX 0,000 TH Próxima Entrega 02/10 - 673,92…" at bounding box center [242, 250] width 333 height 366
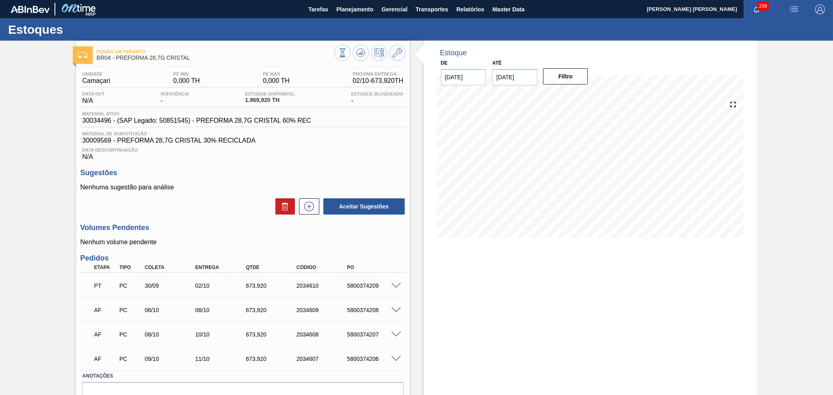
click at [210, 227] on h3 "Volumes Pendentes" at bounding box center [242, 228] width 325 height 9
click at [197, 185] on p "Nenhuma sugestão para análise" at bounding box center [242, 187] width 325 height 7
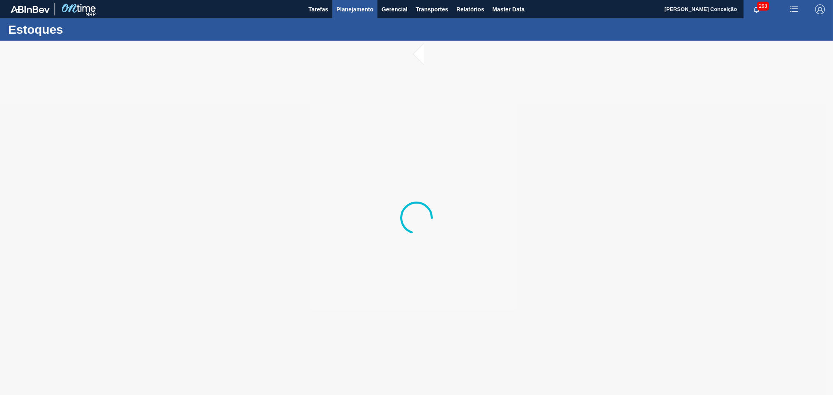
click at [355, 9] on span "Planejamento" at bounding box center [354, 9] width 37 height 10
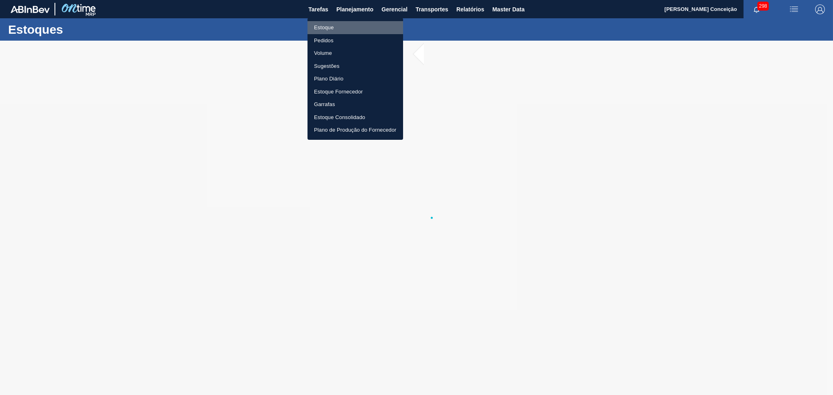
click at [322, 26] on li "Estoque" at bounding box center [355, 27] width 96 height 13
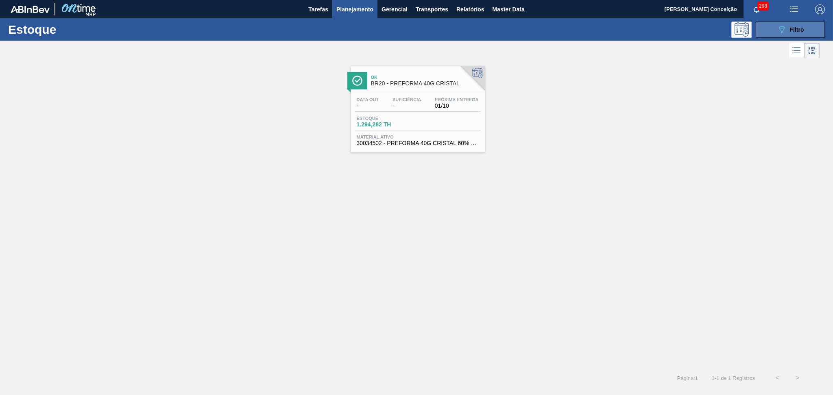
click at [775, 30] on button "089F7B8B-B2A5-4AFE-B5C0-19BA573D28AC Filtro" at bounding box center [789, 30] width 69 height 16
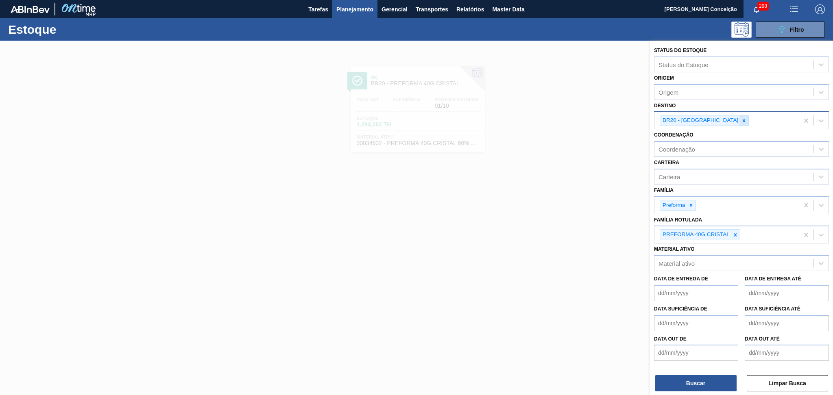
click at [742, 120] on icon at bounding box center [743, 120] width 3 height 3
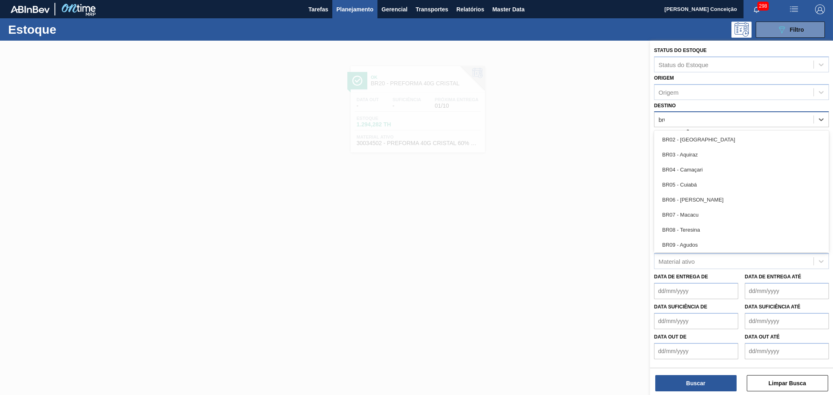
type input "br07"
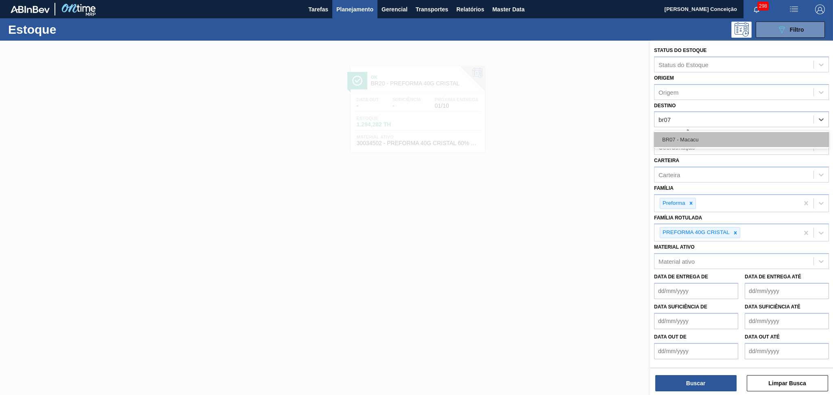
click at [709, 146] on div "BR07 - Macacu" at bounding box center [741, 139] width 175 height 15
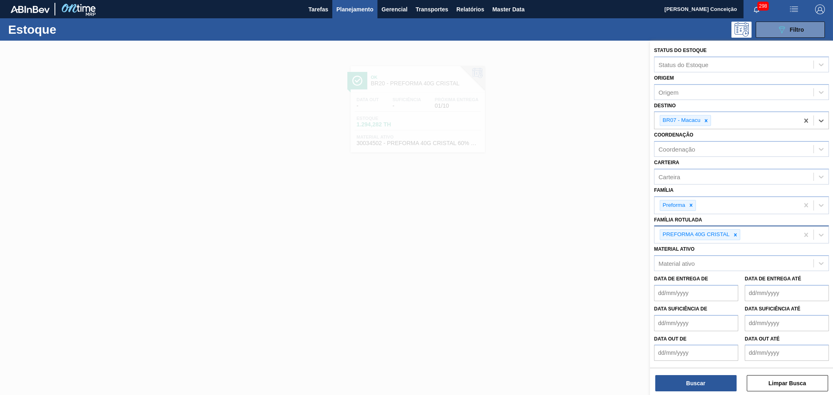
click at [732, 233] on div at bounding box center [735, 235] width 9 height 10
click at [690, 205] on icon at bounding box center [691, 205] width 6 height 6
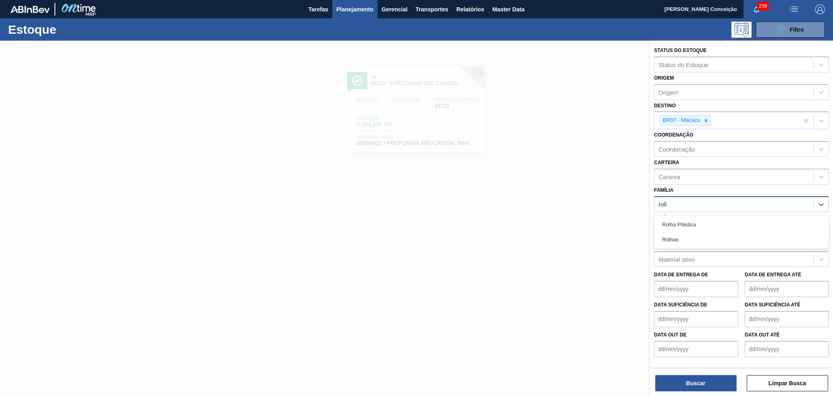
type input "rolha"
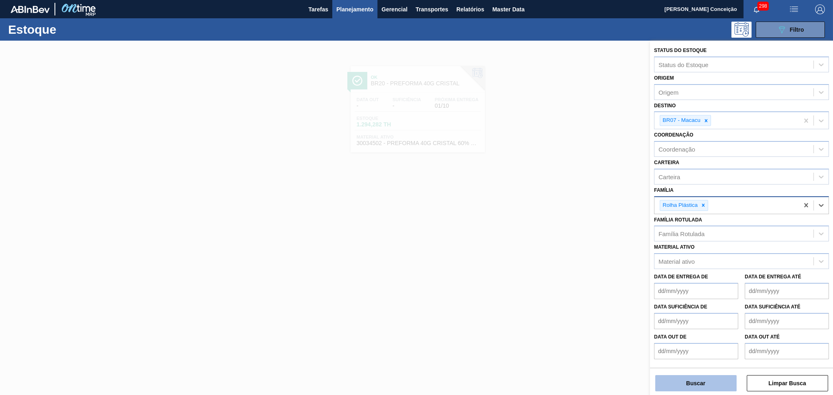
click at [682, 388] on button "Buscar" at bounding box center [695, 383] width 81 height 16
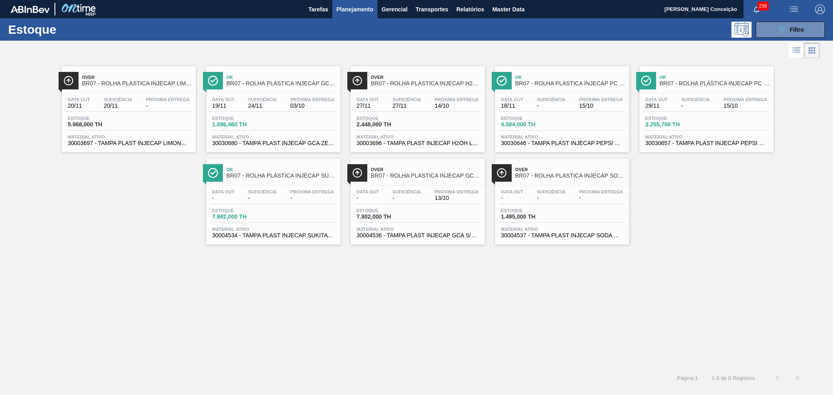
click at [415, 144] on span "30003696 - TAMPA PLAST INJECAP H2OH LIMAO S/LINER" at bounding box center [418, 143] width 122 height 6
click at [373, 230] on span "Material ativo" at bounding box center [418, 229] width 122 height 5
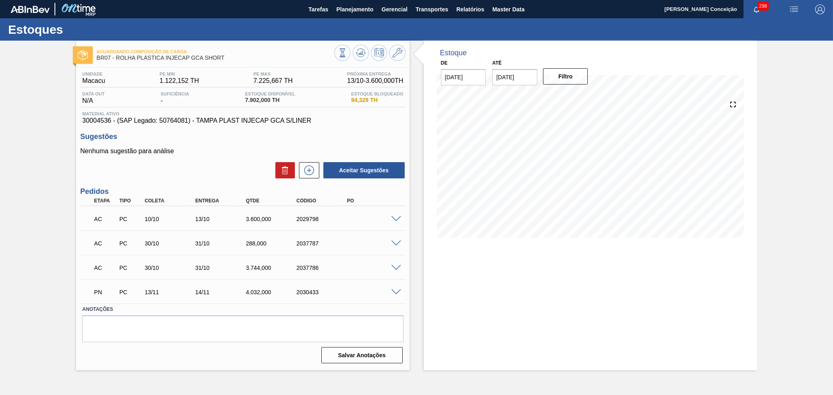
click at [258, 159] on div "Nenhuma sugestão para análise Aceitar Sugestões" at bounding box center [242, 164] width 325 height 32
click at [301, 272] on div "AC PC 30/10 31/10 3.744,000 2037786" at bounding box center [240, 267] width 303 height 16
click at [396, 267] on span at bounding box center [396, 268] width 10 height 6
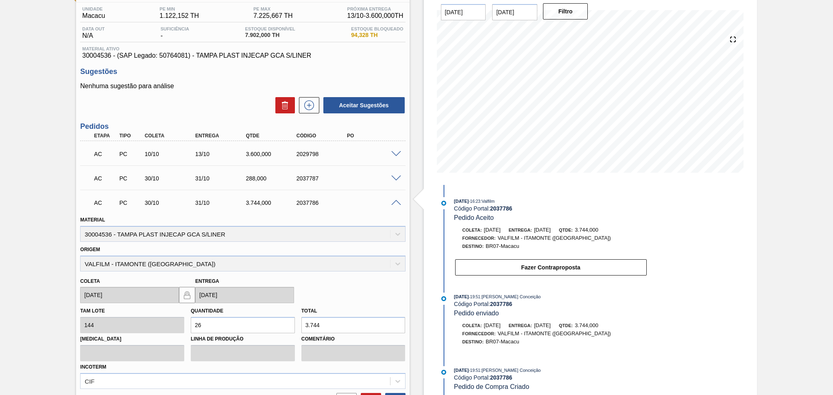
scroll to position [163, 0]
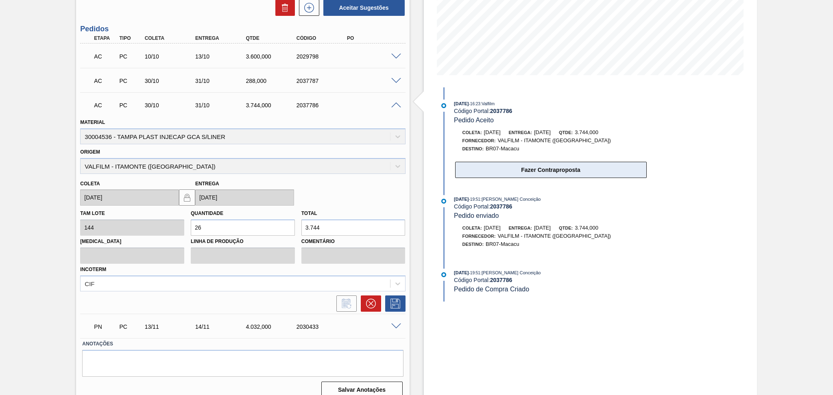
click at [563, 175] on button "Fazer Contraproposta" at bounding box center [551, 170] width 192 height 16
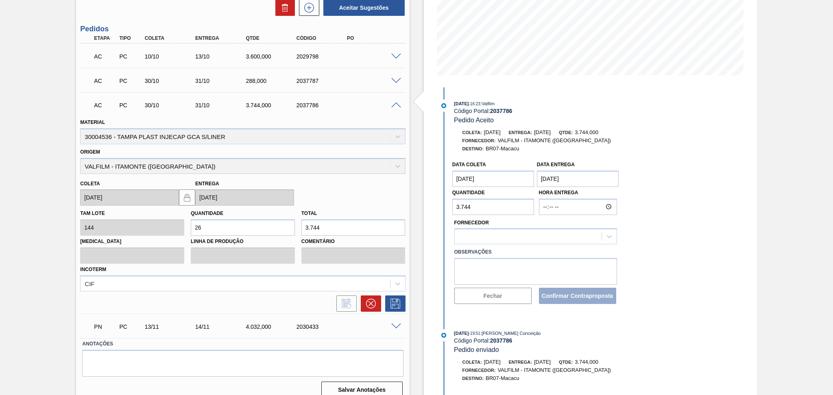
drag, startPoint x: 491, startPoint y: 214, endPoint x: 353, endPoint y: 180, distance: 142.0
click at [383, 191] on div "Aguardando Composição de Carga BR07 - ROLHA PLÁSTICA INJECAP GCA SHORT Unidade …" at bounding box center [416, 141] width 833 height 527
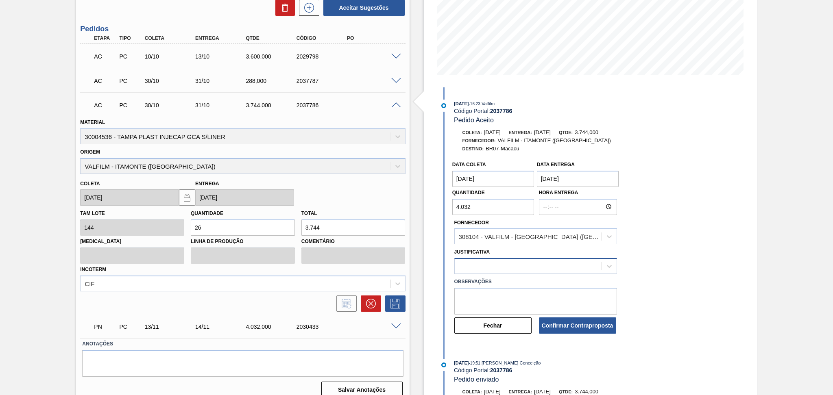
type input "4.032"
click at [458, 268] on div at bounding box center [535, 266] width 163 height 16
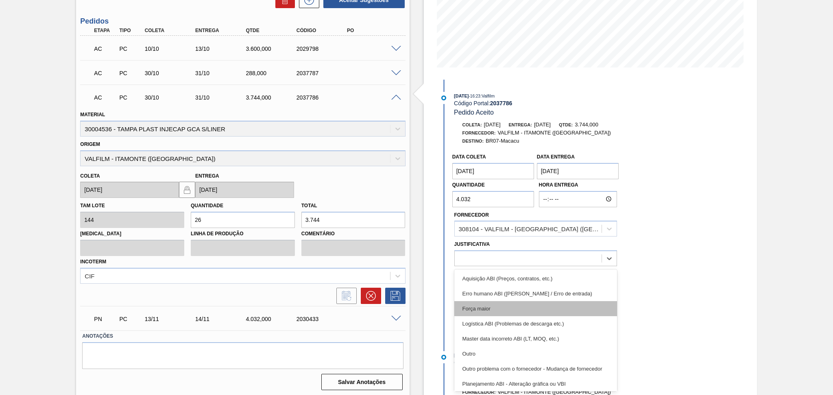
click at [478, 308] on div "Força maior" at bounding box center [535, 308] width 163 height 15
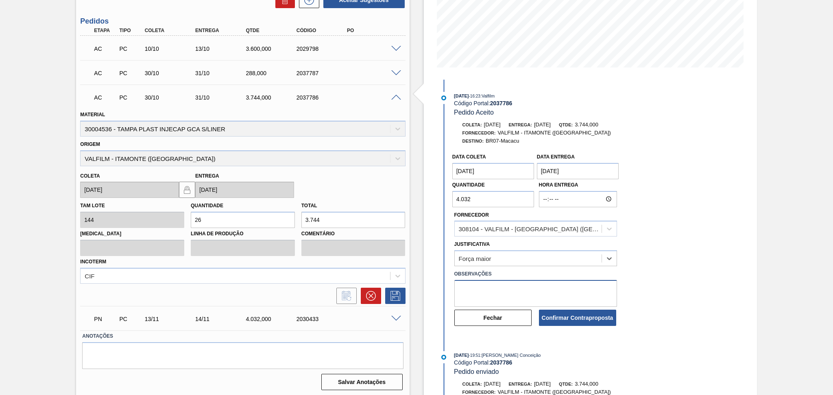
drag, startPoint x: 484, startPoint y: 287, endPoint x: 482, endPoint y: 291, distance: 4.4
click at [483, 289] on textarea at bounding box center [535, 293] width 163 height 27
type textarea "composição de carga"
click at [585, 322] on button "Confirmar Contraproposta" at bounding box center [577, 318] width 77 height 16
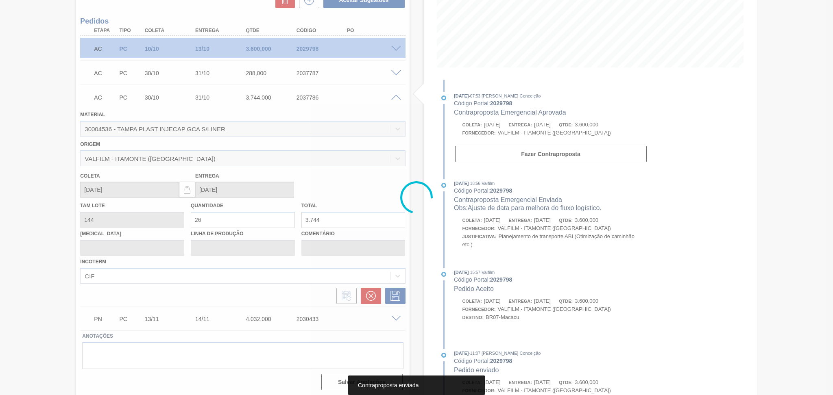
scroll to position [0, 0]
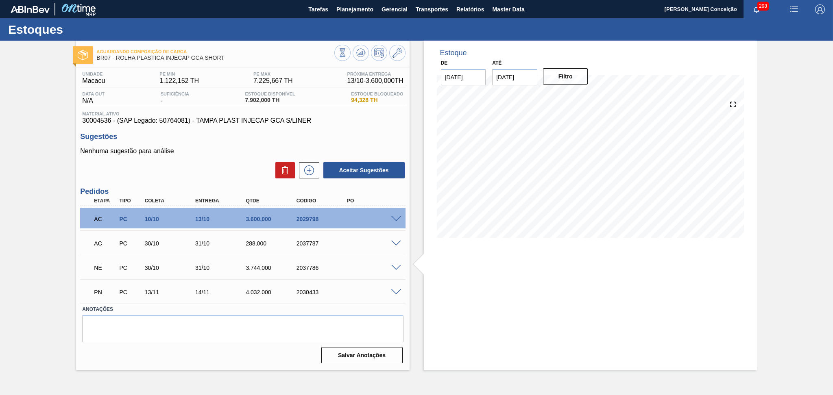
click at [206, 177] on div "Aceitar Sugestões" at bounding box center [242, 170] width 325 height 18
click at [215, 183] on div "Unidade Macacu PE MIN 1.122,152 TH PE MAX 7.225,667 TH Próxima Entrega 13/10 - …" at bounding box center [242, 216] width 333 height 299
click at [359, 55] on icon at bounding box center [361, 53] width 10 height 10
click at [402, 123] on span "30004536 - (SAP Legado: 50764081) - TAMPA PLAST INJECAP GCA S/LINER" at bounding box center [242, 120] width 321 height 7
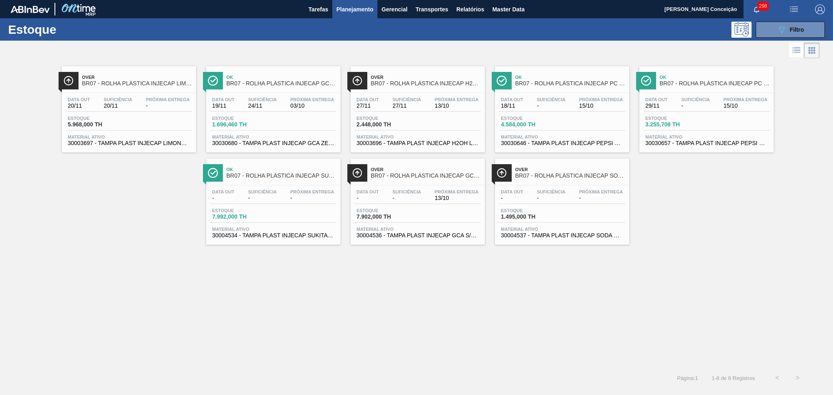
click at [108, 276] on div "Over BR07 - ROLHA PLÁSTICA INJECAP LIMONETO SHORT Data out 20/11 Suficiência 20…" at bounding box center [416, 214] width 833 height 308
click at [169, 143] on span "30003697 - TAMPA PLAST INJECAP LIMONETO S/LINER" at bounding box center [129, 143] width 122 height 6
click at [768, 26] on button "089F7B8B-B2A5-4AFE-B5C0-19BA573D28AC Filtro" at bounding box center [789, 30] width 69 height 16
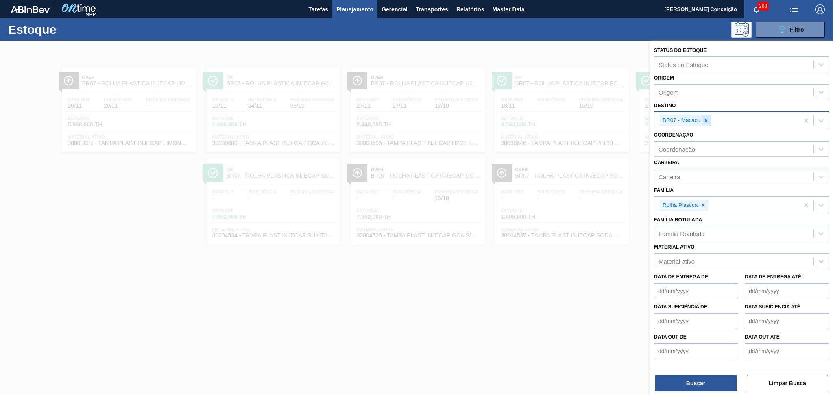
click at [709, 120] on div at bounding box center [705, 120] width 9 height 10
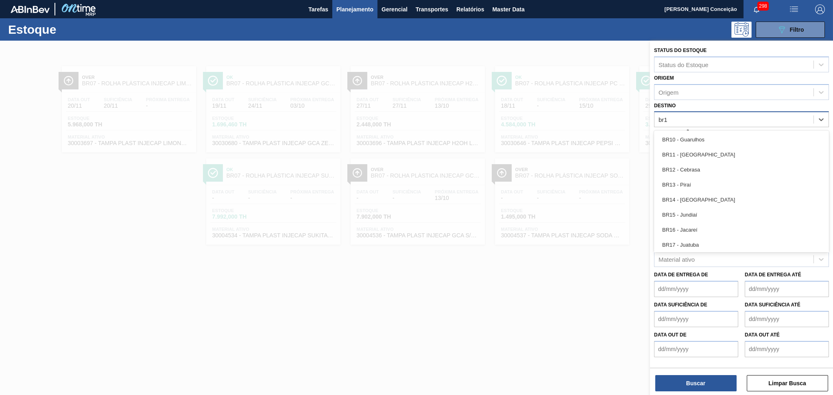
type input "br19"
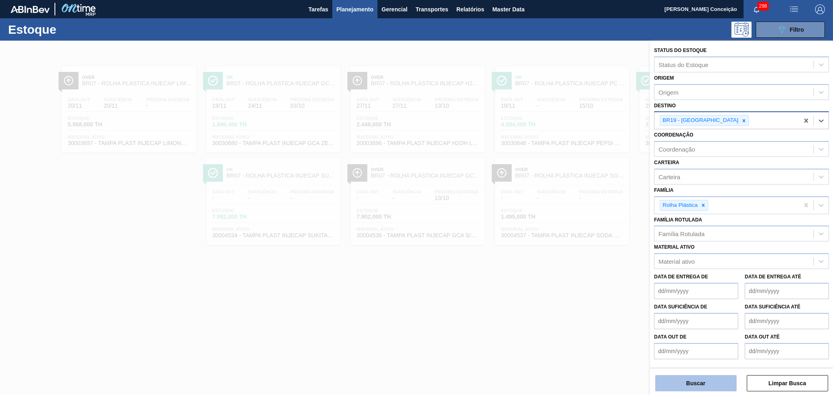
click at [696, 383] on button "Buscar" at bounding box center [695, 383] width 81 height 16
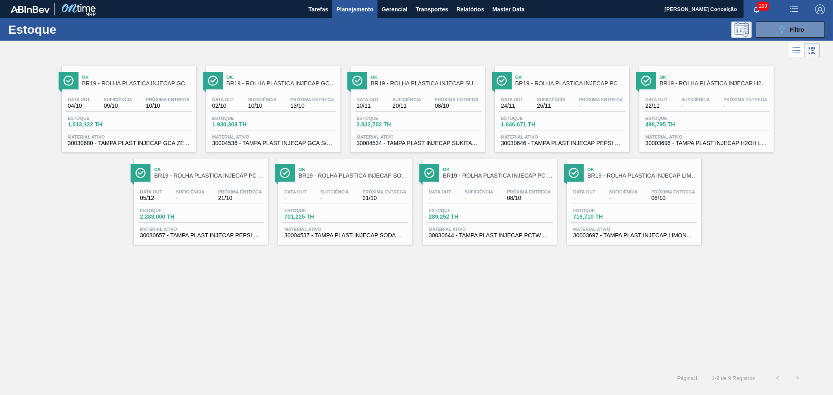
click at [166, 143] on span "30030680 - TAMPA PLAST INJECAP GCA ZERO NIV24" at bounding box center [129, 143] width 122 height 6
click at [264, 140] on span "30004536 - TAMPA PLAST INJECAP GCA S/LINER" at bounding box center [273, 143] width 122 height 6
click at [807, 29] on button "089F7B8B-B2A5-4AFE-B5C0-19BA573D28AC Filtro" at bounding box center [789, 30] width 69 height 16
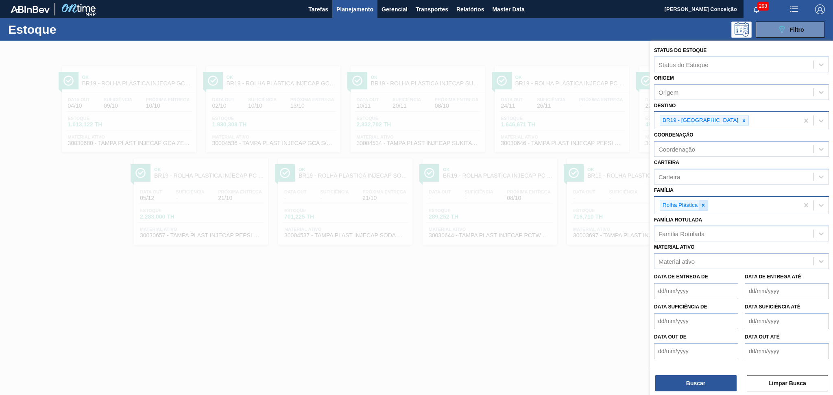
click at [702, 203] on icon at bounding box center [703, 205] width 6 height 6
type input "prefor"
click at [686, 377] on button "Buscar" at bounding box center [695, 383] width 81 height 16
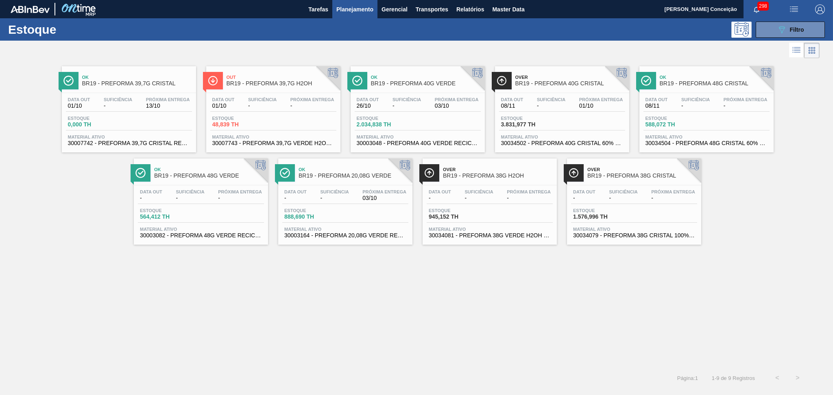
click at [388, 323] on div "Ok BR19 - PREFORMA 39,7G CRISTAL Data out 01/10 Suficiência - Próxima Entrega 1…" at bounding box center [416, 214] width 833 height 308
click at [239, 290] on div "Ok BR19 - PREFORMA 39,7G CRISTAL Data out 01/10 Suficiência - Próxima Entrega 1…" at bounding box center [416, 214] width 833 height 308
click at [395, 105] on span "-" at bounding box center [406, 106] width 28 height 6
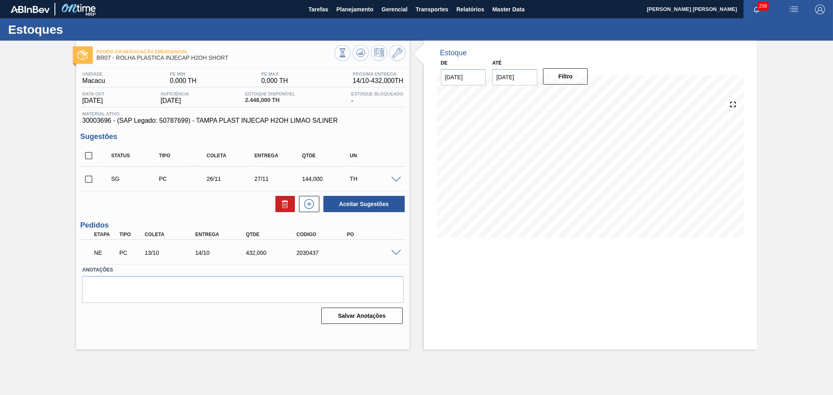
click at [393, 252] on span at bounding box center [396, 253] width 10 height 6
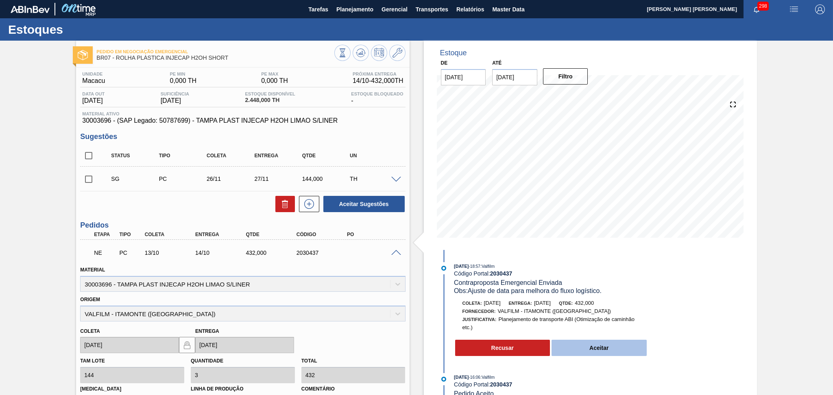
click at [592, 351] on button "Aceitar" at bounding box center [598, 348] width 95 height 16
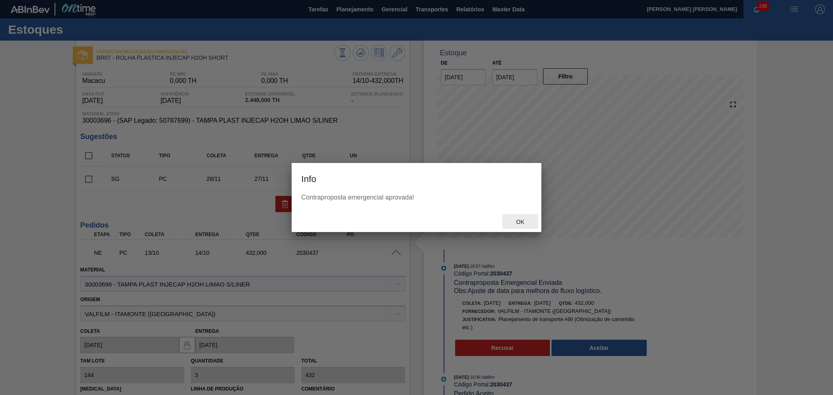
click at [522, 221] on span "Ok" at bounding box center [519, 222] width 21 height 7
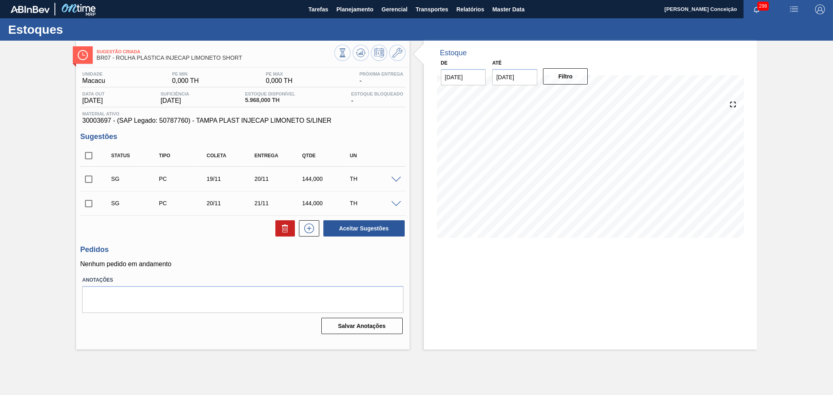
click at [187, 262] on p "Nenhum pedido em andamento" at bounding box center [242, 264] width 325 height 7
click at [223, 251] on h3 "Pedidos" at bounding box center [242, 250] width 325 height 9
click at [390, 130] on div "Unidade Macacu PE MIN 0,000 TH PE MAX 0,000 TH Próxima Entrega - Data out [DATE…" at bounding box center [242, 202] width 333 height 270
click at [363, 50] on icon at bounding box center [361, 53] width 10 height 10
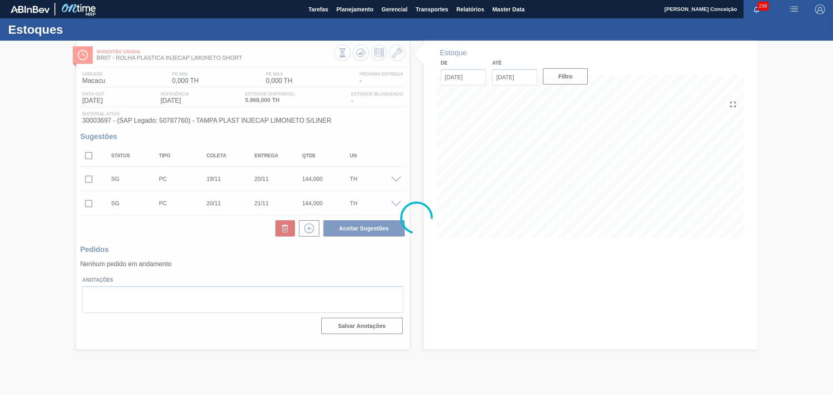
click at [361, 265] on div at bounding box center [416, 218] width 833 height 355
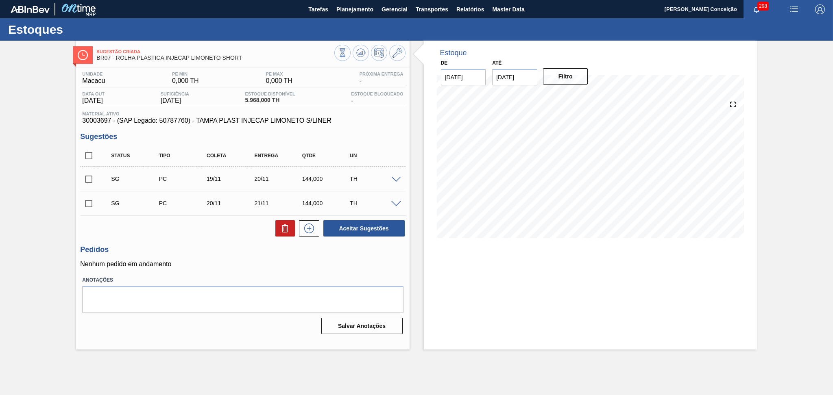
click at [230, 251] on h3 "Pedidos" at bounding box center [242, 250] width 325 height 9
click at [91, 150] on input "checkbox" at bounding box center [88, 155] width 17 height 17
checkbox input "true"
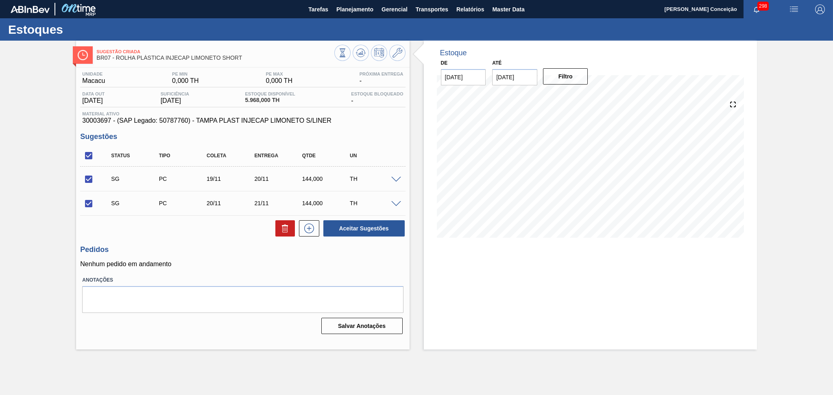
click at [233, 252] on h3 "Pedidos" at bounding box center [242, 250] width 325 height 9
click at [220, 247] on h3 "Pedidos" at bounding box center [242, 250] width 325 height 9
click at [185, 249] on h3 "Pedidos" at bounding box center [242, 250] width 325 height 9
click at [23, 65] on div "Sugestão Criada BR07 - ROLHA PLÁSTICA INJECAP LIMONETO SHORT Unidade Macacu PE …" at bounding box center [416, 195] width 833 height 309
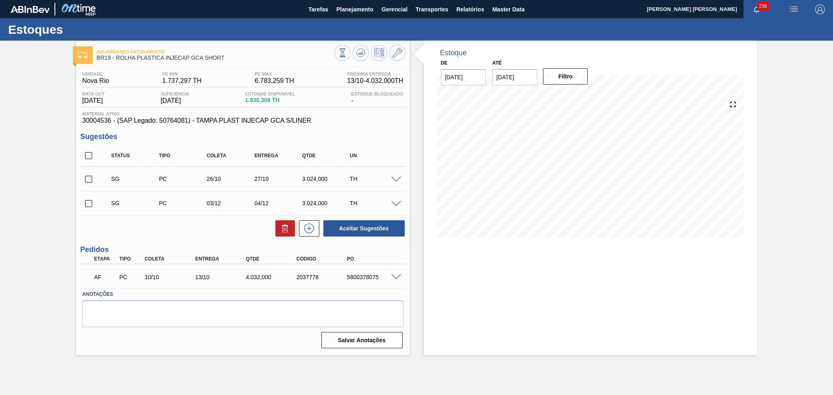
click at [396, 277] on span at bounding box center [396, 277] width 10 height 6
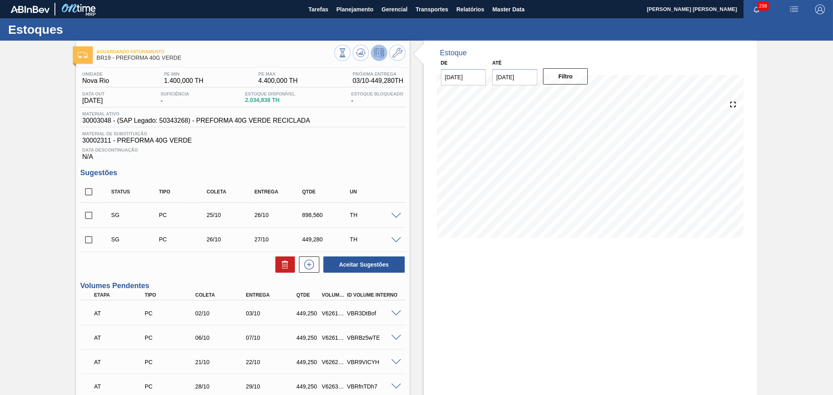
click at [349, 140] on span "30002311 - PREFORMA 40G VERDE" at bounding box center [242, 140] width 321 height 7
click at [335, 142] on span "30002311 - PREFORMA 40G VERDE" at bounding box center [242, 140] width 321 height 7
click at [362, 145] on div "Data Descontinuação N/A" at bounding box center [242, 152] width 325 height 16
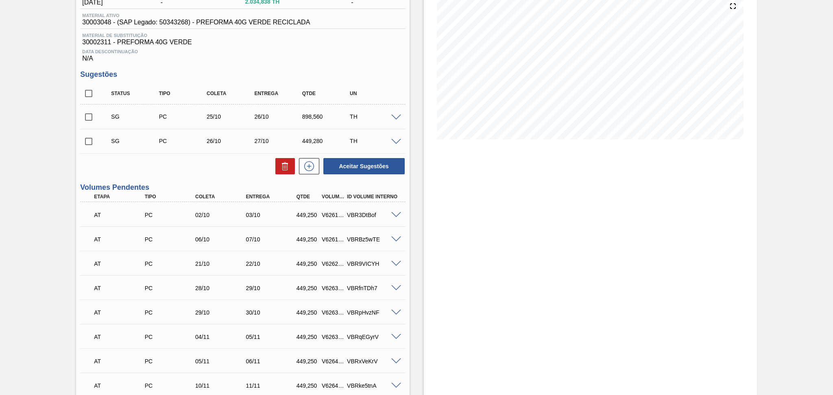
scroll to position [108, 0]
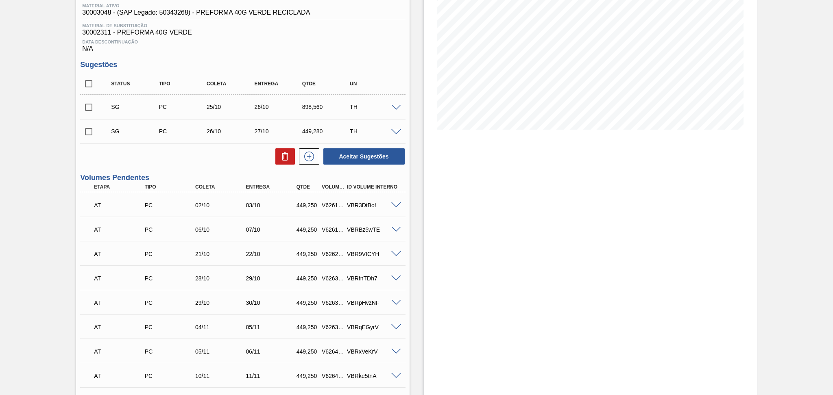
click at [508, 223] on div "Estoque De 01/10/2025 Até 10/11/2025 Filtro 05/10 Projeção de Estoque 2,929.318…" at bounding box center [590, 256] width 333 height 646
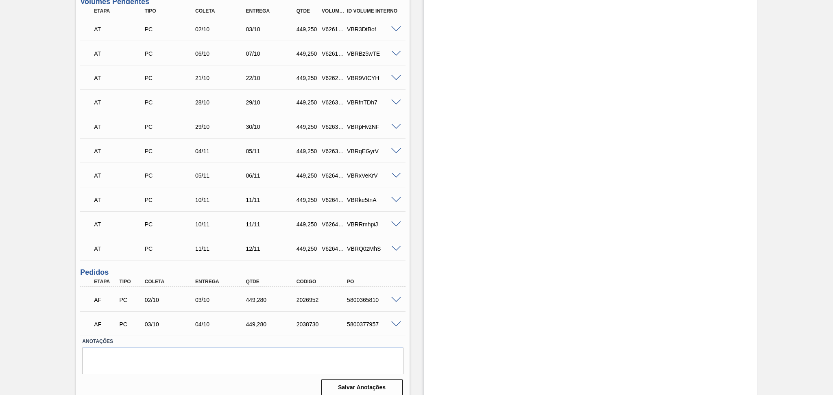
scroll to position [290, 0]
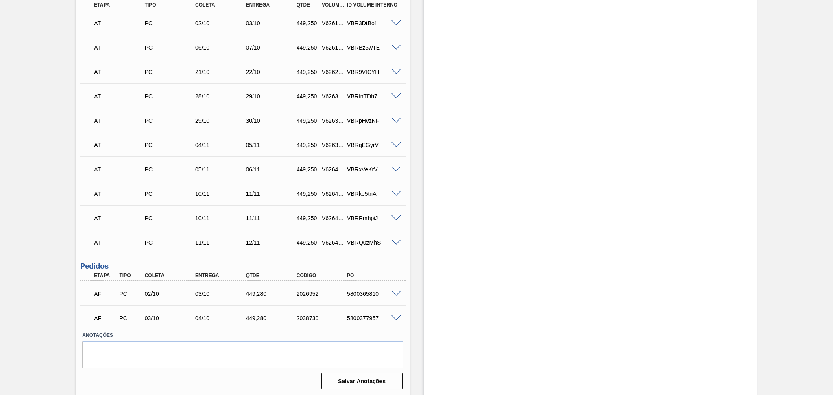
click at [450, 212] on div "Estoque De 01/10/2025 Até 10/11/2025 Filtro 06/10 Projeção de Estoque 2,929.318…" at bounding box center [590, 73] width 333 height 646
click at [408, 255] on div "Unidade Nova Rio PE MIN 1.400,000 TH PE MAX 4.400,000 TH Próxima Entrega 03/10 …" at bounding box center [242, 84] width 333 height 615
click at [359, 293] on div "5800365810" at bounding box center [373, 294] width 57 height 7
copy div "5800365810"
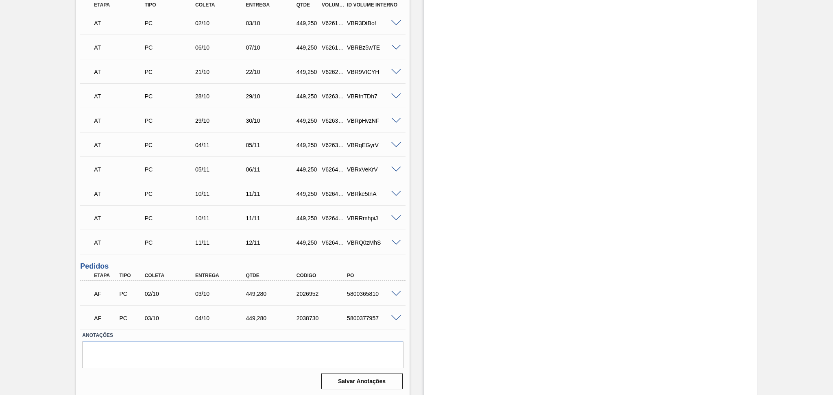
click at [545, 217] on div "Estoque De 01/10/2025 Até 10/11/2025 Filtro 06/10 Projeção de Estoque 2,929.318…" at bounding box center [590, 73] width 333 height 646
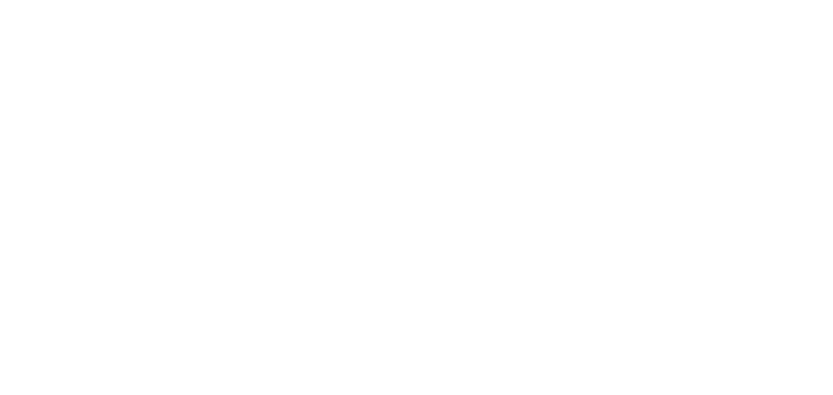
click at [365, 0] on html at bounding box center [416, 0] width 833 height 0
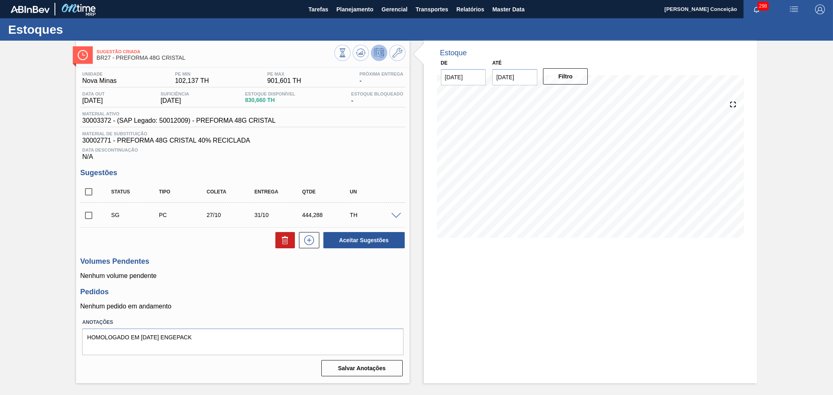
click at [229, 245] on div "Aceitar Sugestões" at bounding box center [242, 240] width 325 height 18
click at [298, 155] on div "Data Descontinuação N/A" at bounding box center [242, 152] width 325 height 16
click at [351, 60] on div at bounding box center [369, 54] width 71 height 18
click at [359, 55] on icon at bounding box center [361, 53] width 10 height 10
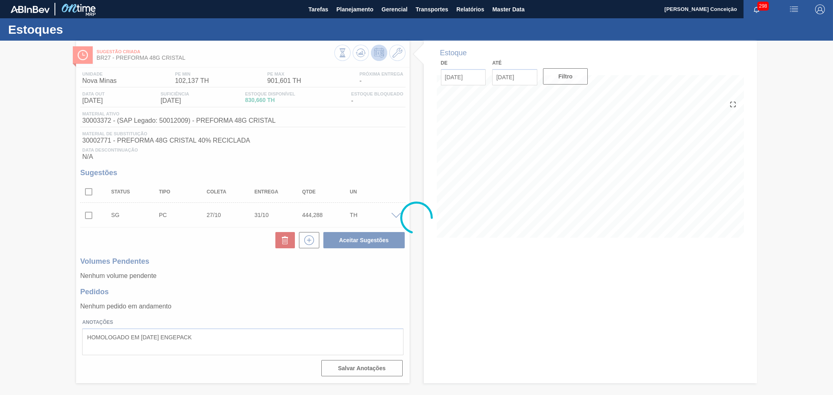
click at [421, 323] on div at bounding box center [416, 218] width 833 height 355
click at [282, 281] on div at bounding box center [416, 218] width 833 height 355
click at [97, 120] on div at bounding box center [416, 218] width 833 height 355
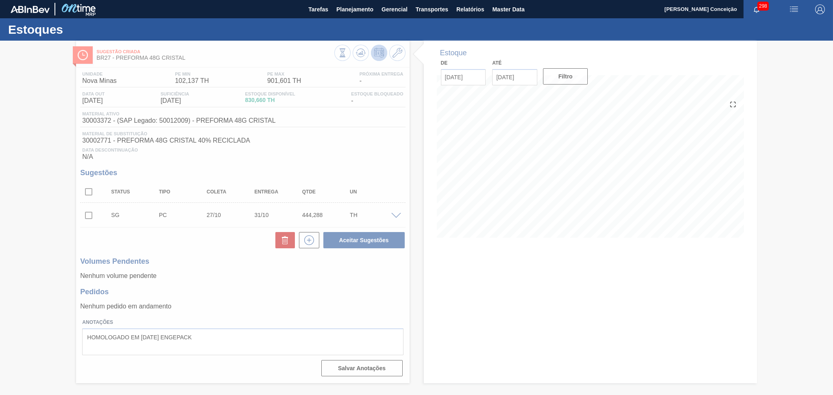
click at [97, 120] on div at bounding box center [416, 218] width 833 height 355
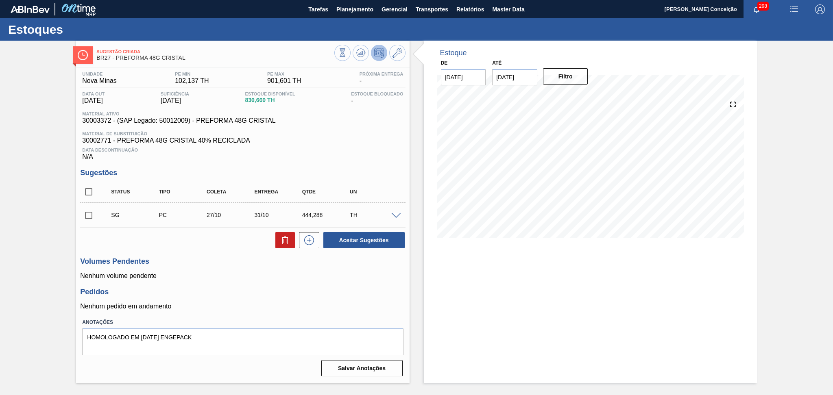
click at [97, 120] on span "30003372 - (SAP Legado: 50012009) - PREFORMA 48G CRISTAL" at bounding box center [178, 120] width 193 height 7
copy span "30003372"
click at [88, 140] on span "30002771 - PREFORMA 48G CRISTAL 40% RECICLADA" at bounding box center [242, 140] width 321 height 7
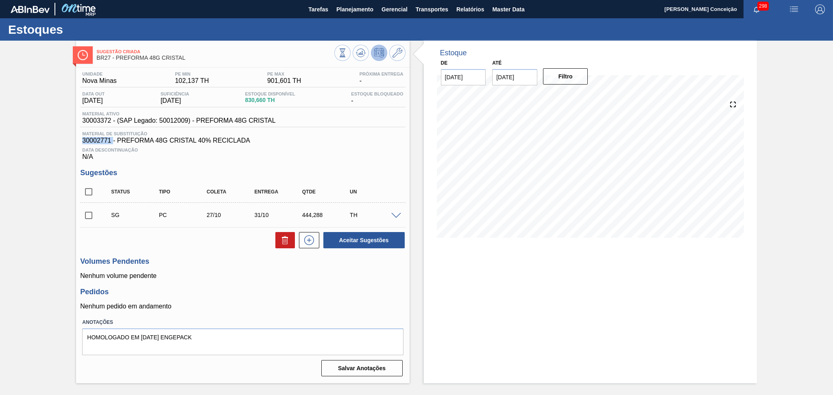
copy span "30002771"
click at [258, 260] on h3 "Volumes Pendentes" at bounding box center [242, 261] width 325 height 9
click at [87, 194] on input "checkbox" at bounding box center [88, 191] width 17 height 17
checkbox input "true"
click at [286, 243] on icon at bounding box center [285, 240] width 10 height 10
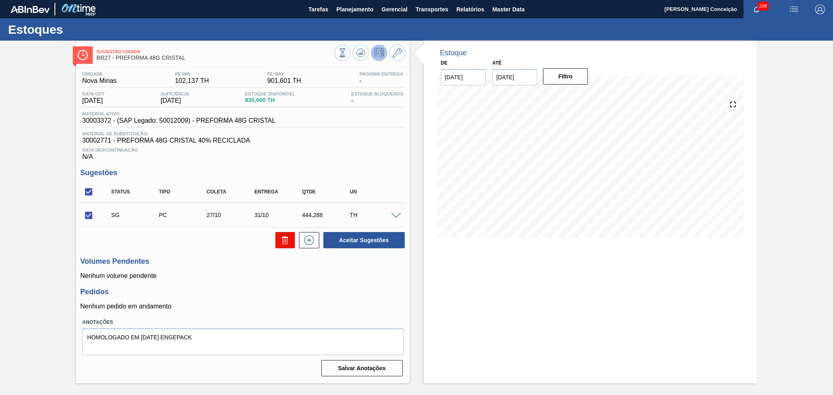
checkbox input "false"
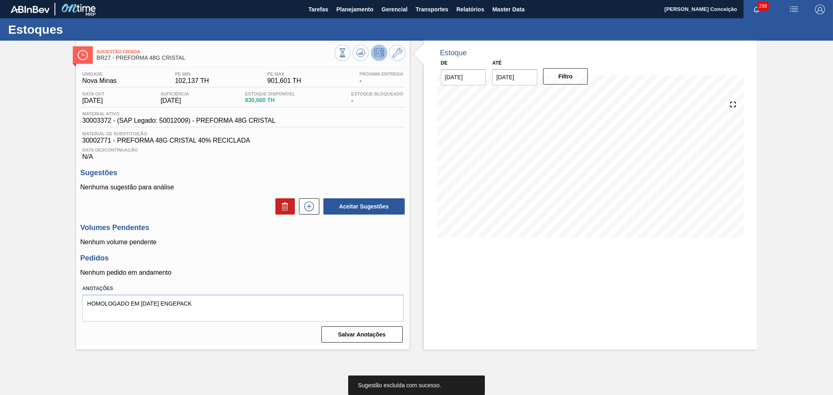
click at [308, 261] on h3 "Pedidos" at bounding box center [242, 258] width 325 height 9
click at [86, 140] on span "30002771 - PREFORMA 48G CRISTAL 40% RECICLADA" at bounding box center [242, 140] width 321 height 7
copy span "30002771"
click at [243, 274] on p "Nenhum pedido em andamento" at bounding box center [242, 272] width 325 height 7
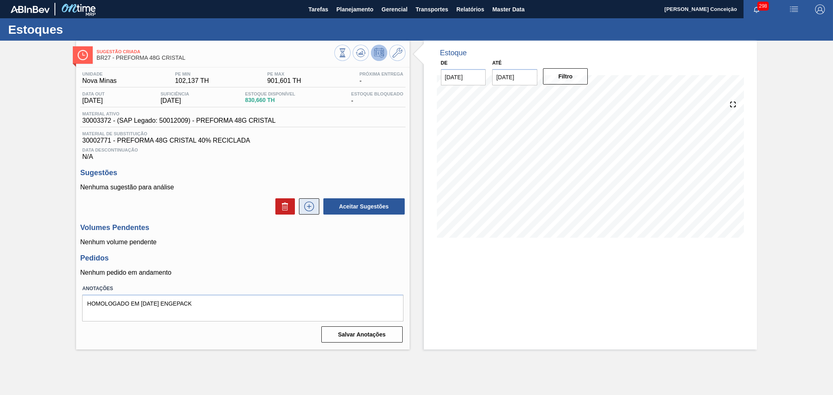
click at [309, 208] on icon at bounding box center [308, 207] width 13 height 10
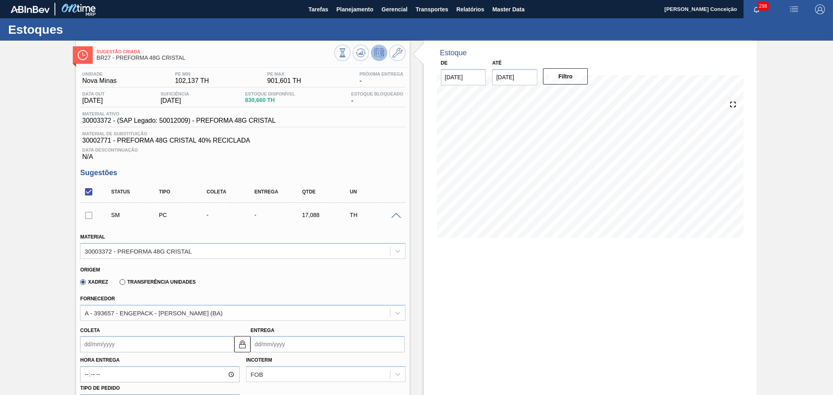
click at [274, 259] on div "Origem Xadrez Transferência Unidades" at bounding box center [242, 275] width 331 height 32
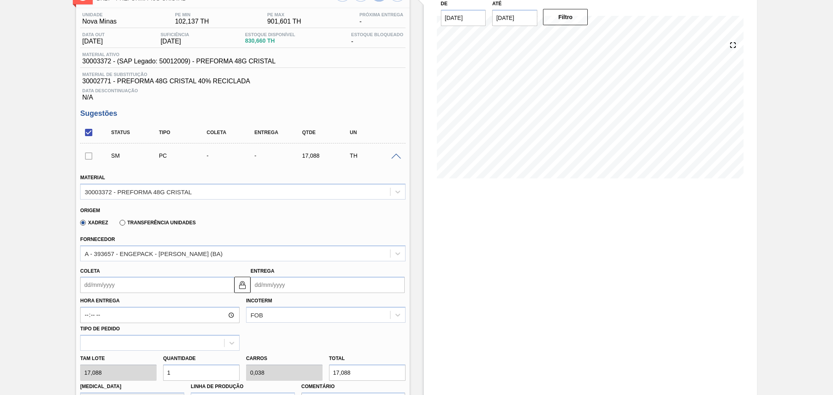
scroll to position [163, 0]
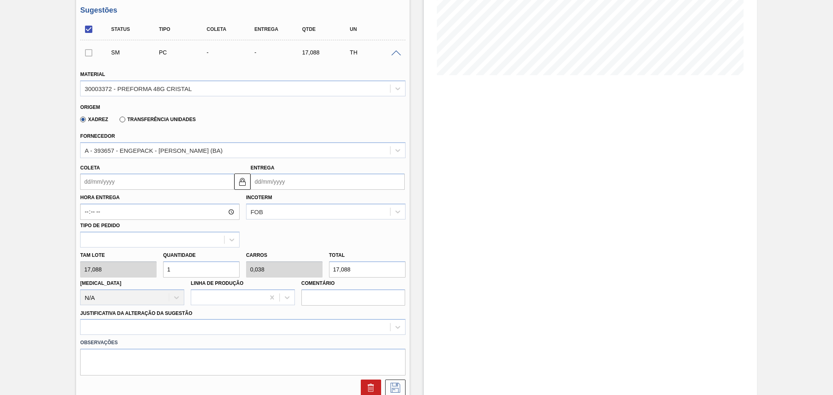
click at [128, 262] on div "Tam lote 17,088 Quantidade 1 Carros 0,038 Total 17,088 [MEDICAL_DATA] N/A Linha…" at bounding box center [242, 277] width 331 height 58
type input "2"
type input "0,077"
type input "34,176"
type input "26"
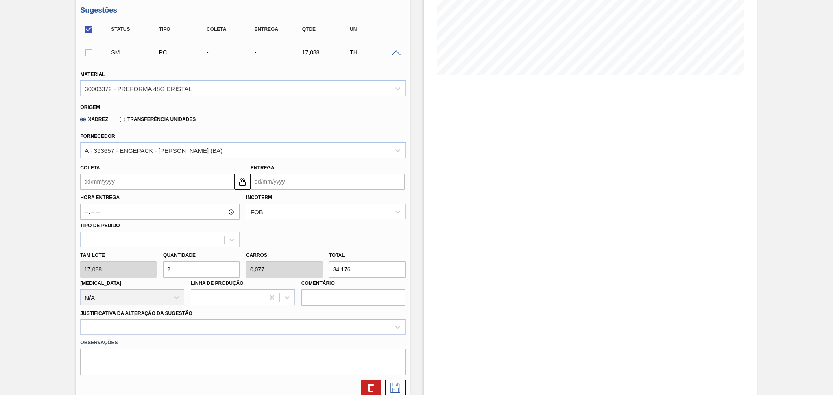
type input "1"
type input "444,288"
type input "26"
click at [129, 326] on div at bounding box center [242, 327] width 325 height 16
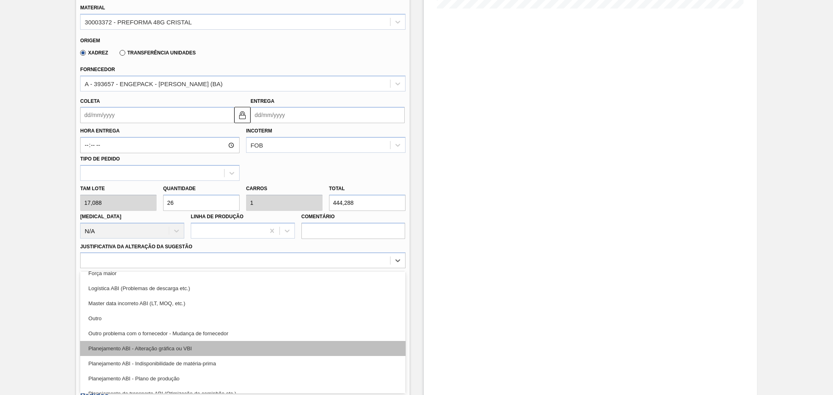
scroll to position [54, 0]
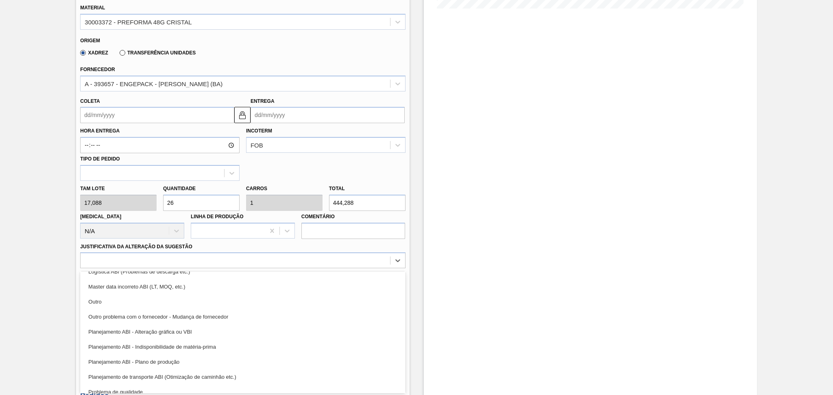
click at [174, 358] on div "Planejamento ABI - Plano de produção" at bounding box center [242, 362] width 325 height 15
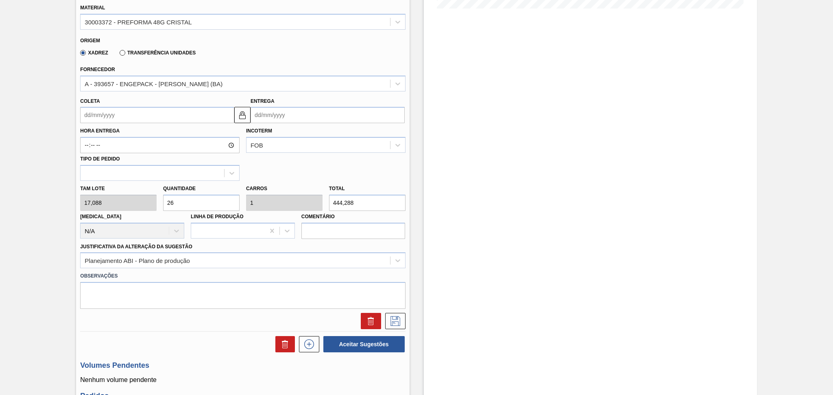
click at [535, 185] on div "Estoque De [DATE] Até [DATE] Filtro 11/10 Projeção de Estoque 226.658 [DOMAIN_N…" at bounding box center [590, 149] width 333 height 676
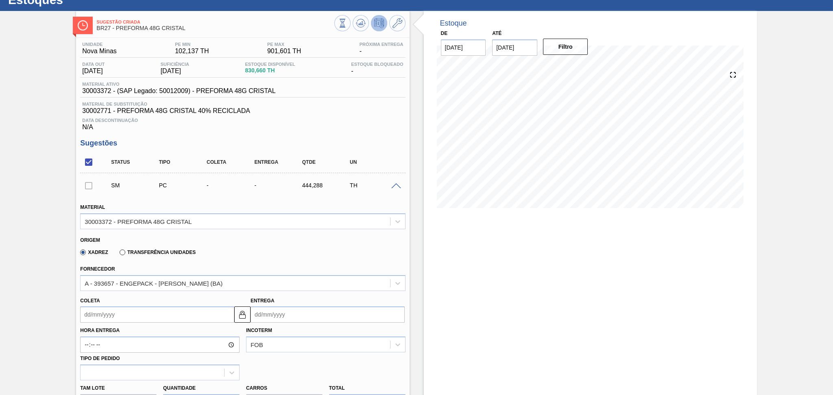
scroll to position [12, 0]
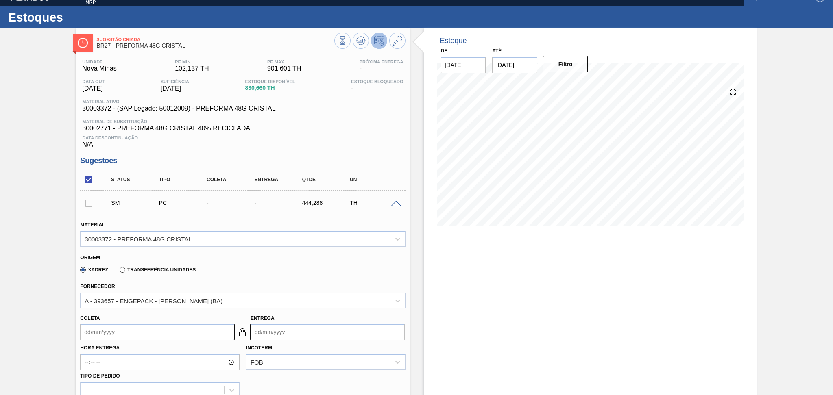
click at [115, 329] on input "Coleta" at bounding box center [157, 332] width 154 height 16
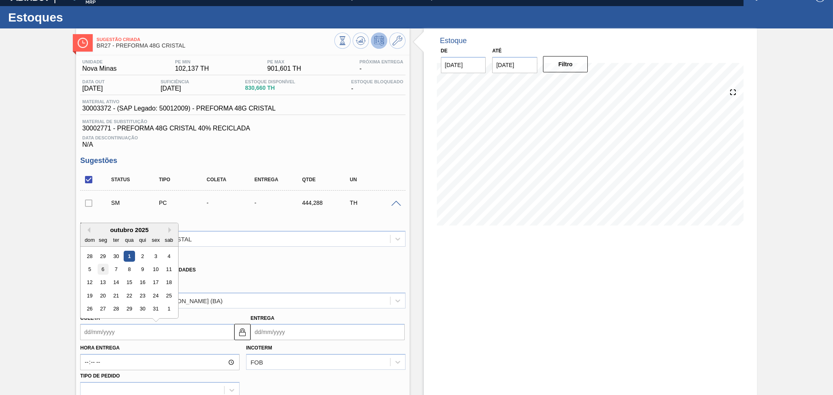
click at [105, 268] on div "6" at bounding box center [103, 269] width 11 height 11
type input "[DATE]"
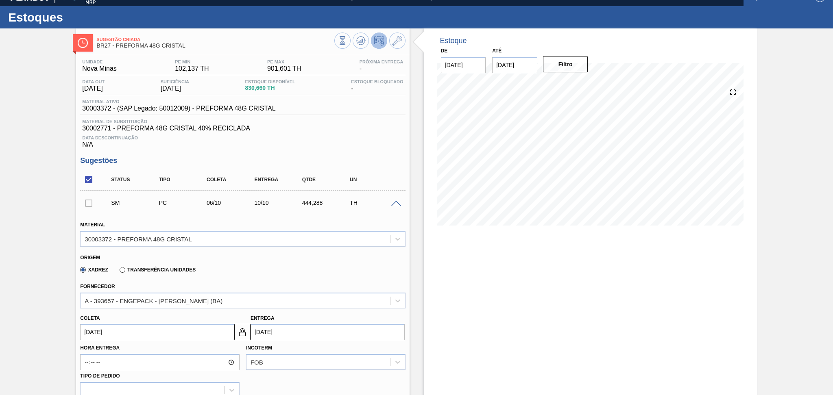
click at [107, 332] on input "[DATE]" at bounding box center [157, 332] width 154 height 16
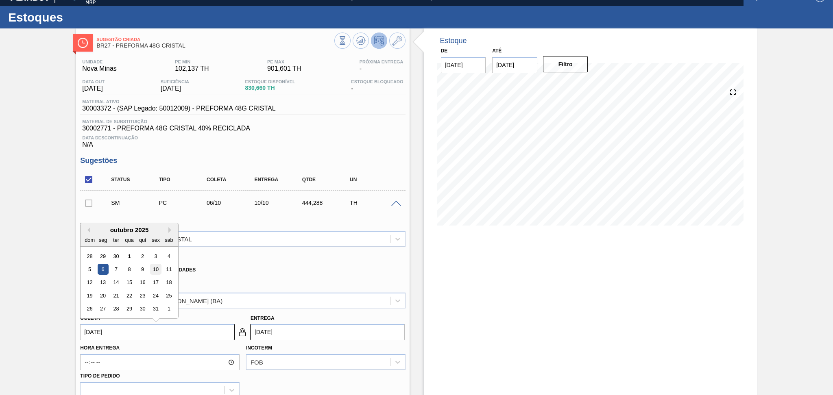
click at [157, 267] on div "10" at bounding box center [155, 269] width 11 height 11
type input "[DATE]"
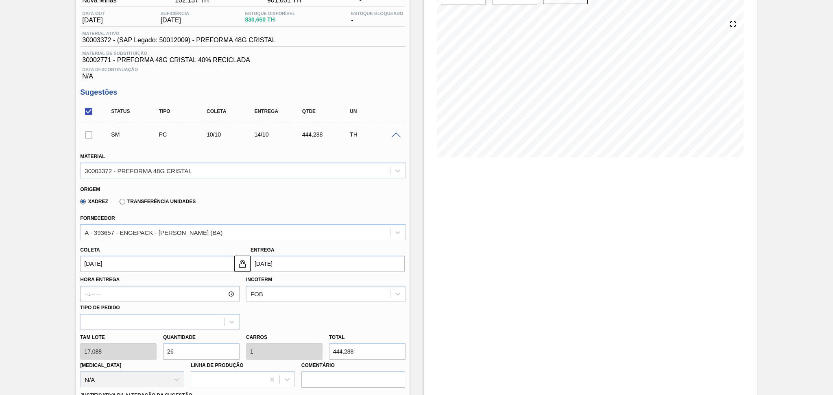
scroll to position [175, 0]
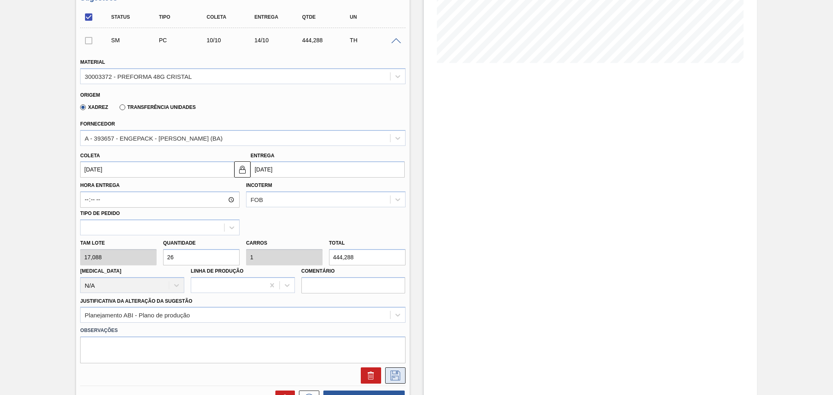
click at [397, 373] on icon at bounding box center [395, 376] width 13 height 10
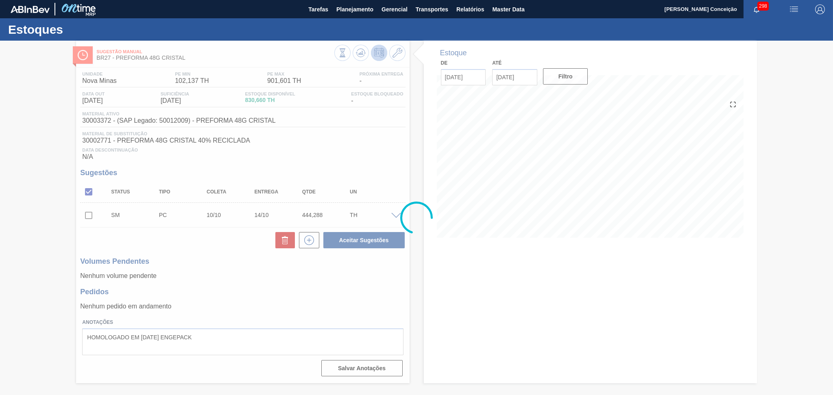
scroll to position [0, 0]
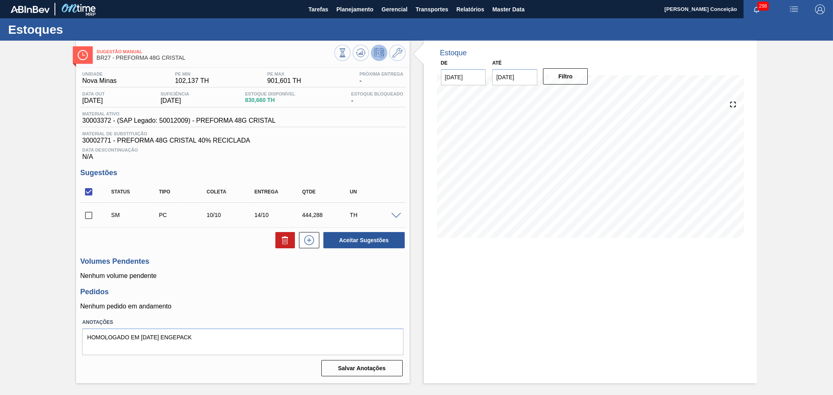
click at [226, 262] on h3 "Volumes Pendentes" at bounding box center [242, 261] width 325 height 9
click at [84, 221] on input "checkbox" at bounding box center [88, 215] width 17 height 17
checkbox input "true"
click at [380, 238] on button "Aceitar Sugestões" at bounding box center [363, 240] width 81 height 16
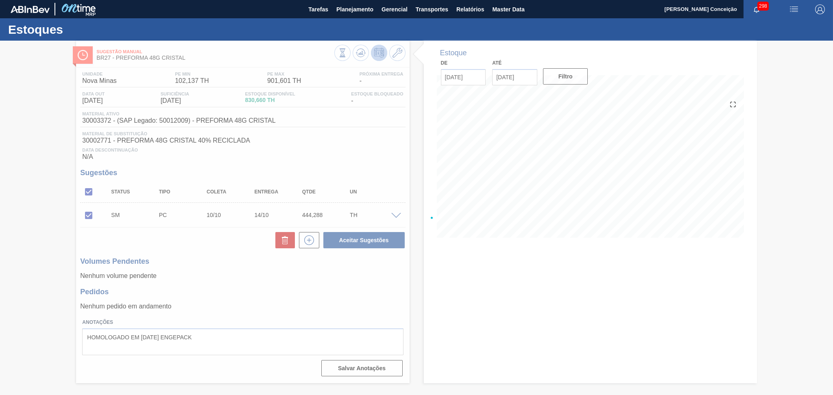
click at [195, 273] on div at bounding box center [416, 218] width 833 height 355
click at [647, 165] on div at bounding box center [416, 218] width 833 height 355
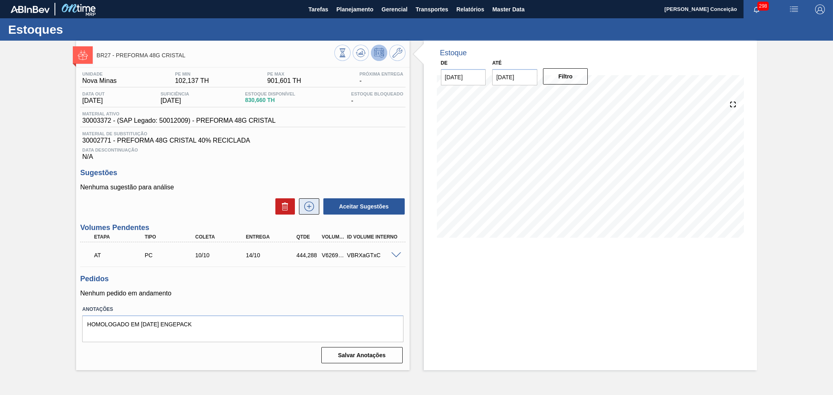
click at [309, 209] on icon at bounding box center [308, 207] width 13 height 10
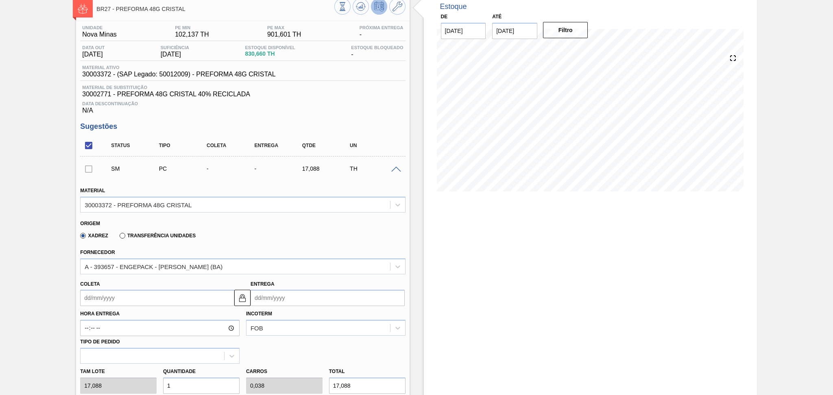
scroll to position [108, 0]
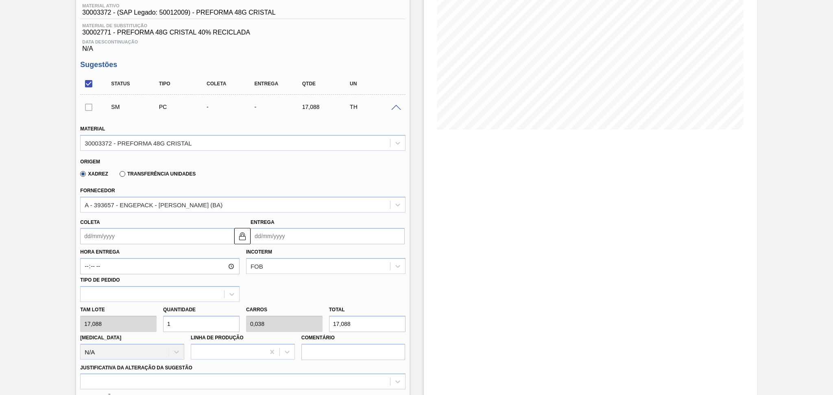
click at [133, 318] on div "Tam lote 17,088 Quantidade 1 Carros 0,038 Total 17,088 [MEDICAL_DATA] N/A Linha…" at bounding box center [242, 331] width 331 height 58
type input "2"
type input "0,077"
type input "34,176"
type input "26"
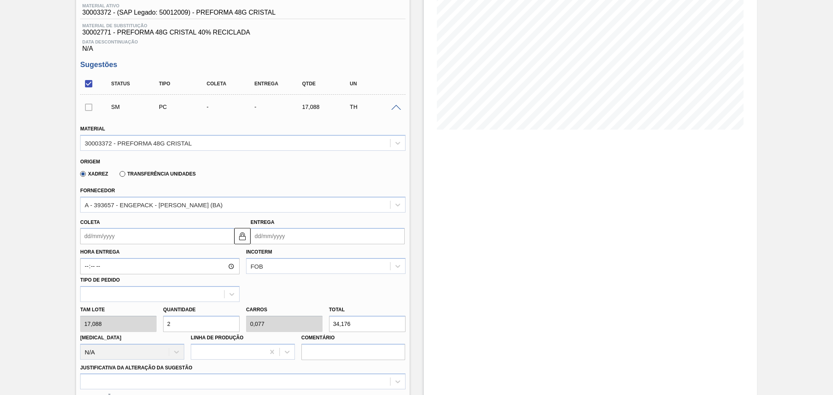
type input "1"
type input "444,288"
type input "26"
click at [133, 231] on input "Coleta" at bounding box center [157, 236] width 154 height 16
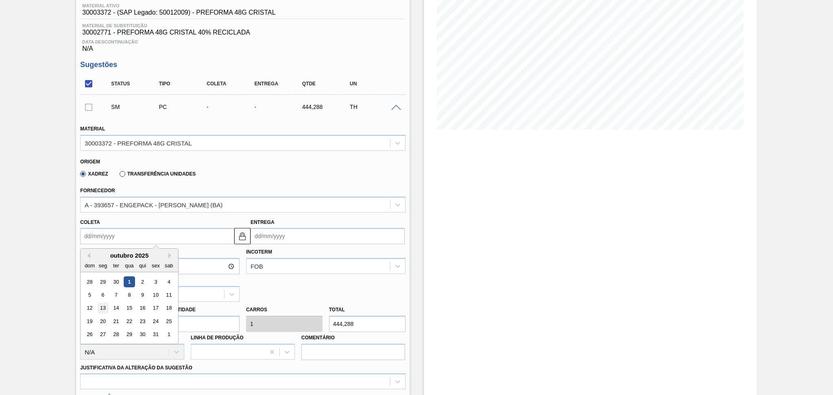
click at [104, 307] on div "13" at bounding box center [103, 308] width 11 height 11
type input "[DATE]"
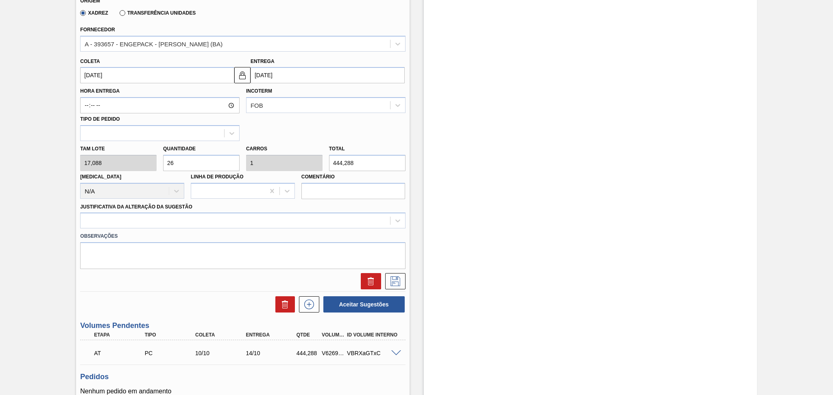
scroll to position [271, 0]
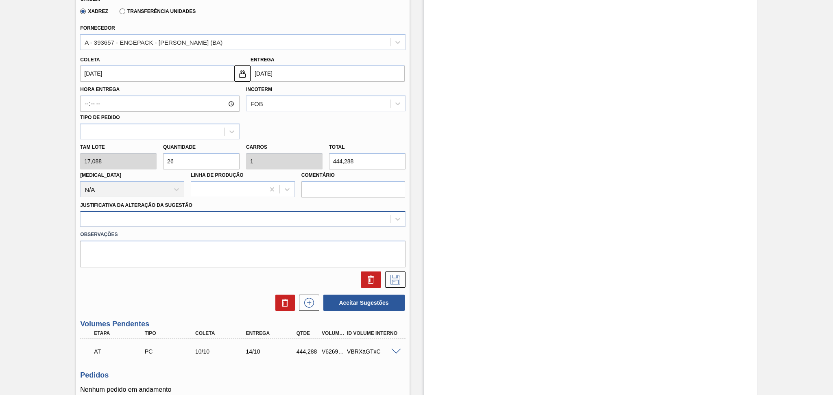
click at [174, 211] on div at bounding box center [242, 219] width 325 height 16
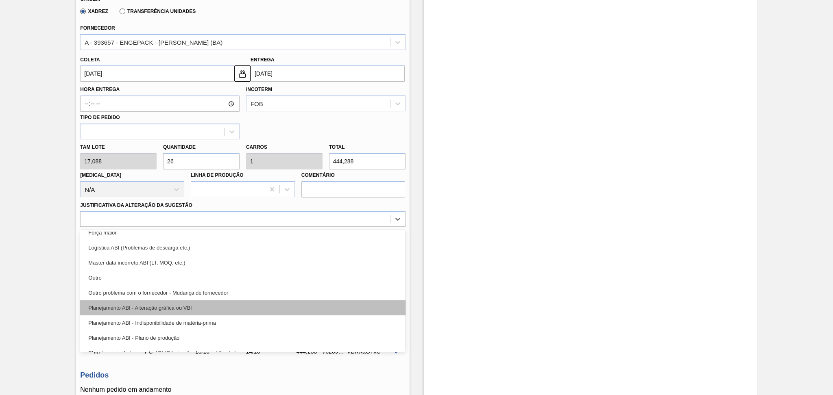
scroll to position [54, 0]
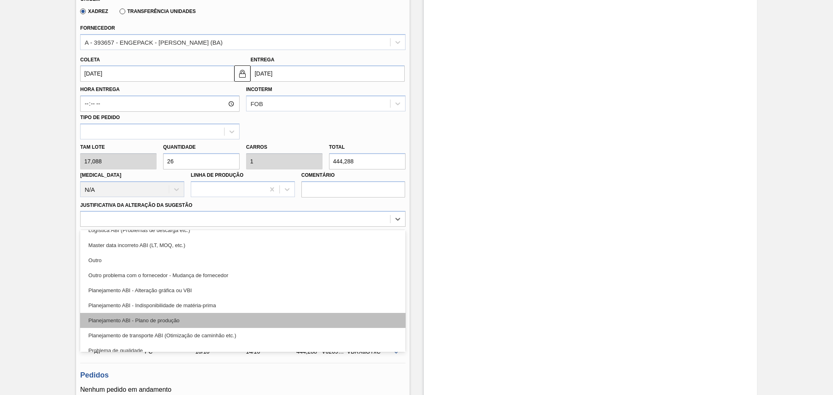
click at [177, 318] on div "Planejamento ABI - Plano de produção" at bounding box center [242, 320] width 325 height 15
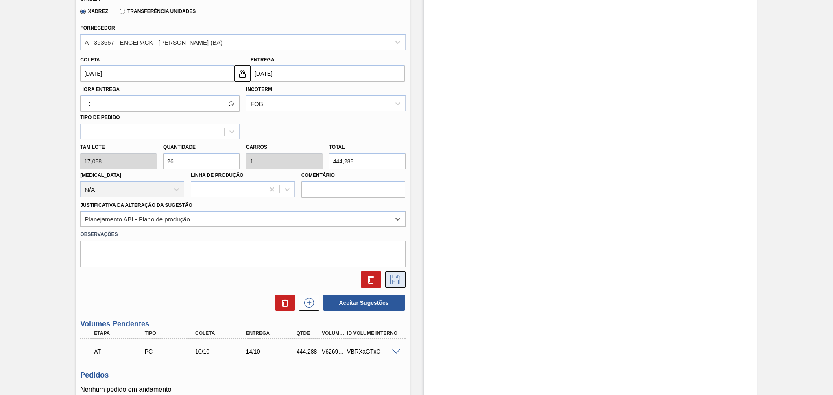
click at [400, 279] on icon at bounding box center [395, 280] width 13 height 10
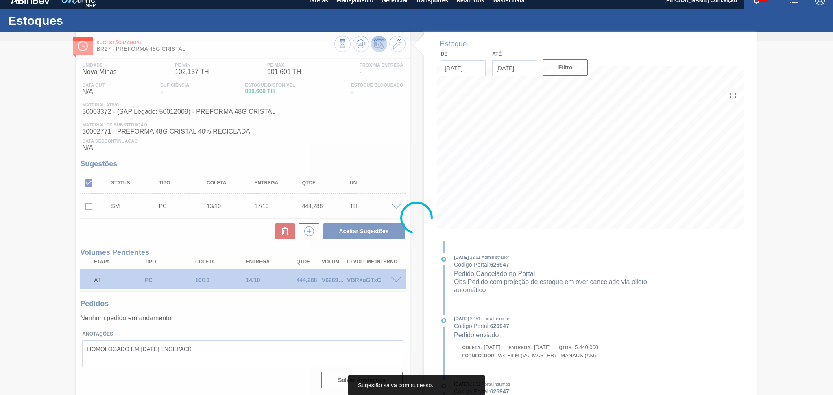
scroll to position [8, 0]
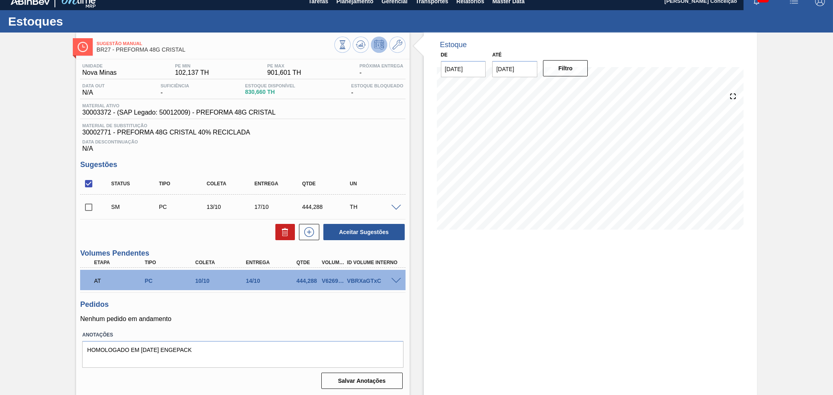
click at [394, 207] on span at bounding box center [396, 208] width 10 height 6
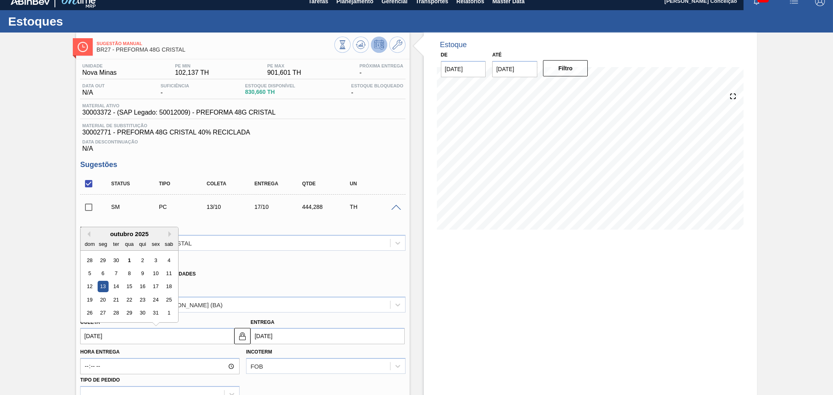
click at [111, 333] on input "[DATE]" at bounding box center [157, 336] width 154 height 16
click at [116, 311] on div "28" at bounding box center [116, 313] width 11 height 11
type input "[DATE]"
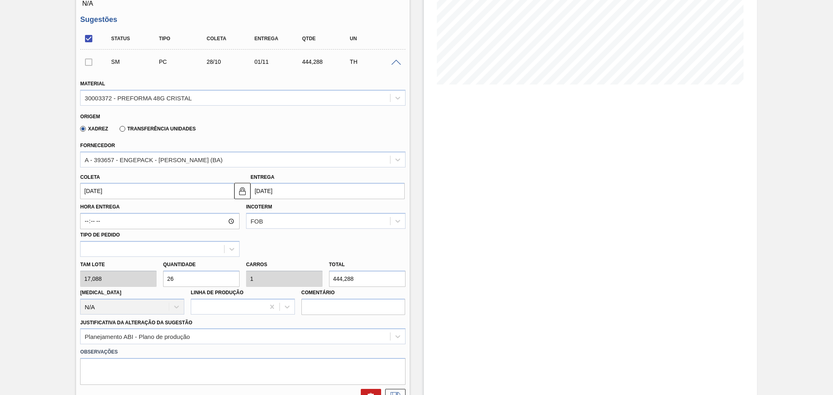
scroll to position [171, 0]
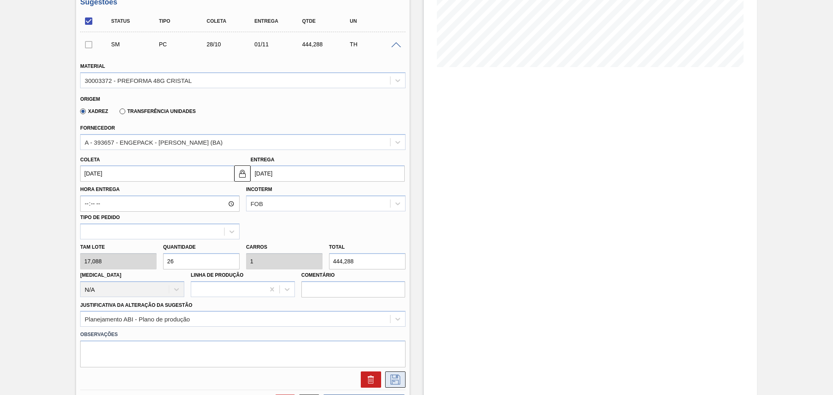
click at [396, 382] on icon at bounding box center [395, 380] width 13 height 10
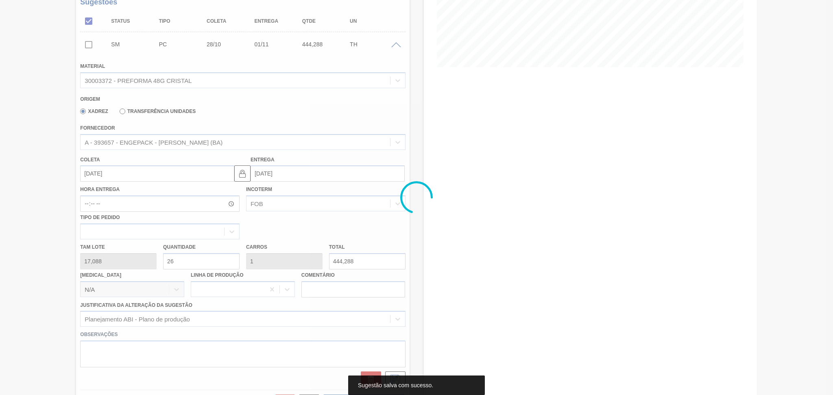
scroll to position [8, 0]
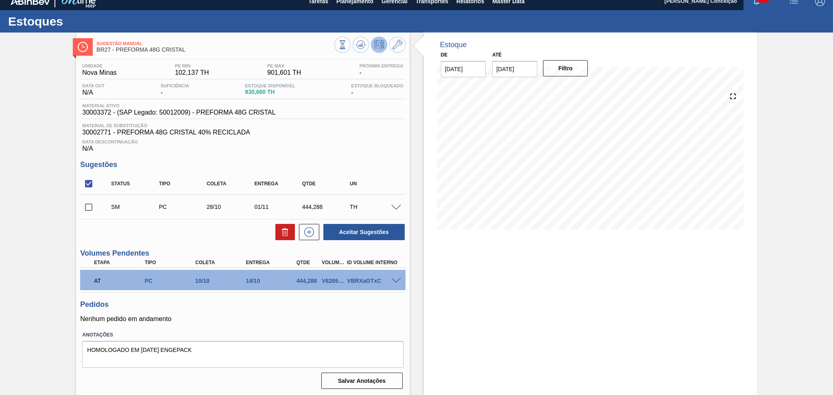
click at [86, 207] on input "checkbox" at bounding box center [88, 207] width 17 height 17
click at [352, 234] on button "Aceitar Sugestões" at bounding box center [363, 232] width 81 height 16
checkbox input "false"
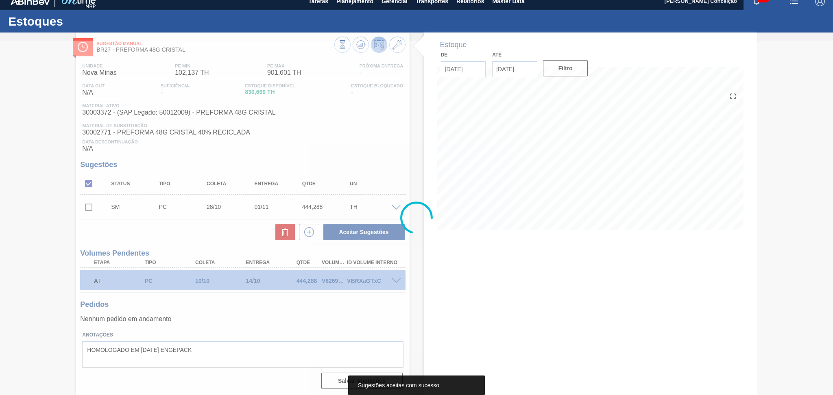
click at [204, 230] on div at bounding box center [416, 218] width 833 height 355
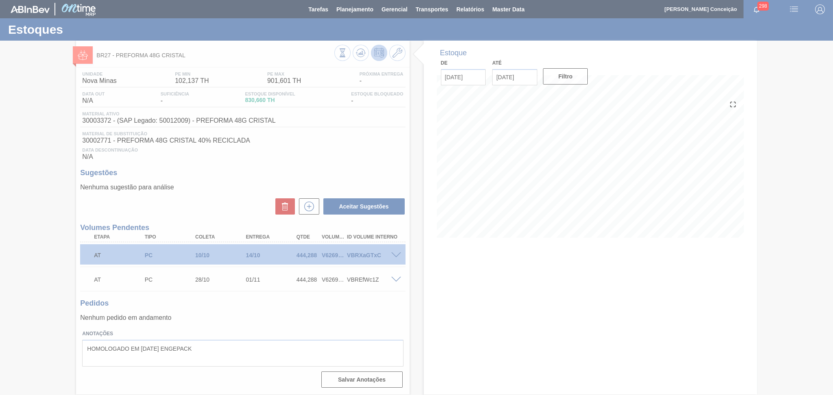
click at [596, 269] on div at bounding box center [416, 197] width 833 height 395
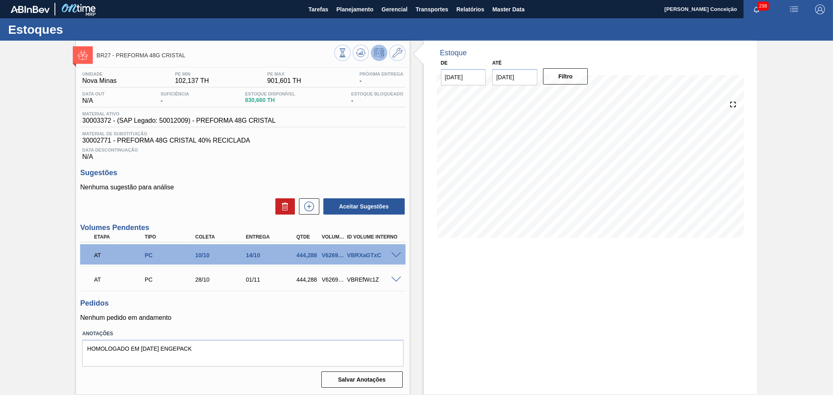
click at [202, 211] on div "Aceitar Sugestões" at bounding box center [242, 207] width 325 height 18
